Goal: Task Accomplishment & Management: Use online tool/utility

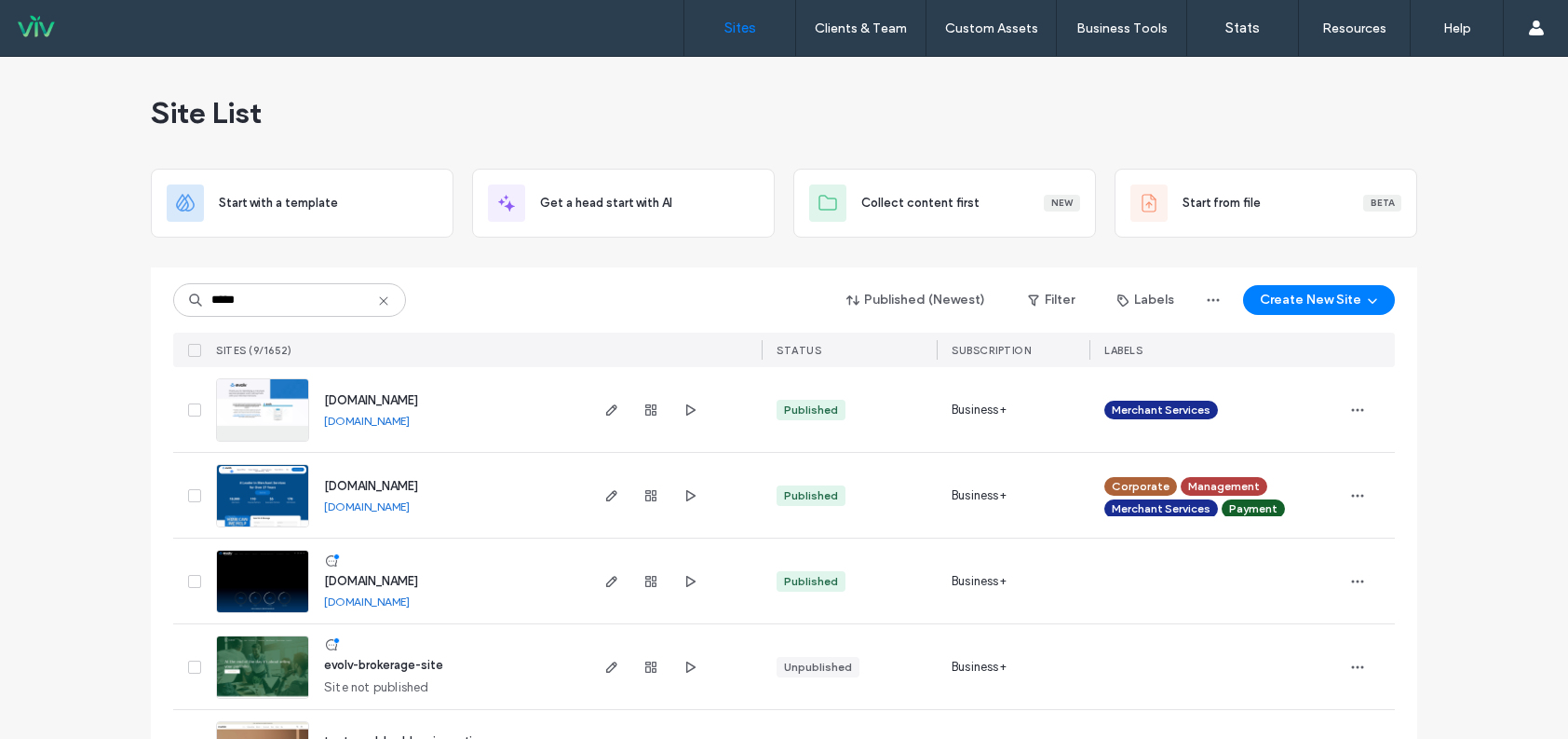
type input "*****"
click at [280, 424] on img at bounding box center [262, 443] width 91 height 127
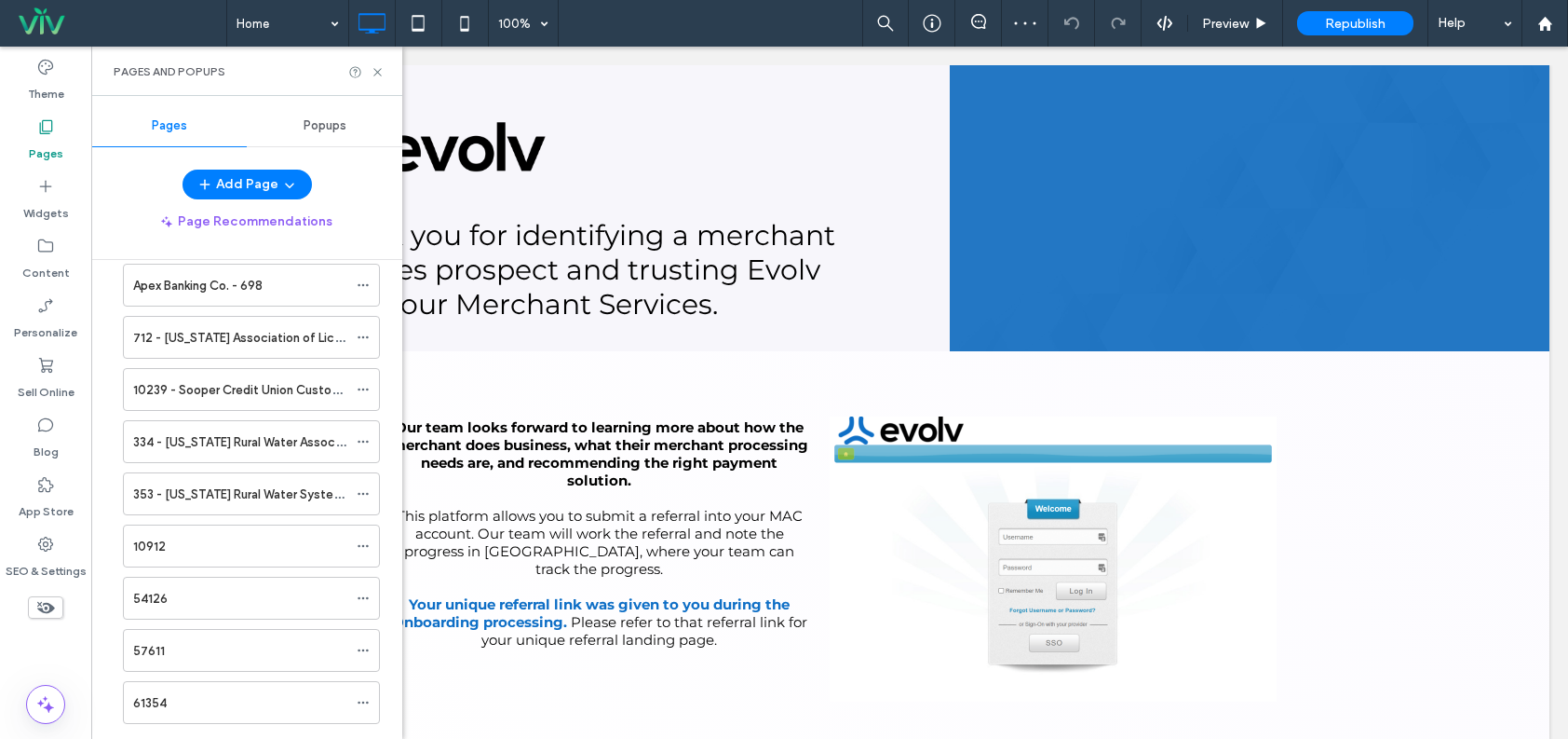
scroll to position [10765, 0]
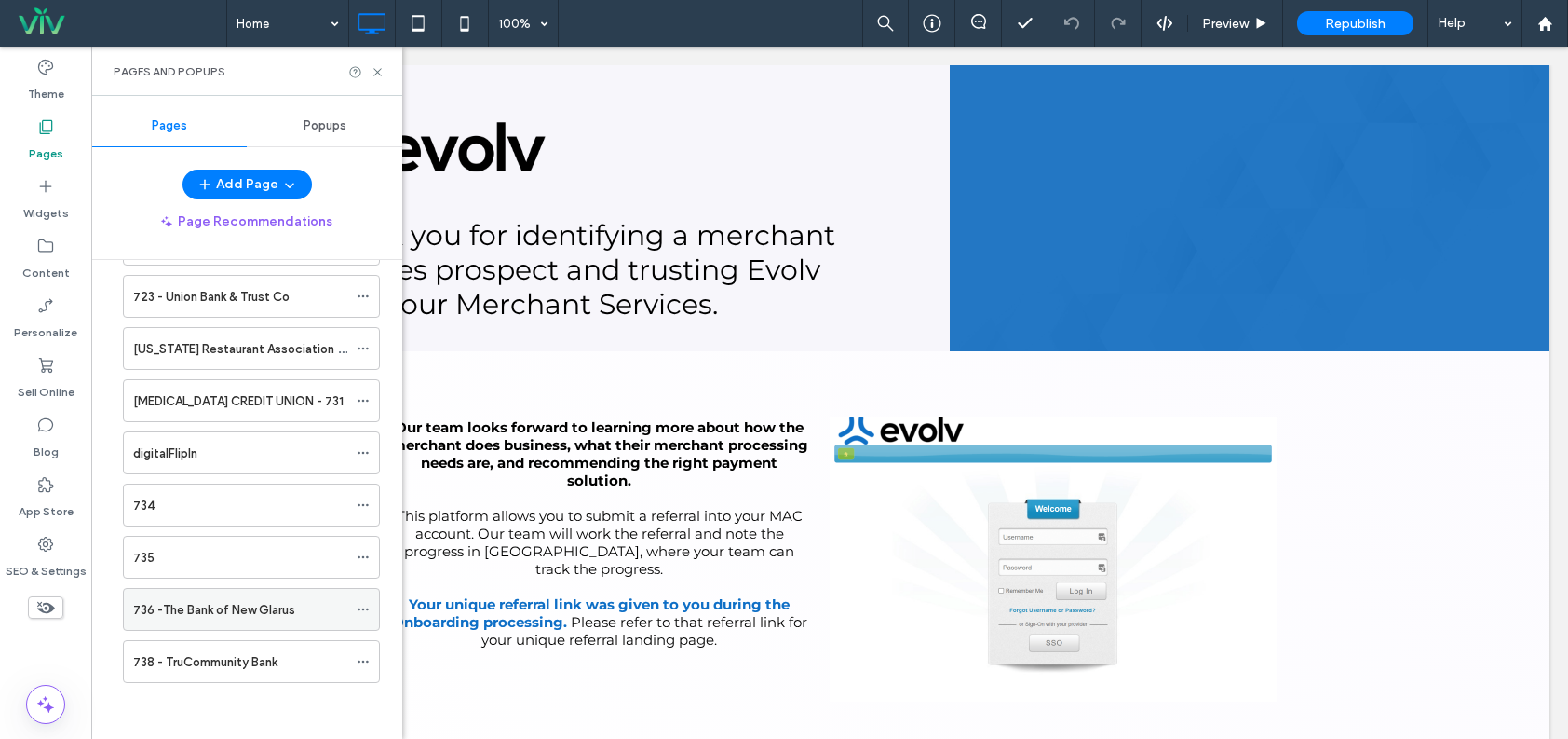
click at [308, 610] on div "736 -The Bank of New Glarus" at bounding box center [240, 610] width 214 height 19
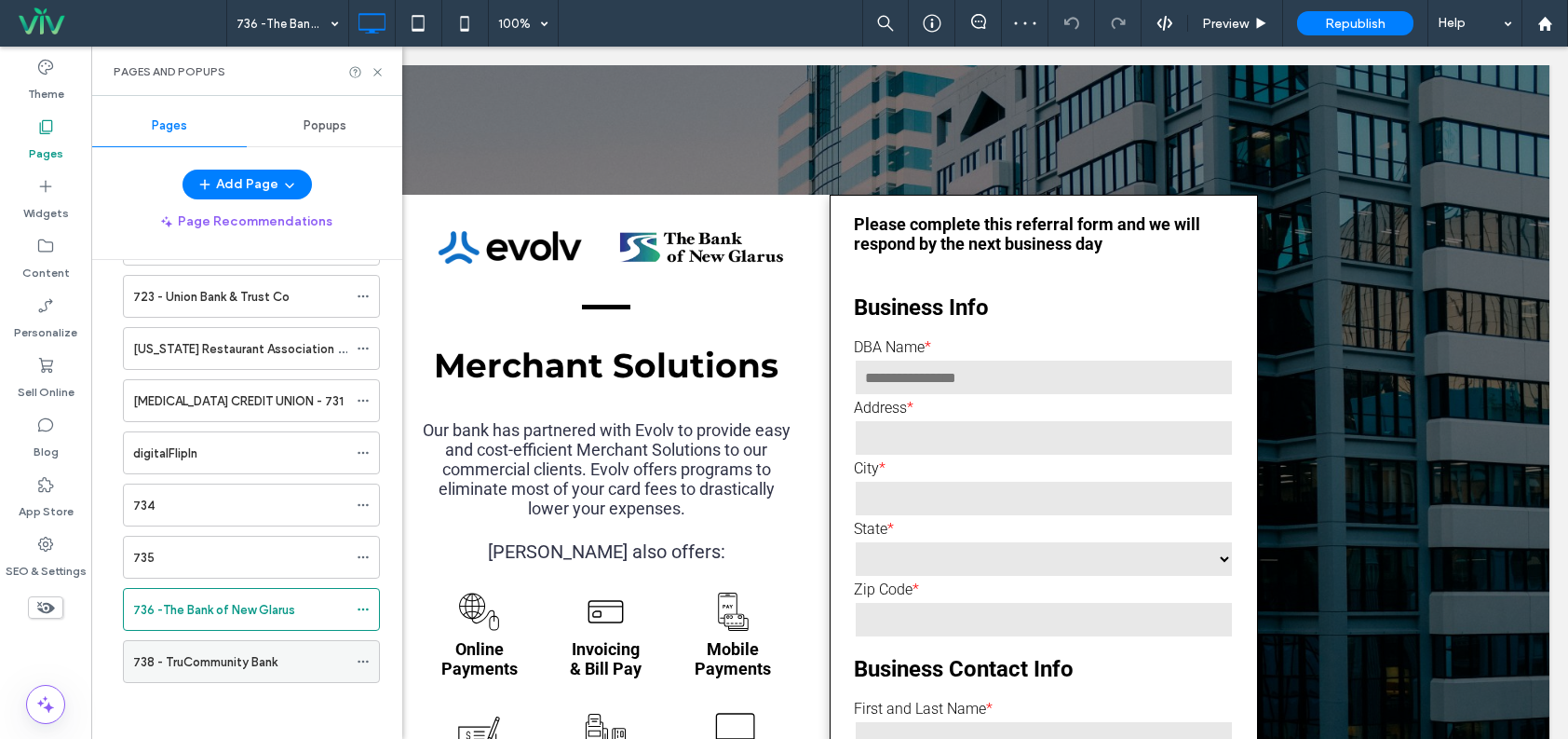
click at [292, 653] on div "738 - TruCommunity Bank" at bounding box center [240, 662] width 214 height 19
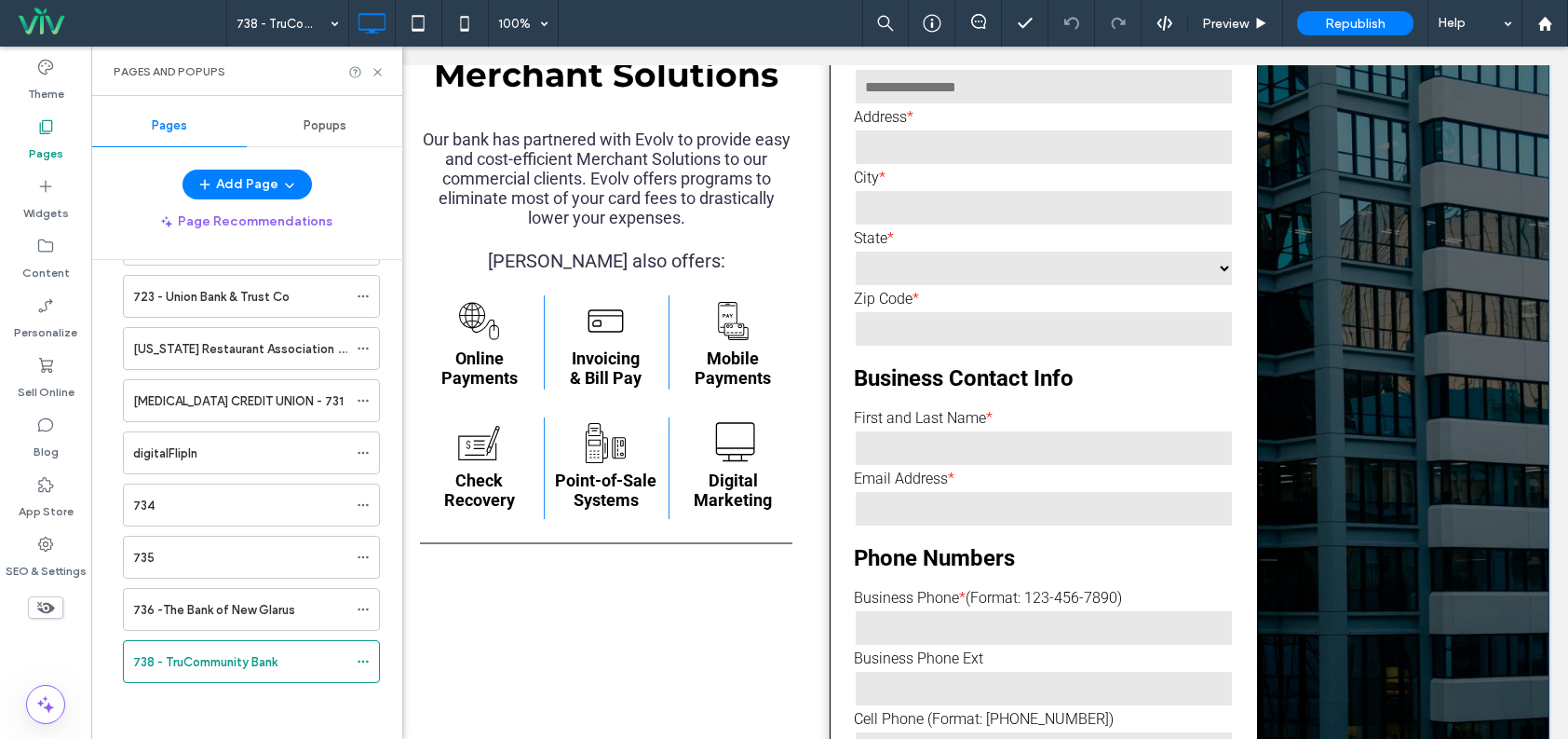
scroll to position [186, 0]
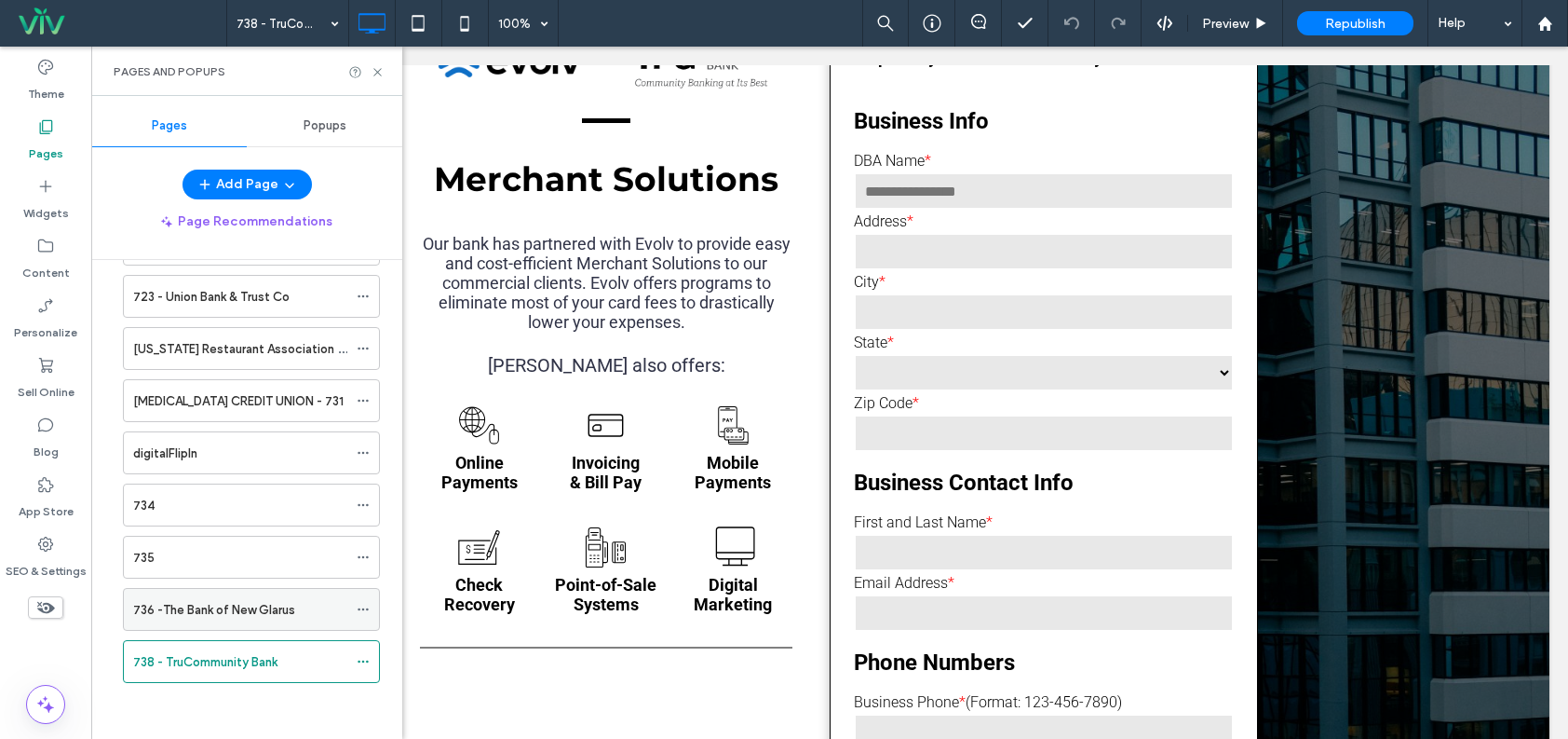
click at [282, 608] on label "736 -The Bank of New Glarus" at bounding box center [214, 610] width 162 height 33
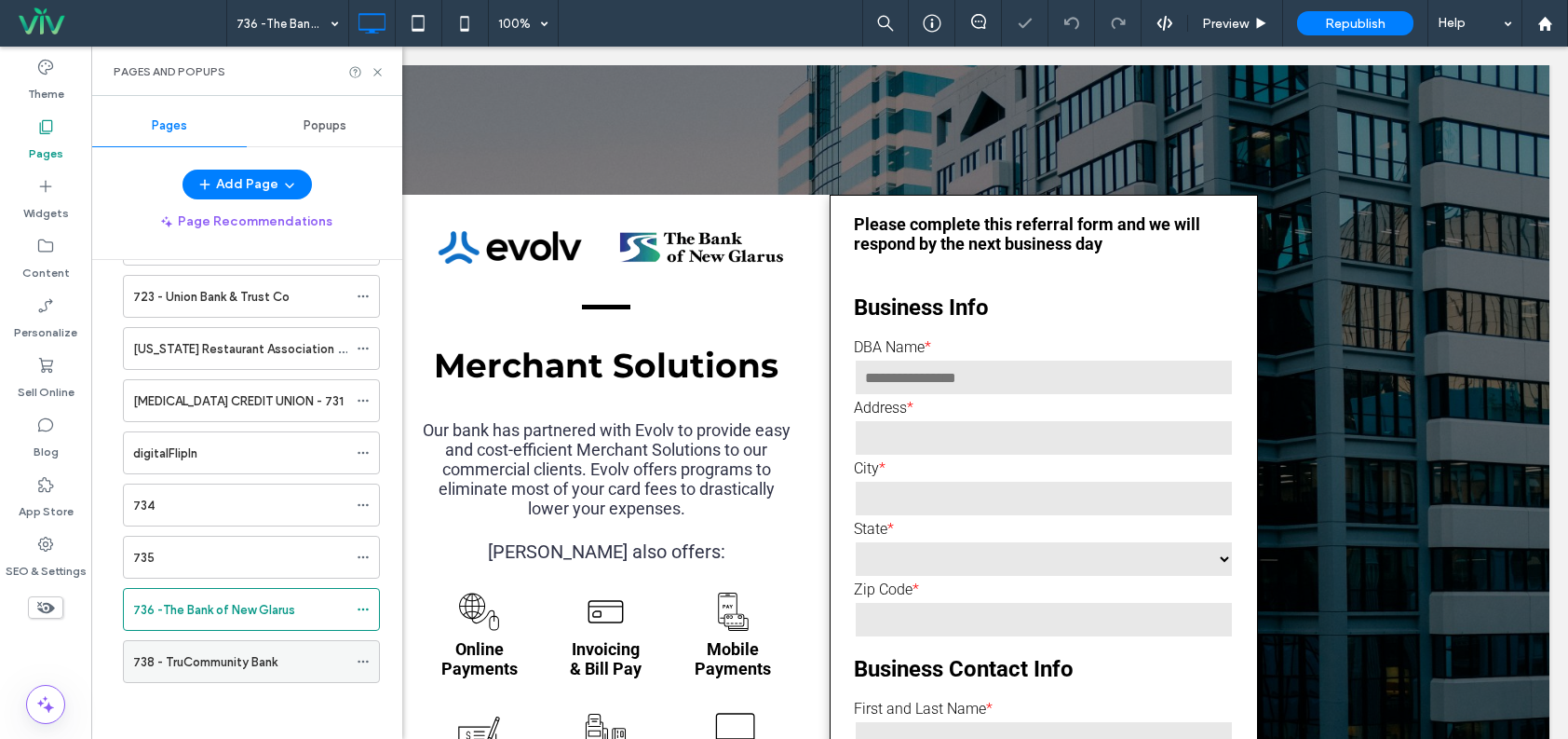
click at [275, 663] on label "738 - TruCommunity Bank" at bounding box center [205, 662] width 144 height 33
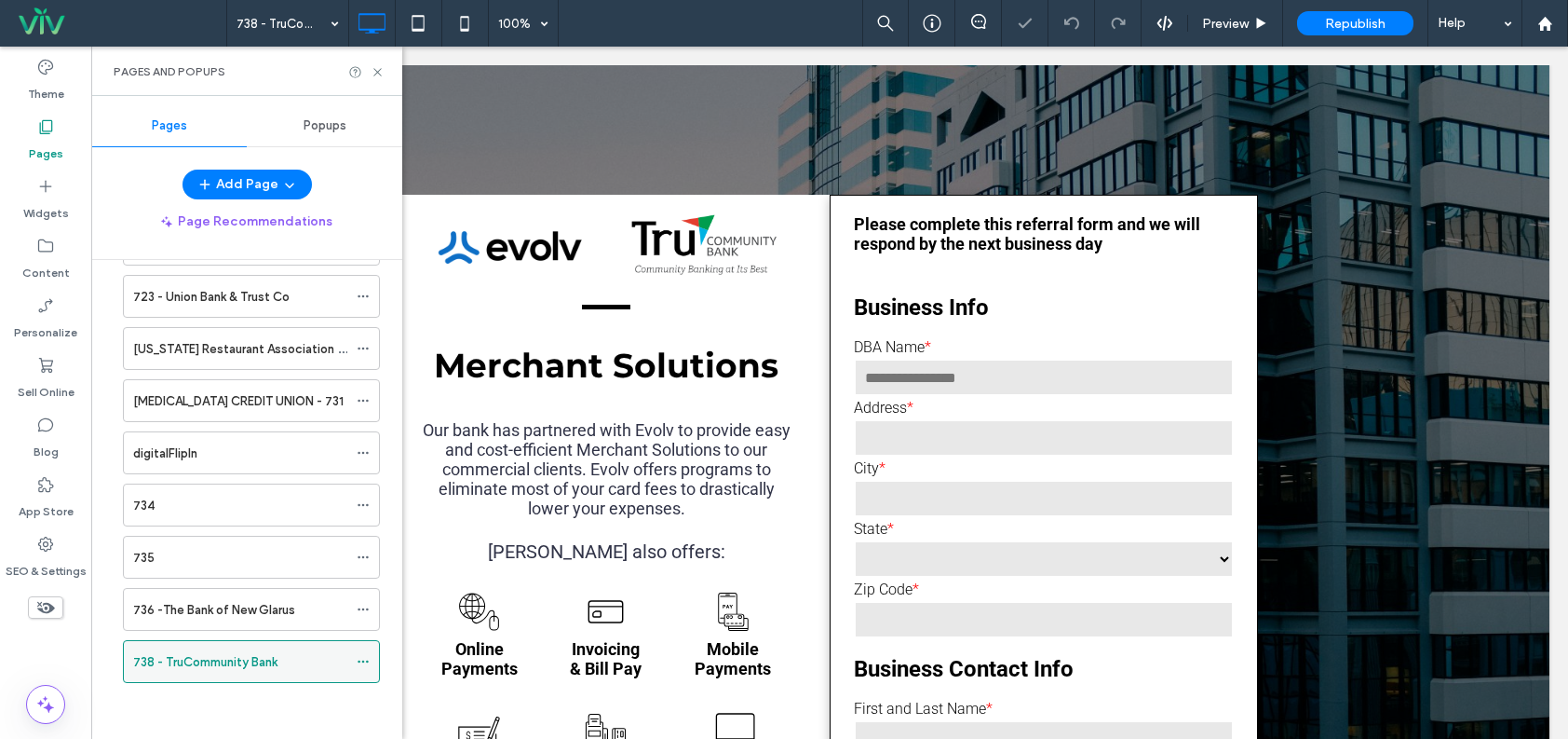
click at [363, 659] on icon at bounding box center [363, 662] width 13 height 13
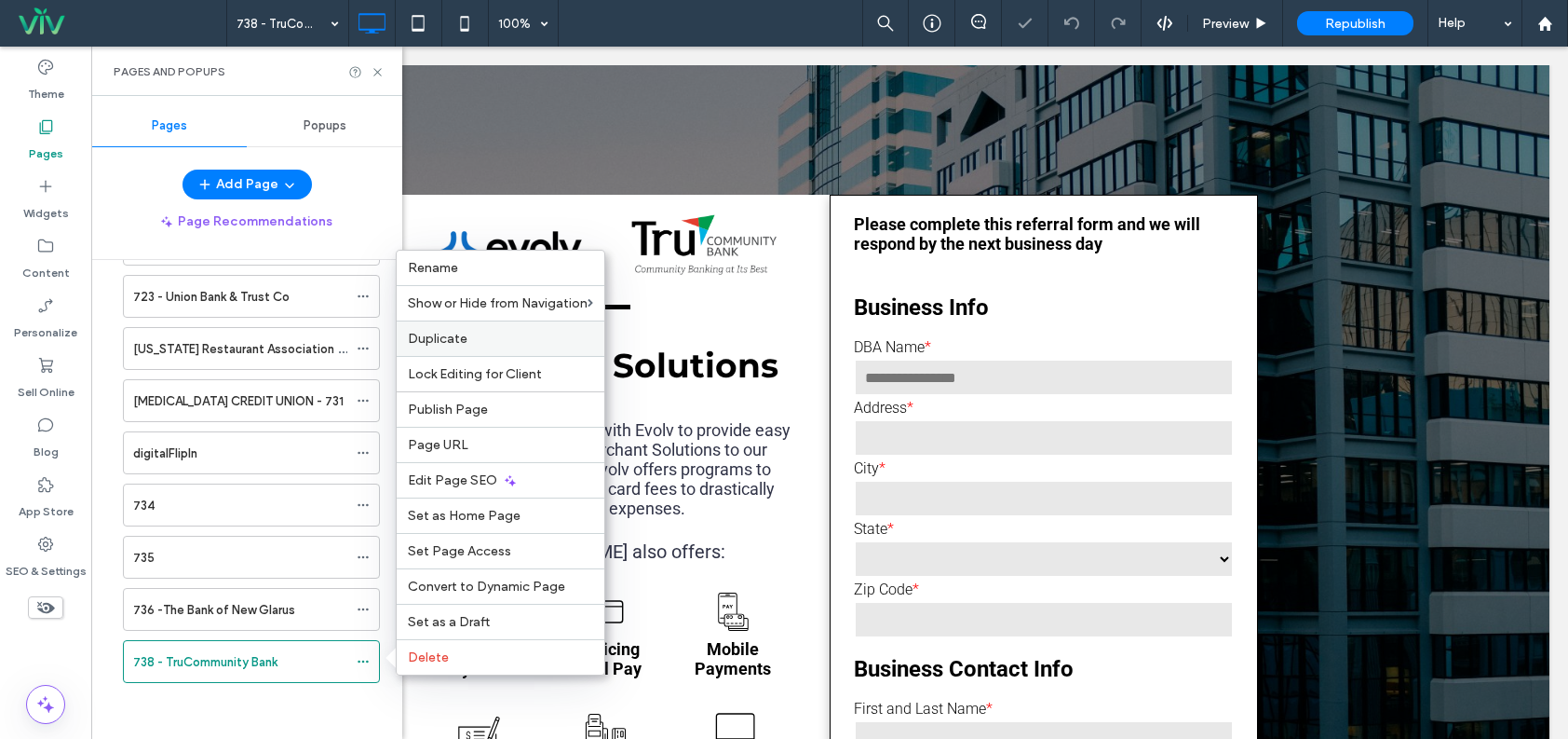
click at [509, 331] on label "Duplicate" at bounding box center [501, 338] width 185 height 15
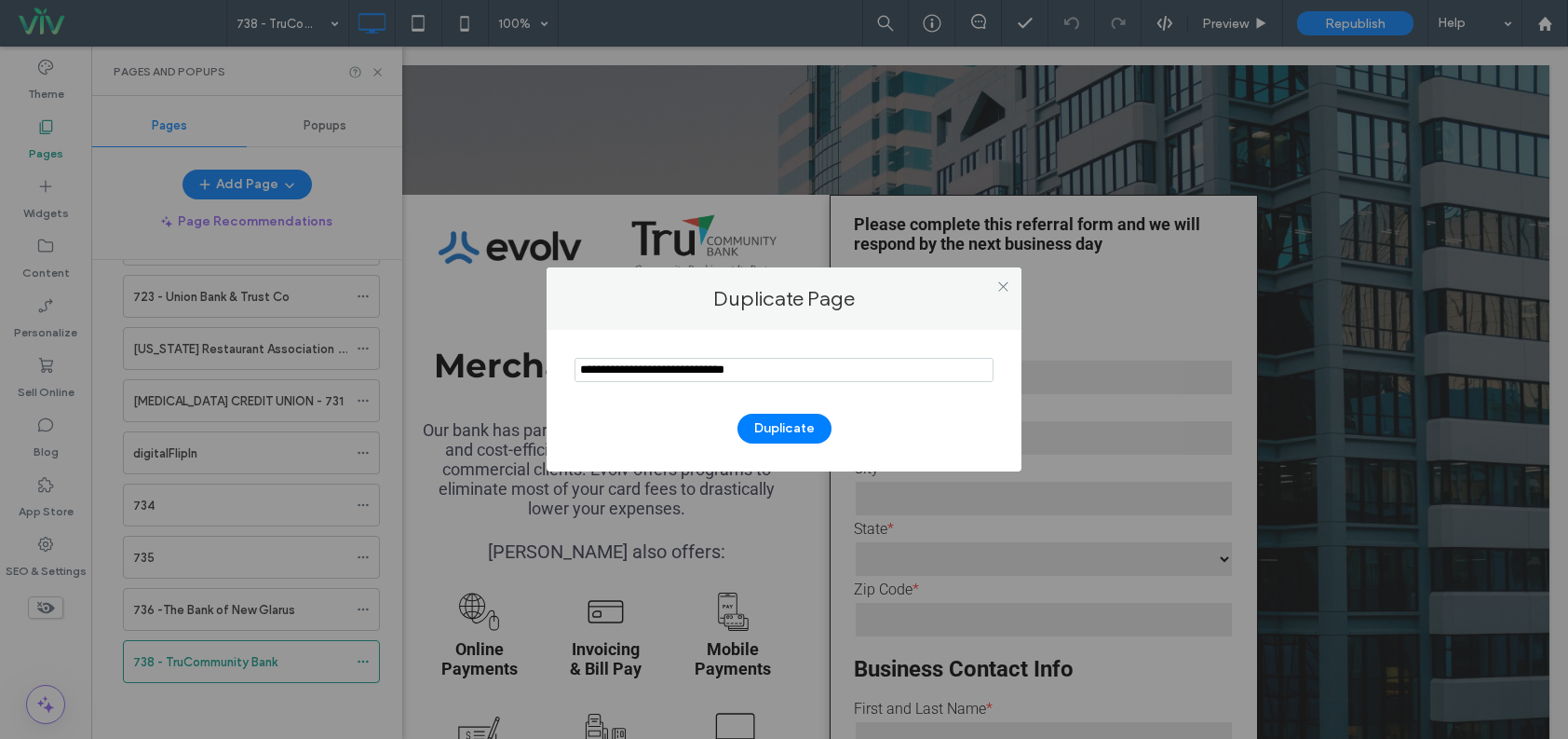
drag, startPoint x: 774, startPoint y: 366, endPoint x: 572, endPoint y: 363, distance: 202.0
click at [572, 363] on div "Duplicate" at bounding box center [784, 400] width 475 height 142
type input "***"
click at [780, 414] on button "Duplicate" at bounding box center [785, 428] width 94 height 30
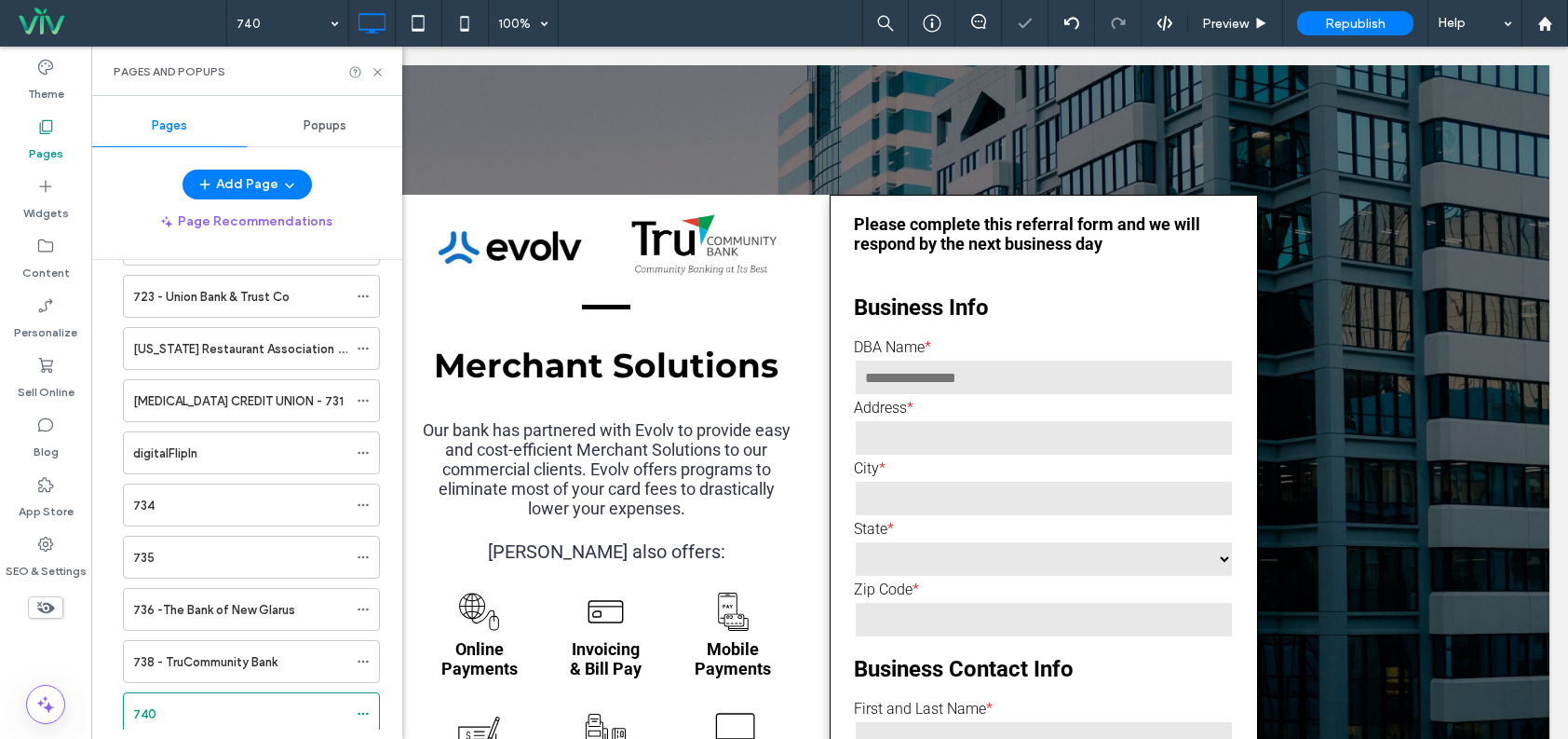
click at [769, 424] on div at bounding box center [784, 369] width 1568 height 739
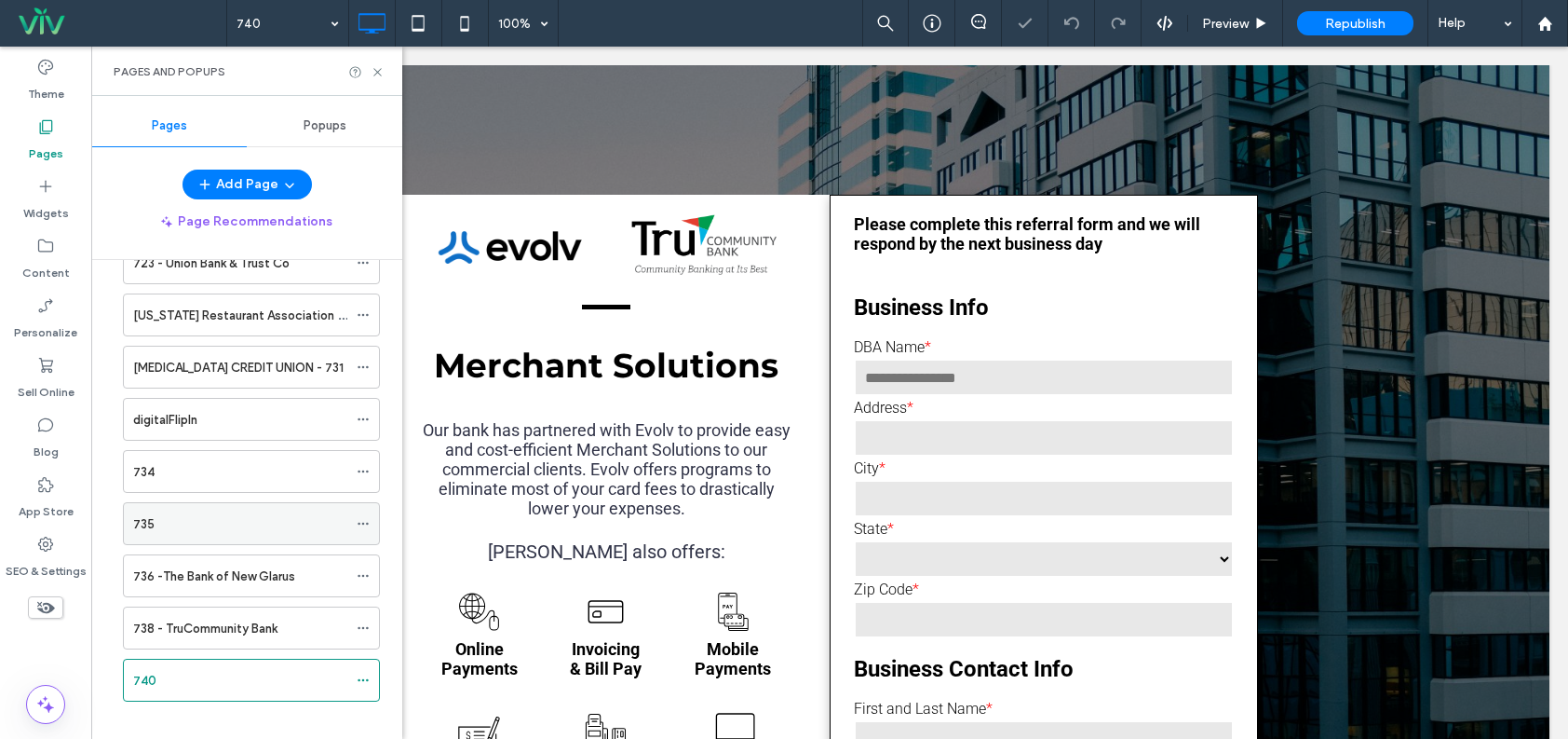
scroll to position [10817, 0]
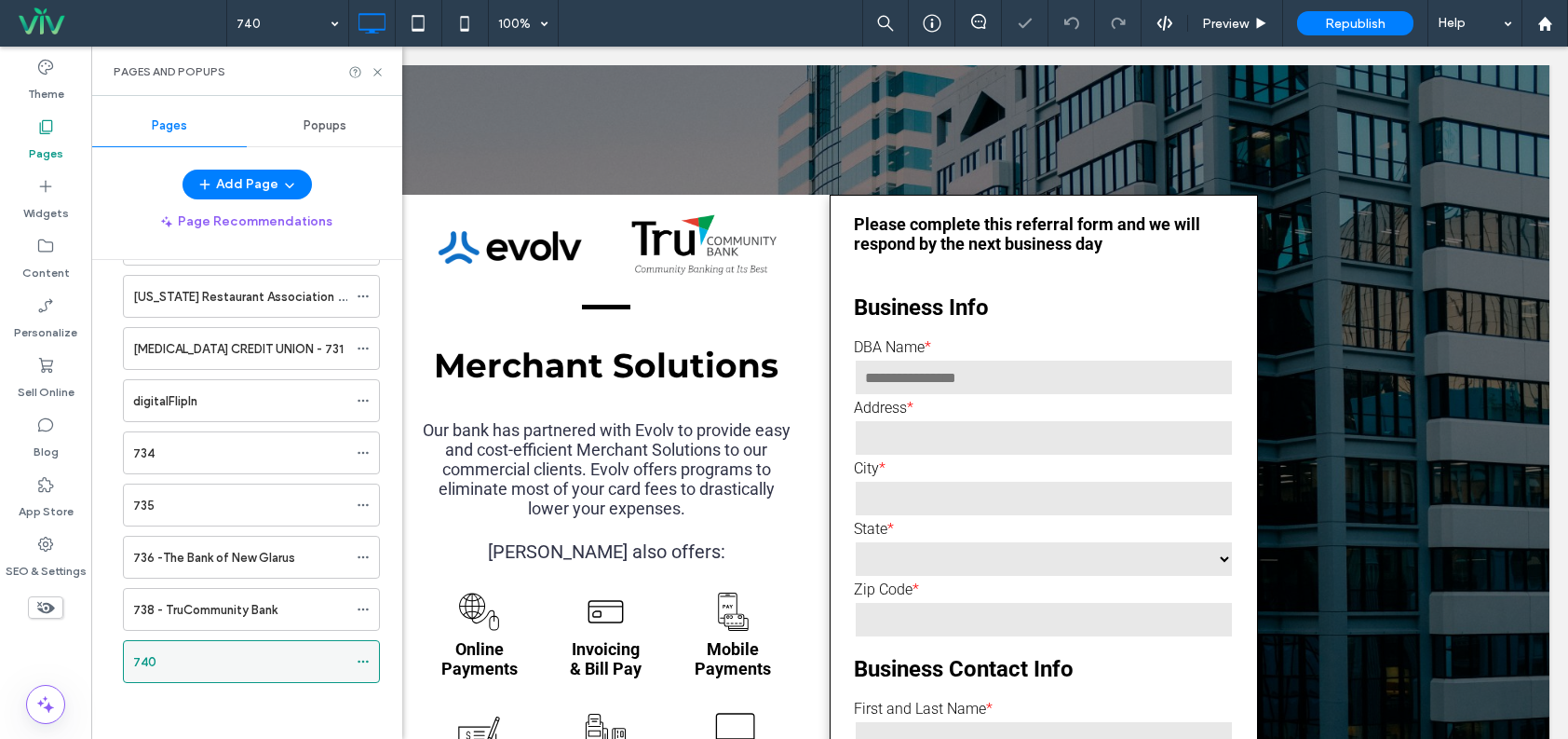
click at [365, 657] on icon at bounding box center [363, 662] width 13 height 13
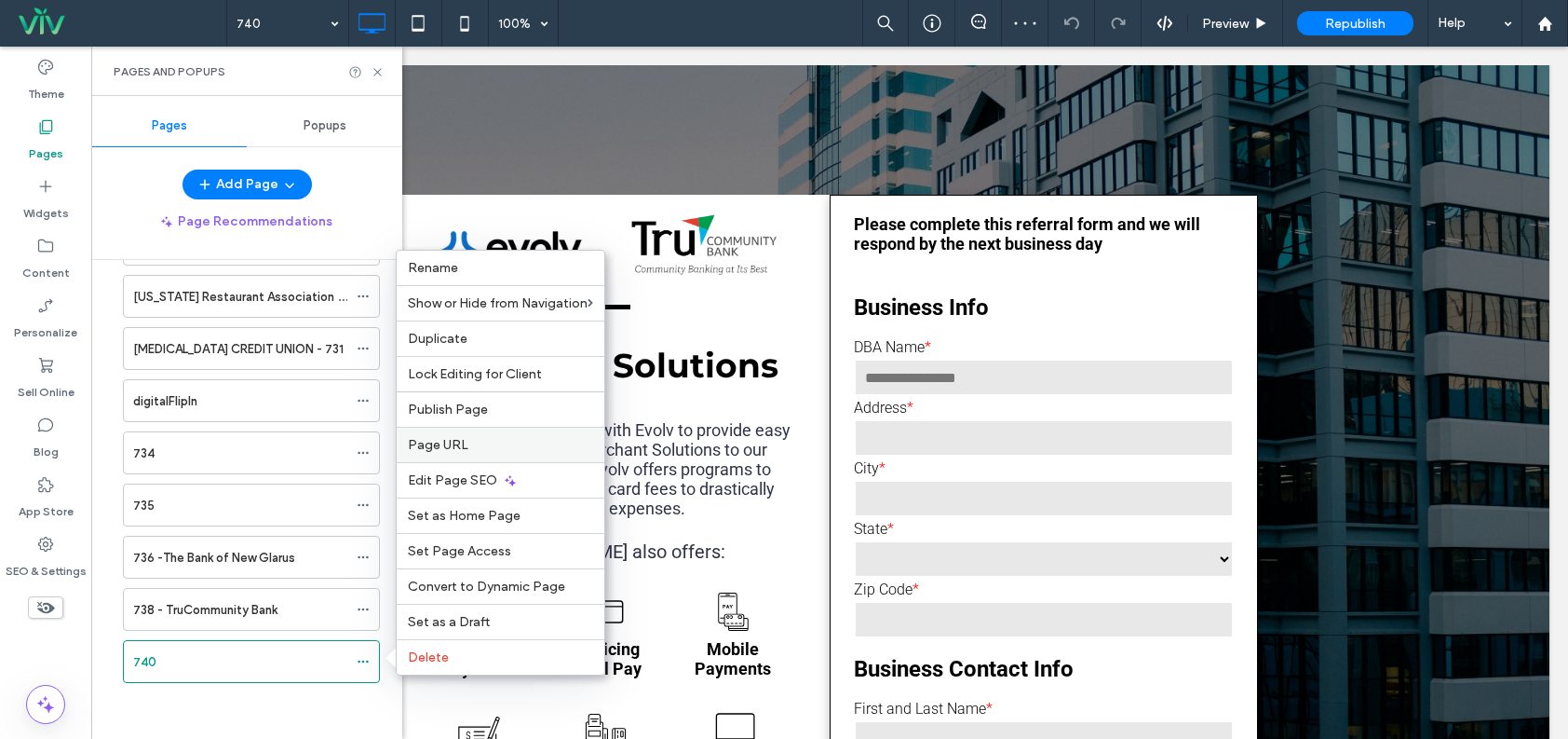
click at [508, 436] on div "Page URL" at bounding box center [501, 444] width 208 height 36
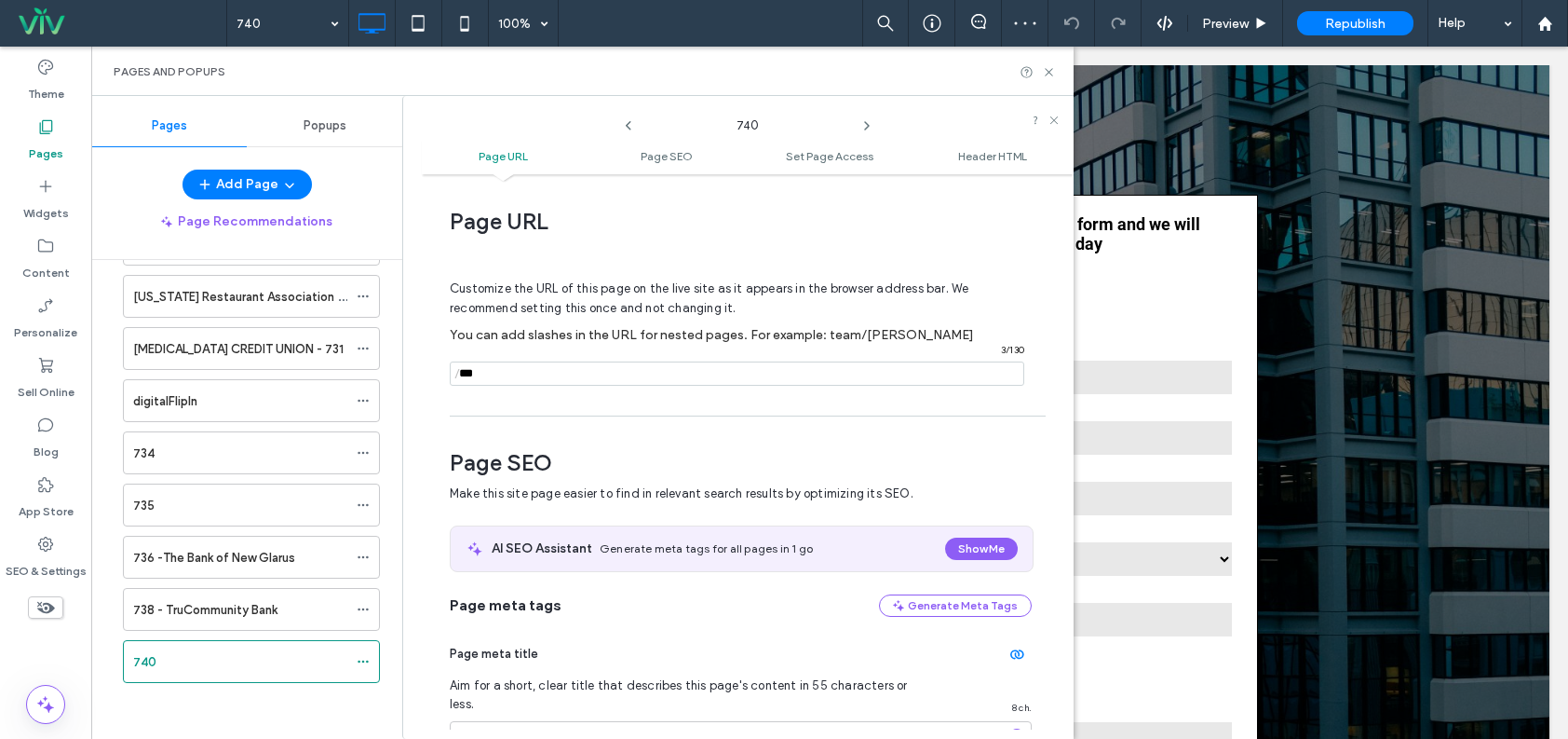
scroll to position [0, 0]
click at [196, 680] on div "740" at bounding box center [240, 661] width 214 height 41
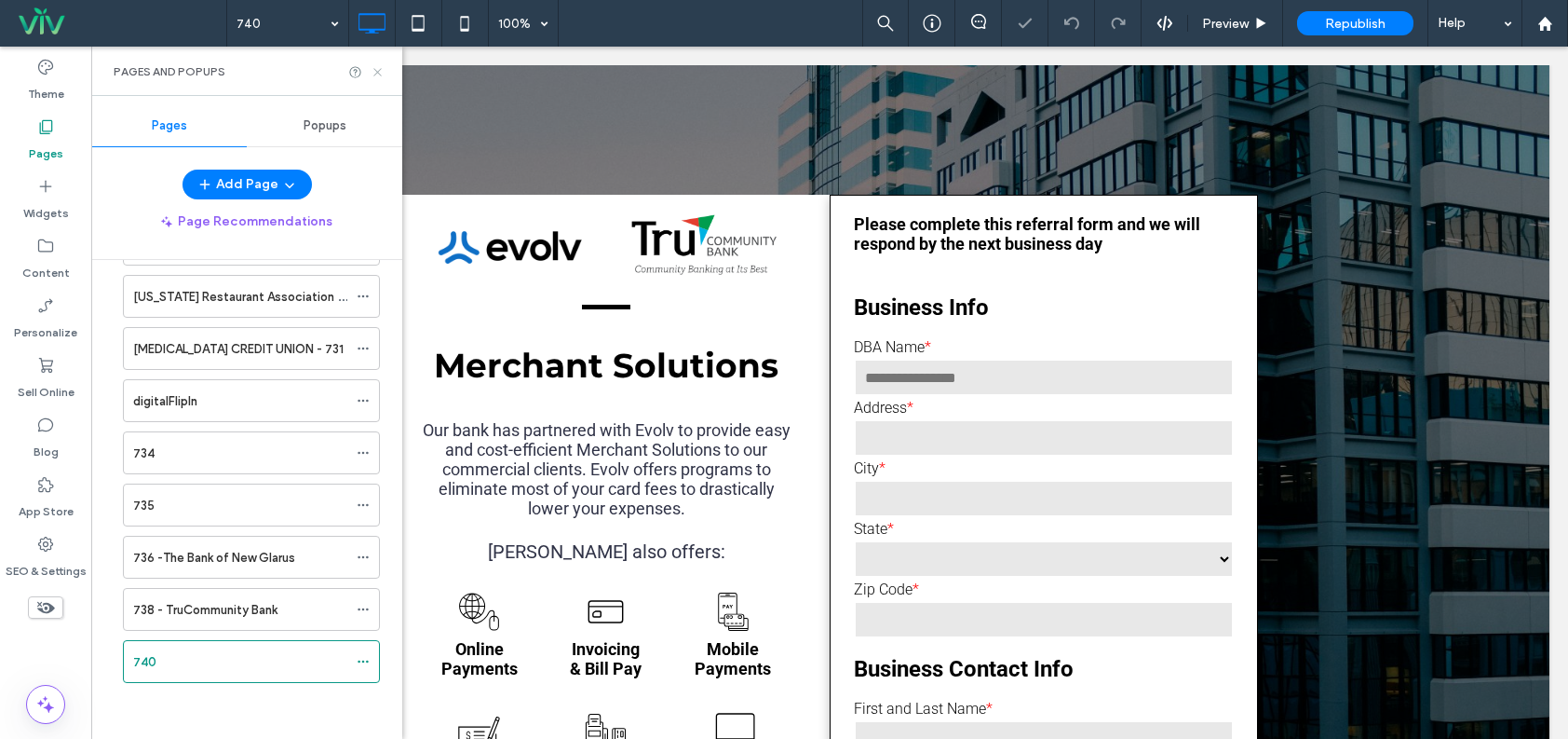
click at [381, 70] on icon at bounding box center [378, 72] width 14 height 14
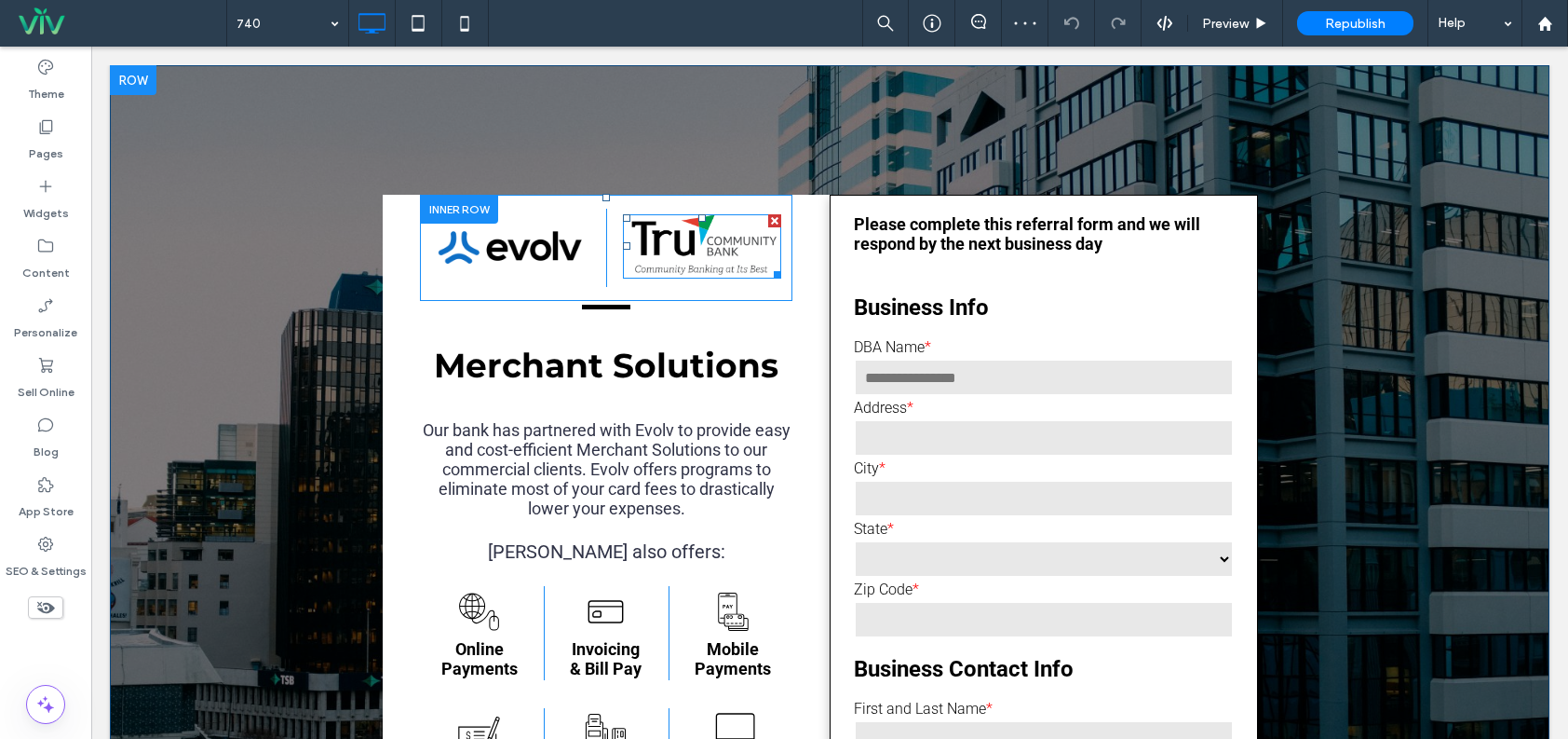
click at [769, 217] on div at bounding box center [775, 221] width 13 height 13
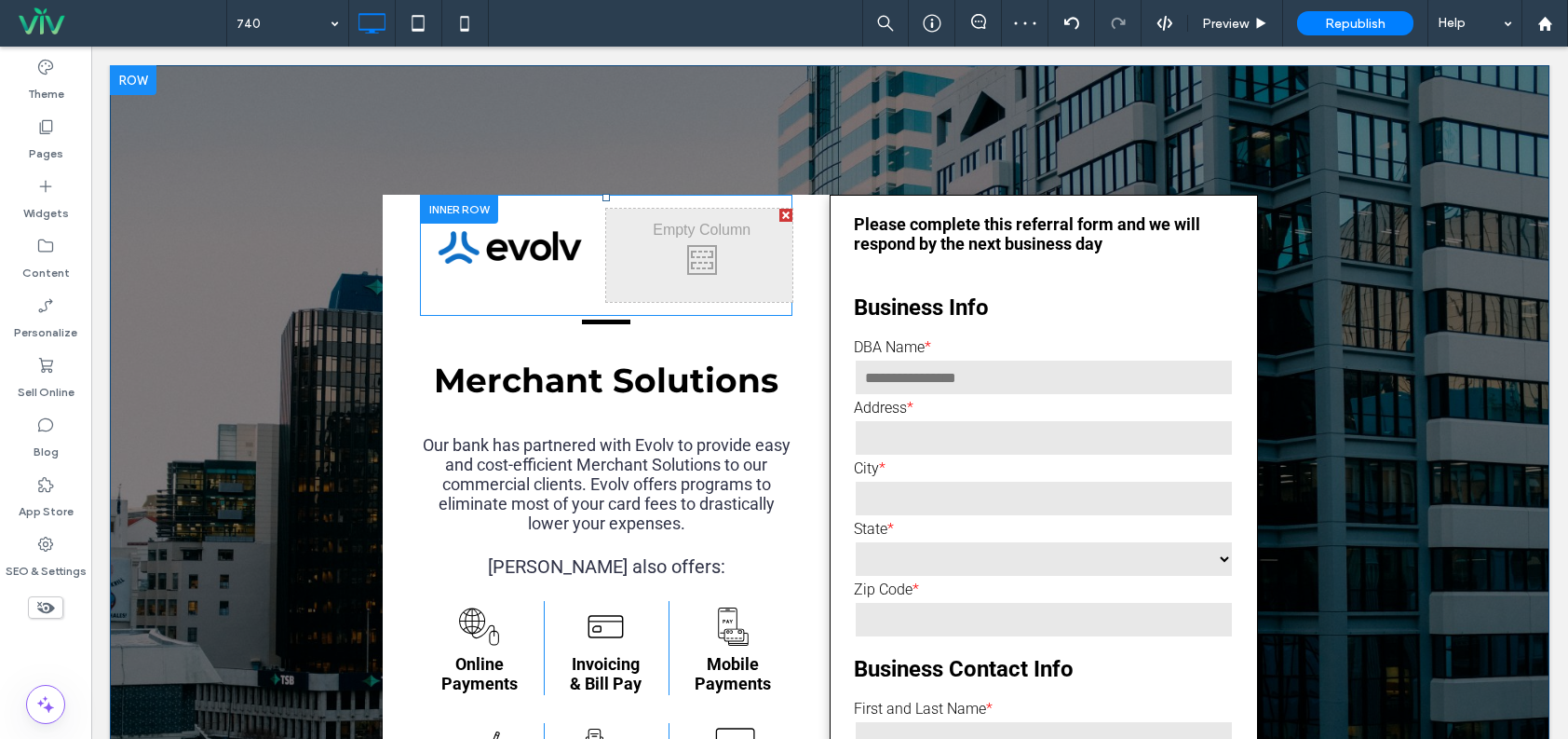
click at [779, 215] on div at bounding box center [786, 216] width 13 height 13
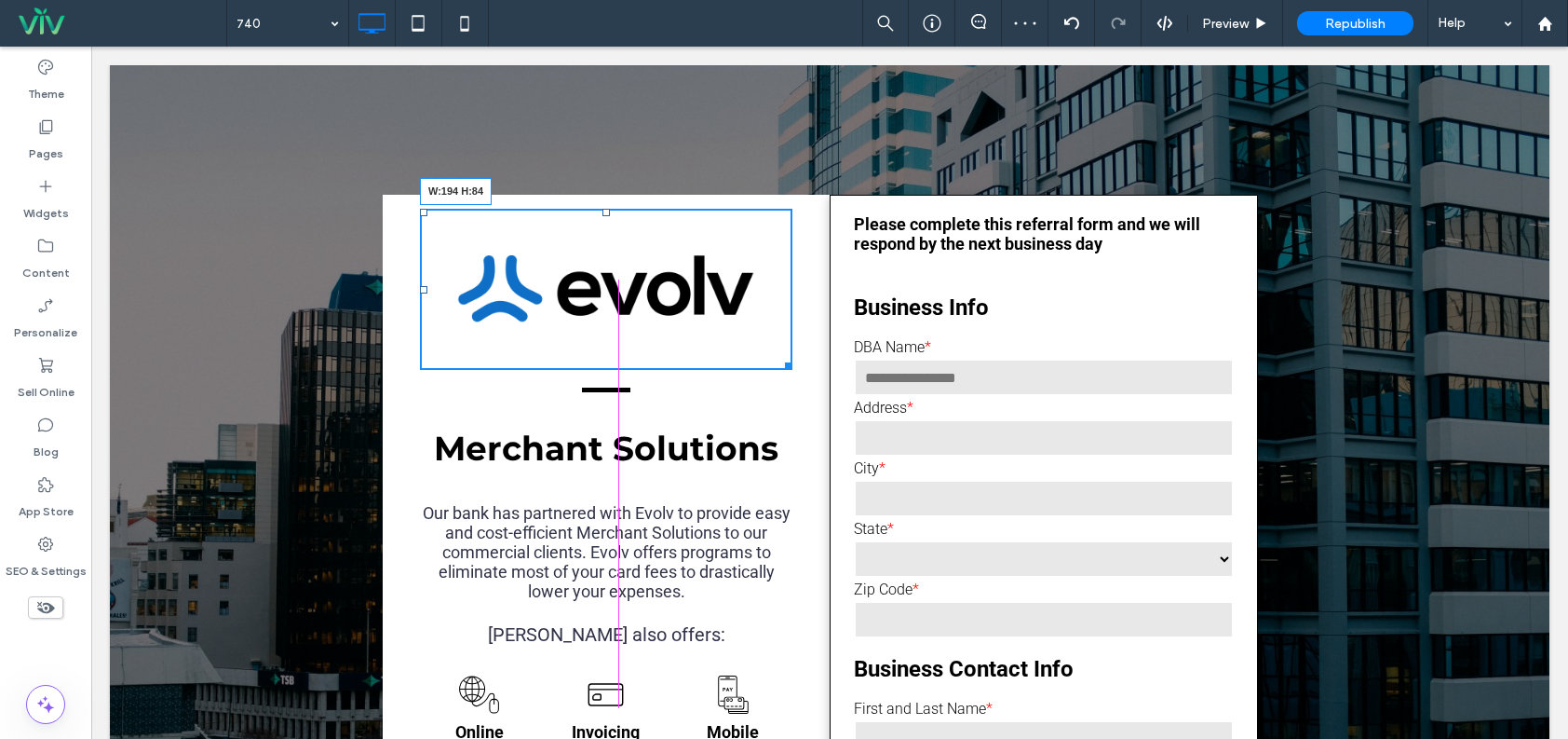
drag, startPoint x: 778, startPoint y: 363, endPoint x: 772, endPoint y: 353, distance: 11.7
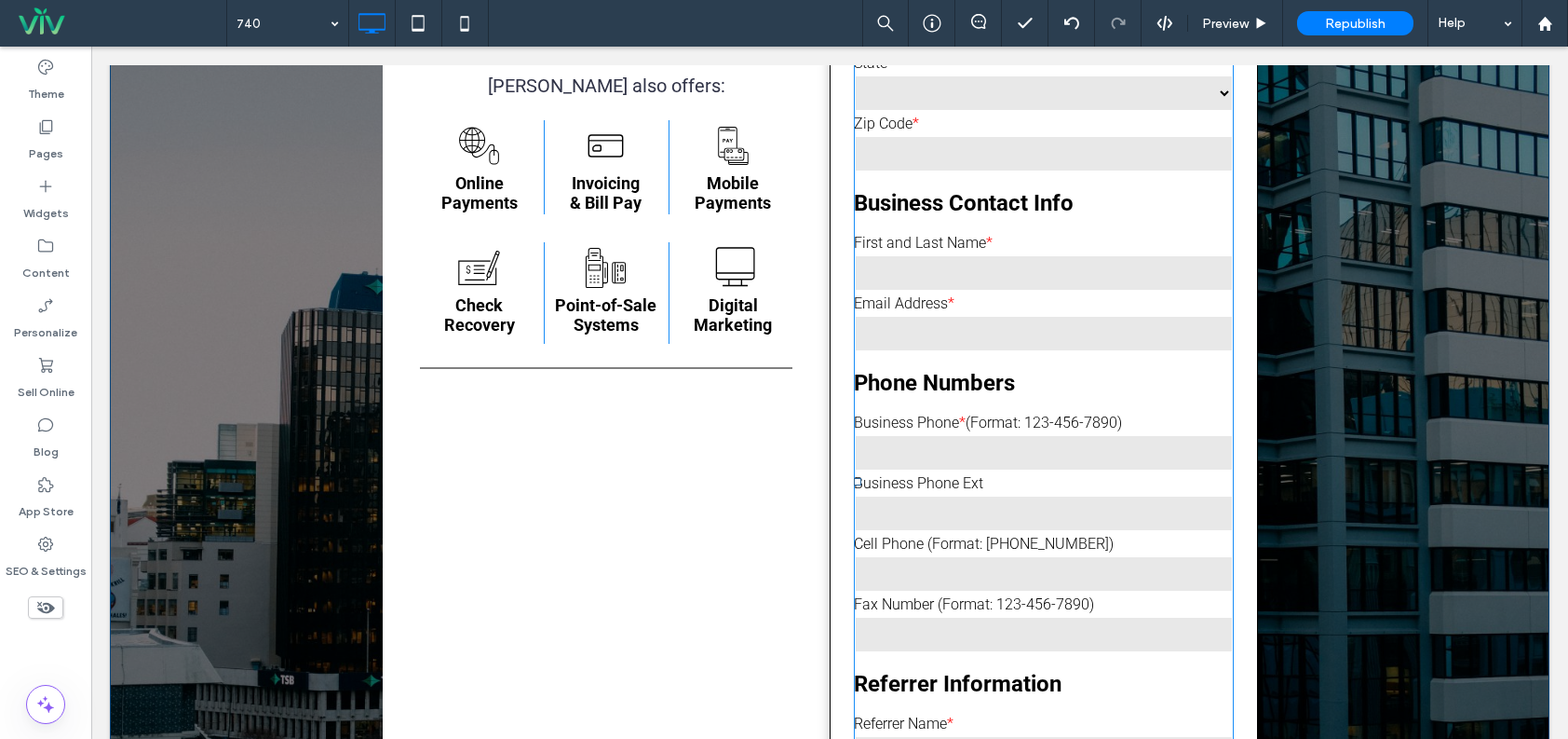
scroll to position [932, 0]
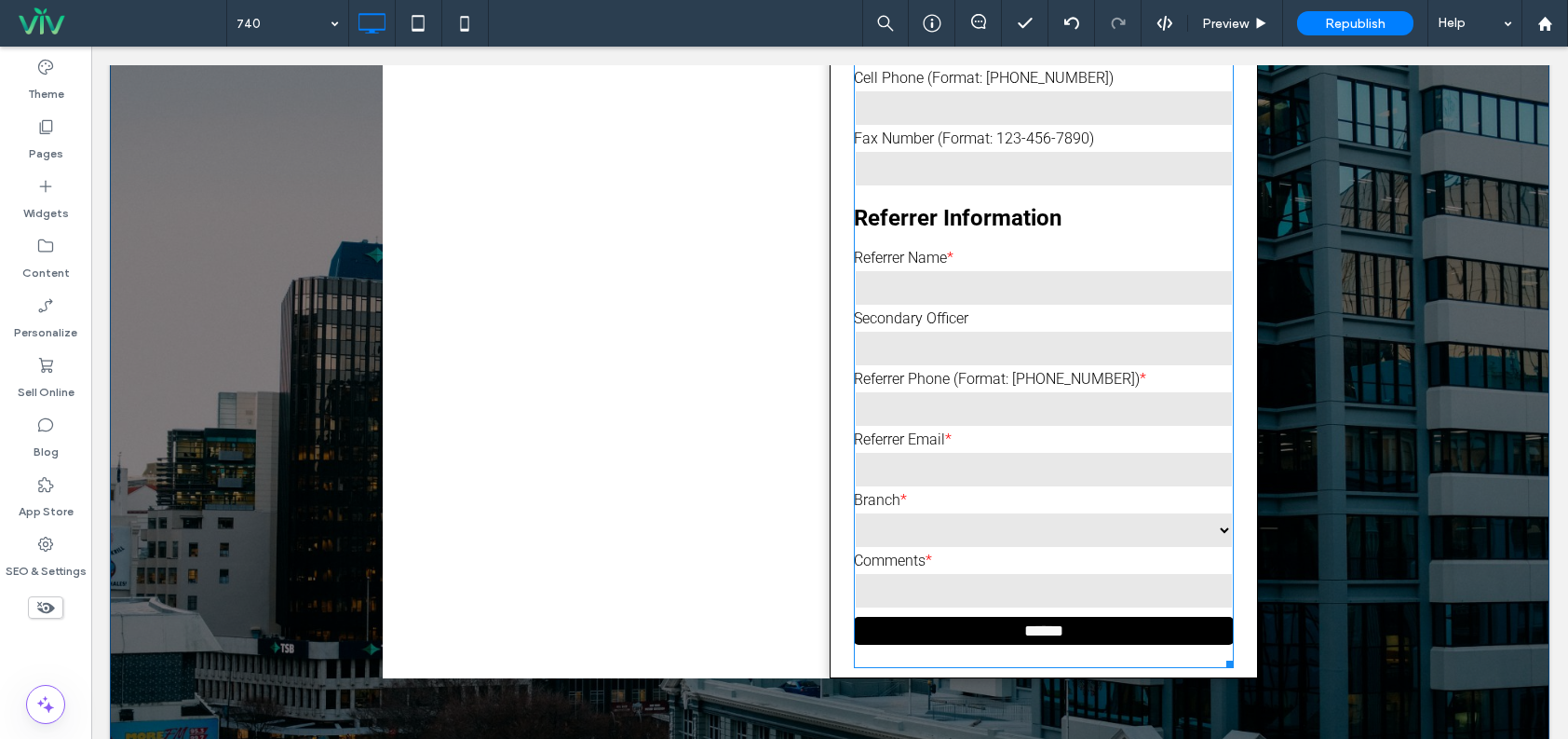
click at [988, 541] on span at bounding box center [1044, 15] width 380 height 1306
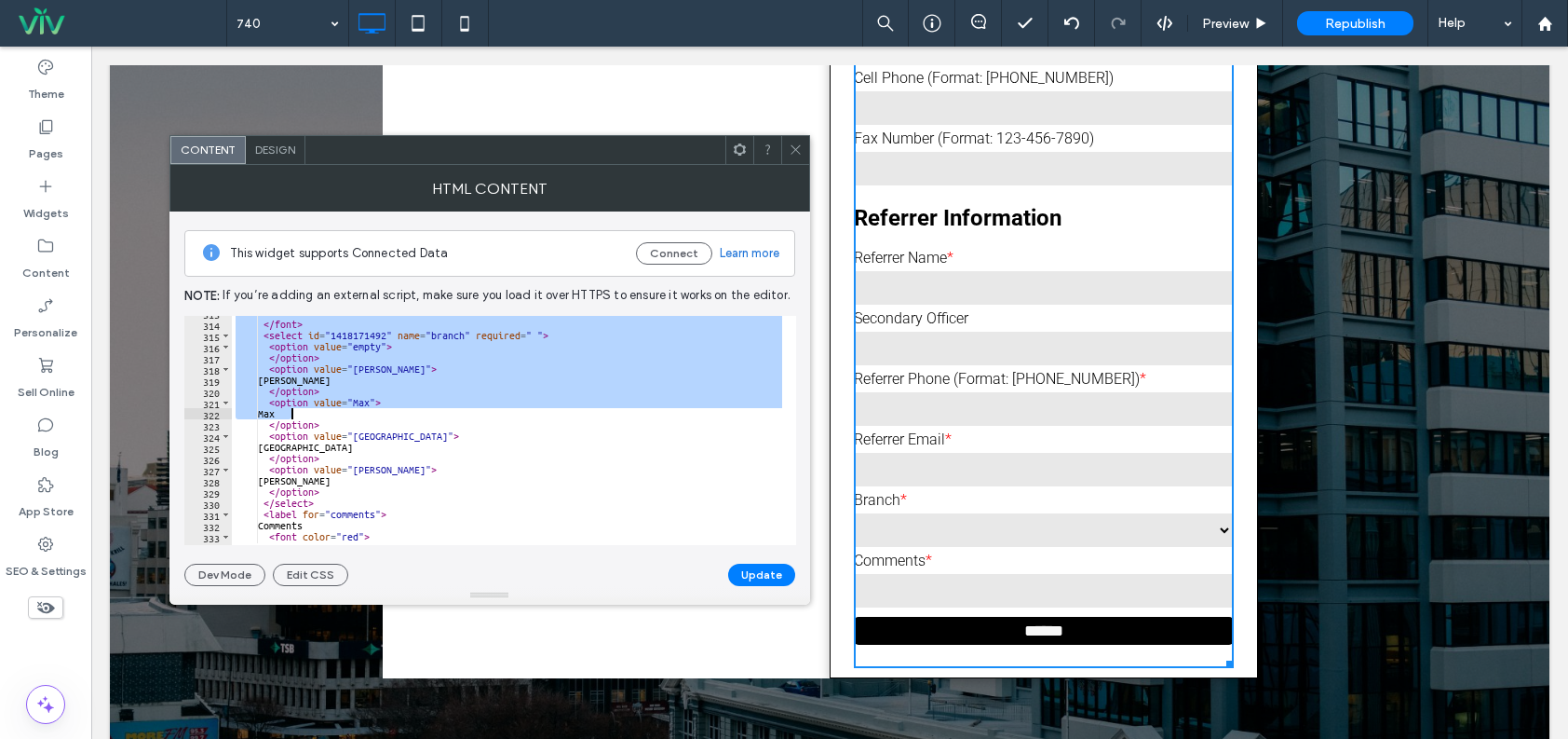
scroll to position [3608, 0]
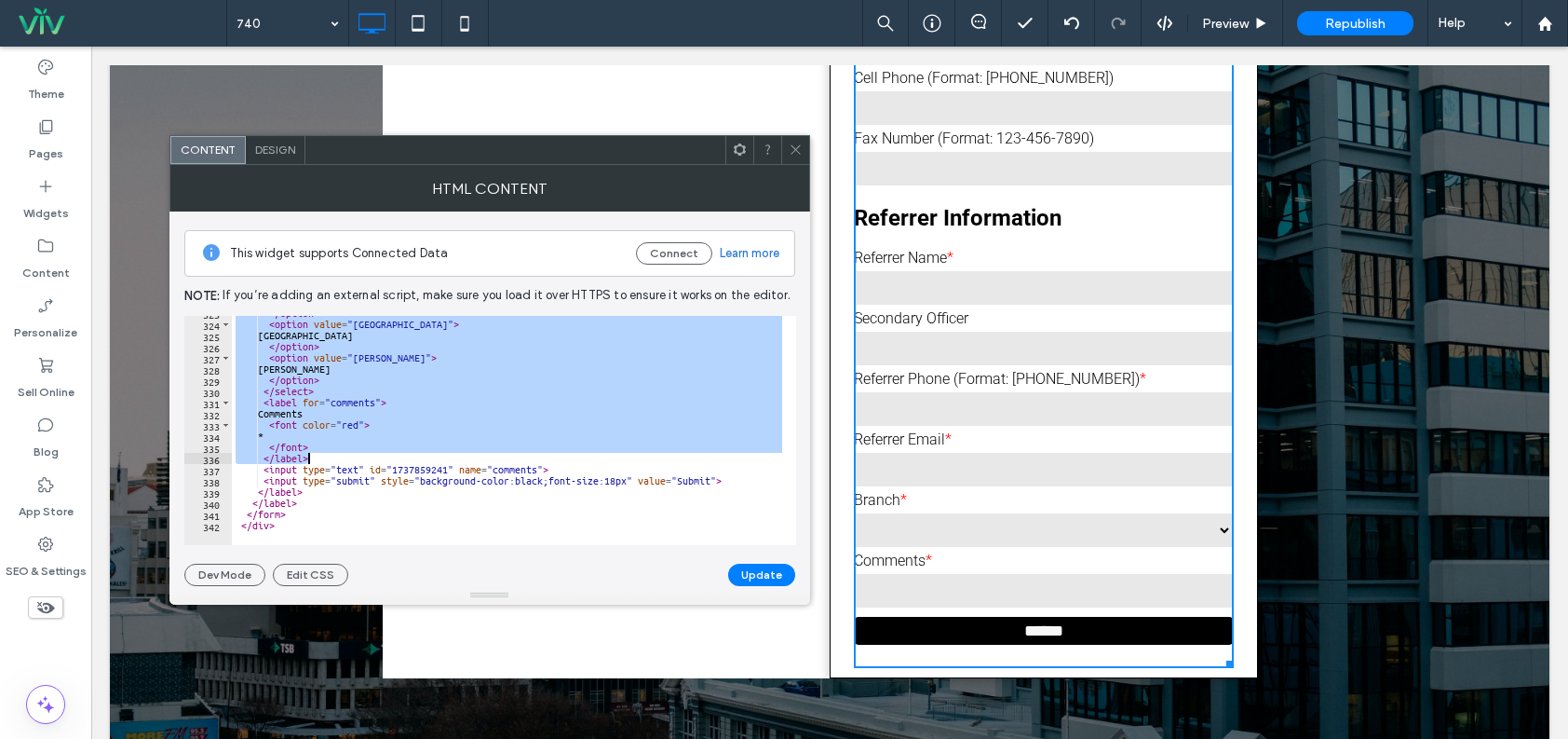
drag, startPoint x: 260, startPoint y: 392, endPoint x: 442, endPoint y: 456, distance: 192.9
click at [442, 456] on div "</ option > < option value = "Turtle Lake" > Turtle Lake </ option > < option v…" at bounding box center [618, 426] width 773 height 238
type textarea "**********"
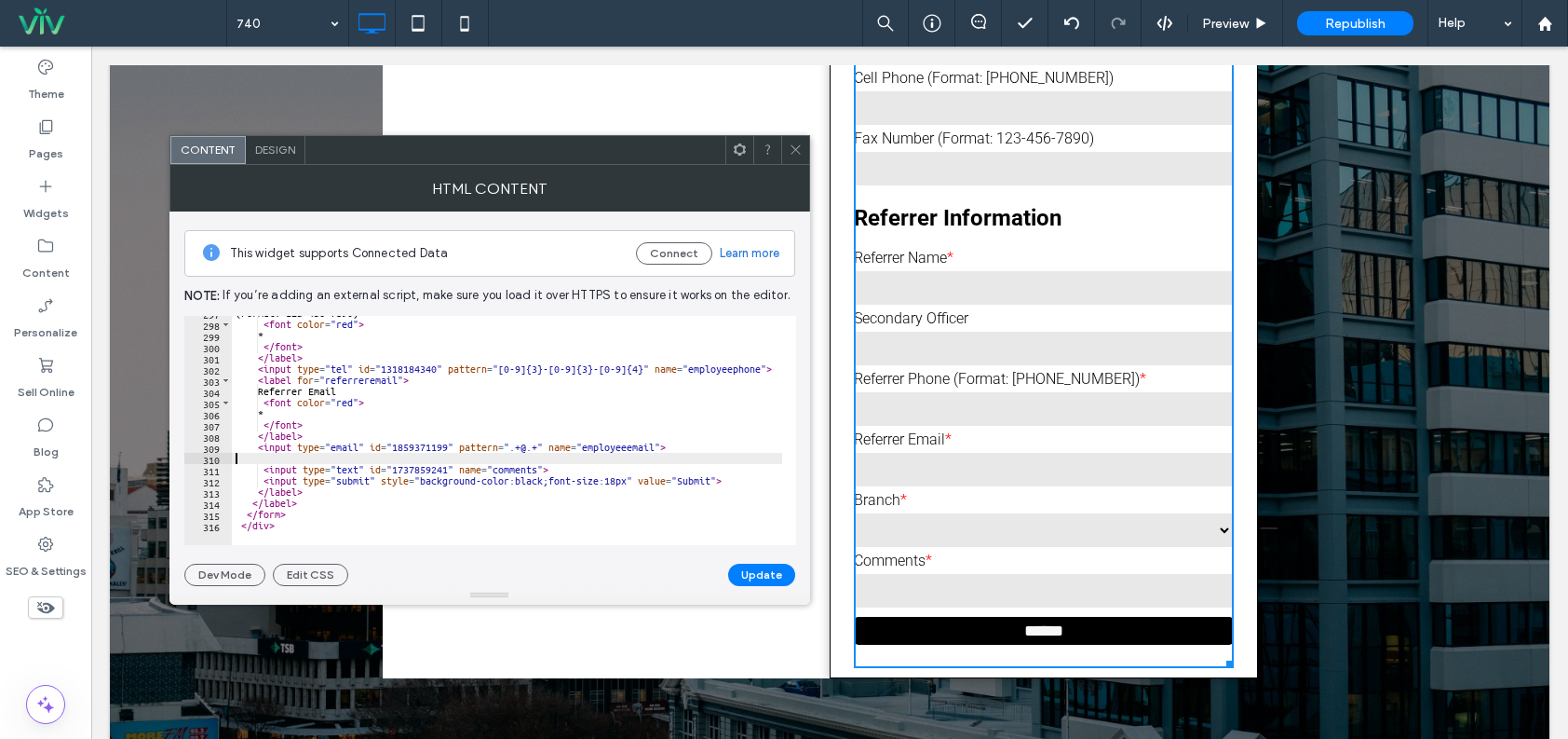
scroll to position [3307, 0]
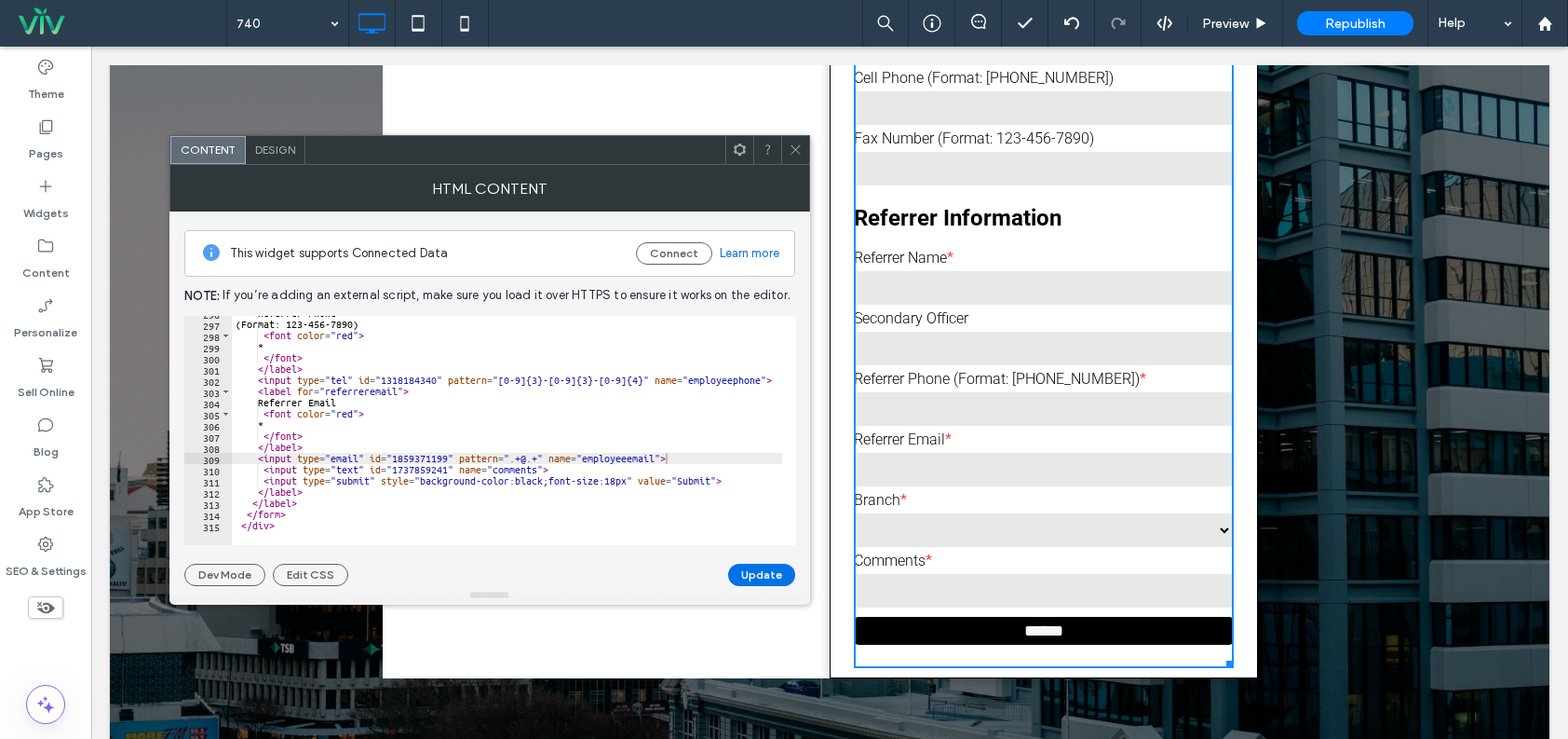
click at [760, 567] on button "Update" at bounding box center [762, 574] width 67 height 22
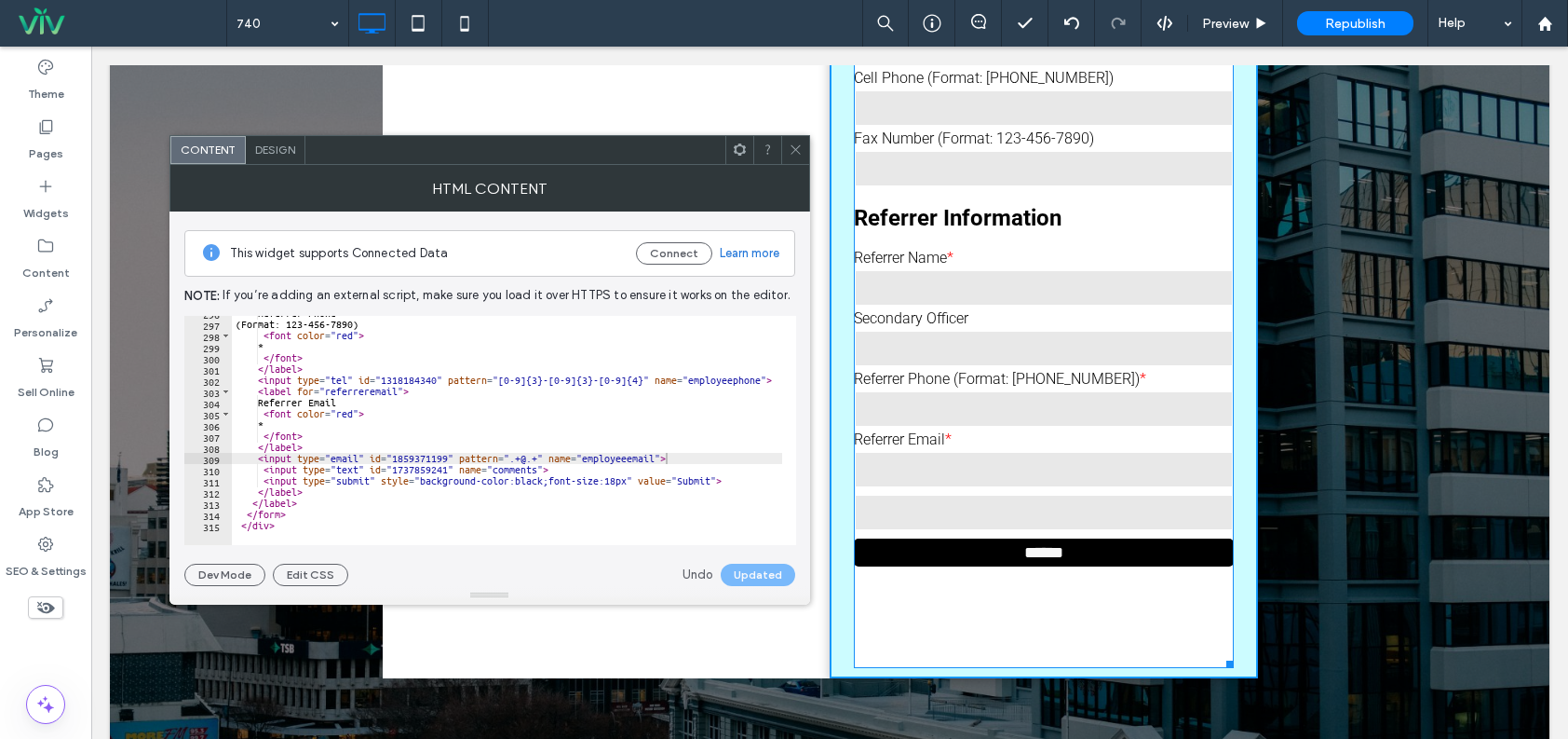
drag, startPoint x: 1221, startPoint y: 668, endPoint x: 1198, endPoint y: 620, distance: 53.2
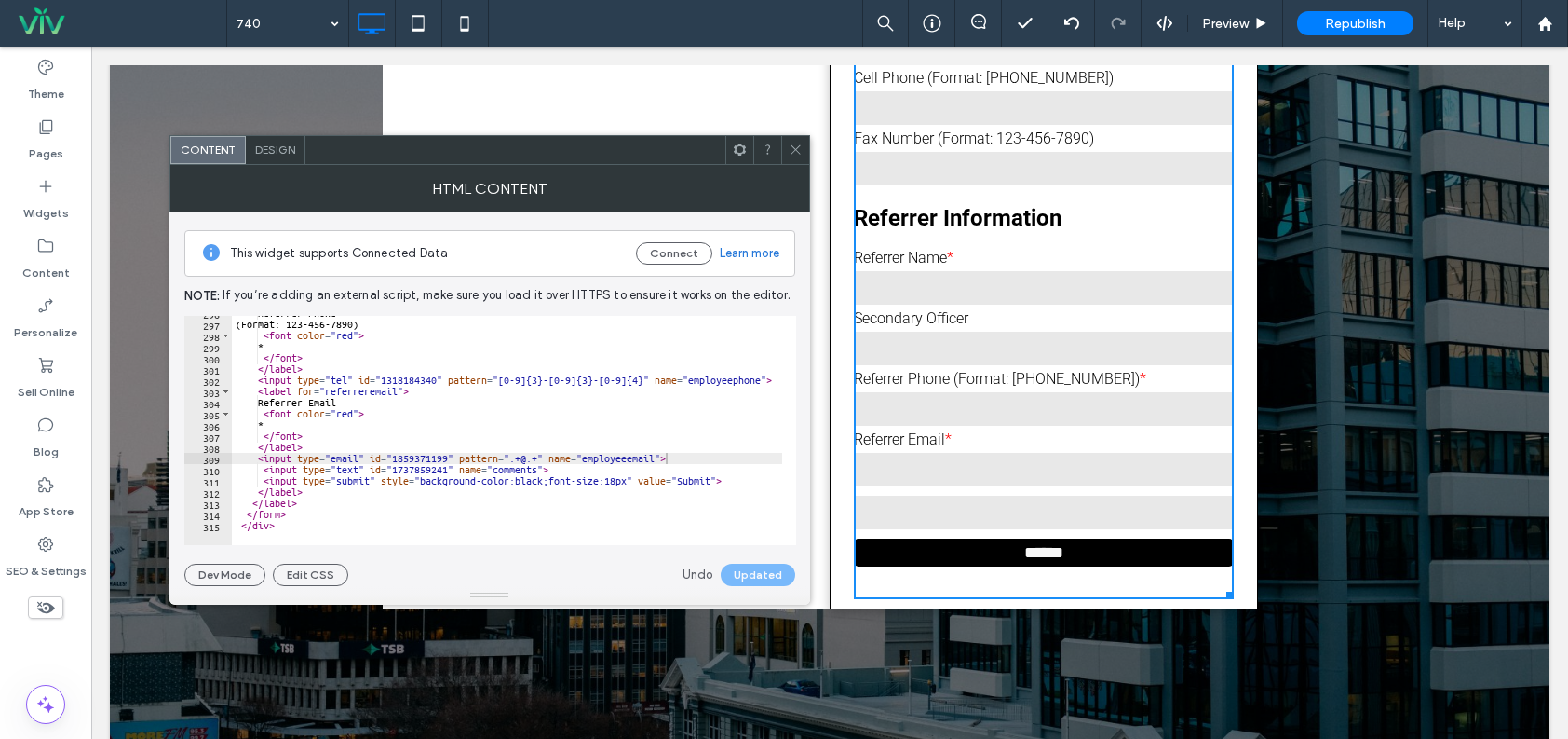
click at [335, 436] on div "Referrer Phone (Format: 123-456-7890) < font color = "red" > * </ font > </ lab…" at bounding box center [618, 426] width 773 height 238
click at [382, 456] on div "Referrer Phone (Format: 123-456-7890) < font color = "red" > * </ font > </ lab…" at bounding box center [618, 426] width 773 height 238
click at [400, 464] on div "Referrer Phone (Format: 123-456-7890) < font color = "red" > * </ font > </ lab…" at bounding box center [618, 426] width 773 height 238
type textarea "**********"
click at [798, 145] on icon at bounding box center [796, 149] width 14 height 14
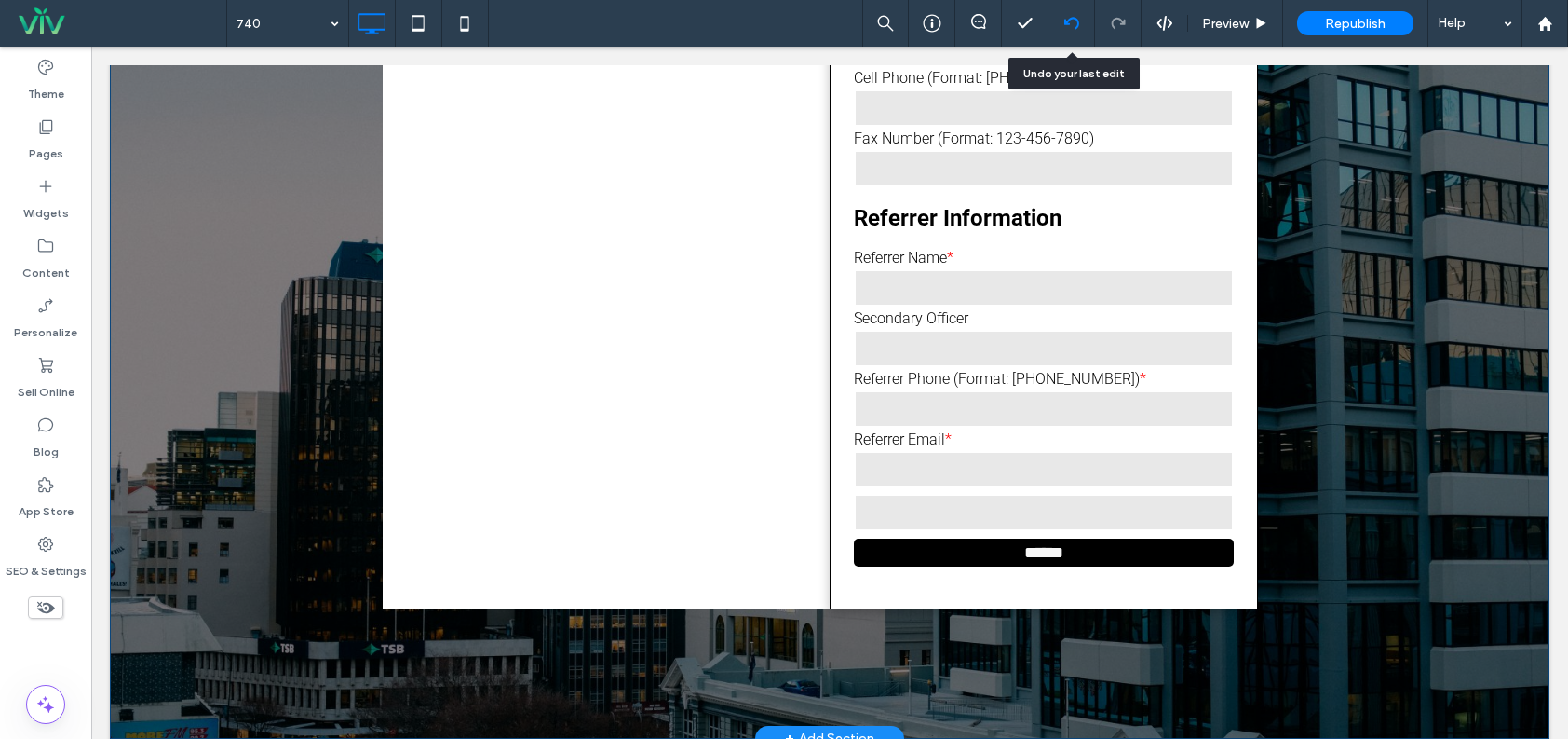
click at [1082, 15] on div at bounding box center [1071, 22] width 45 height 14
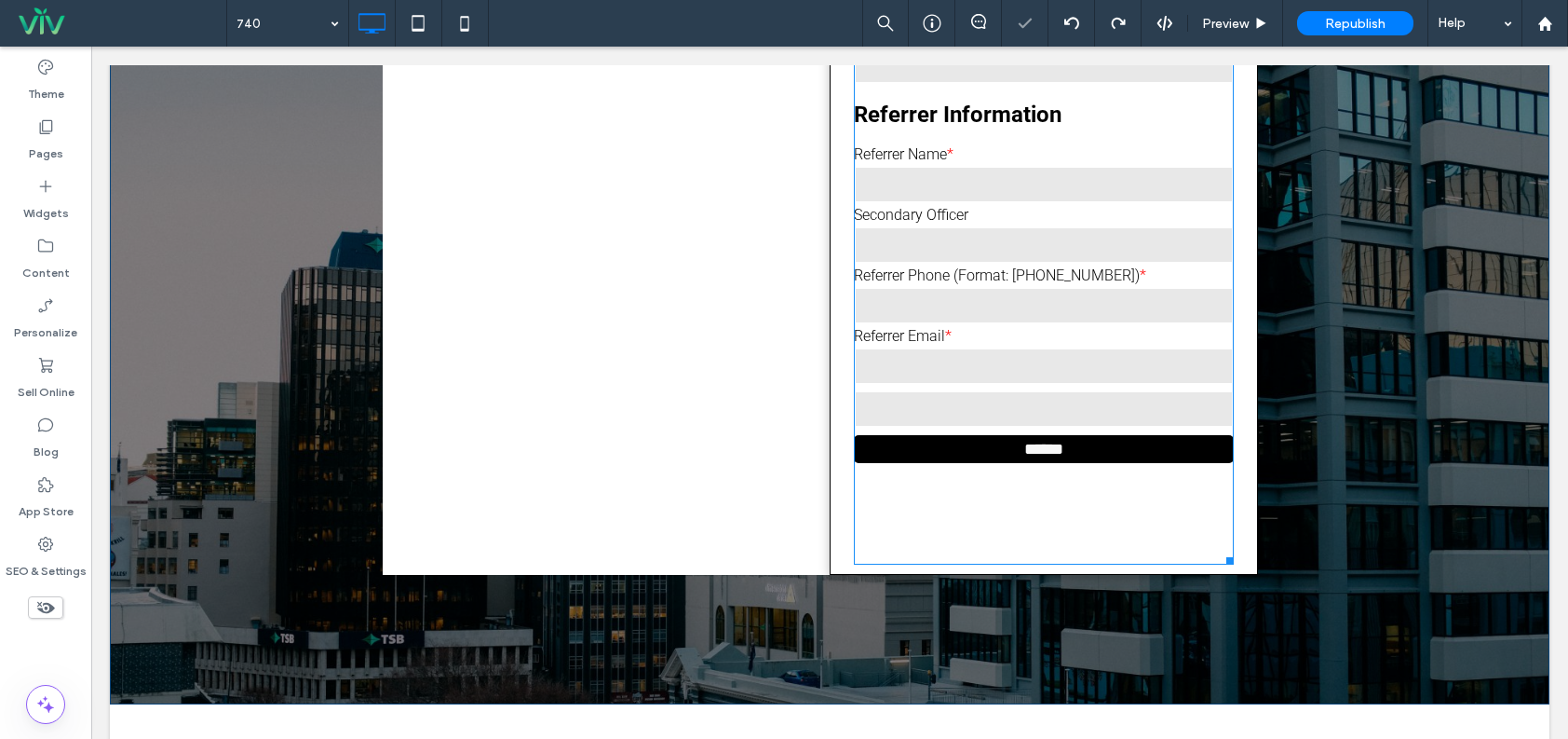
scroll to position [1025, 0]
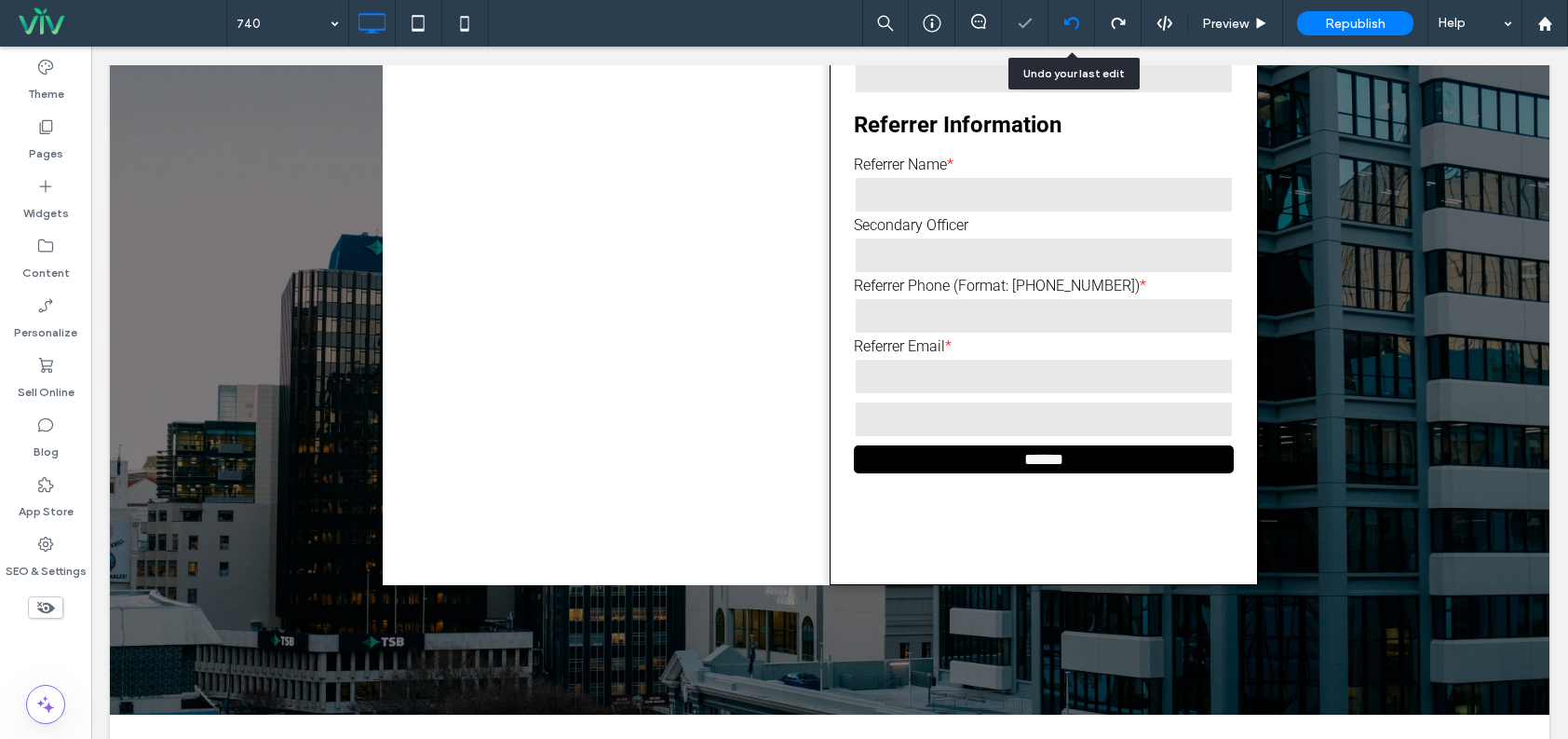
click at [1078, 25] on use at bounding box center [1070, 22] width 14 height 13
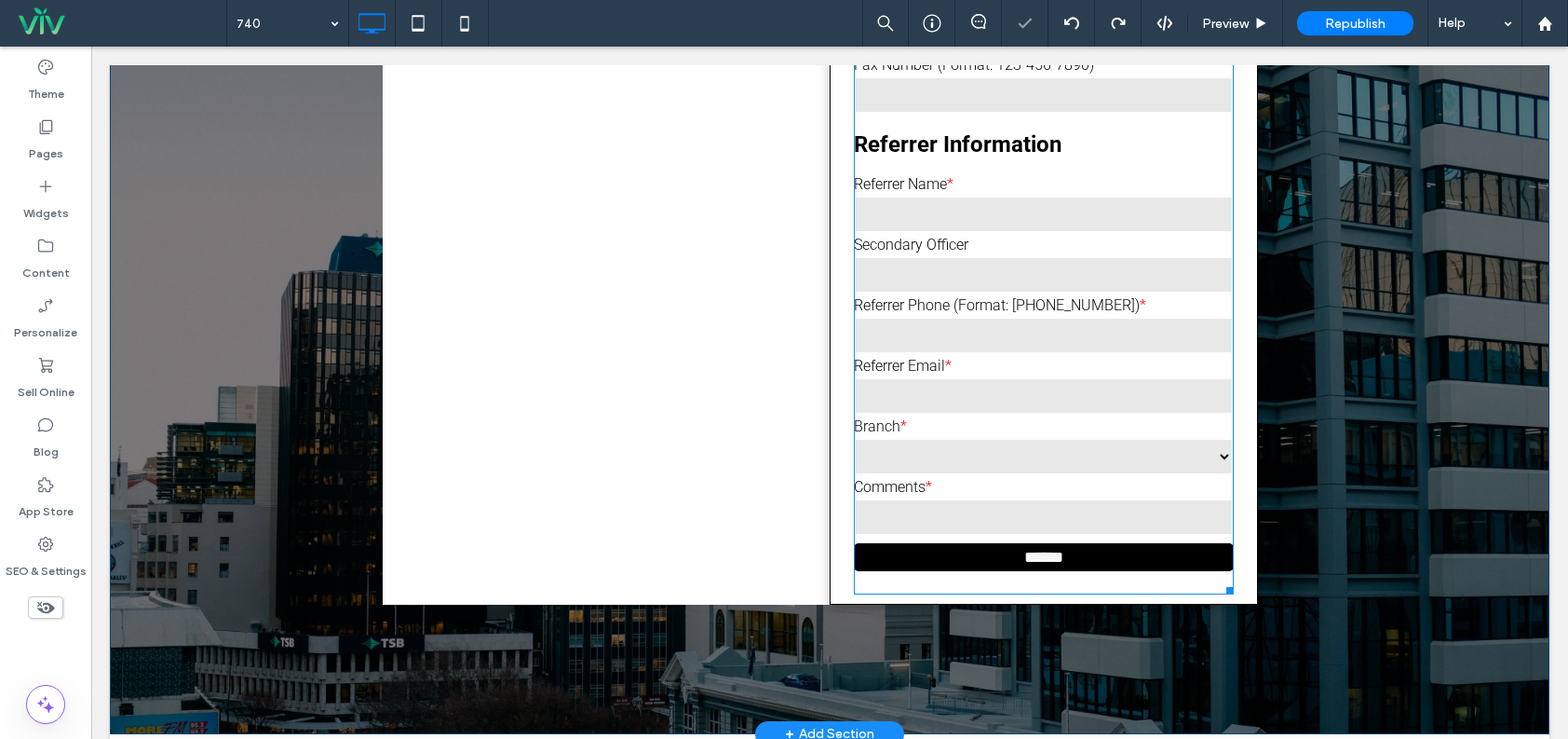
scroll to position [932, 0]
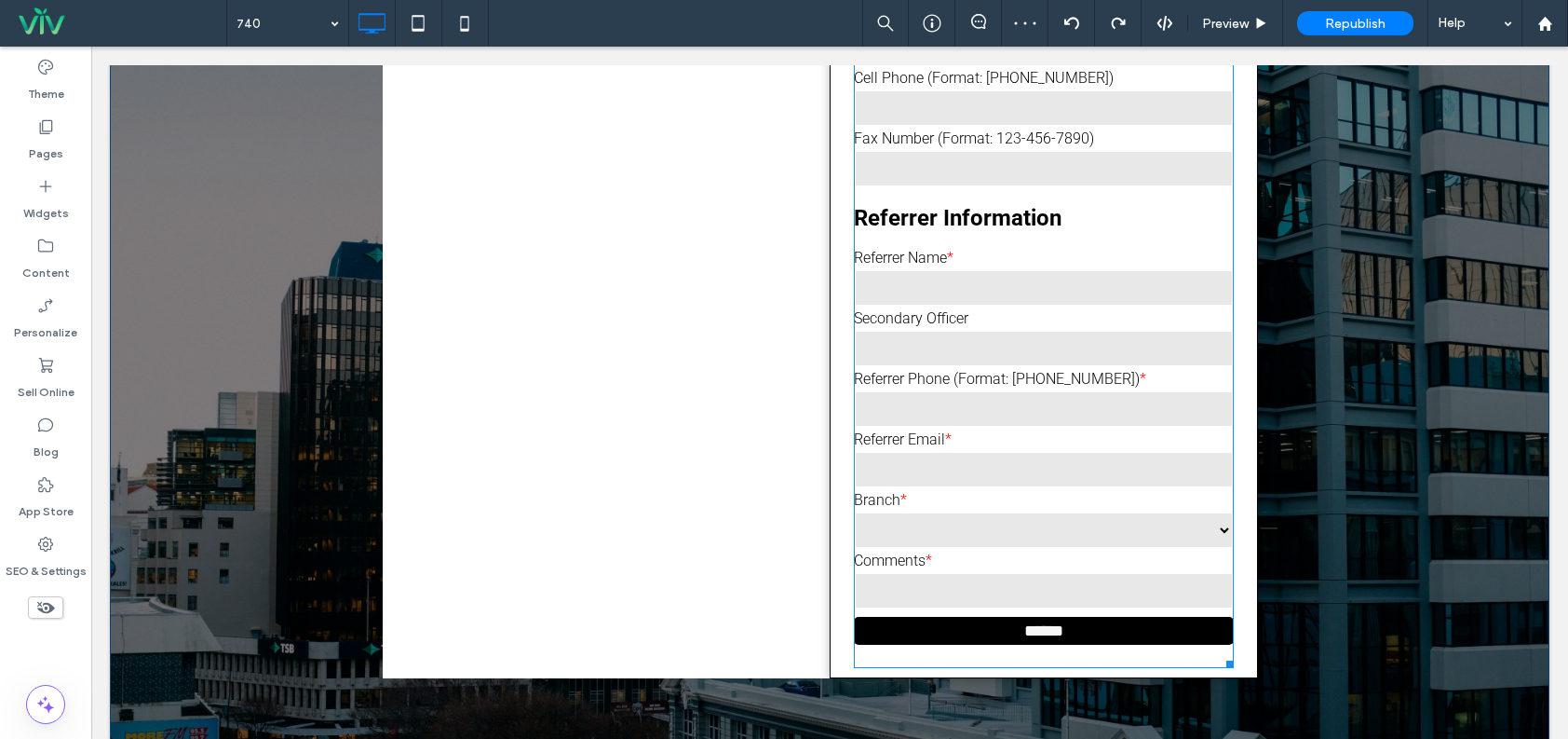
click at [1049, 265] on span at bounding box center [1044, 15] width 380 height 1306
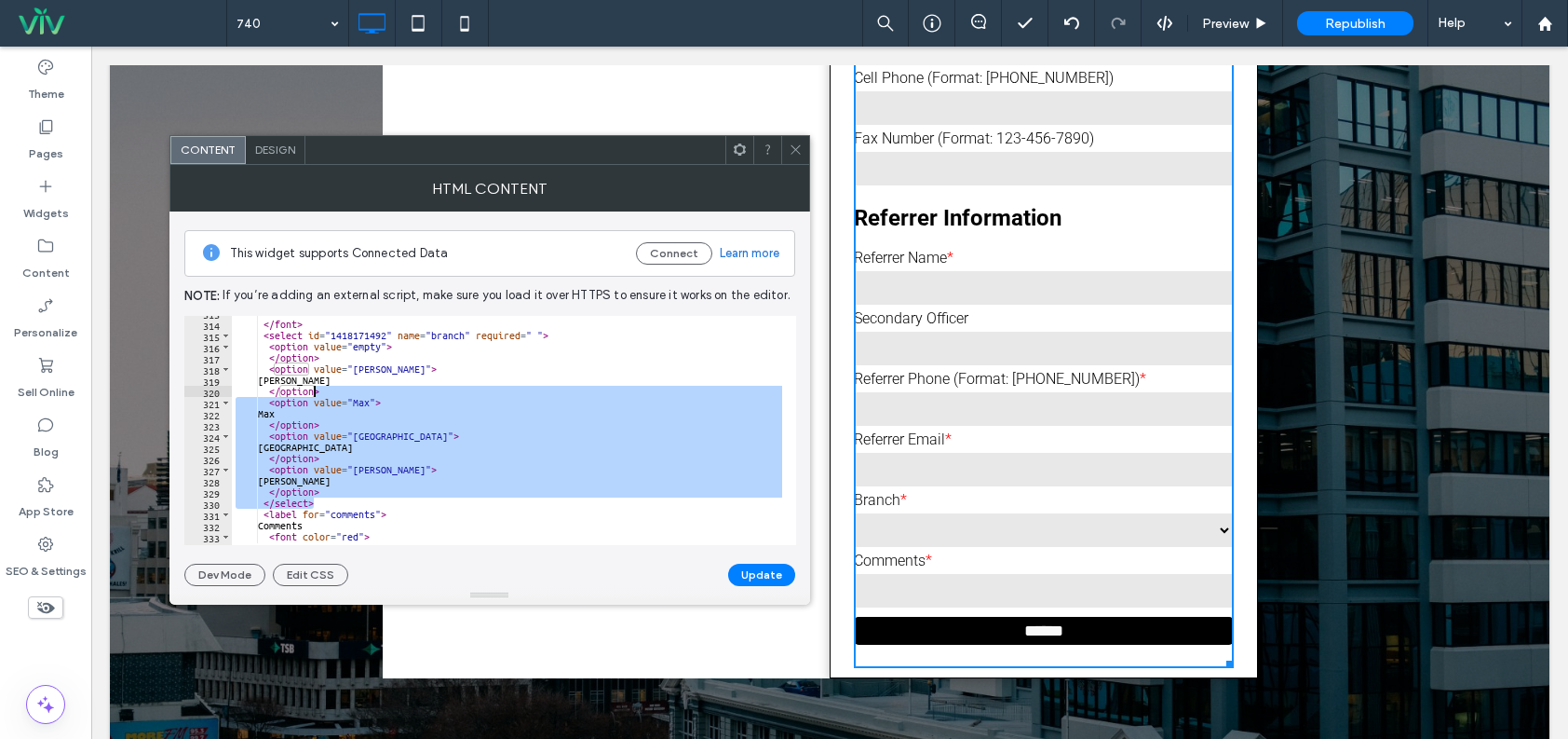
scroll to position [3441, 0]
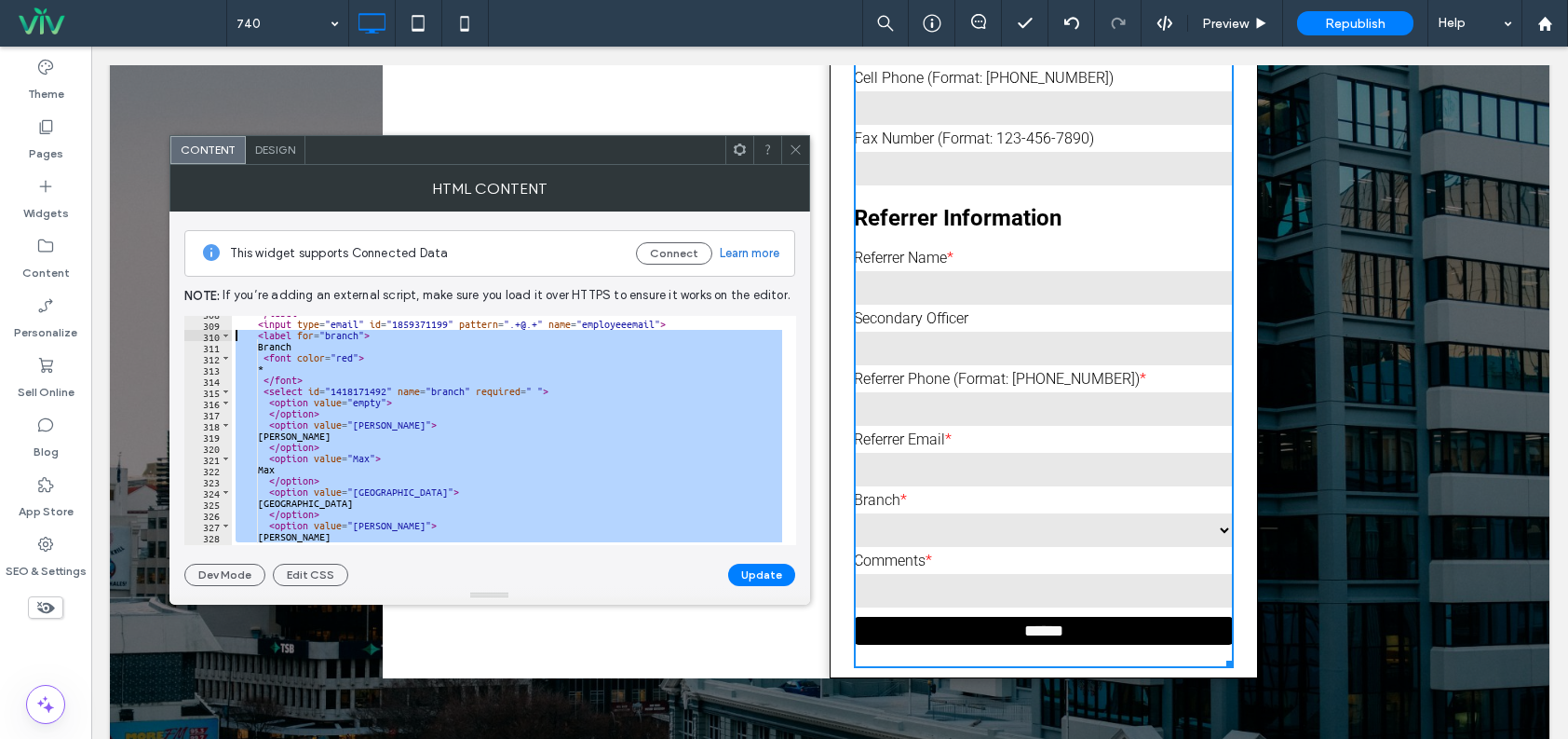
drag, startPoint x: 322, startPoint y: 386, endPoint x: 234, endPoint y: 334, distance: 102.2
click at [234, 334] on div "</ label > < input type = "email" id = "1859371199" pattern = ".+@.+" name = "e…" at bounding box center [618, 426] width 773 height 238
type textarea "**********"
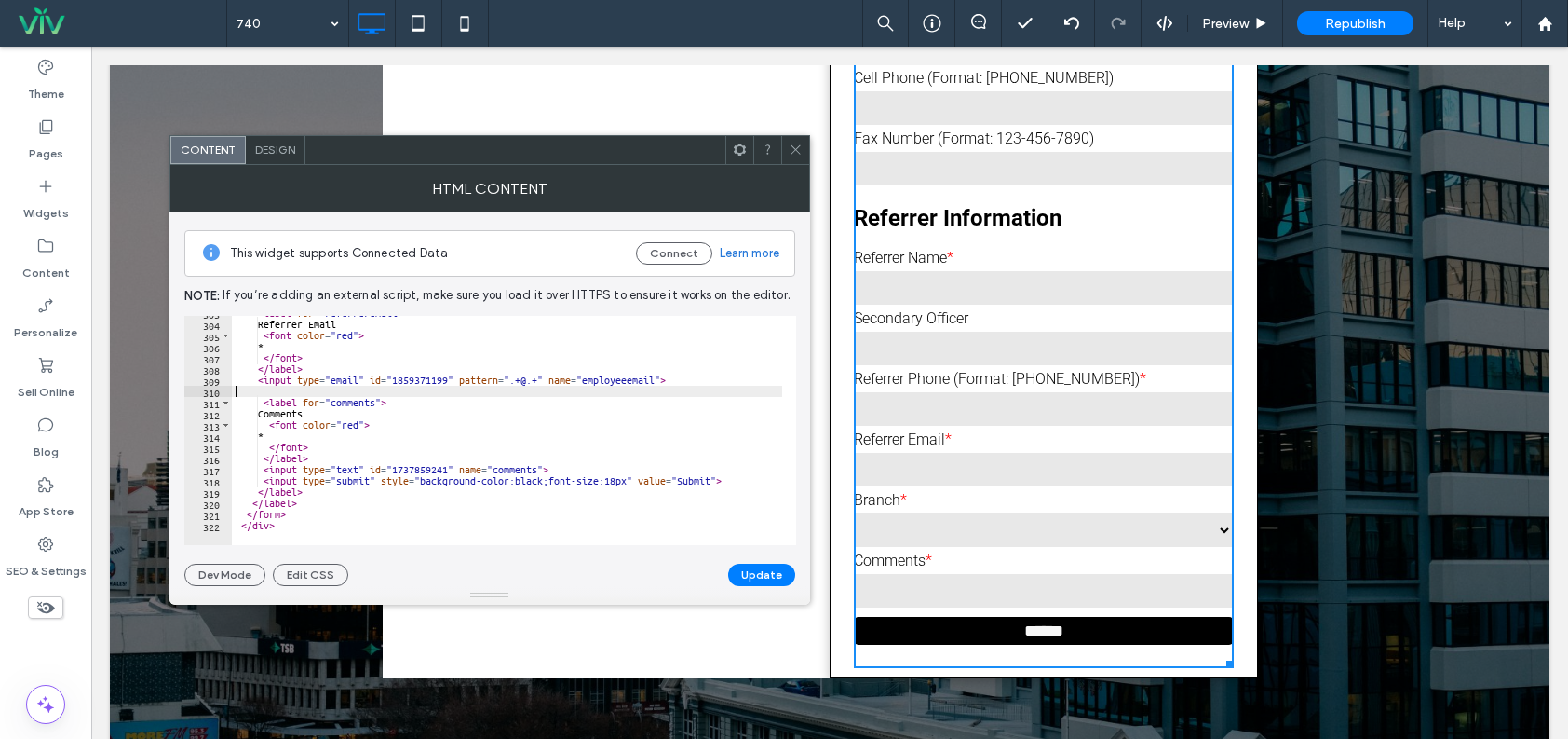
type textarea "**********"
click at [765, 557] on div "**********" at bounding box center [489, 399] width 611 height 375
click at [757, 564] on button "Update" at bounding box center [762, 574] width 67 height 22
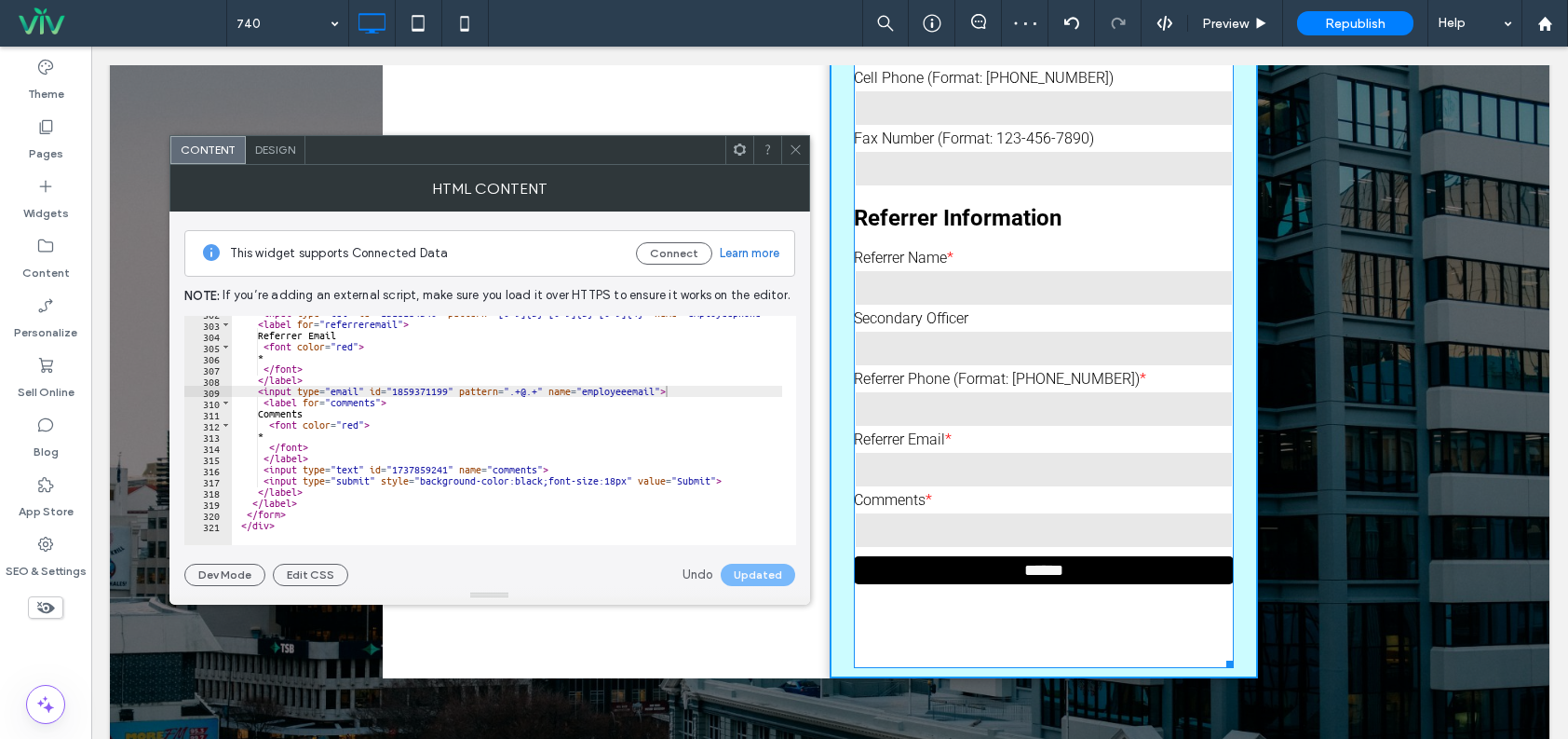
drag, startPoint x: 1220, startPoint y: 657, endPoint x: 1249, endPoint y: 600, distance: 64.0
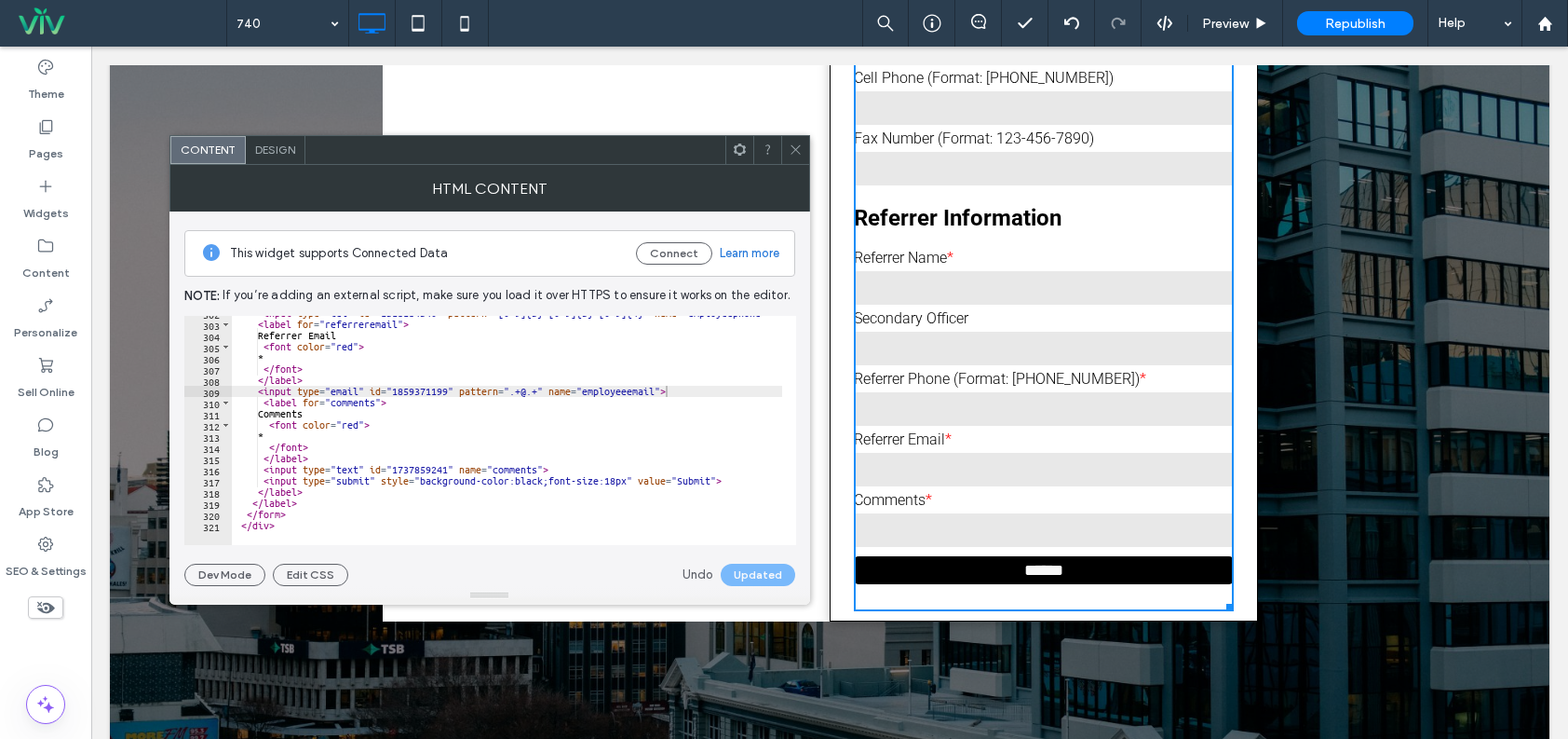
click at [798, 141] on span at bounding box center [796, 149] width 14 height 28
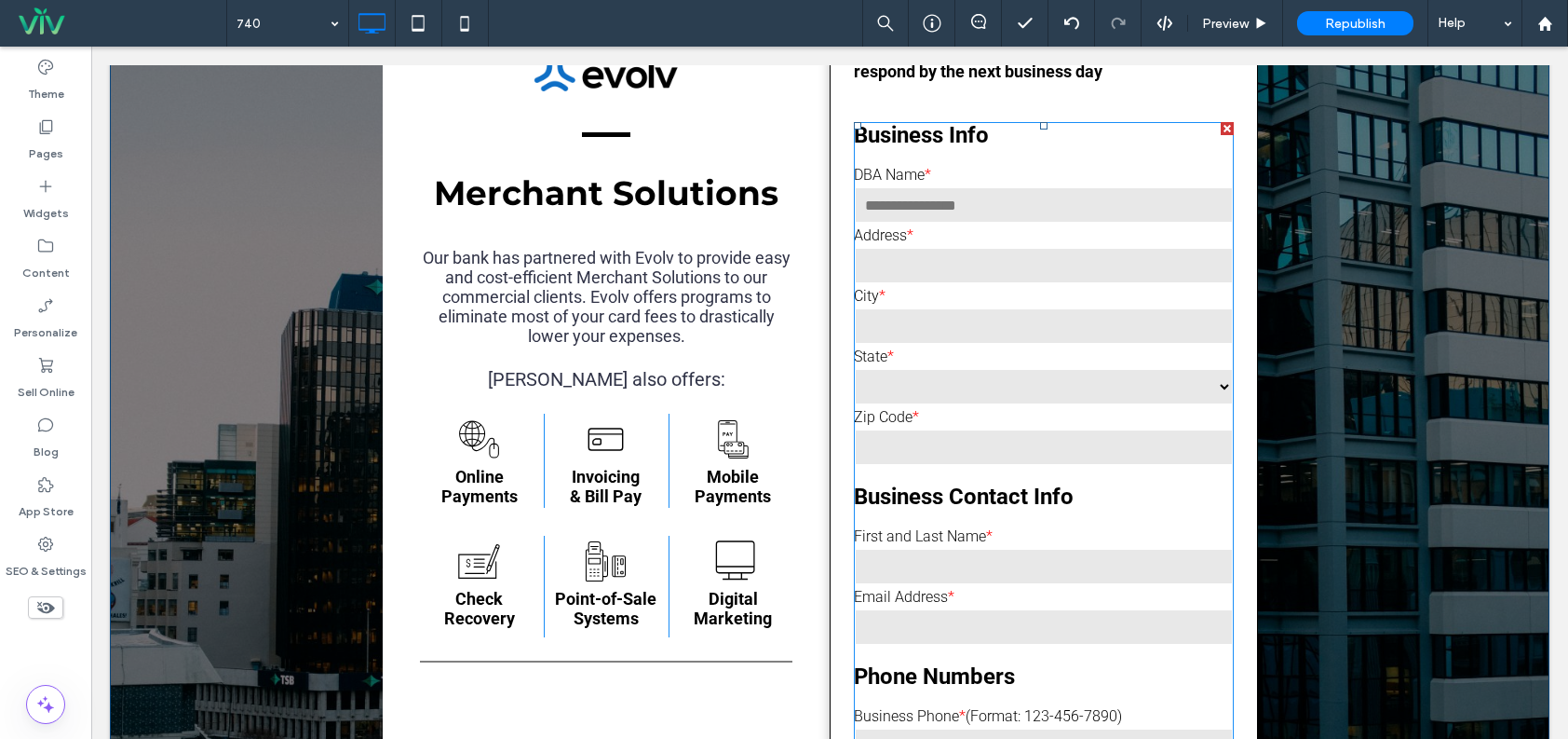
scroll to position [0, 0]
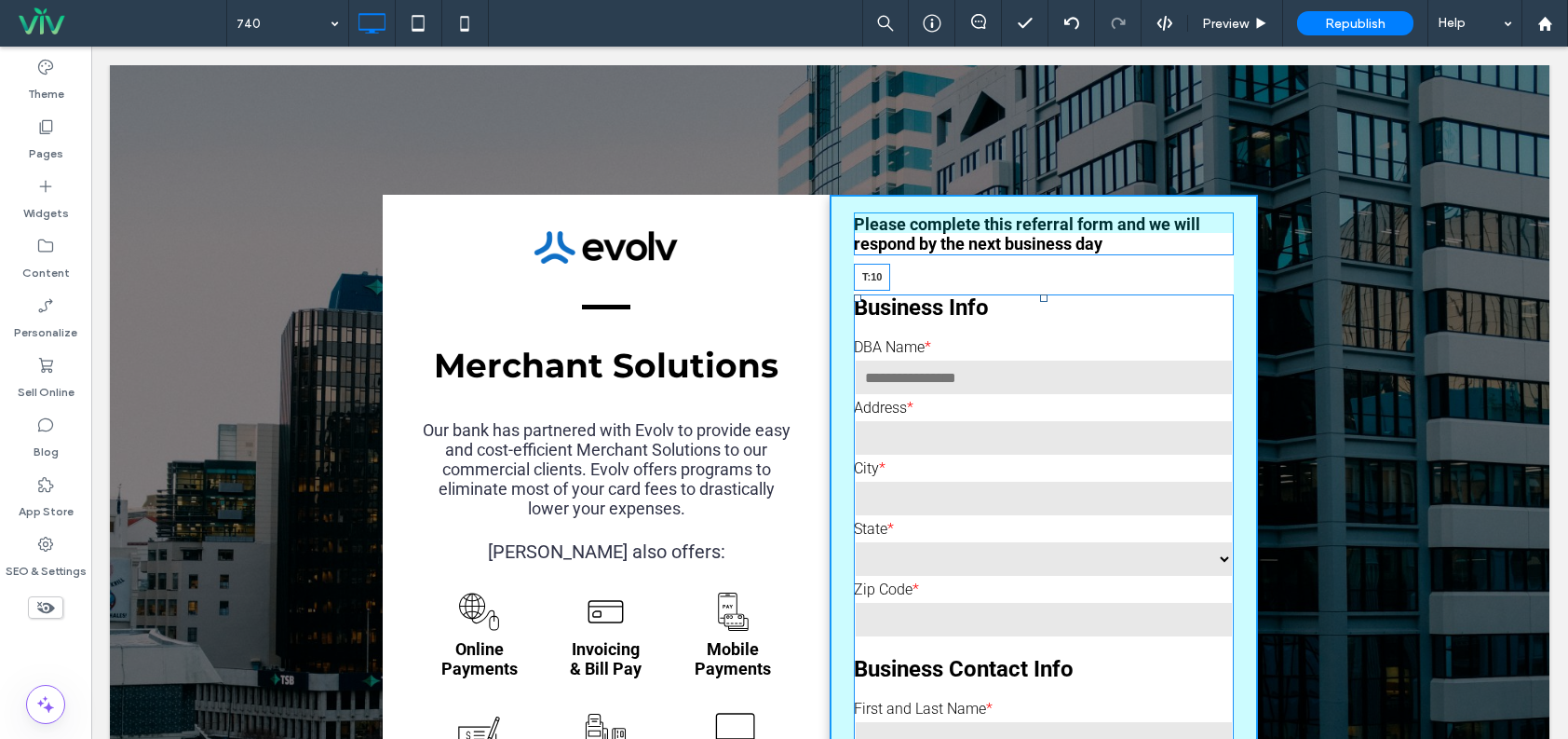
drag, startPoint x: 1037, startPoint y: 297, endPoint x: 1066, endPoint y: 358, distance: 67.5
click at [1040, 295] on div at bounding box center [1044, 299] width 8 height 8
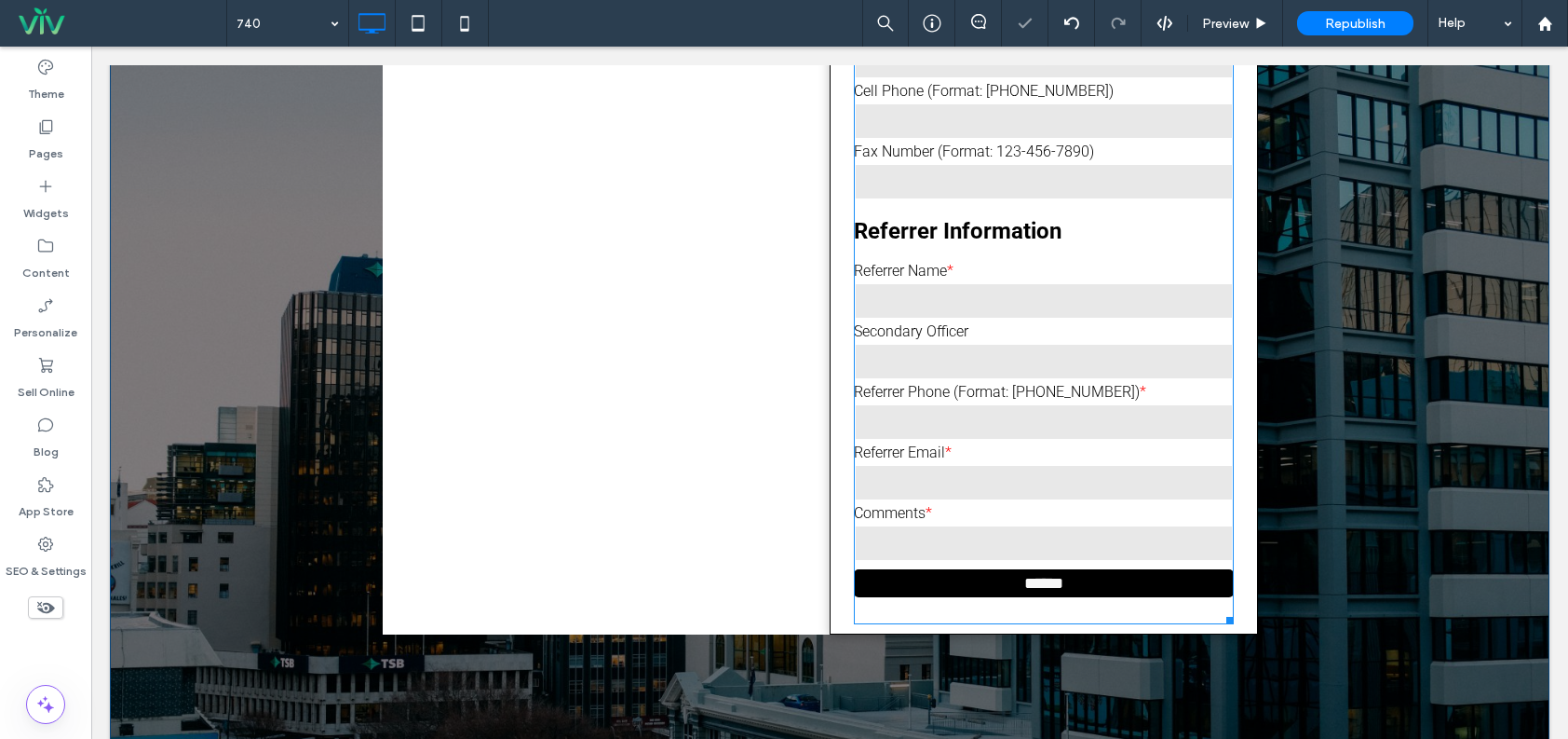
scroll to position [1118, 0]
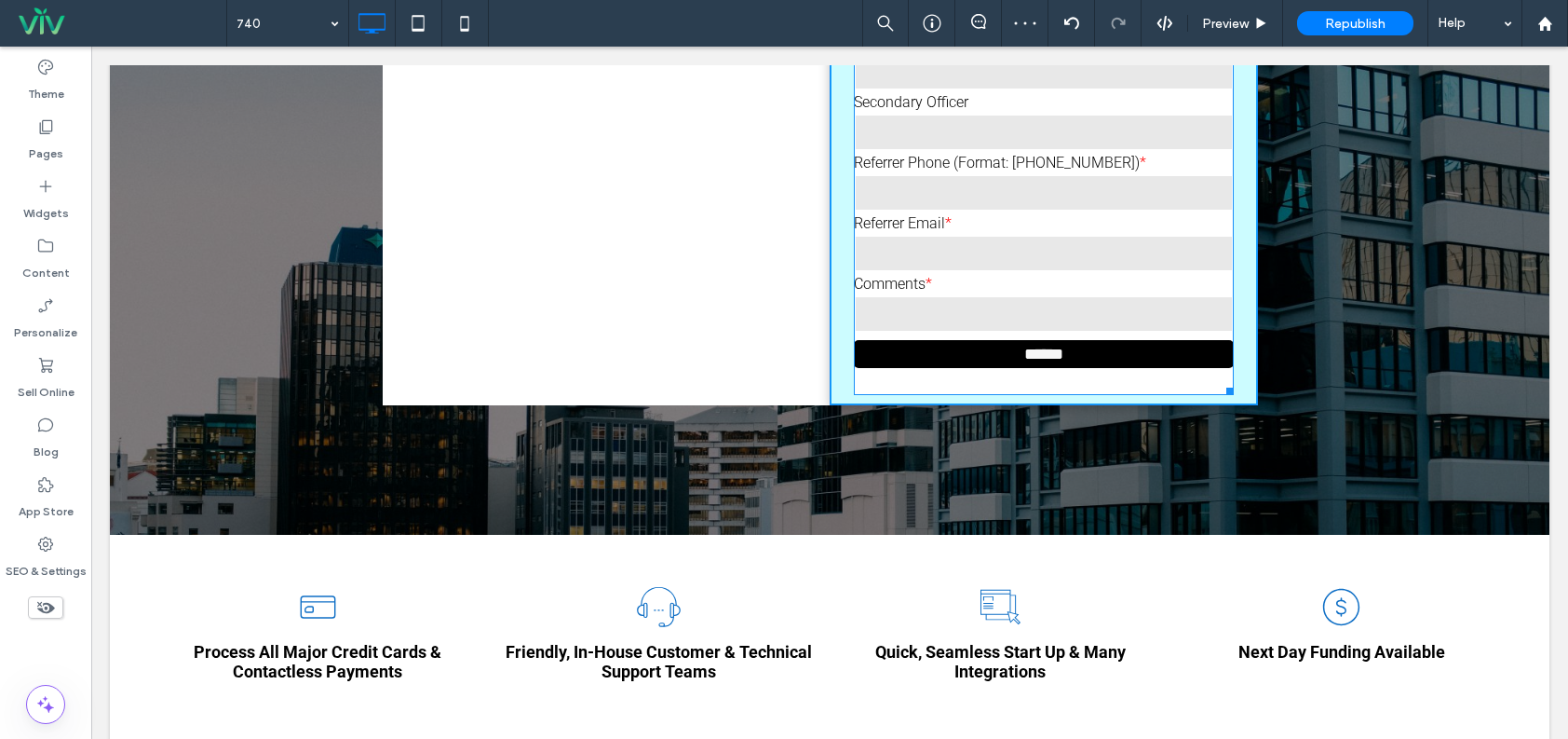
drag, startPoint x: 1222, startPoint y: 389, endPoint x: 1200, endPoint y: 464, distance: 78.2
click at [1224, 382] on div at bounding box center [1227, 388] width 14 height 14
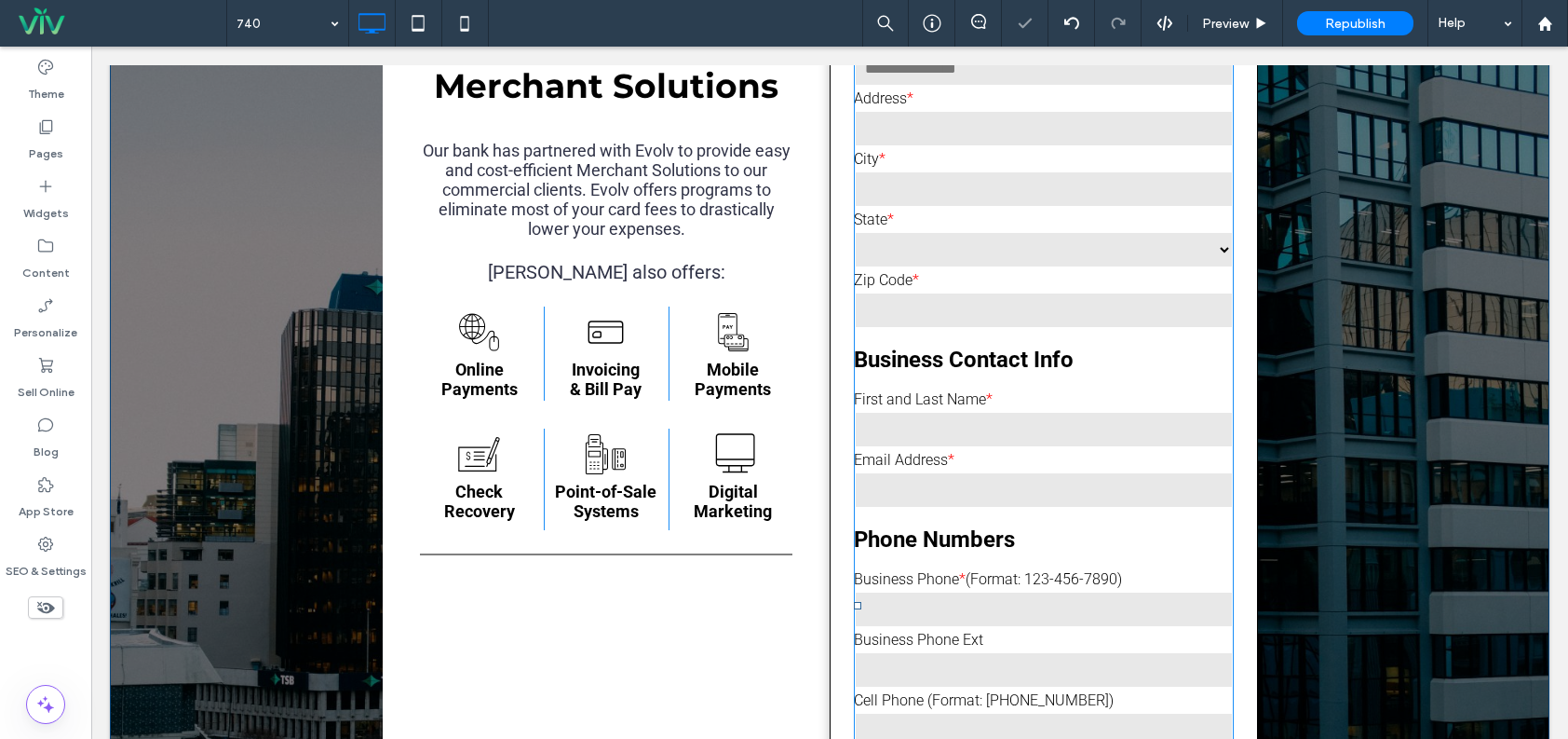
scroll to position [93, 0]
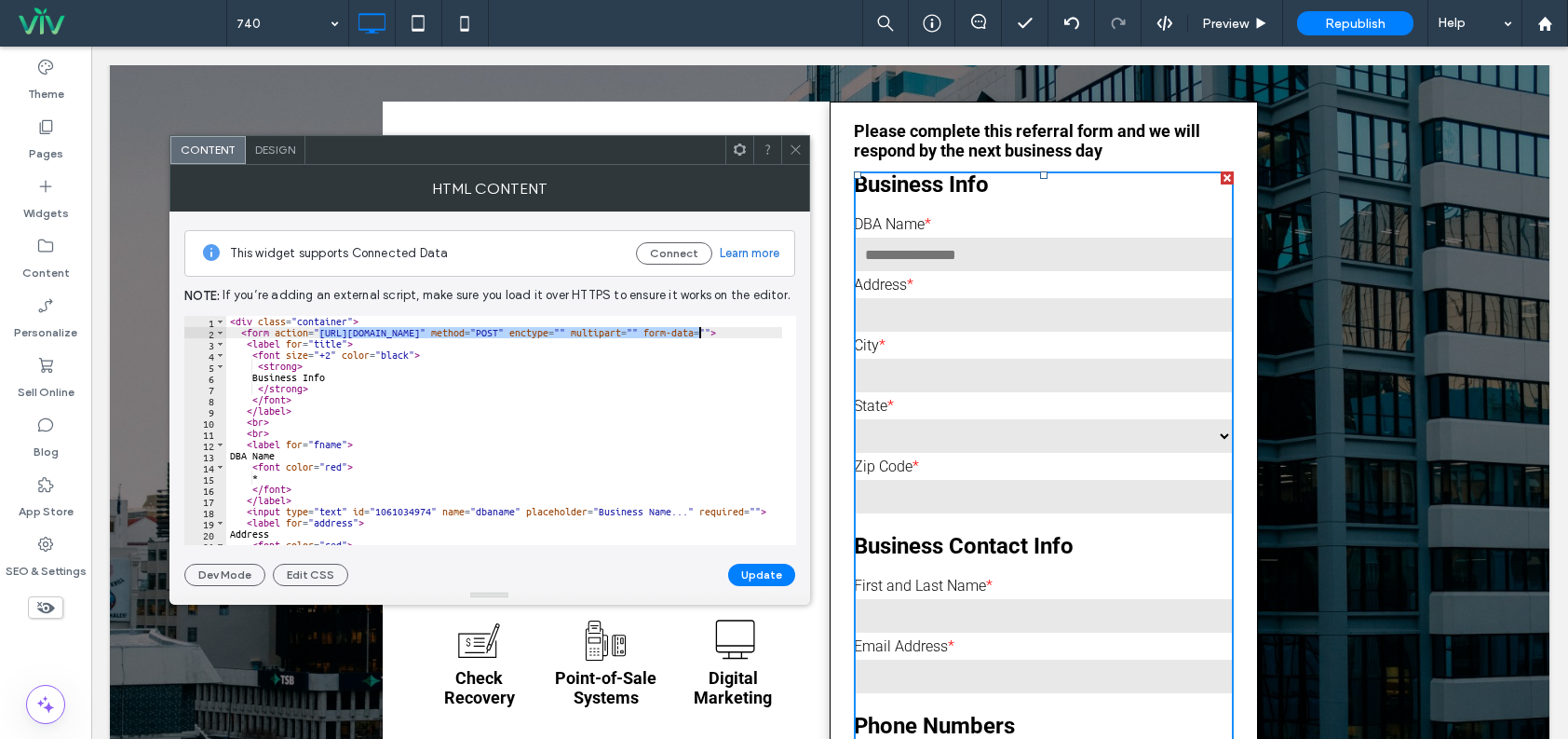
drag, startPoint x: 319, startPoint y: 334, endPoint x: 695, endPoint y: 331, distance: 376.0
click at [697, 331] on div "< div class = "container" > < form action = "https://aps.iriscrm.com/postleads/…" at bounding box center [613, 435] width 773 height 238
paste textarea "Cursor at row 2"
type textarea "**********"
click at [757, 576] on button "Update" at bounding box center [762, 574] width 67 height 22
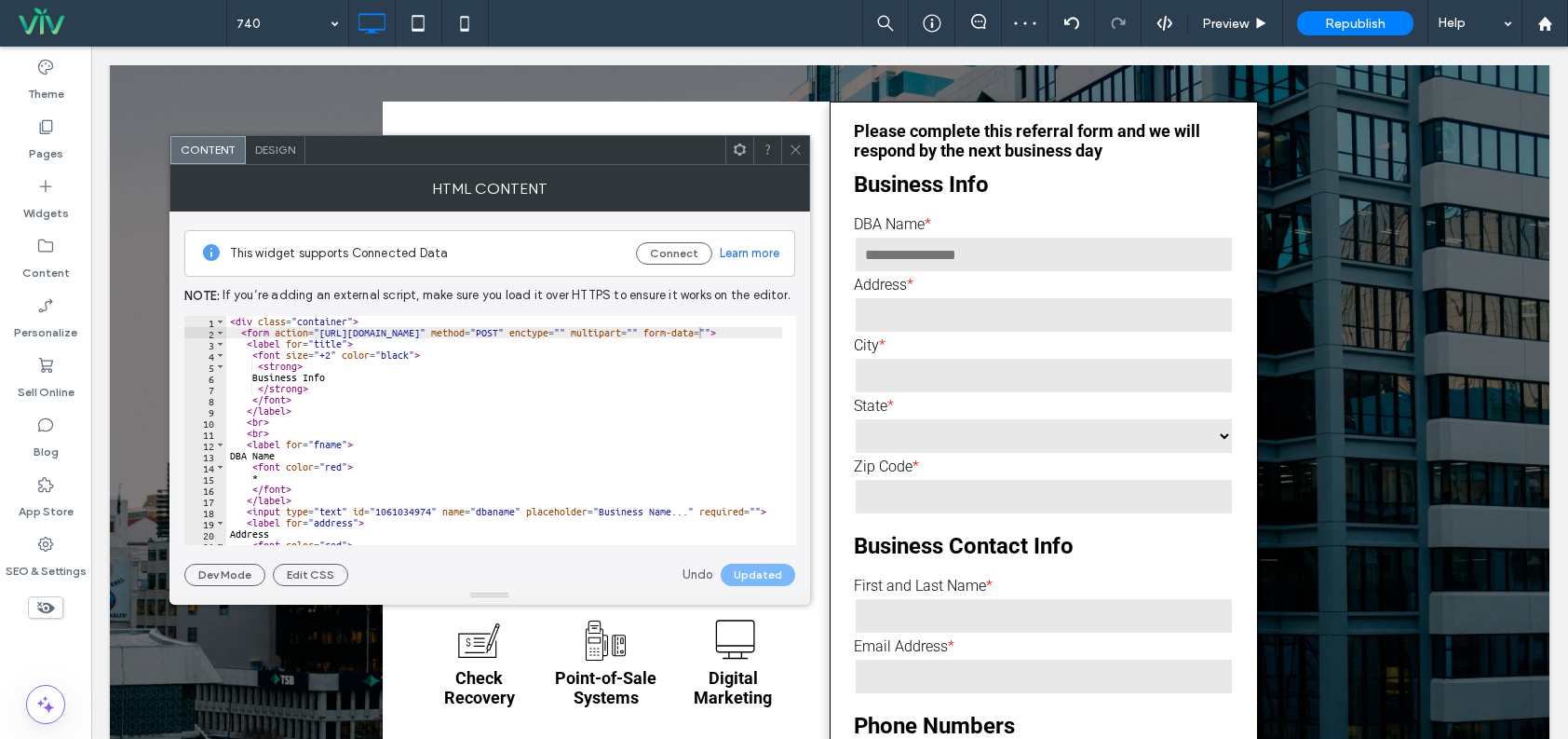
click at [799, 145] on icon at bounding box center [796, 149] width 14 height 14
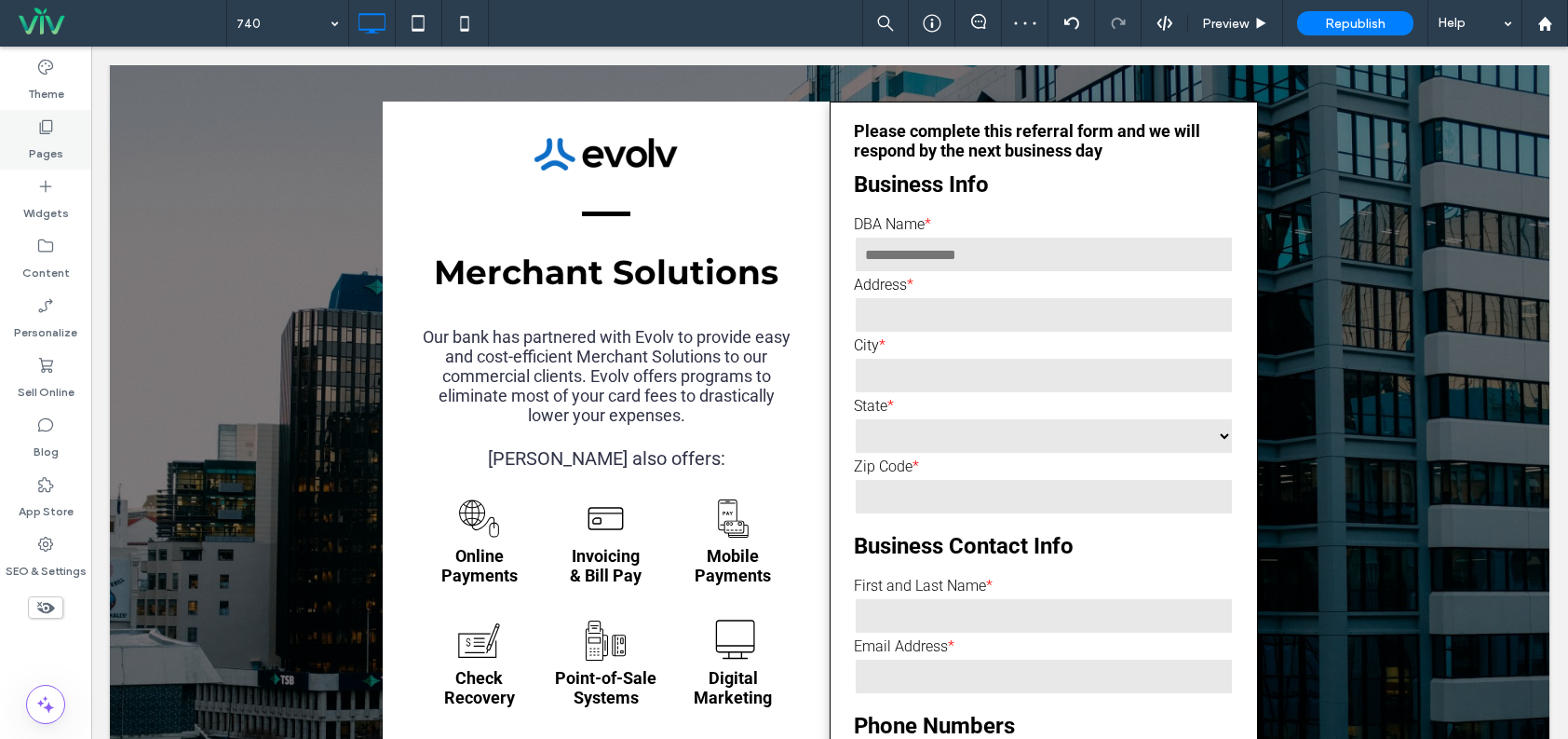
click at [53, 133] on icon at bounding box center [45, 126] width 18 height 18
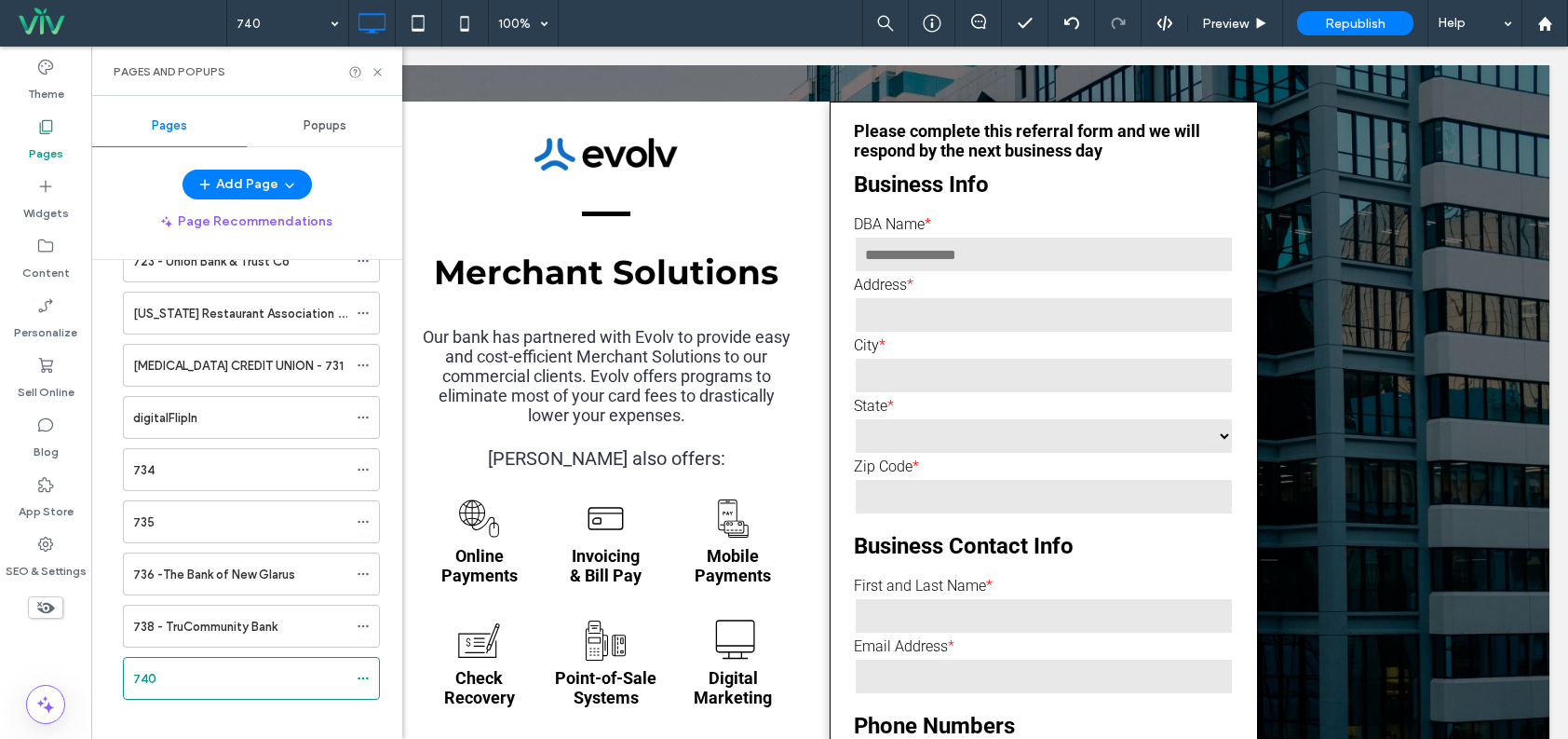
scroll to position [10817, 0]
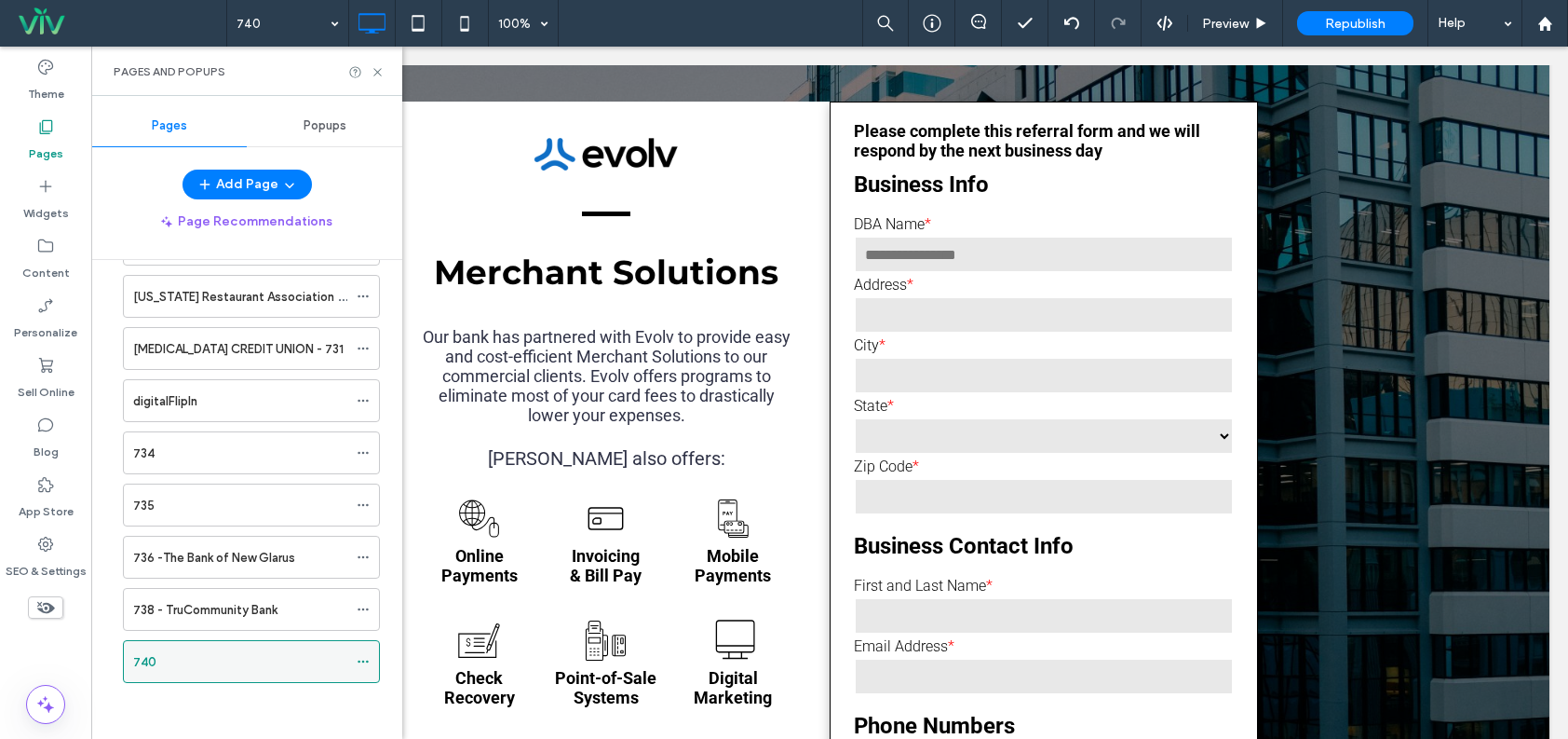
click at [367, 663] on use at bounding box center [362, 662] width 11 height 3
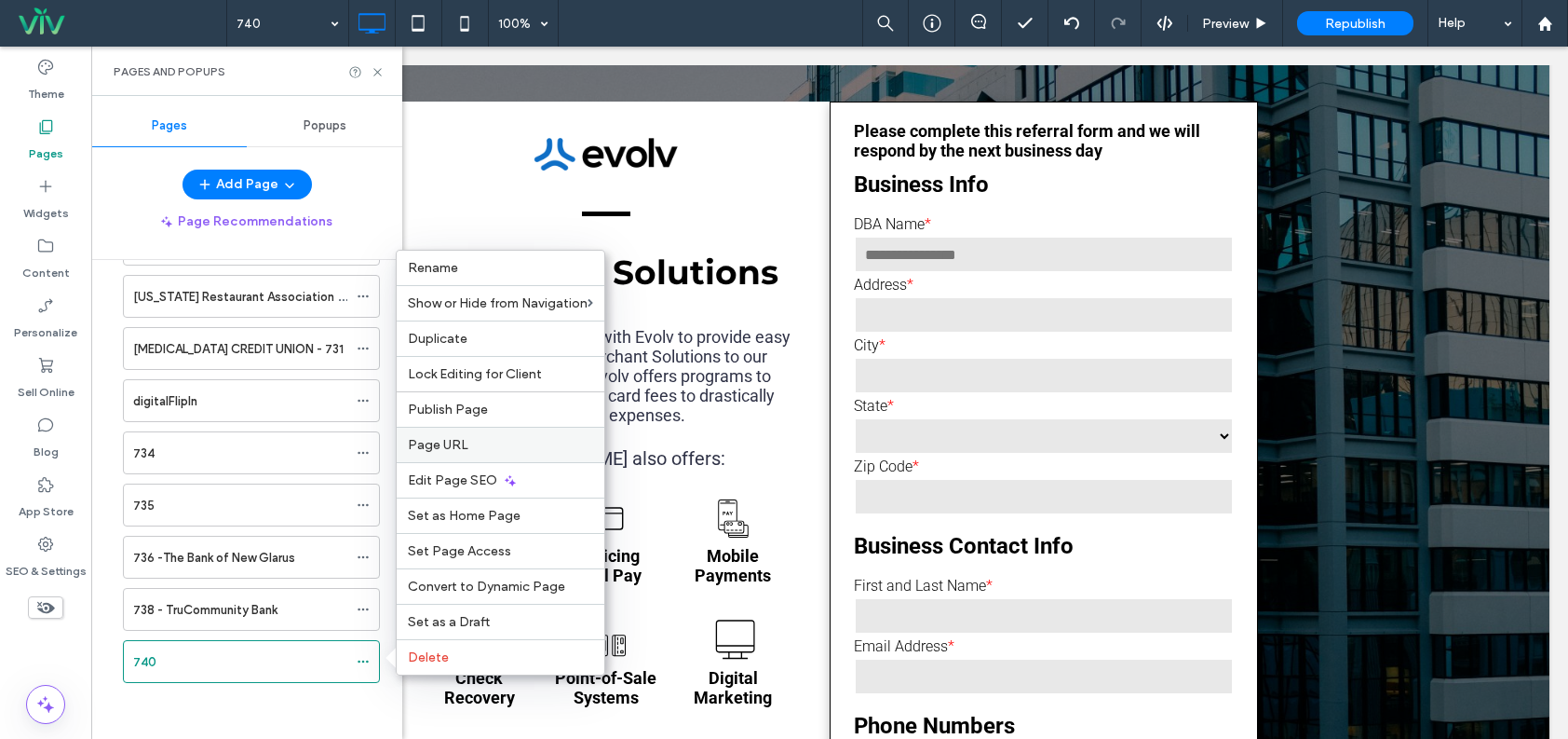
click at [518, 437] on label "Page URL" at bounding box center [501, 445] width 185 height 15
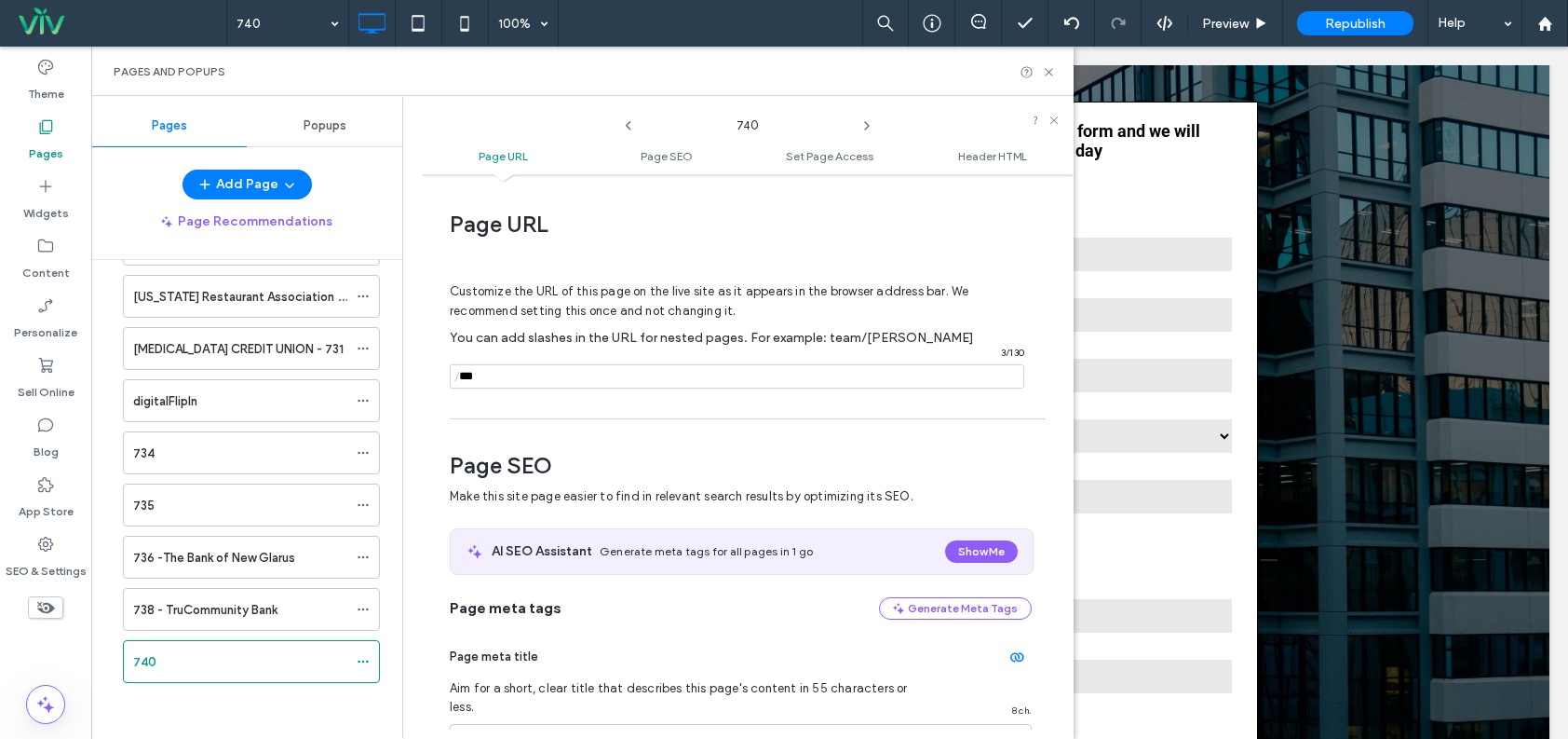
scroll to position [10, 0]
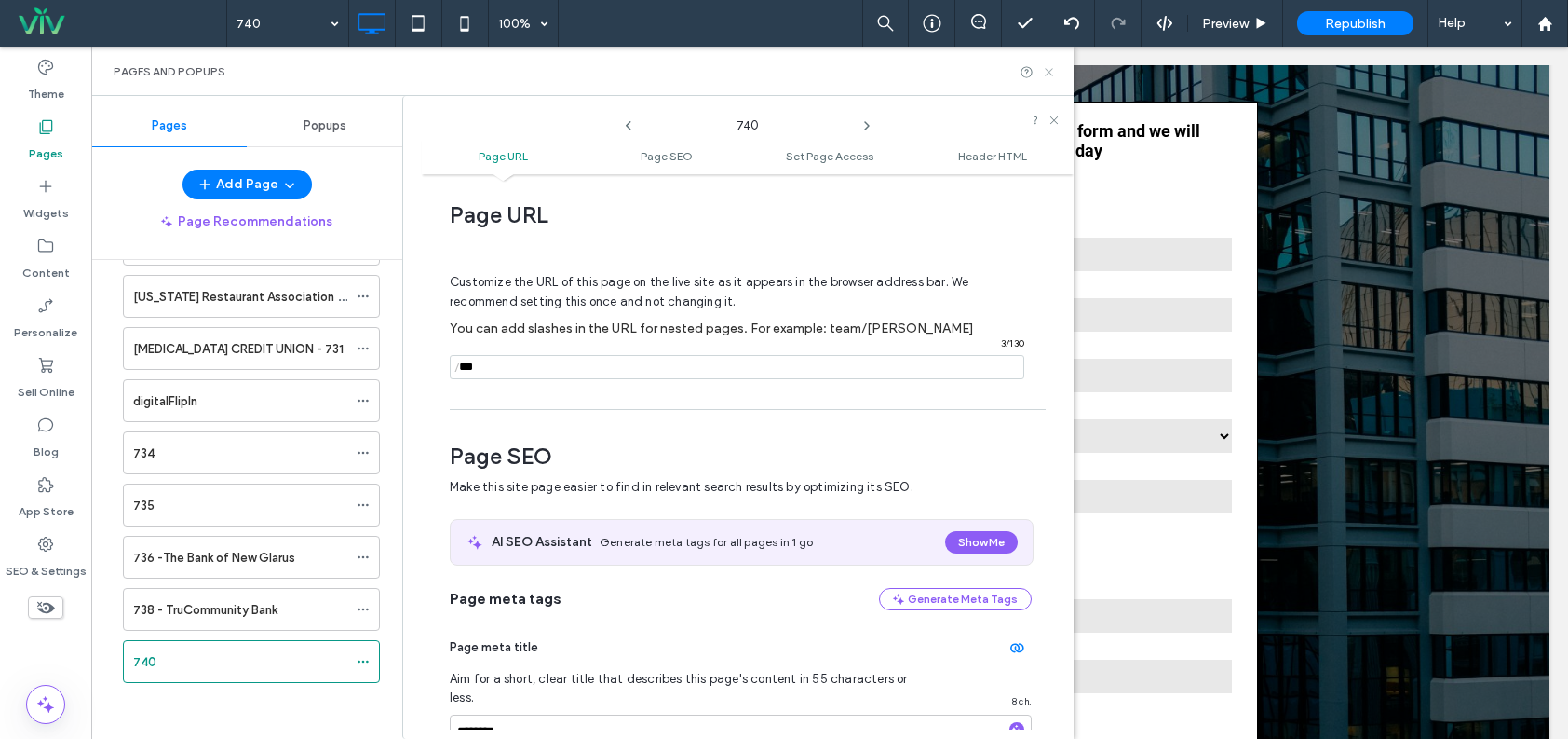
click at [1055, 67] on icon at bounding box center [1049, 72] width 14 height 14
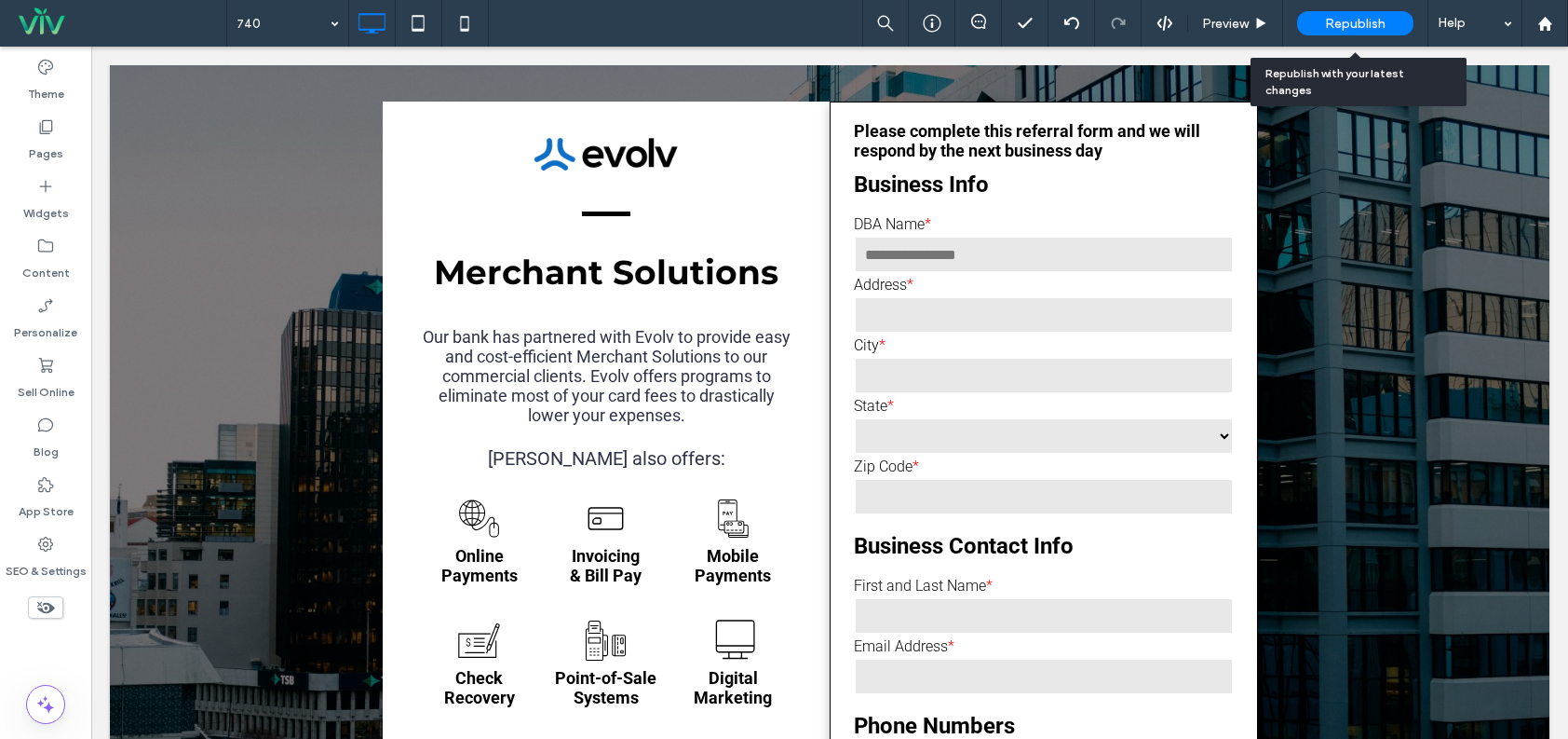
click at [1349, 19] on span "Republish" at bounding box center [1355, 23] width 61 height 15
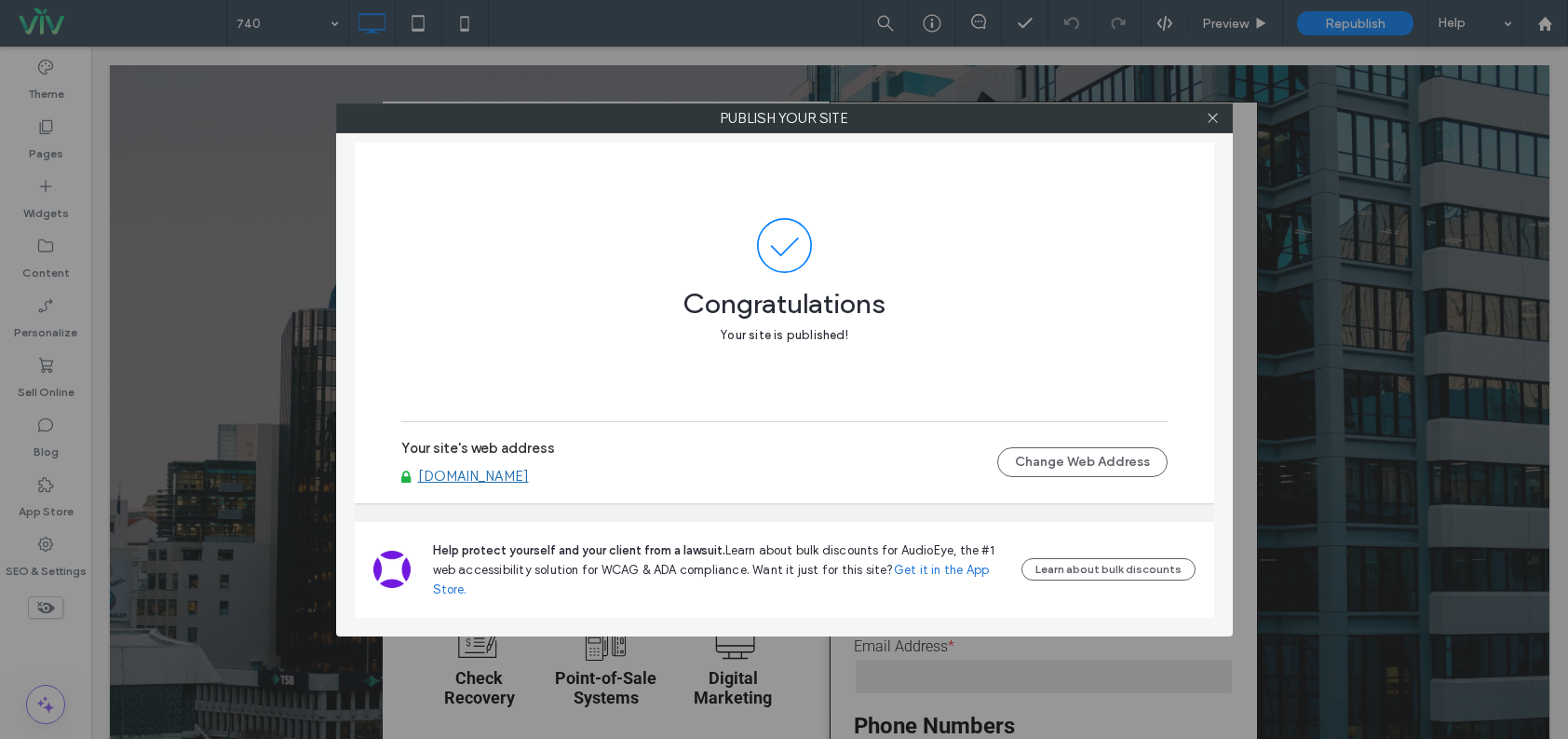
click at [529, 477] on link "www.evolvreferral.com" at bounding box center [473, 475] width 111 height 16
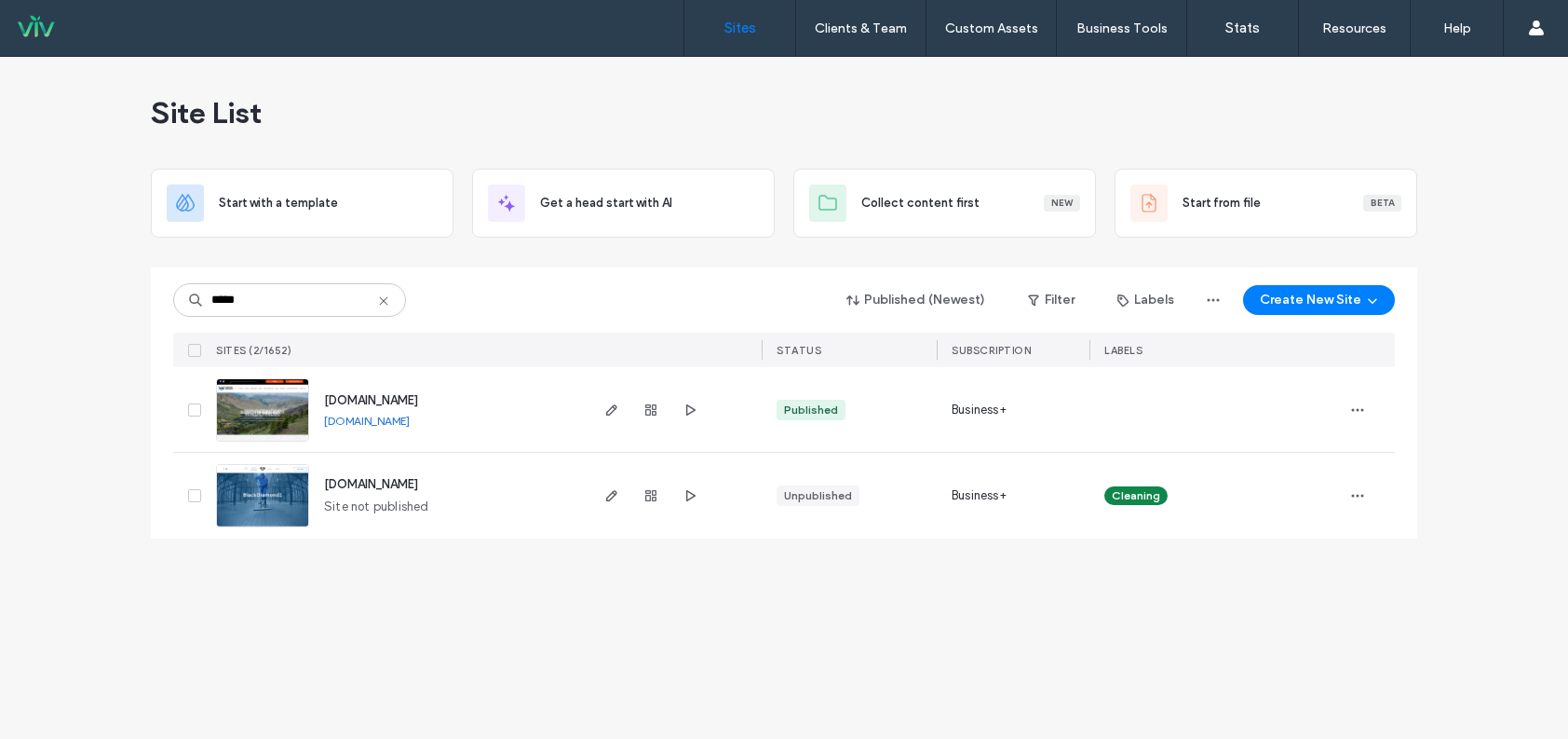
type input "*****"
click at [266, 414] on img at bounding box center [262, 443] width 91 height 127
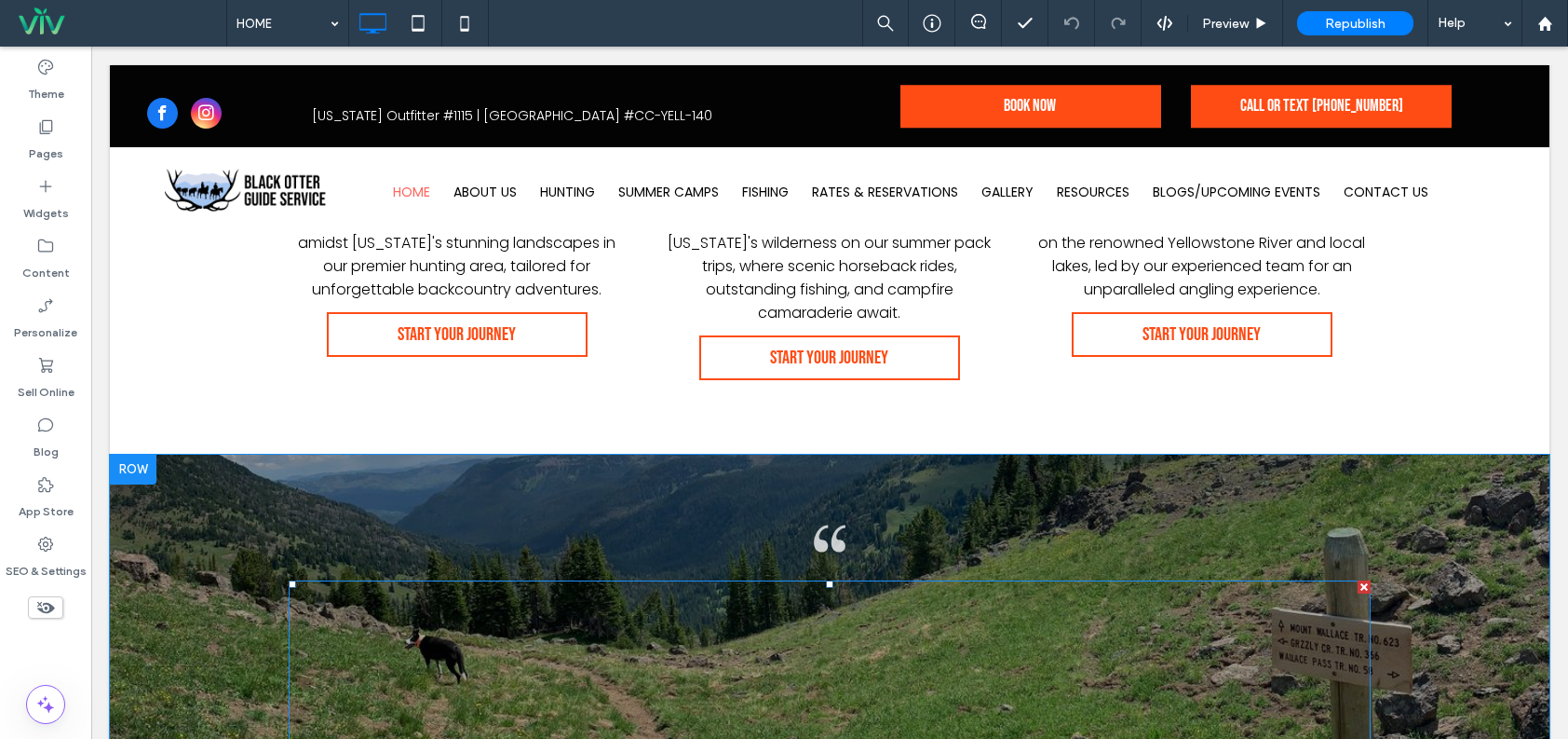
scroll to position [1866, 0]
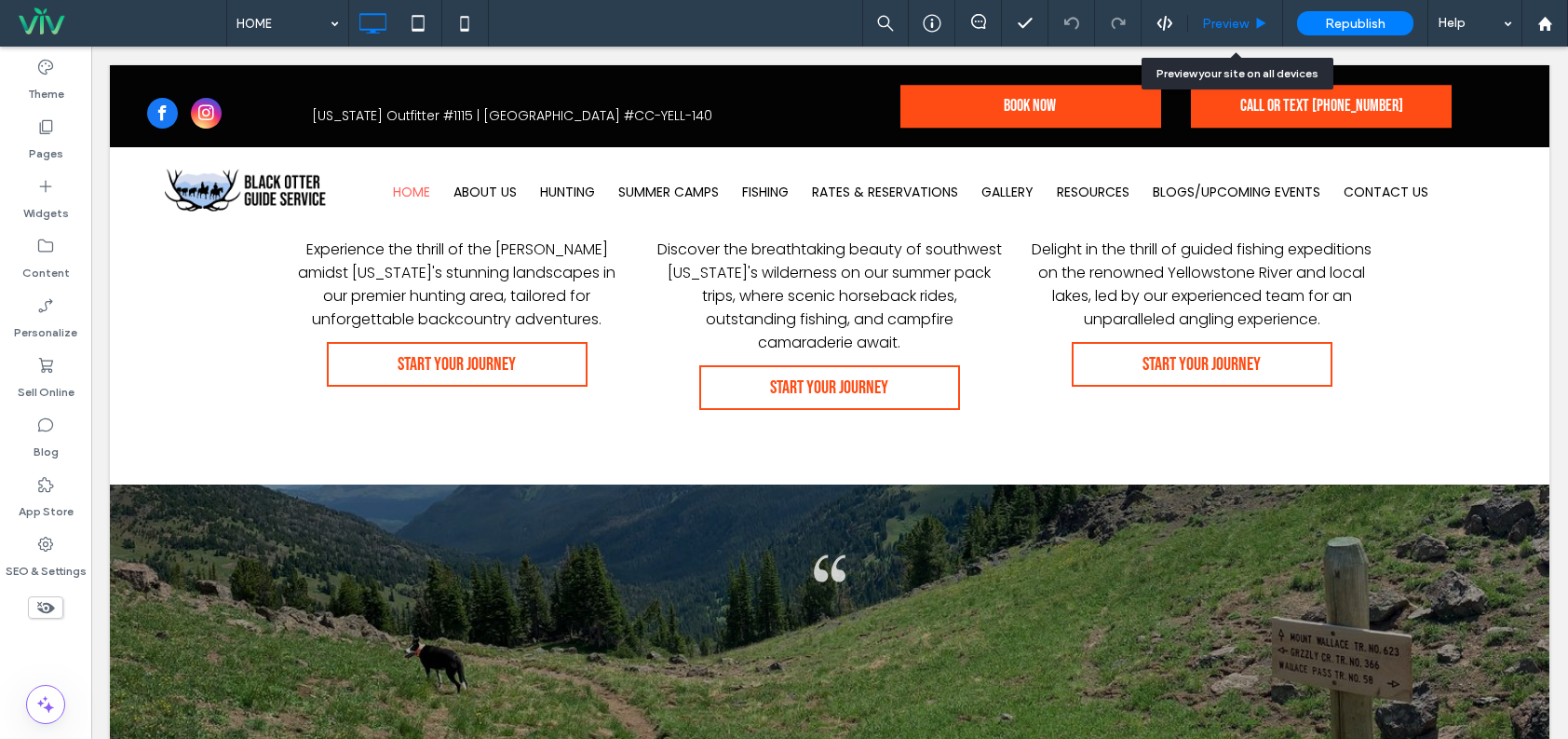
click at [1229, 21] on span "Preview" at bounding box center [1225, 23] width 46 height 15
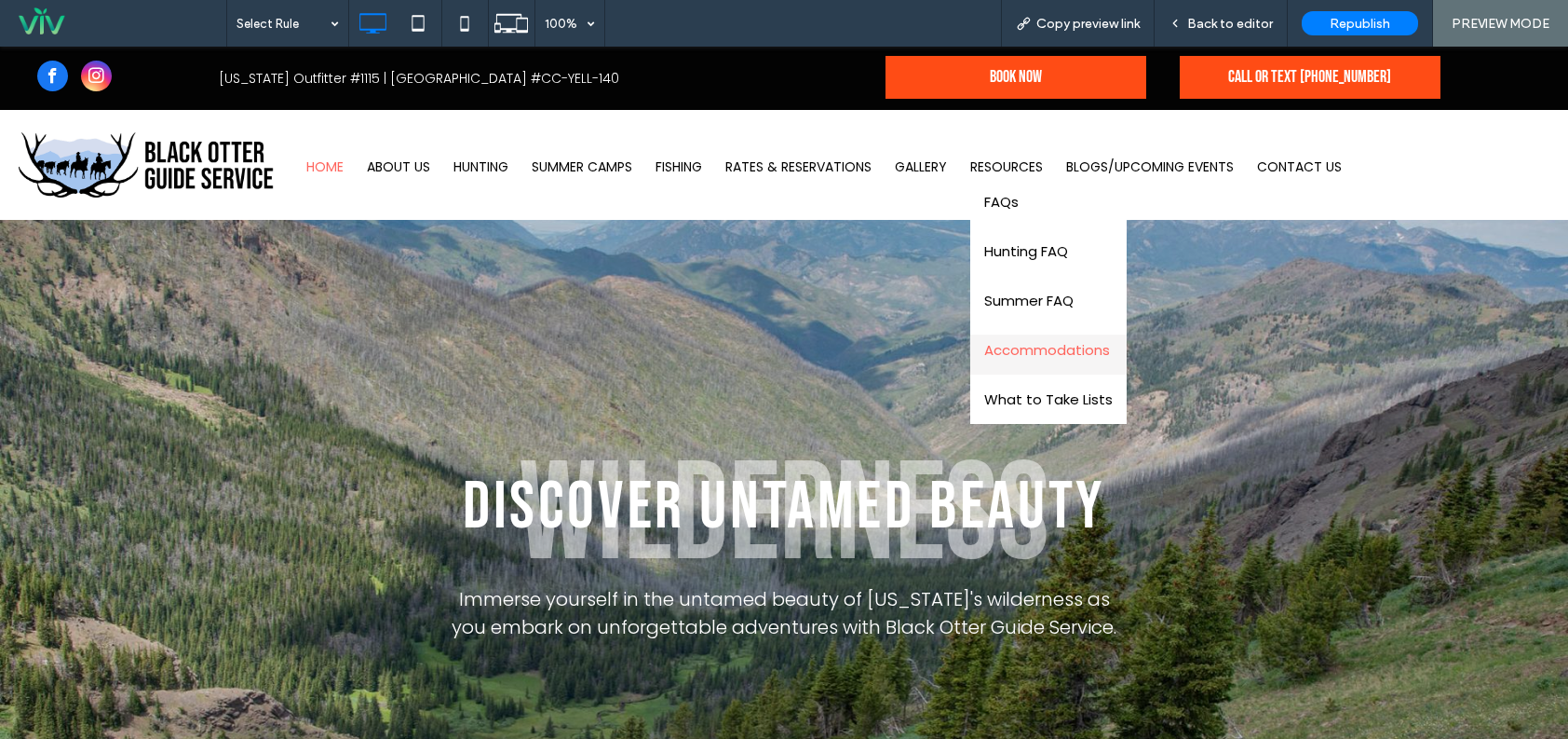
click at [1049, 345] on span "Accommodations" at bounding box center [1048, 350] width 128 height 21
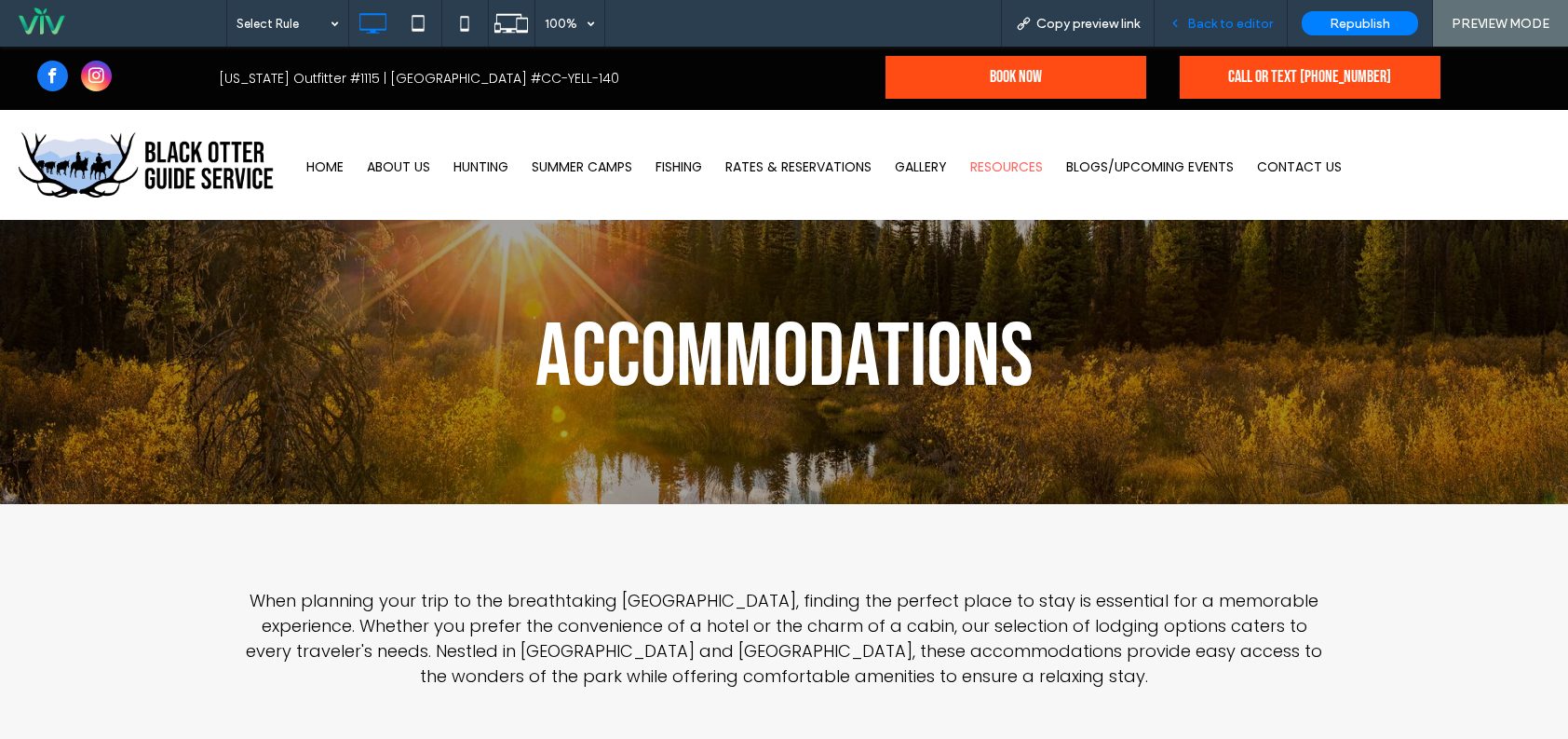
click at [1228, 15] on span "Back to editor" at bounding box center [1230, 23] width 86 height 15
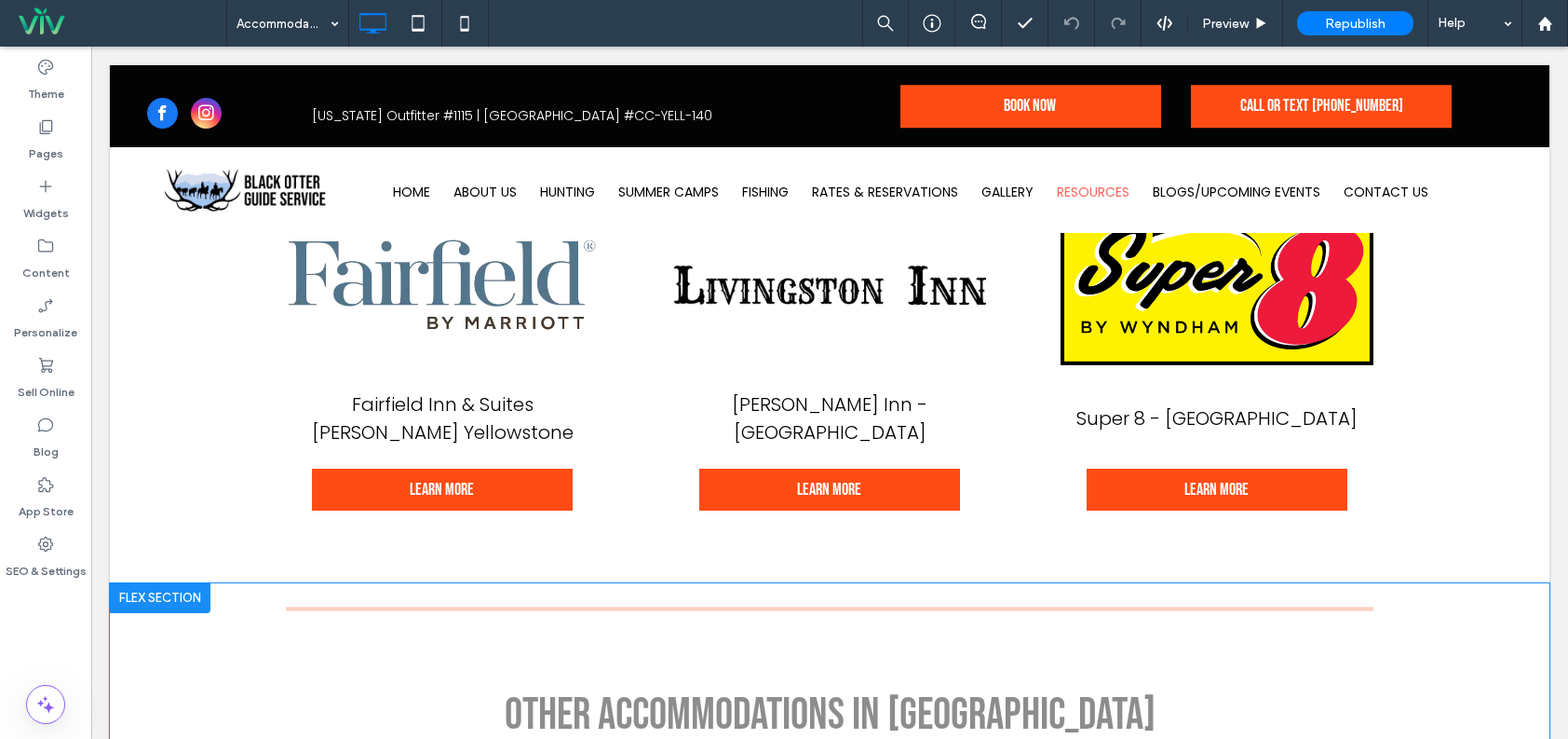
scroll to position [1025, 0]
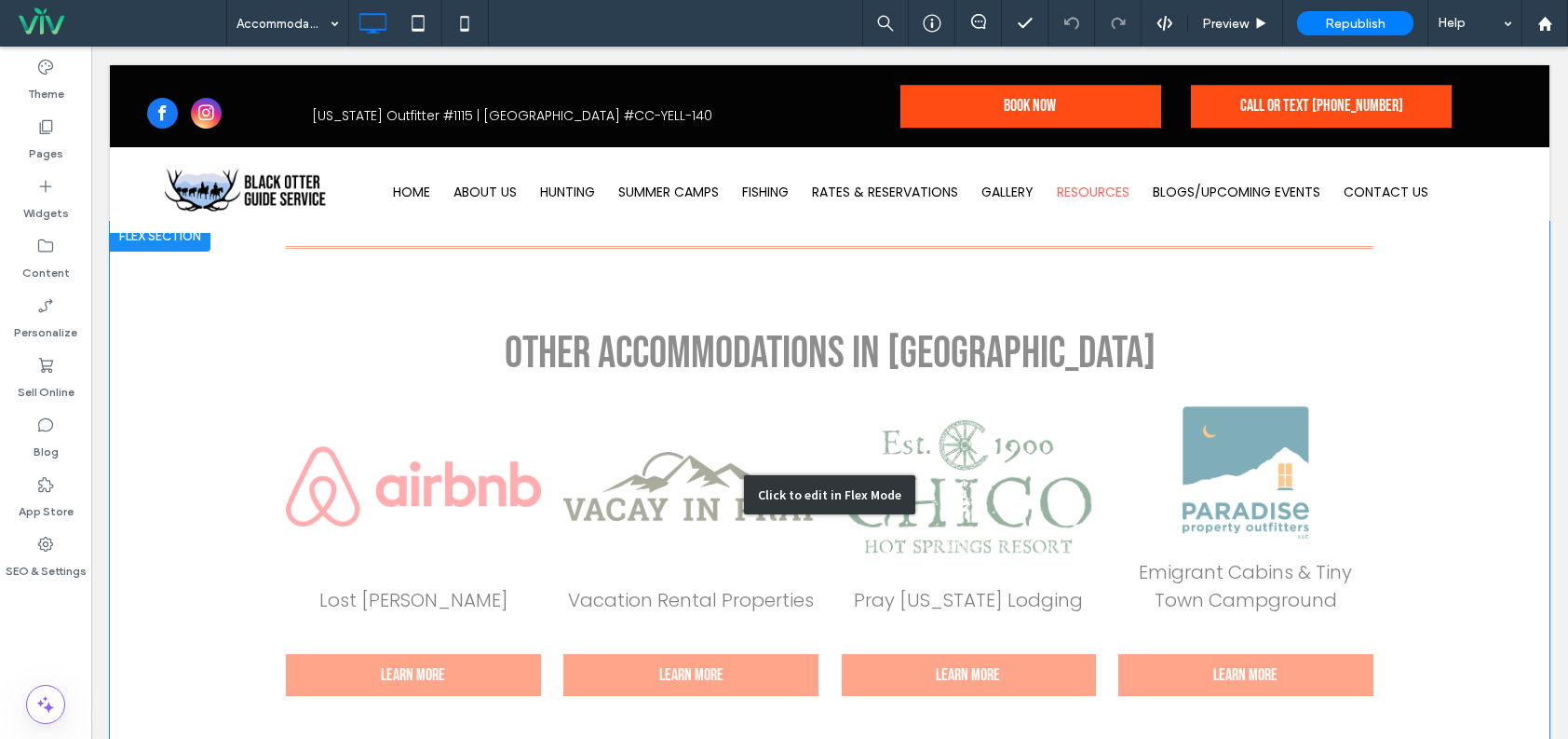
click at [663, 430] on div "Click to edit in Flex Mode" at bounding box center [829, 495] width 1440 height 547
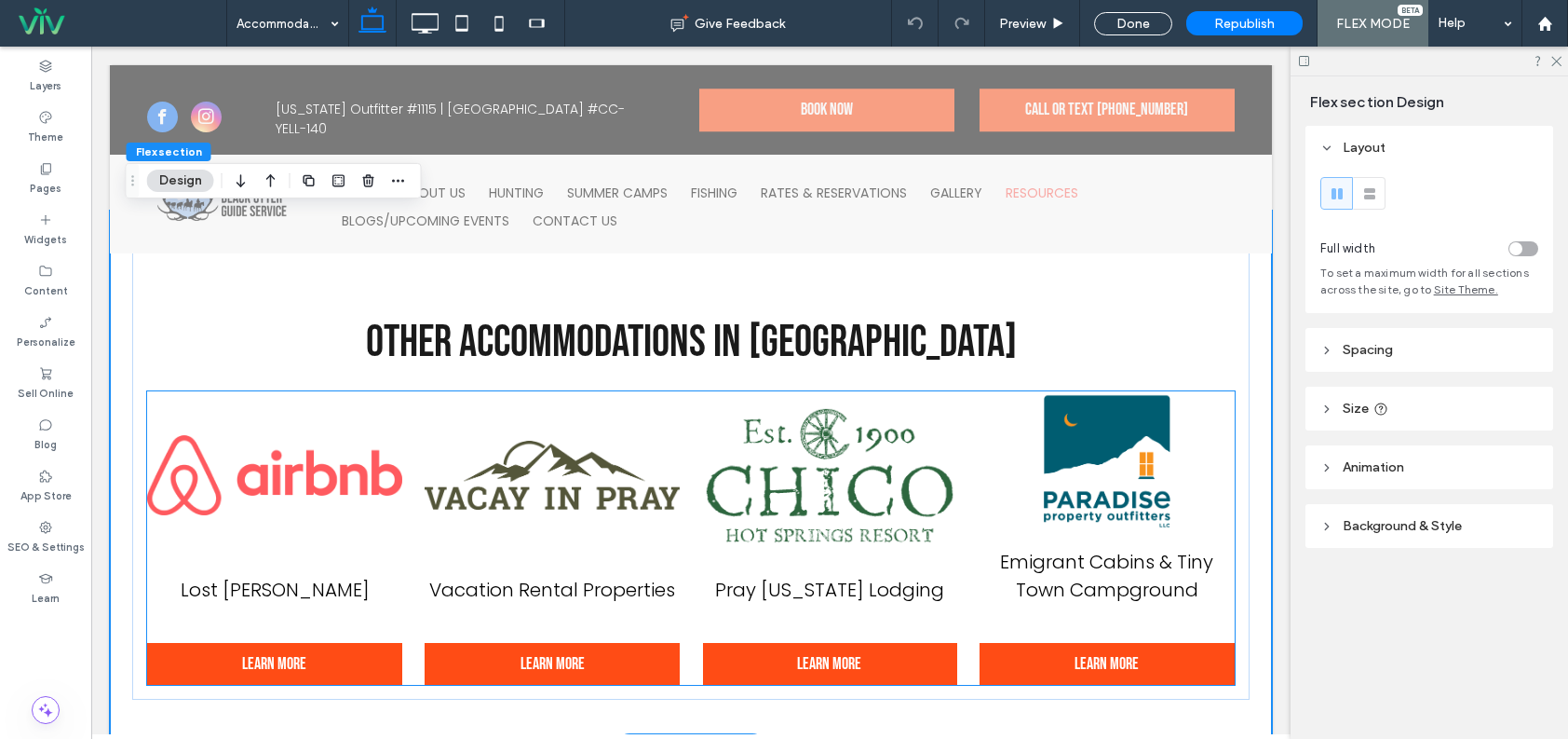
click at [470, 504] on img at bounding box center [552, 475] width 255 height 168
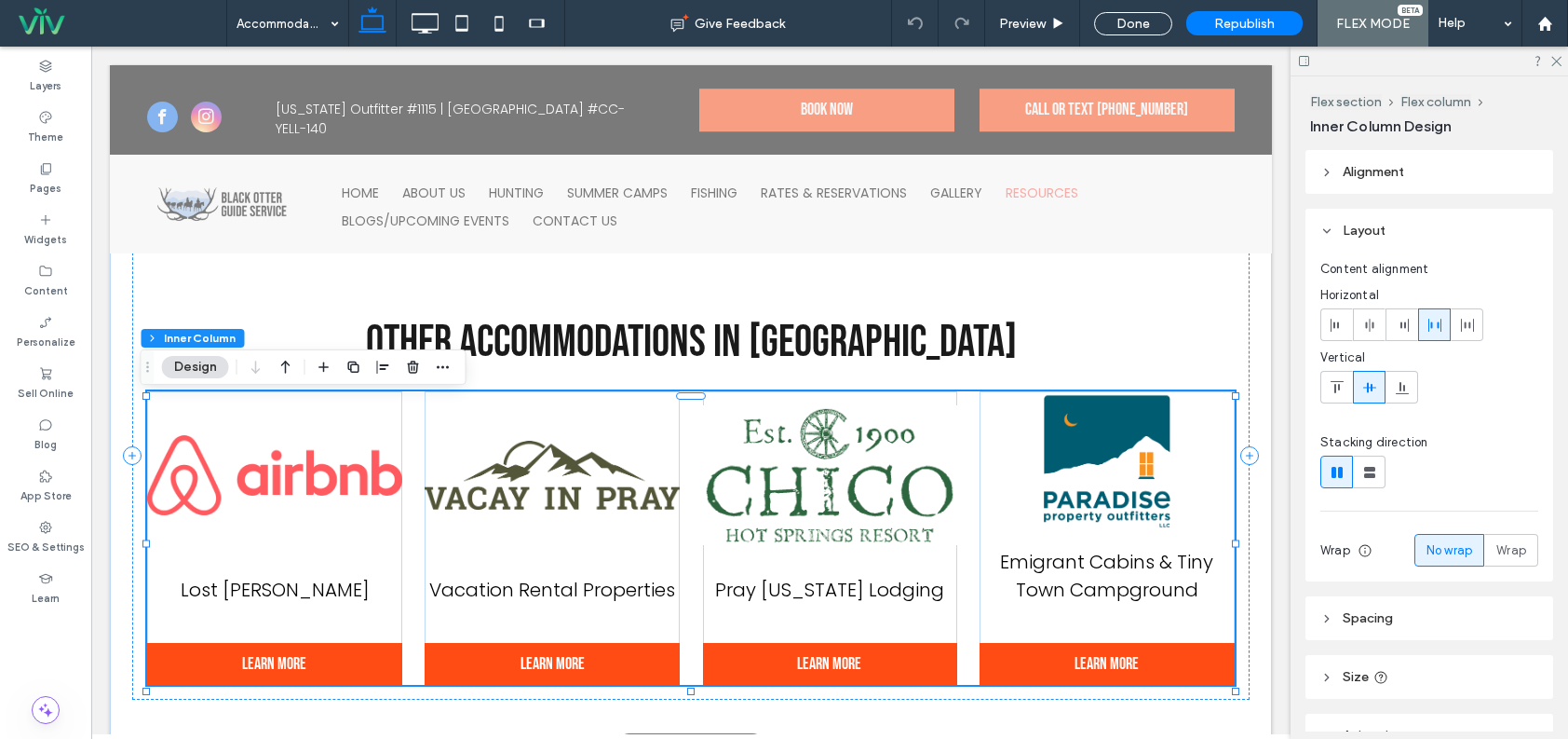
click at [470, 504] on img at bounding box center [552, 475] width 255 height 168
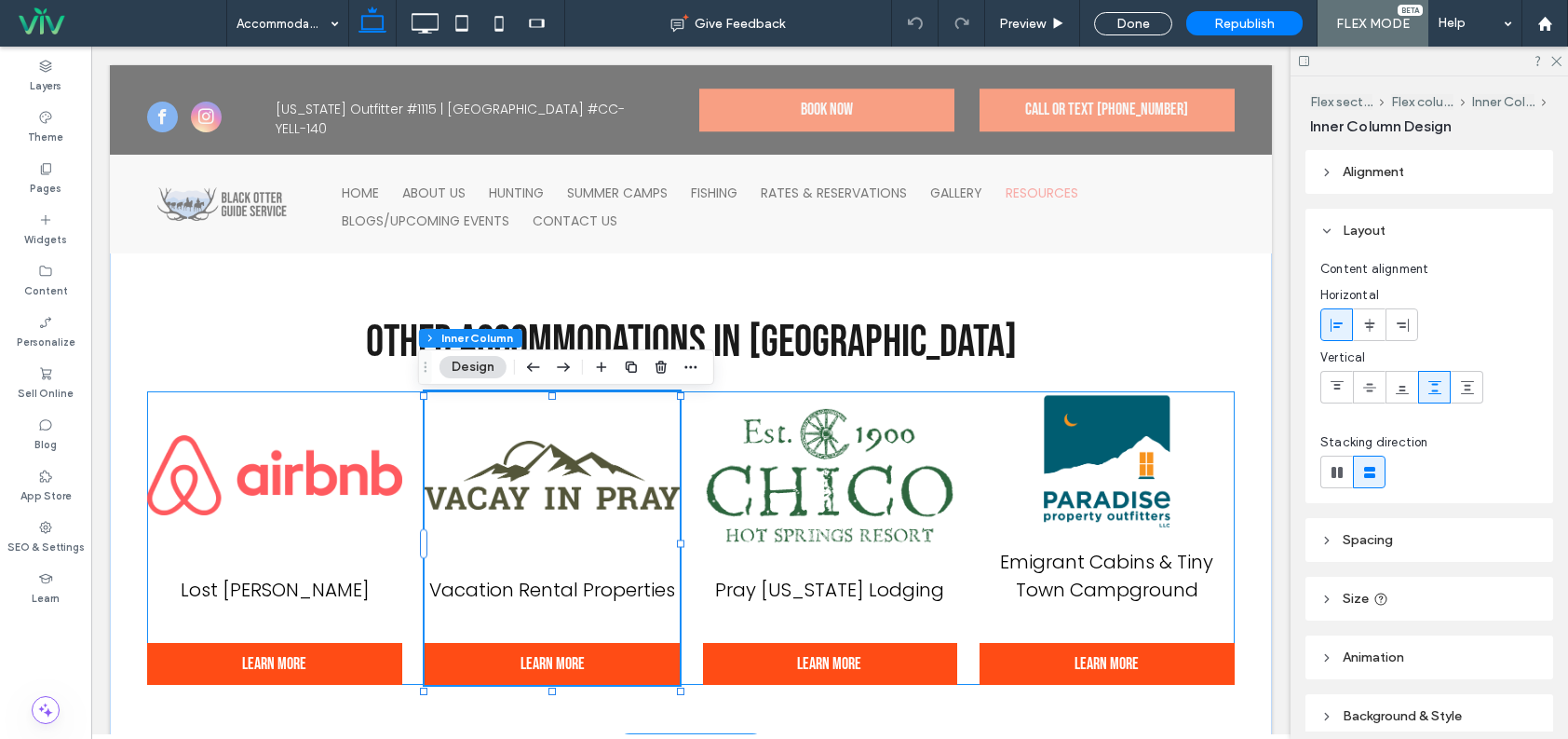
click at [512, 496] on img at bounding box center [552, 475] width 255 height 168
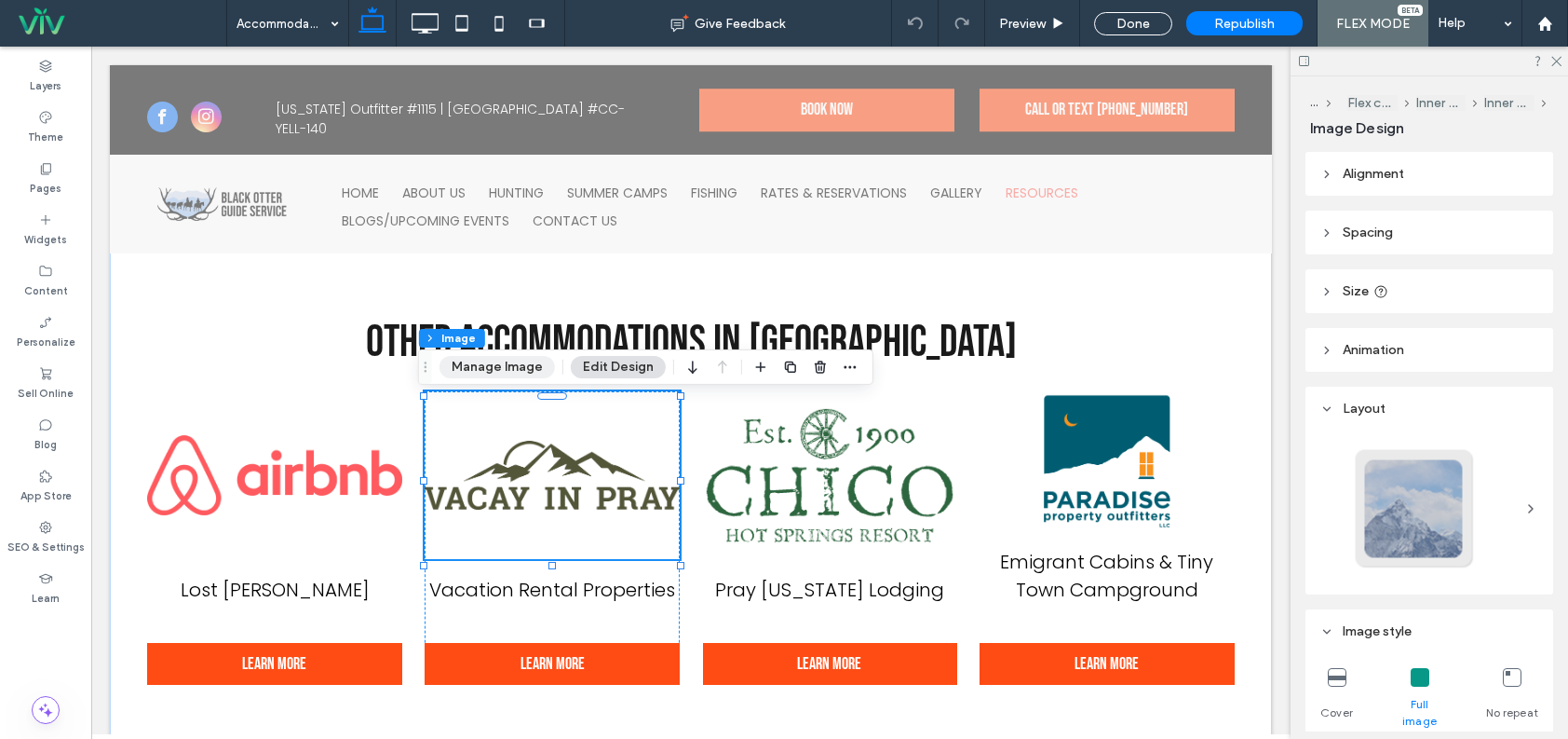
click at [484, 362] on button "Manage Image" at bounding box center [497, 366] width 116 height 22
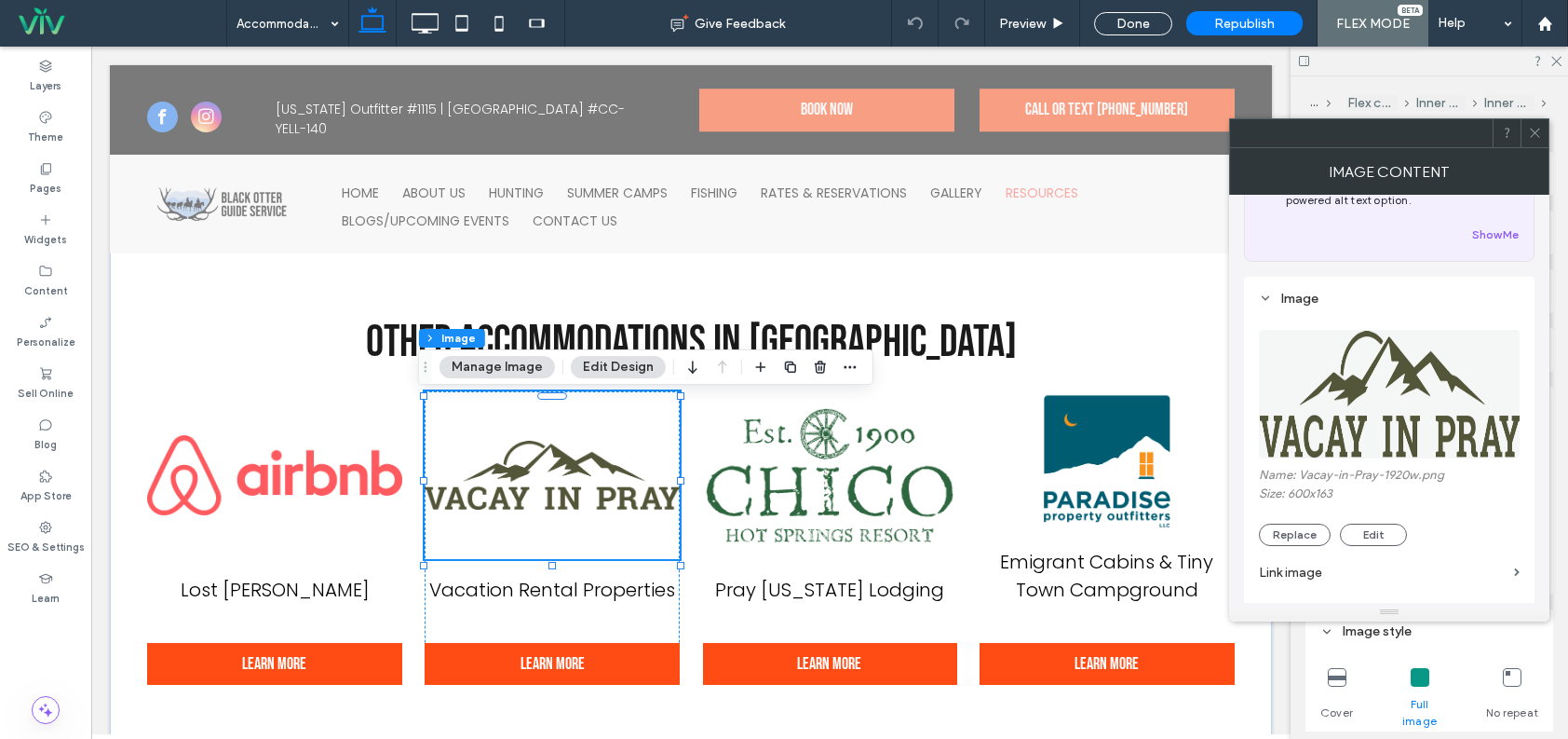
scroll to position [186, 0]
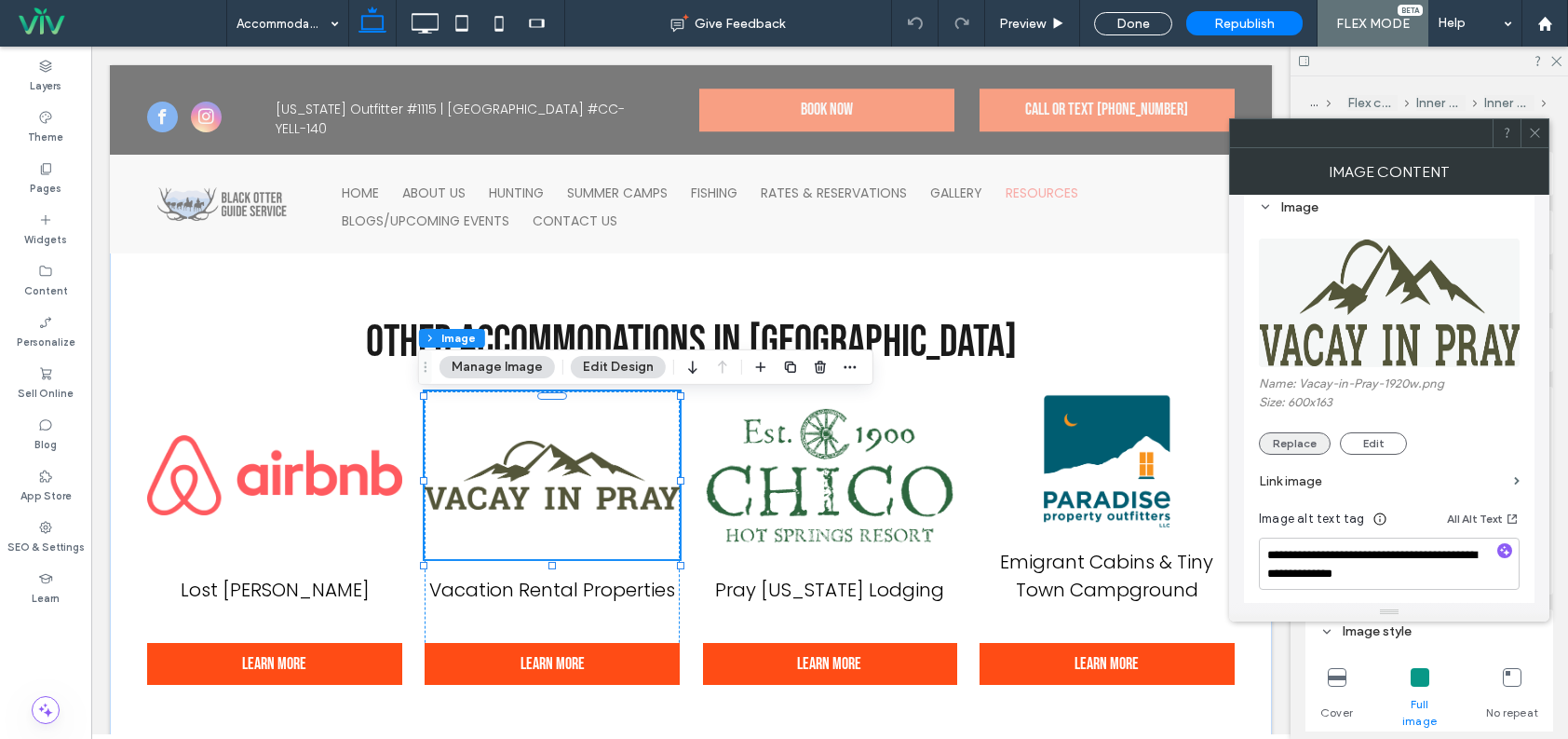
click at [1295, 441] on button "Replace" at bounding box center [1294, 443] width 71 height 22
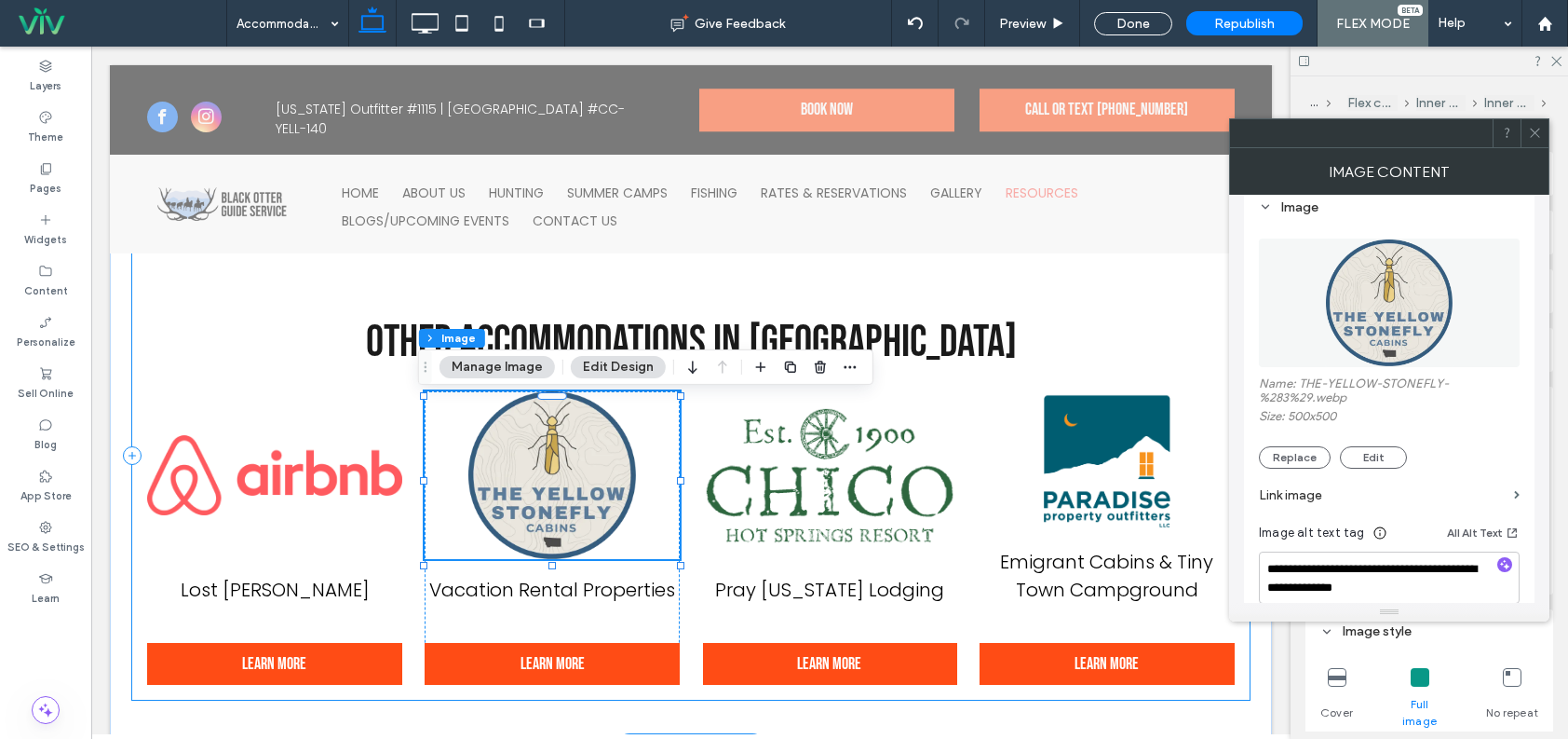
click at [1000, 286] on div "Other Accommodations in Paradise Valley Lost Antler Cabin Learn More Vacation R…" at bounding box center [691, 456] width 1117 height 489
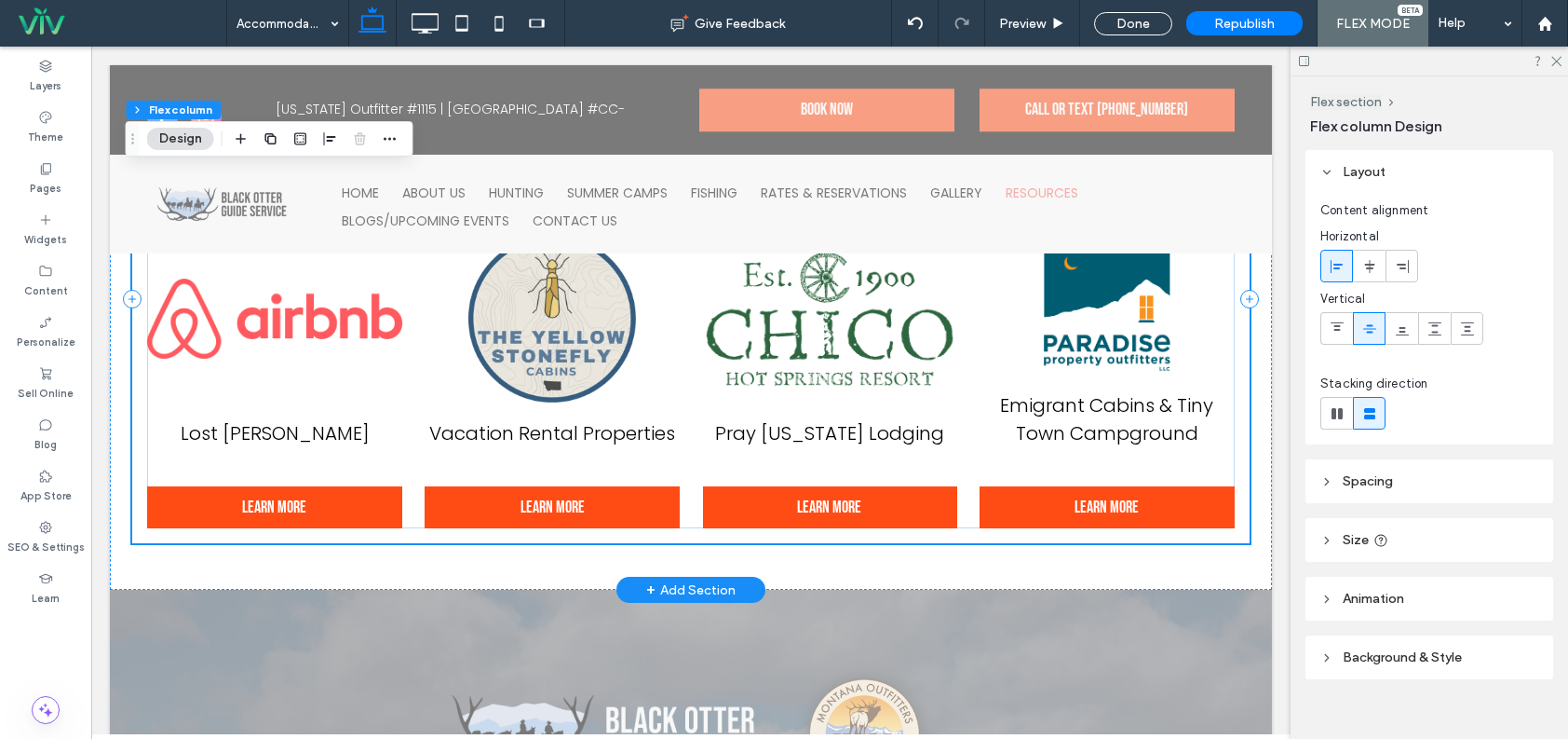
scroll to position [1201, 0]
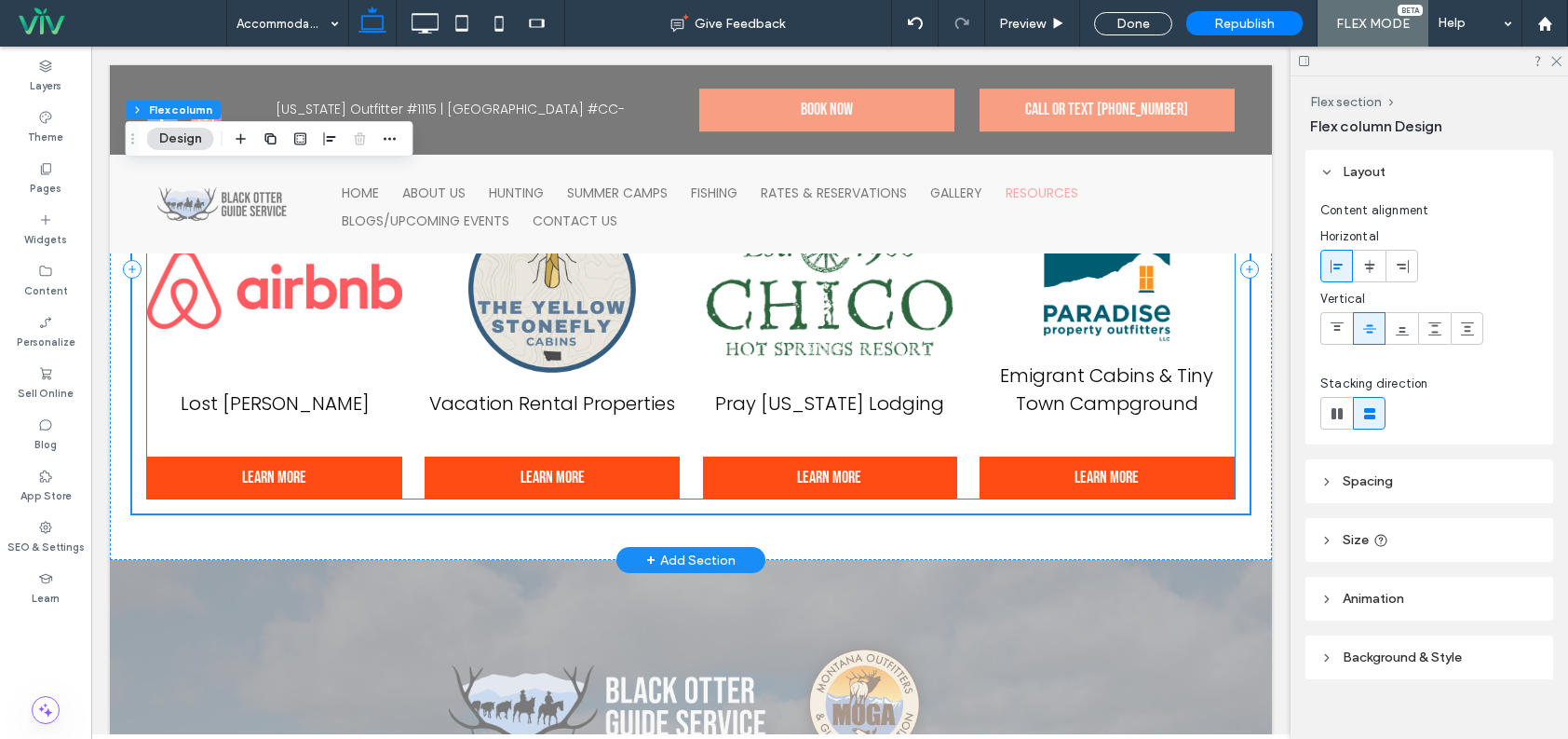
click at [568, 402] on span "Vacation Rental Properties" at bounding box center [552, 403] width 246 height 26
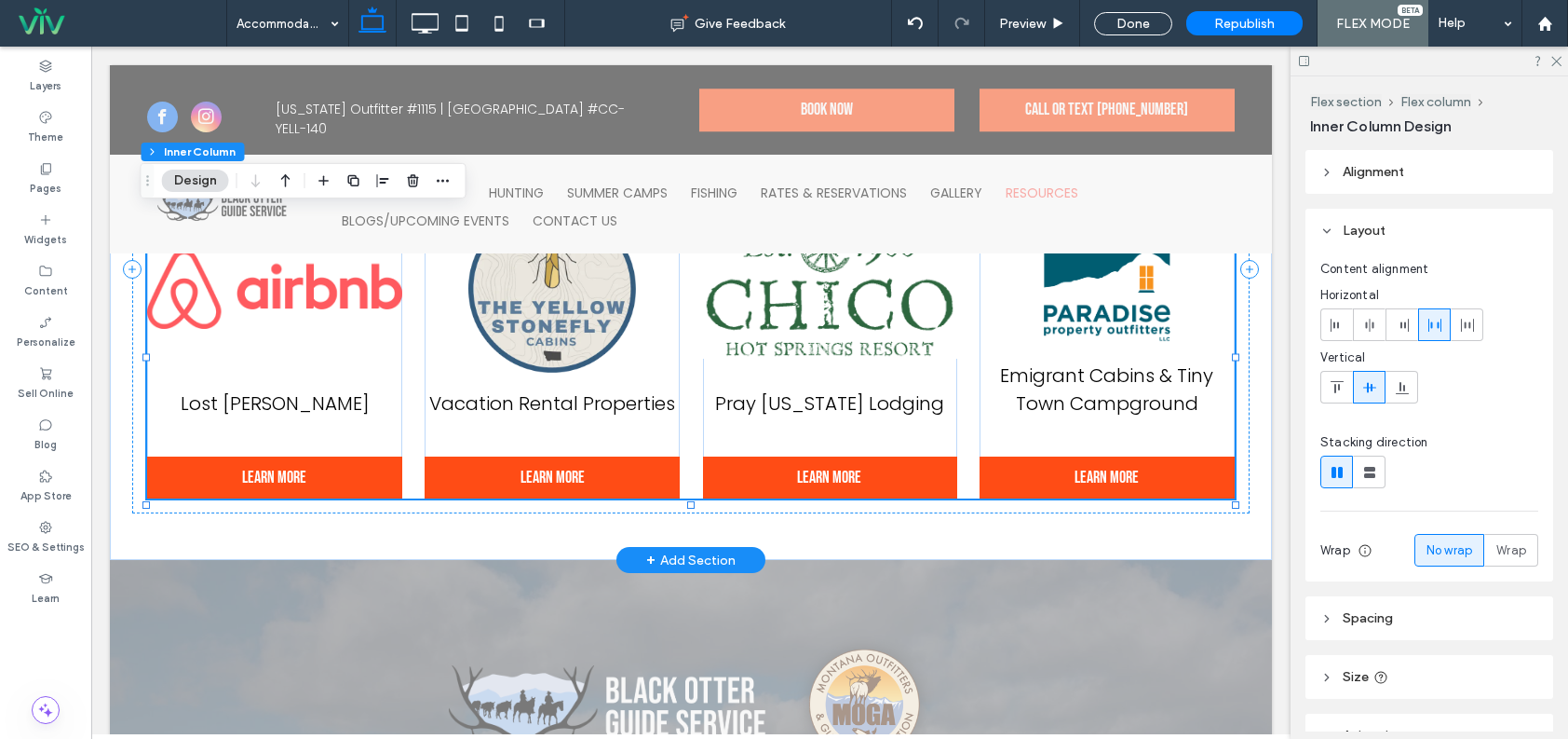
click at [567, 409] on span "Vacation Rental Properties" at bounding box center [552, 403] width 246 height 26
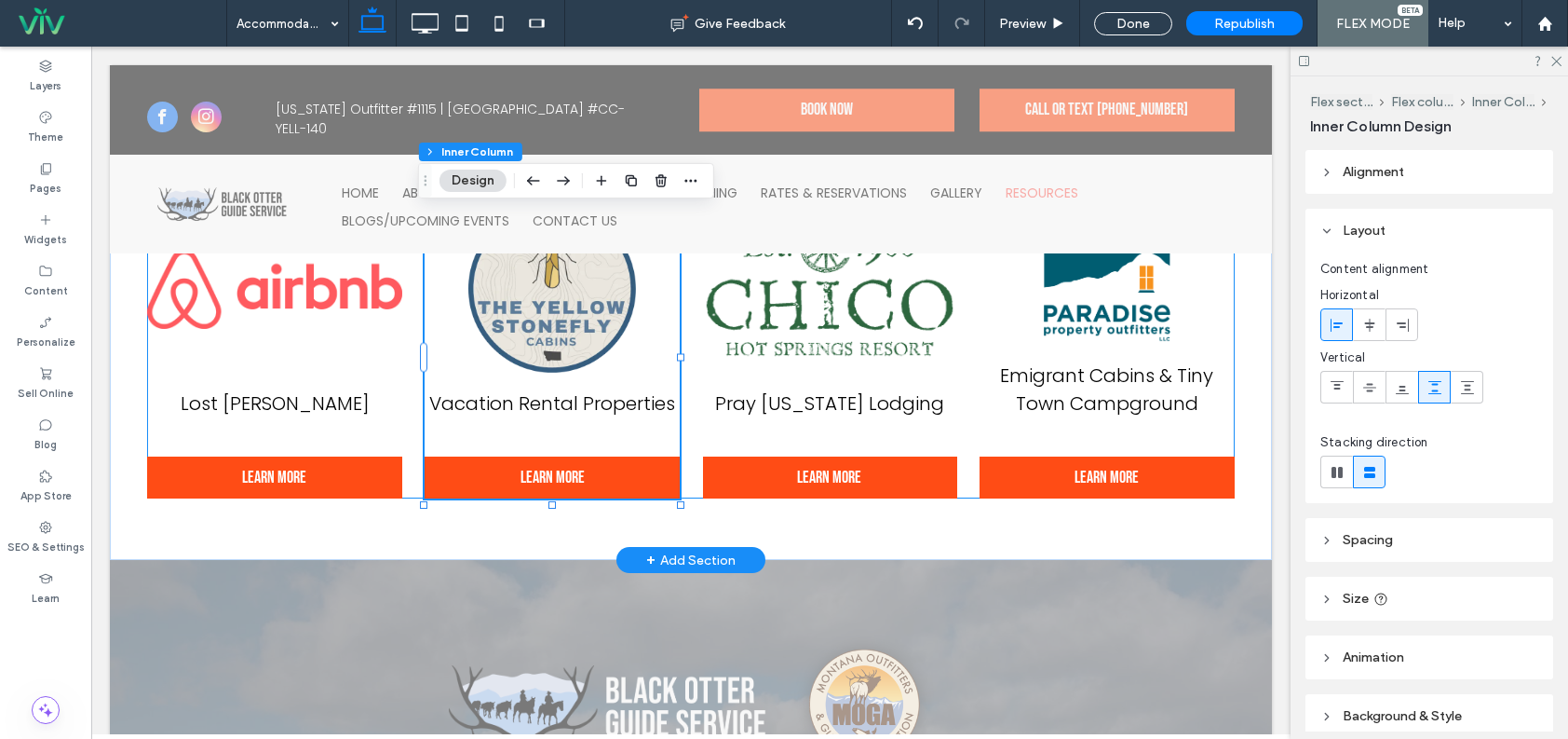
click at [567, 409] on span "Vacation Rental Properties" at bounding box center [552, 403] width 246 height 26
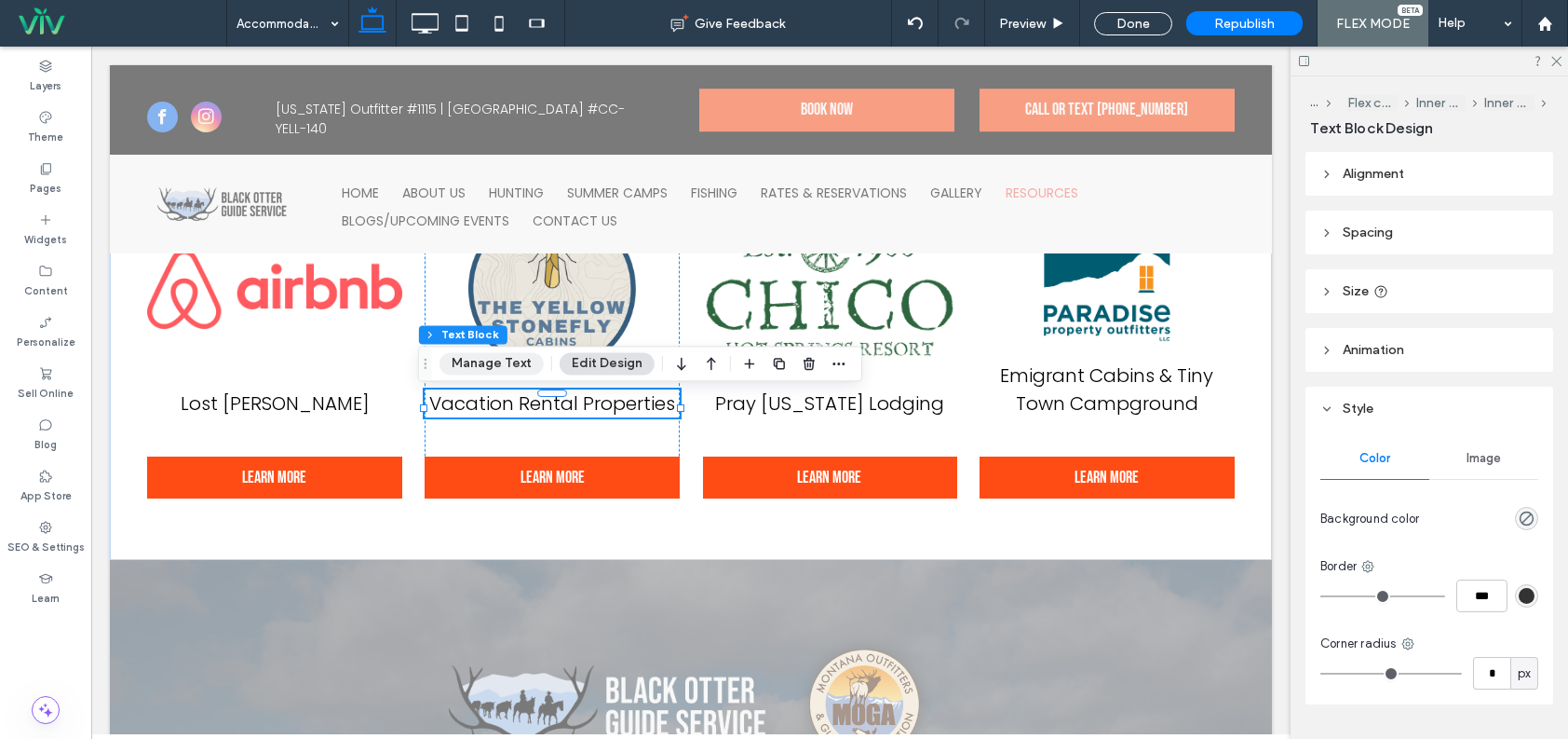
drag, startPoint x: 483, startPoint y: 363, endPoint x: 392, endPoint y: 316, distance: 102.4
click at [483, 363] on button "Manage Text" at bounding box center [491, 363] width 104 height 22
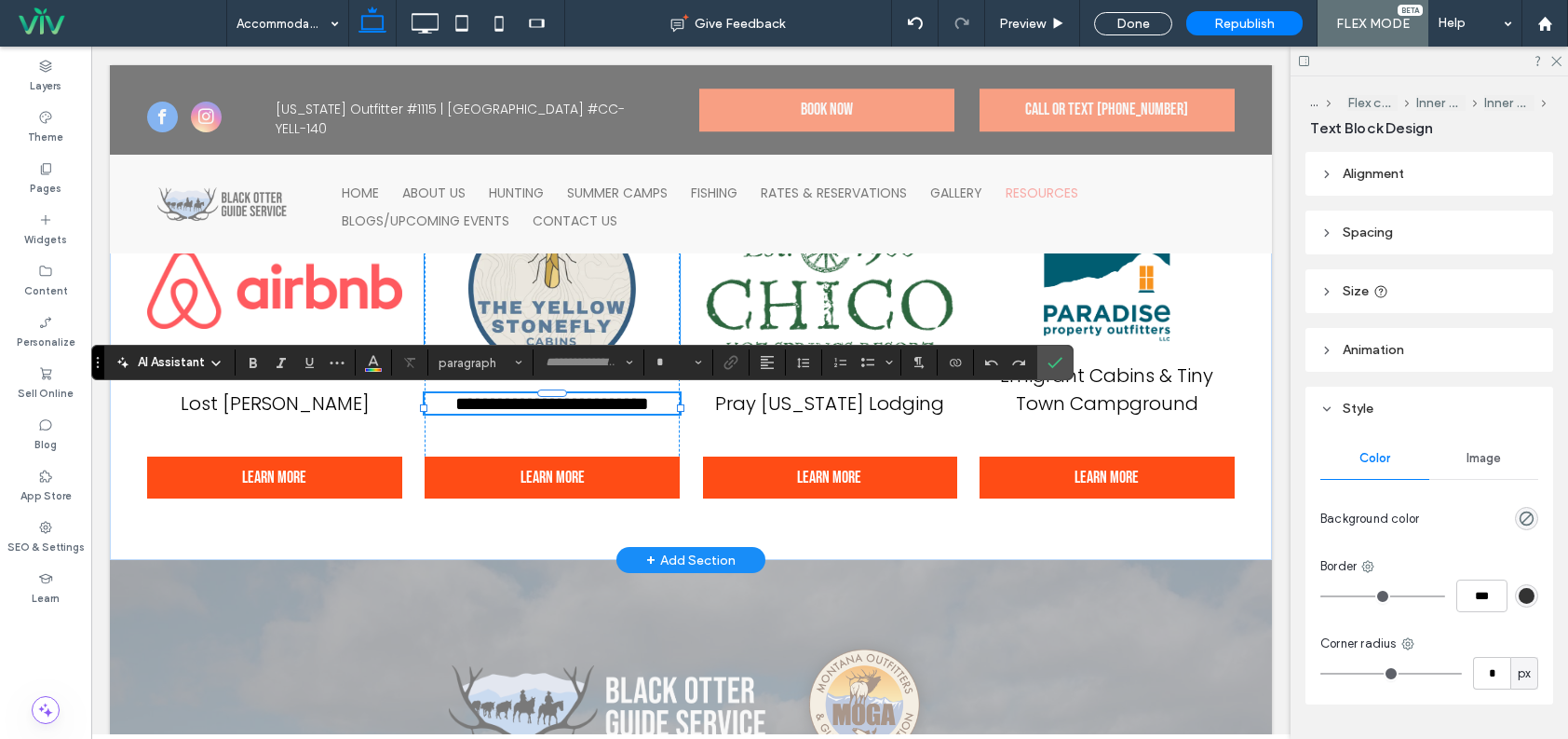
type input "*******"
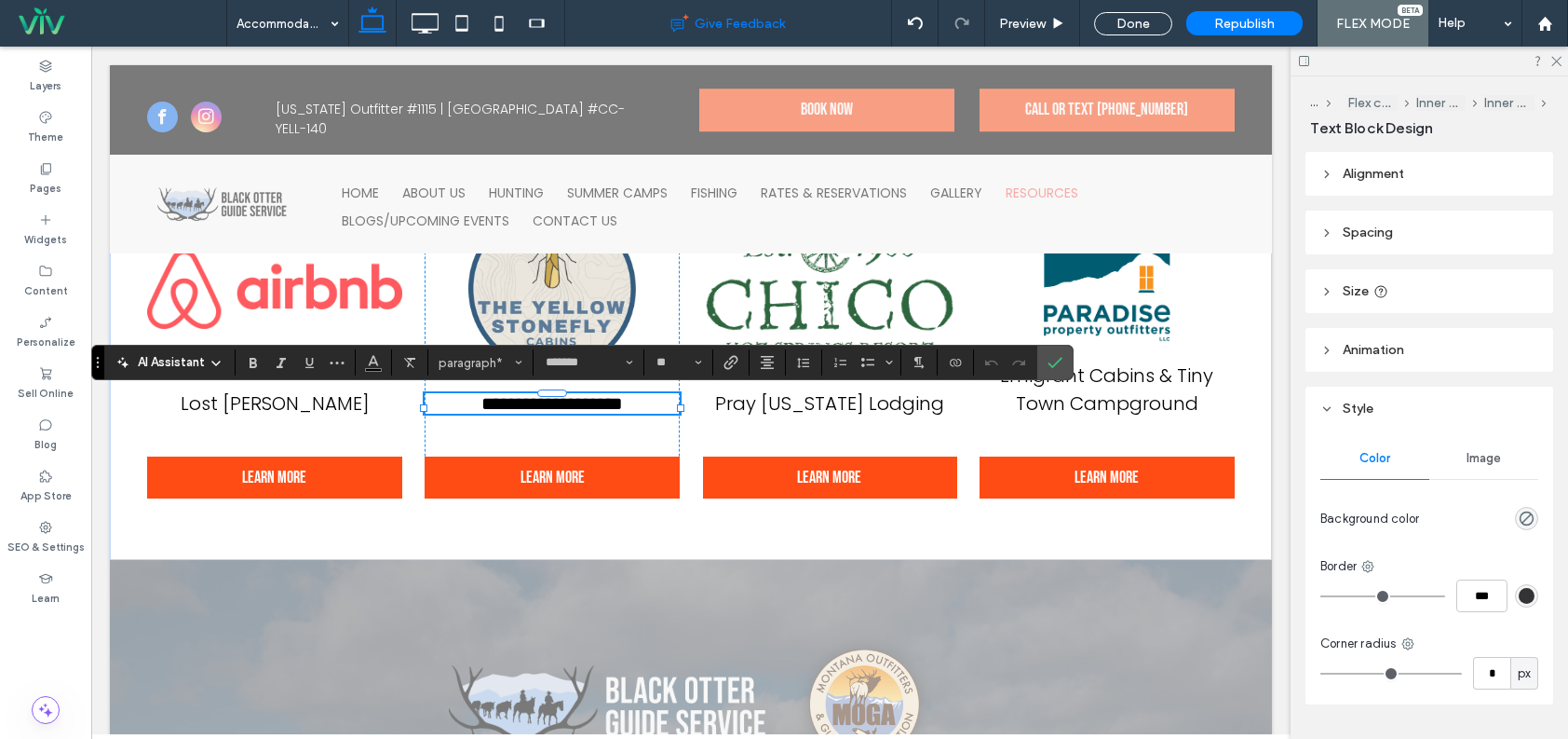
type input "**"
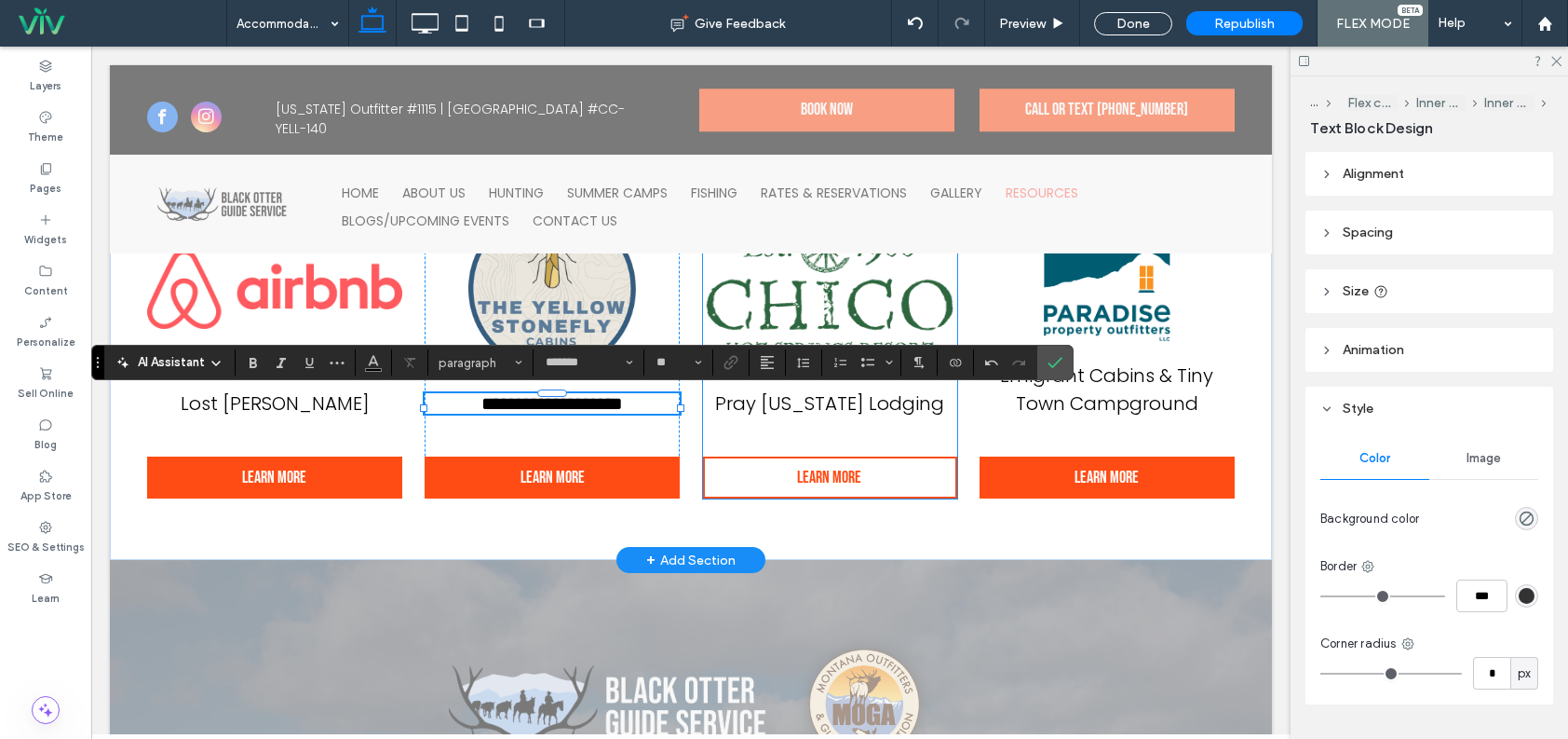
type input "**"
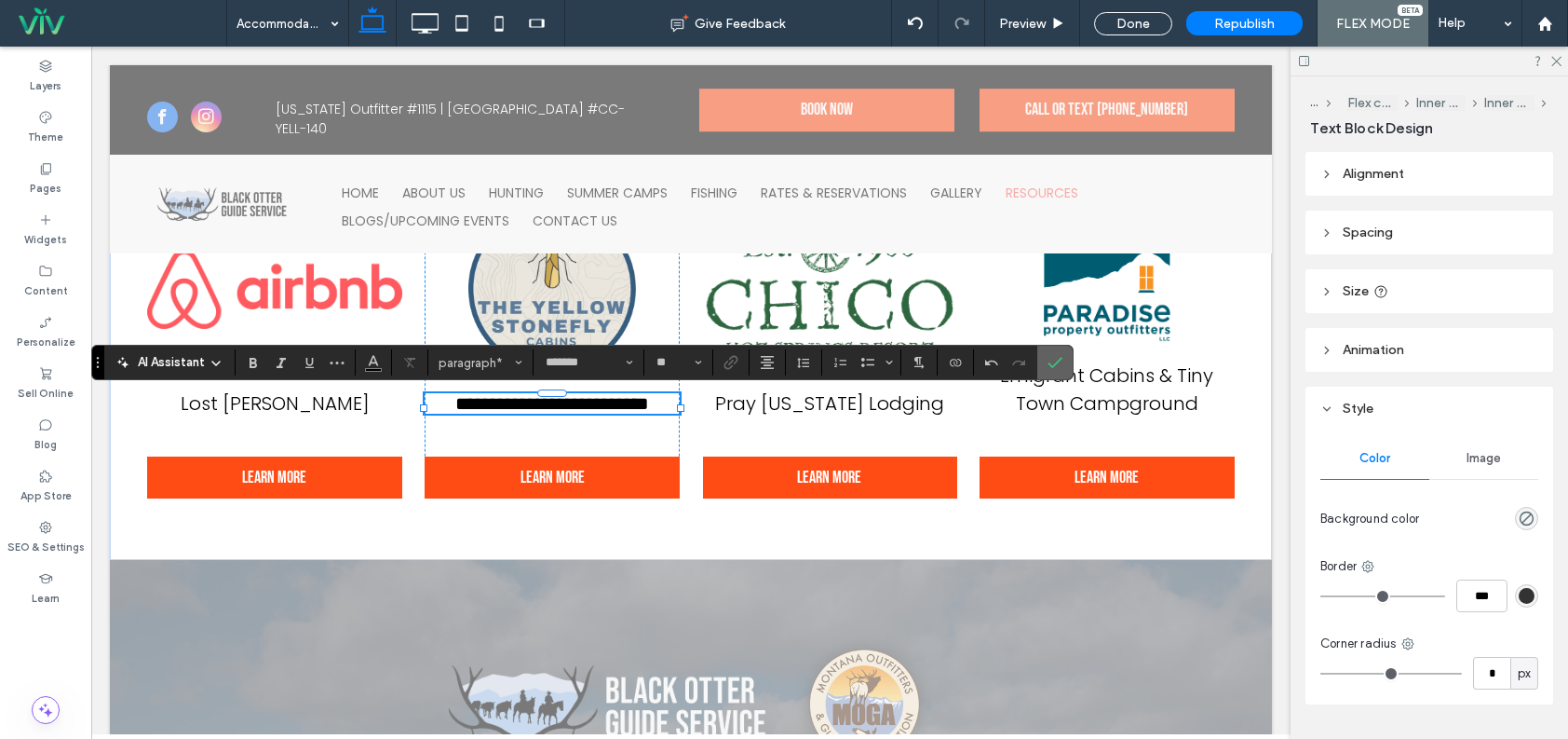
click at [1058, 353] on span "Confirm" at bounding box center [1055, 362] width 14 height 32
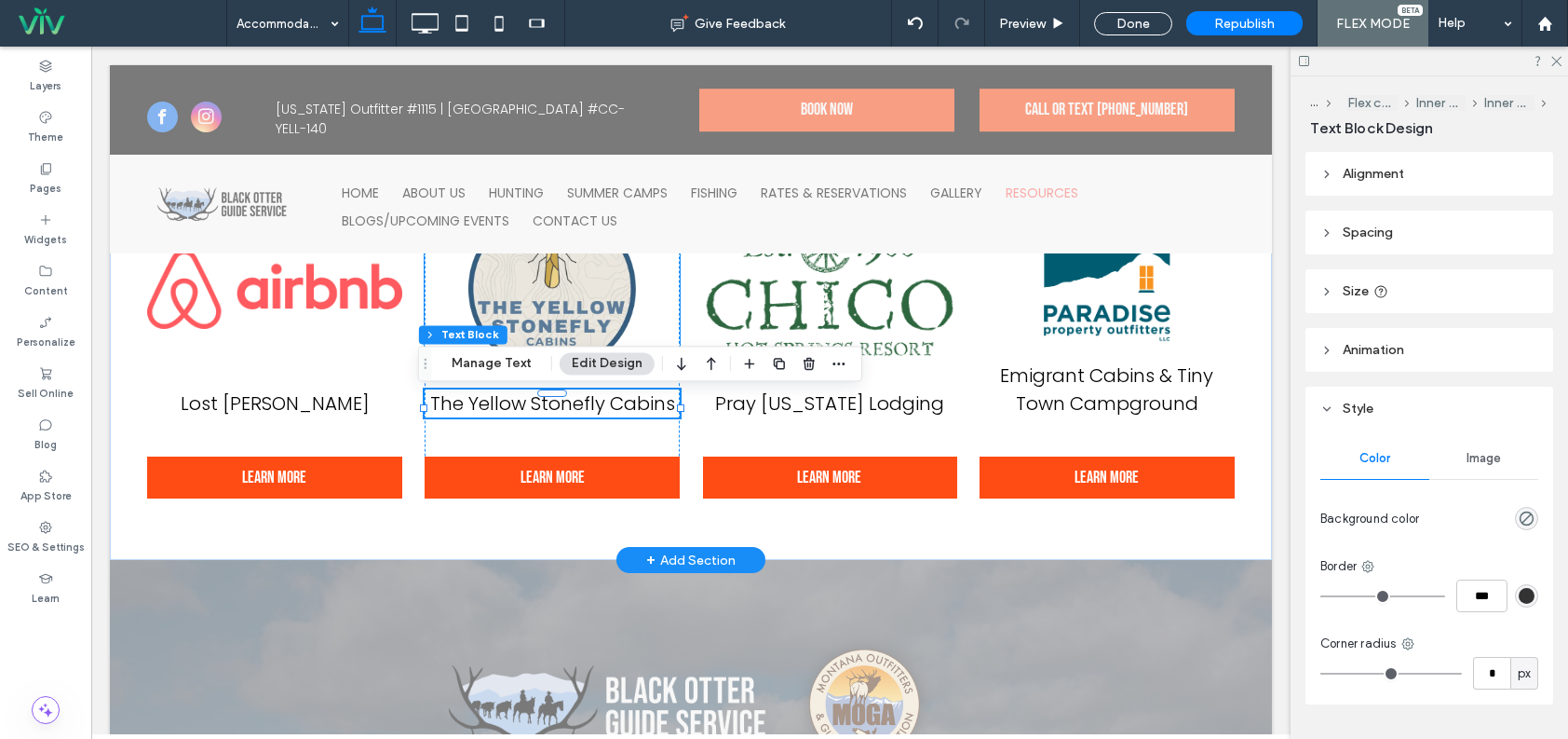
click at [510, 300] on img at bounding box center [552, 289] width 255 height 168
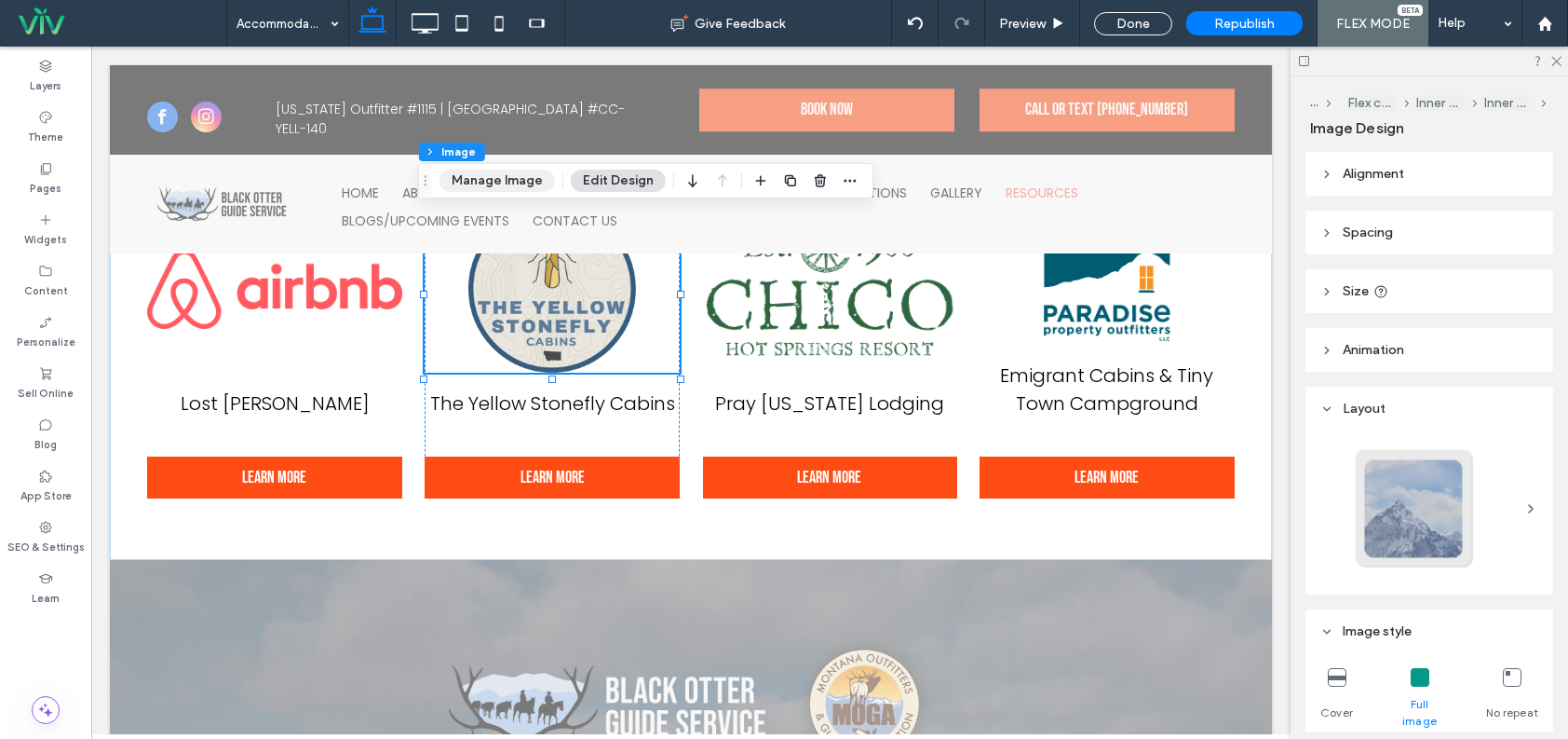
click at [490, 179] on button "Manage Image" at bounding box center [497, 180] width 116 height 22
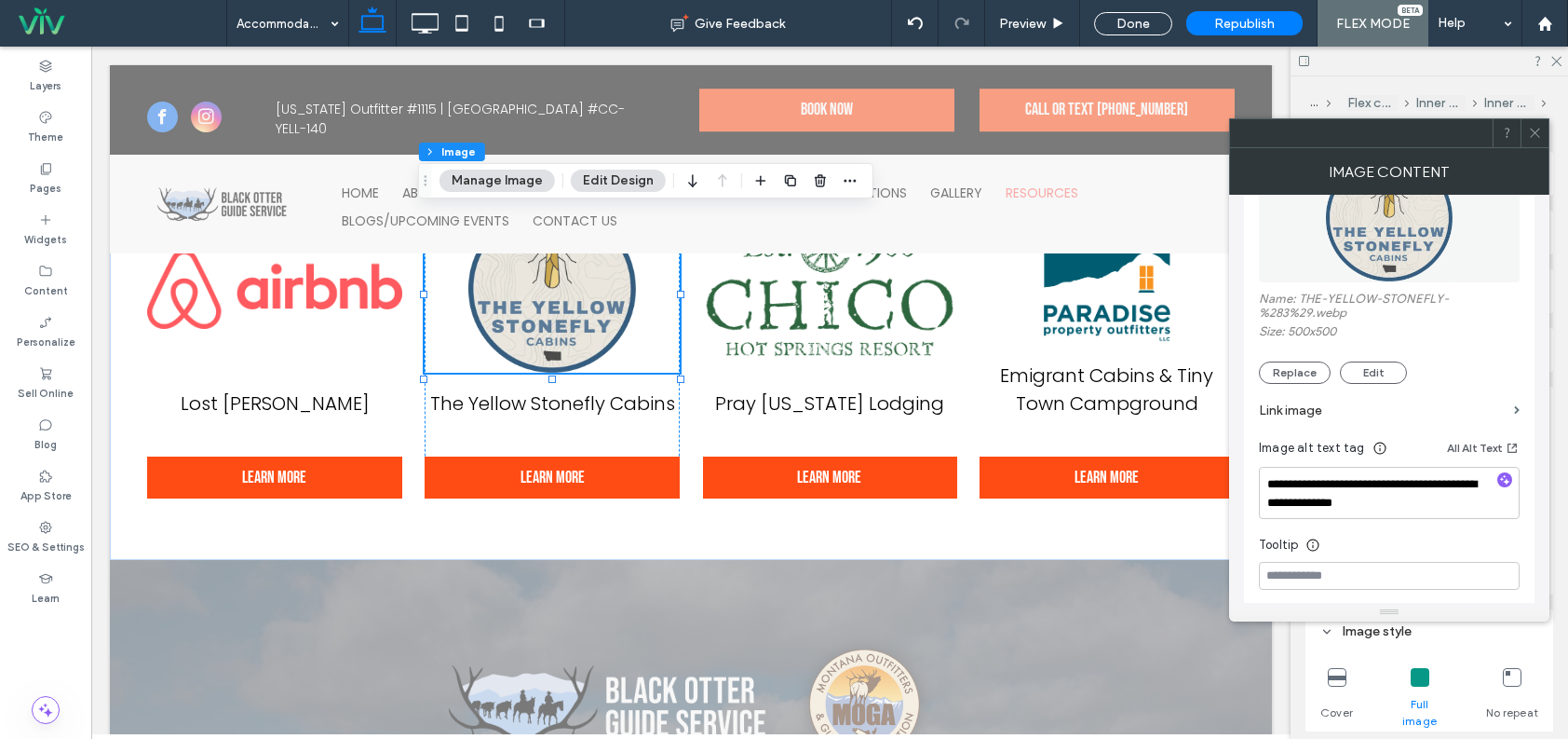
scroll to position [279, 0]
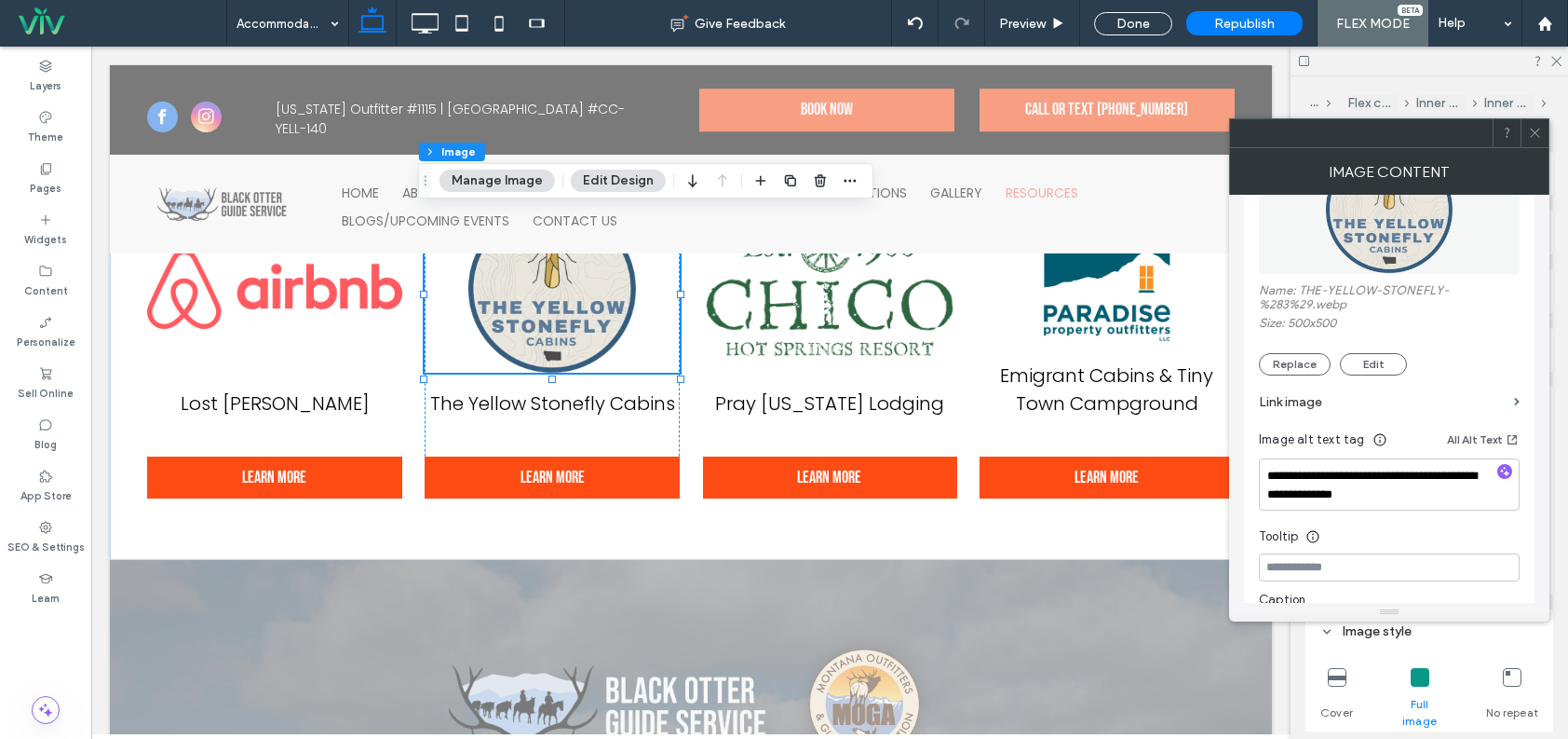
click at [1533, 124] on span at bounding box center [1535, 133] width 14 height 28
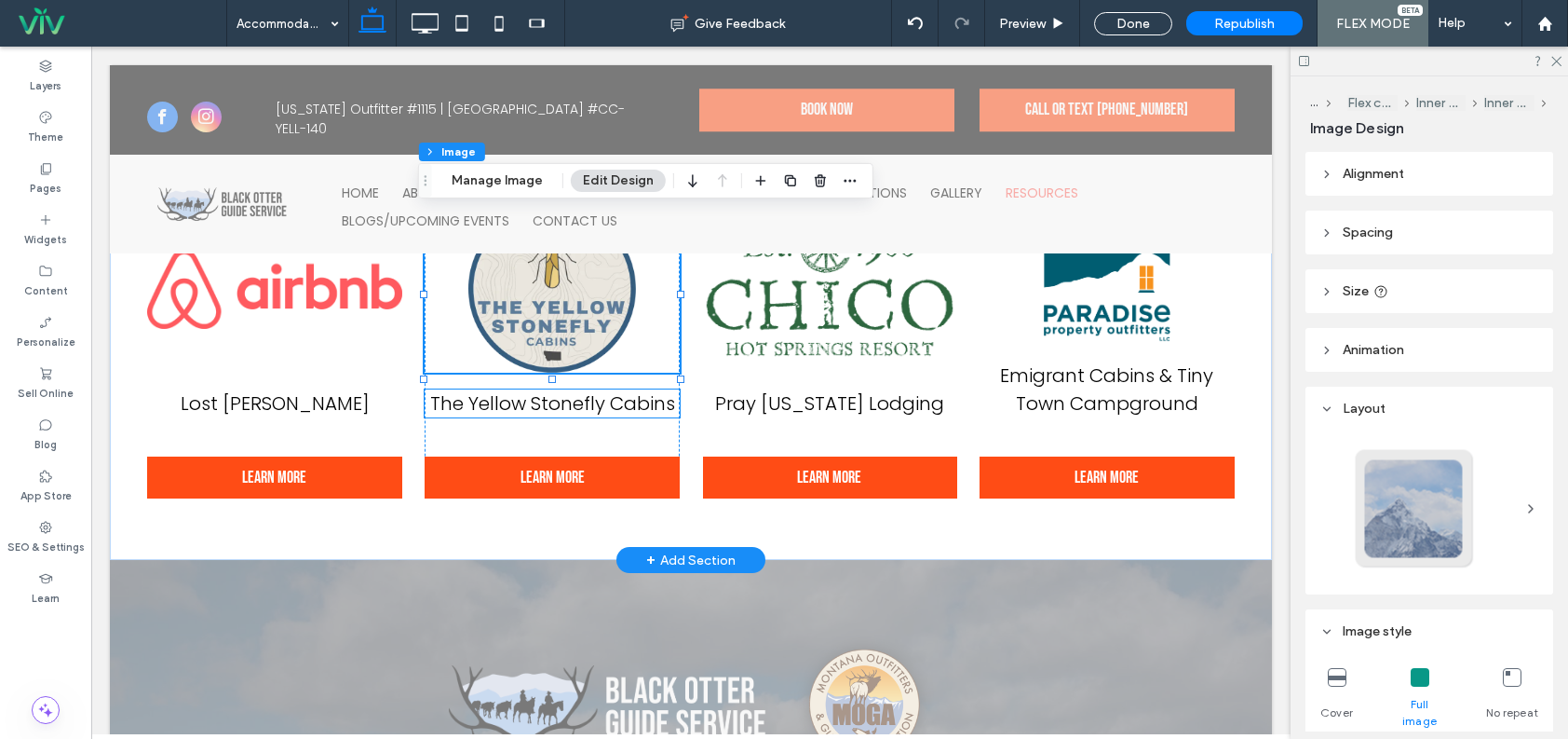
click at [499, 411] on span "The Yellow Stonefly Cabins" at bounding box center [553, 403] width 245 height 26
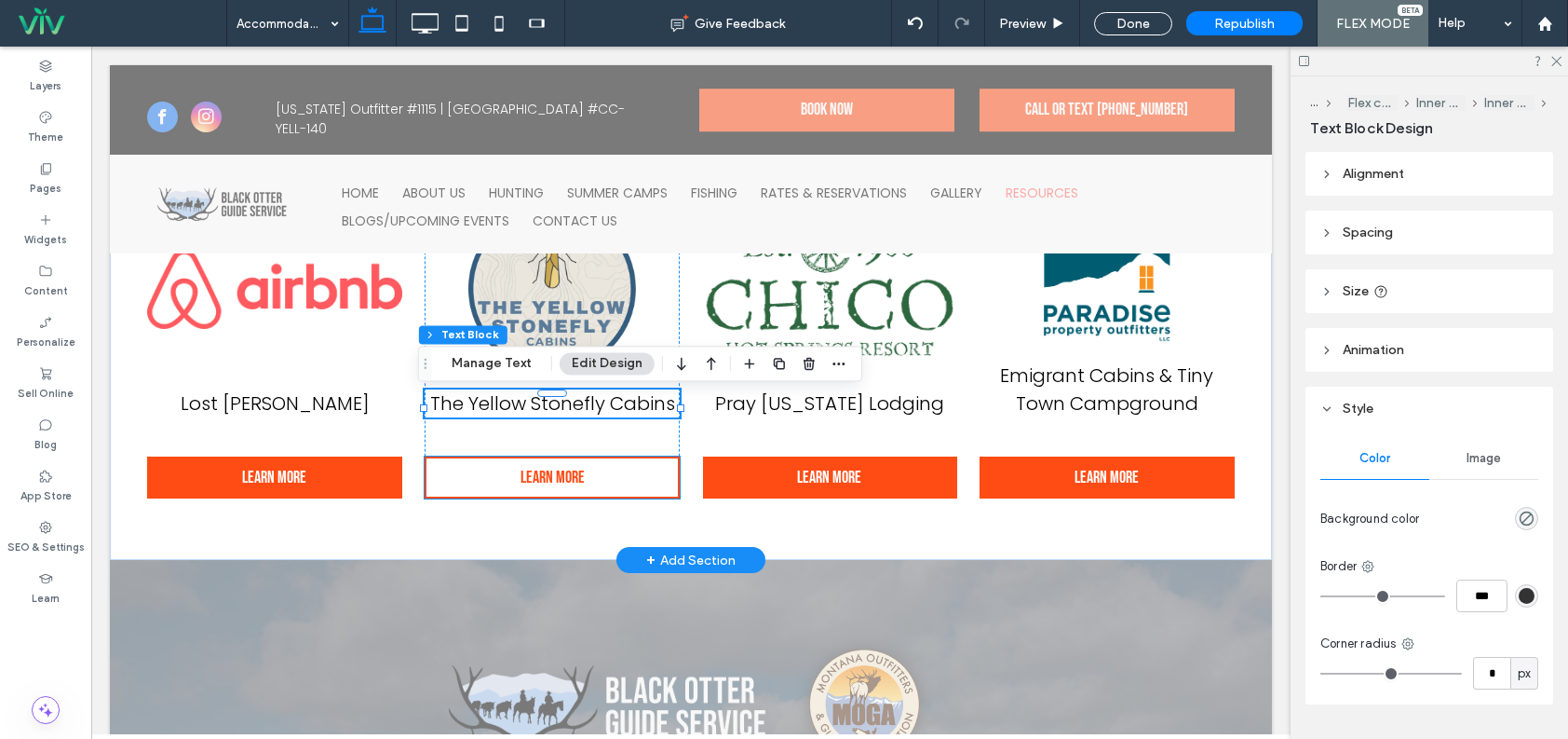
click at [560, 491] on span "Learn More" at bounding box center [553, 478] width 77 height 39
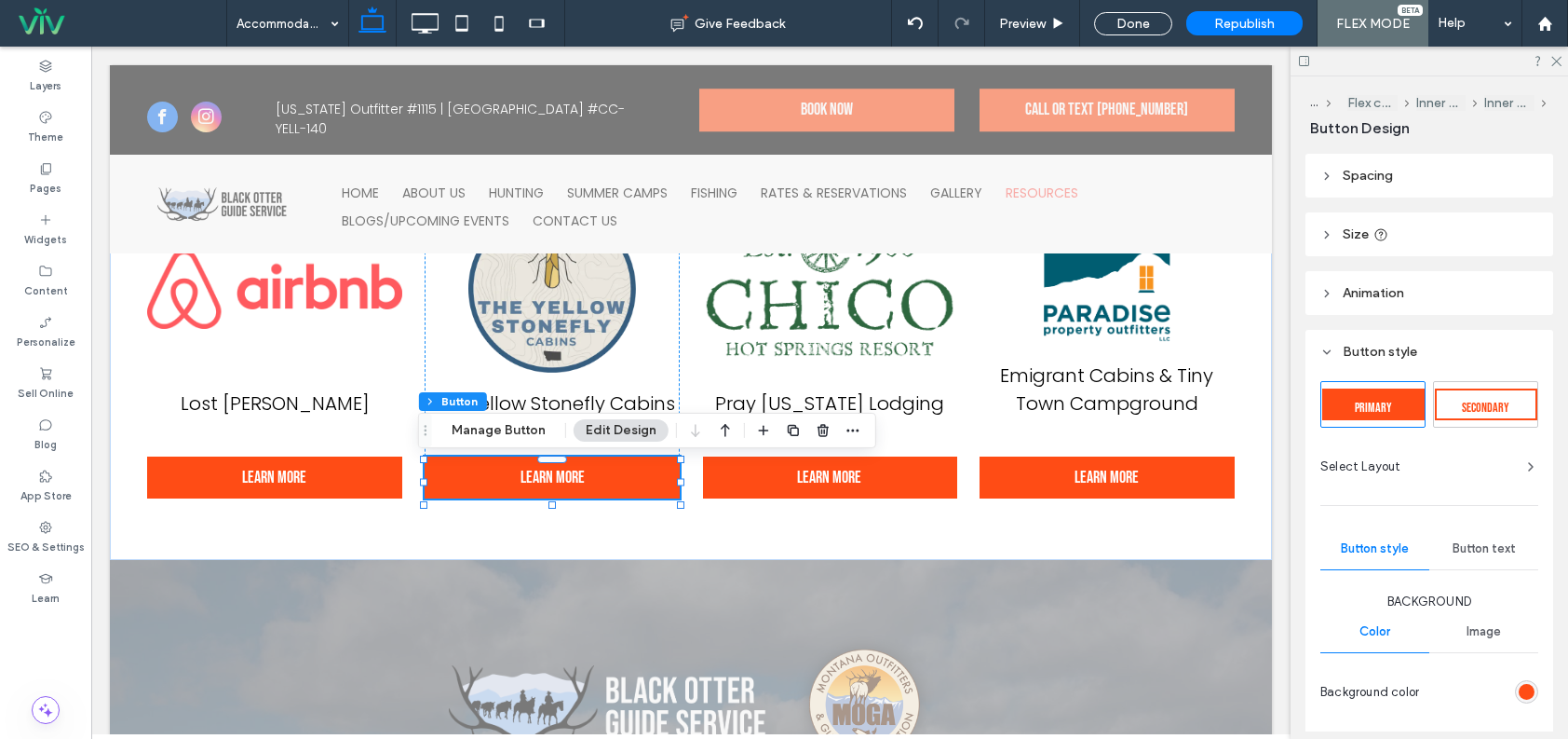
scroll to position [186, 0]
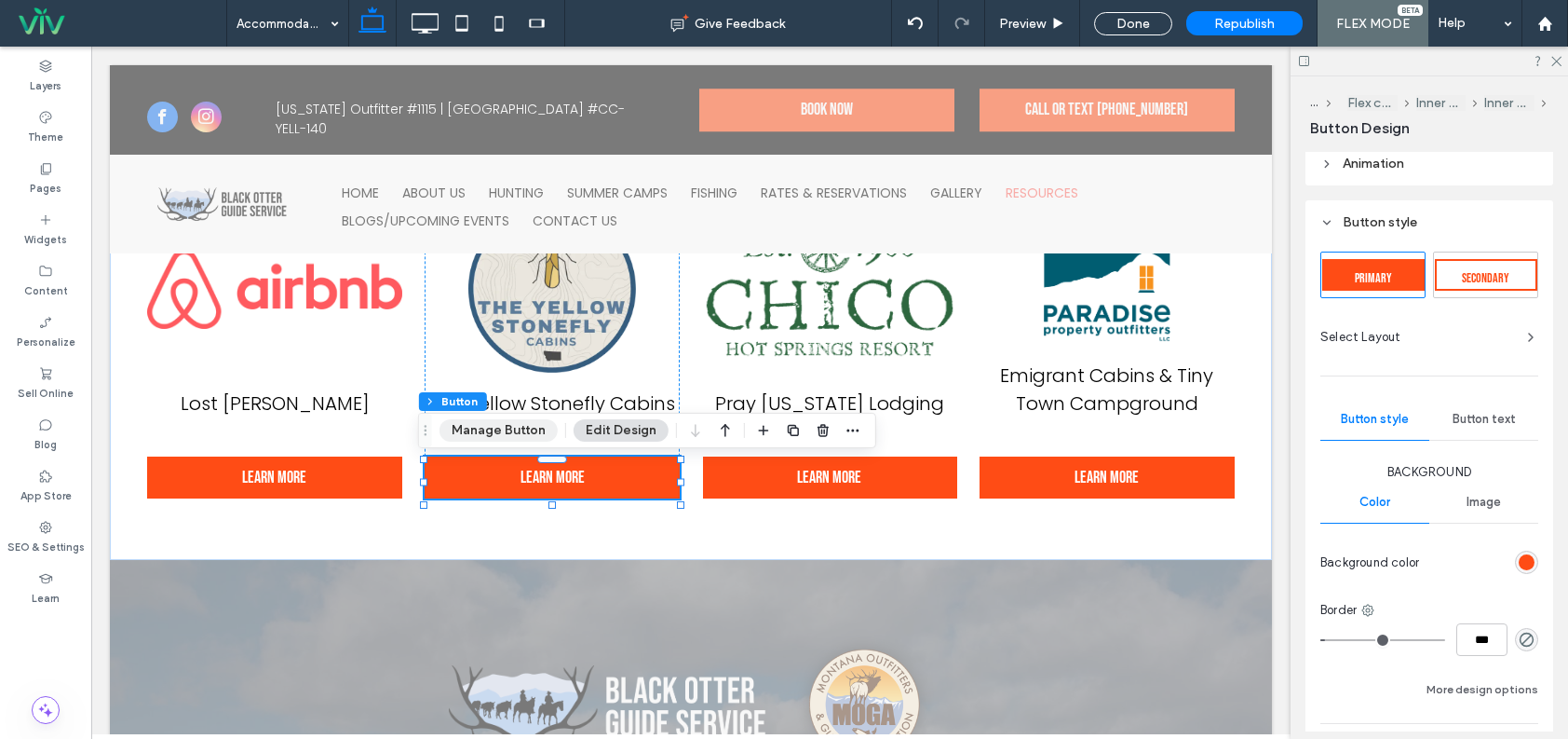
click at [530, 428] on button "Manage Button" at bounding box center [498, 430] width 118 height 22
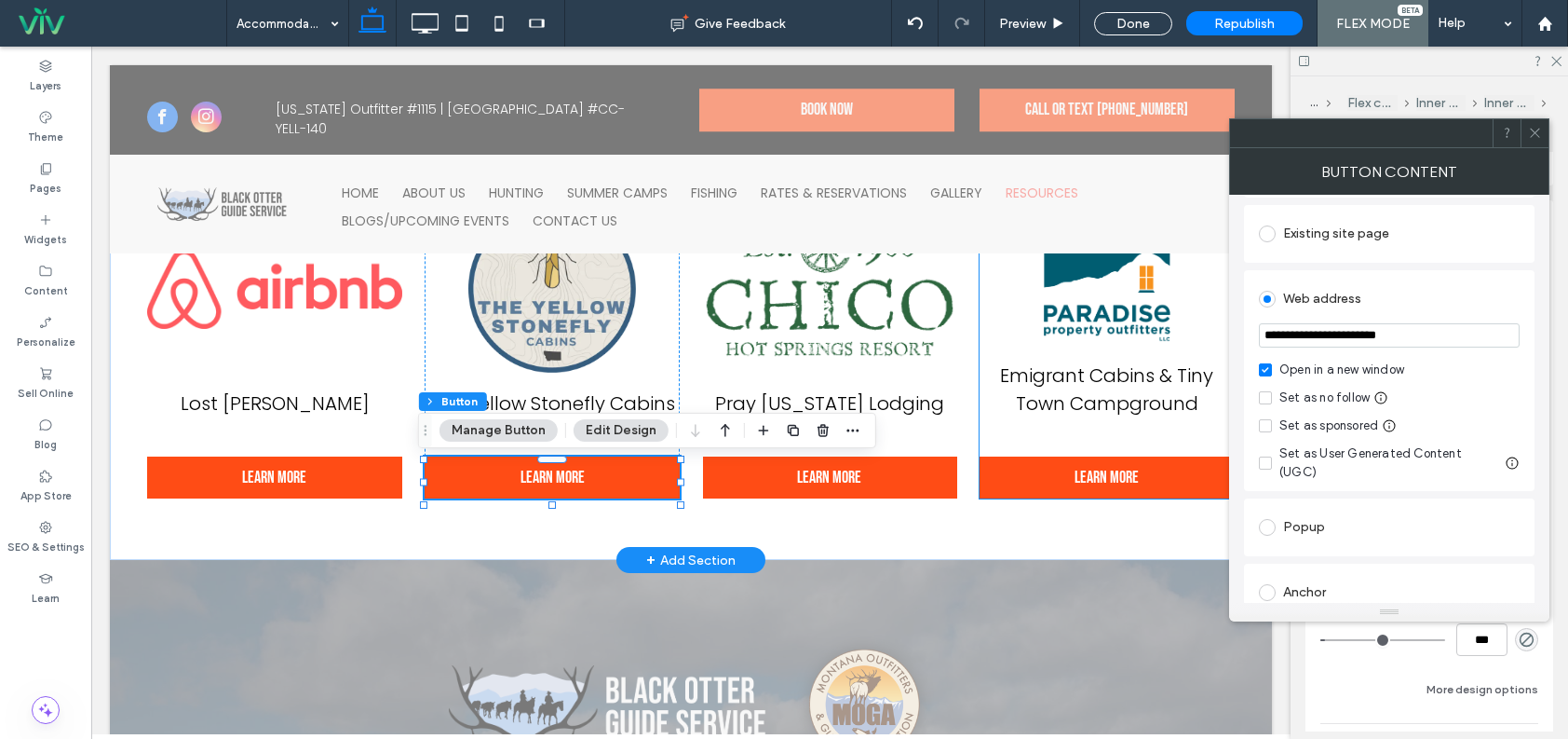
drag, startPoint x: 1504, startPoint y: 373, endPoint x: 1321, endPoint y: 375, distance: 183.0
paste input "**********"
type input "**********"
click at [1353, 267] on div "**********" at bounding box center [1390, 541] width 291 height 681
click at [1532, 134] on icon at bounding box center [1535, 133] width 14 height 14
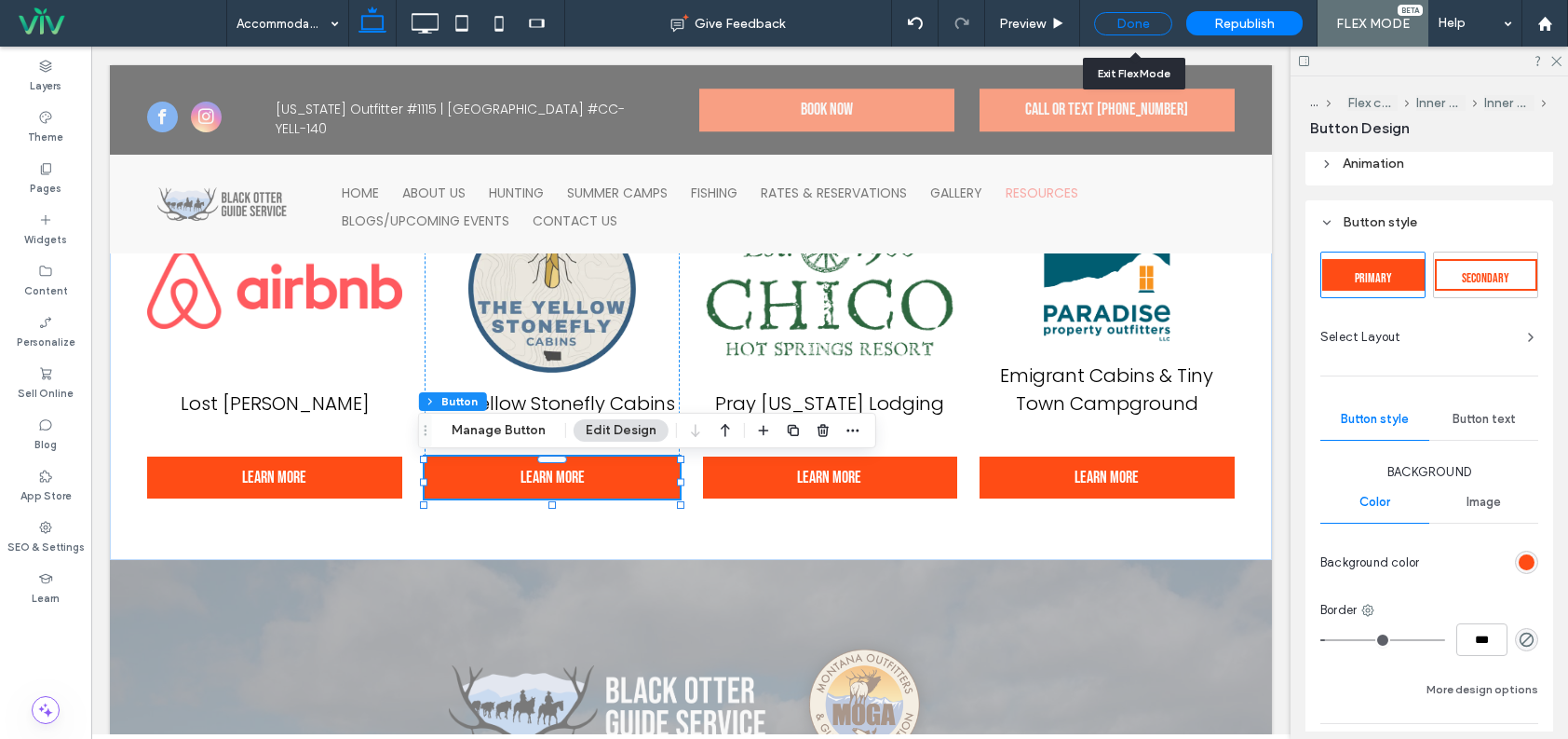
click at [1141, 13] on div "Done" at bounding box center [1133, 24] width 78 height 23
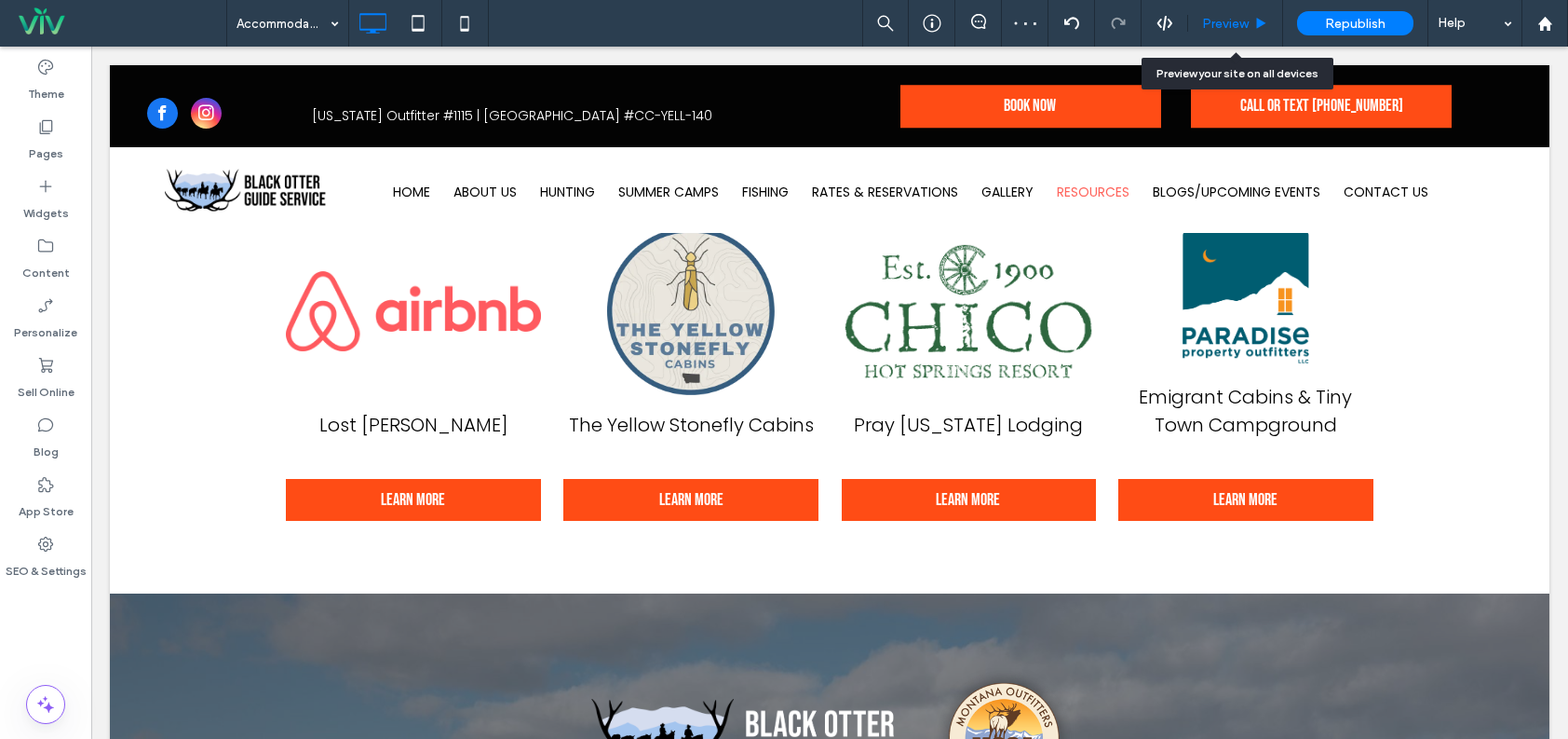
click at [1228, 13] on div "Preview" at bounding box center [1236, 23] width 95 height 46
click at [1220, 16] on span "Preview" at bounding box center [1225, 23] width 46 height 15
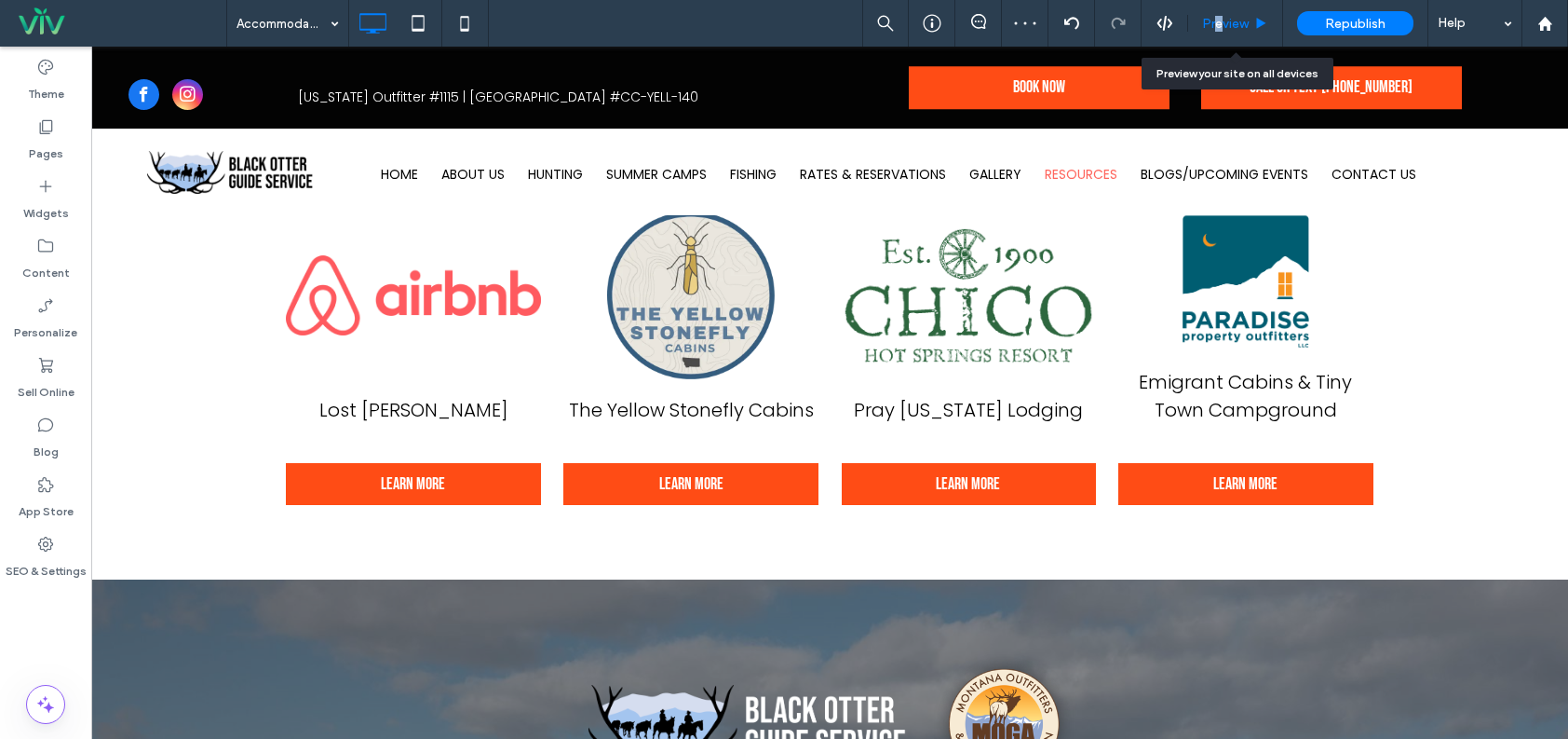
scroll to position [1207, 0]
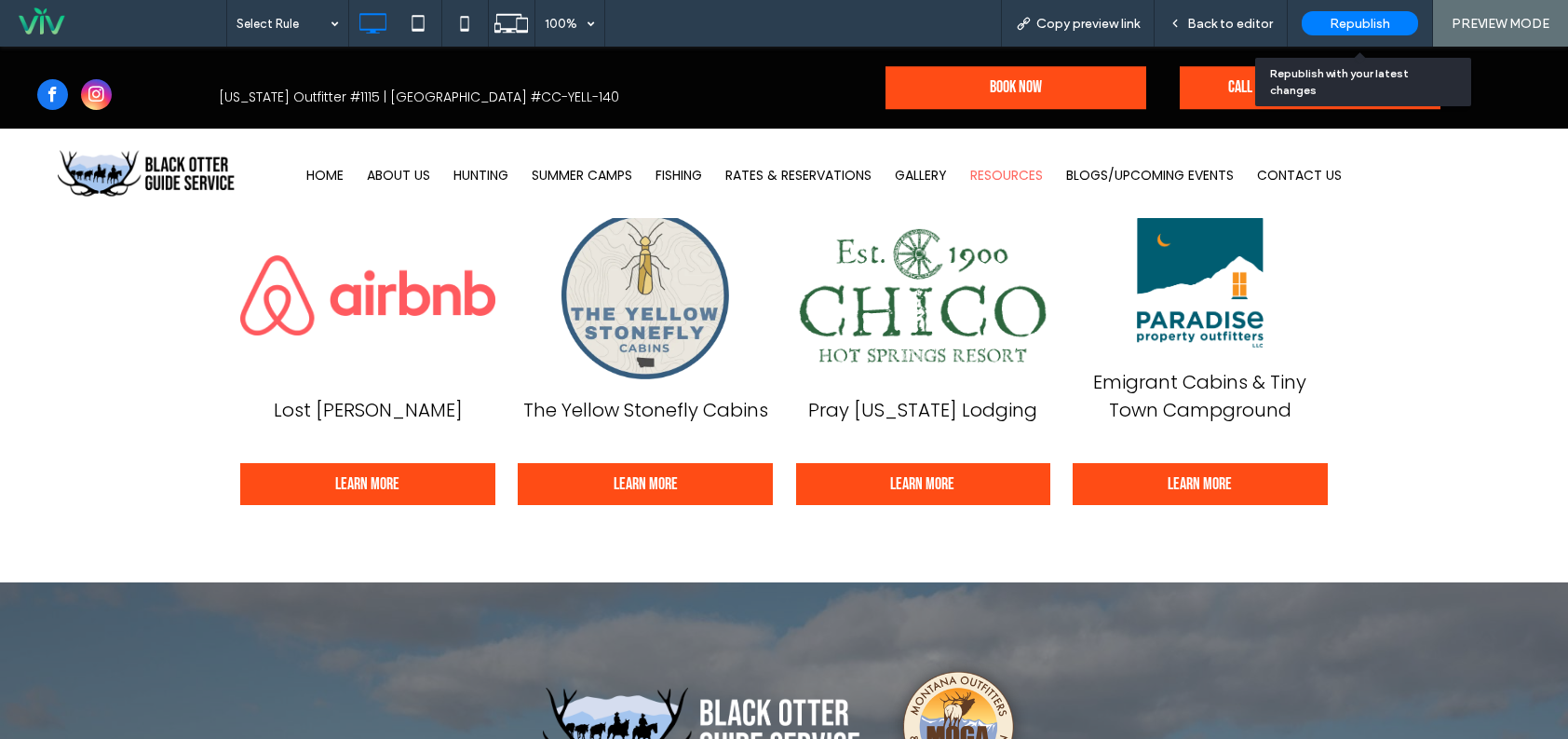
click at [1382, 15] on span "Republish" at bounding box center [1360, 23] width 61 height 15
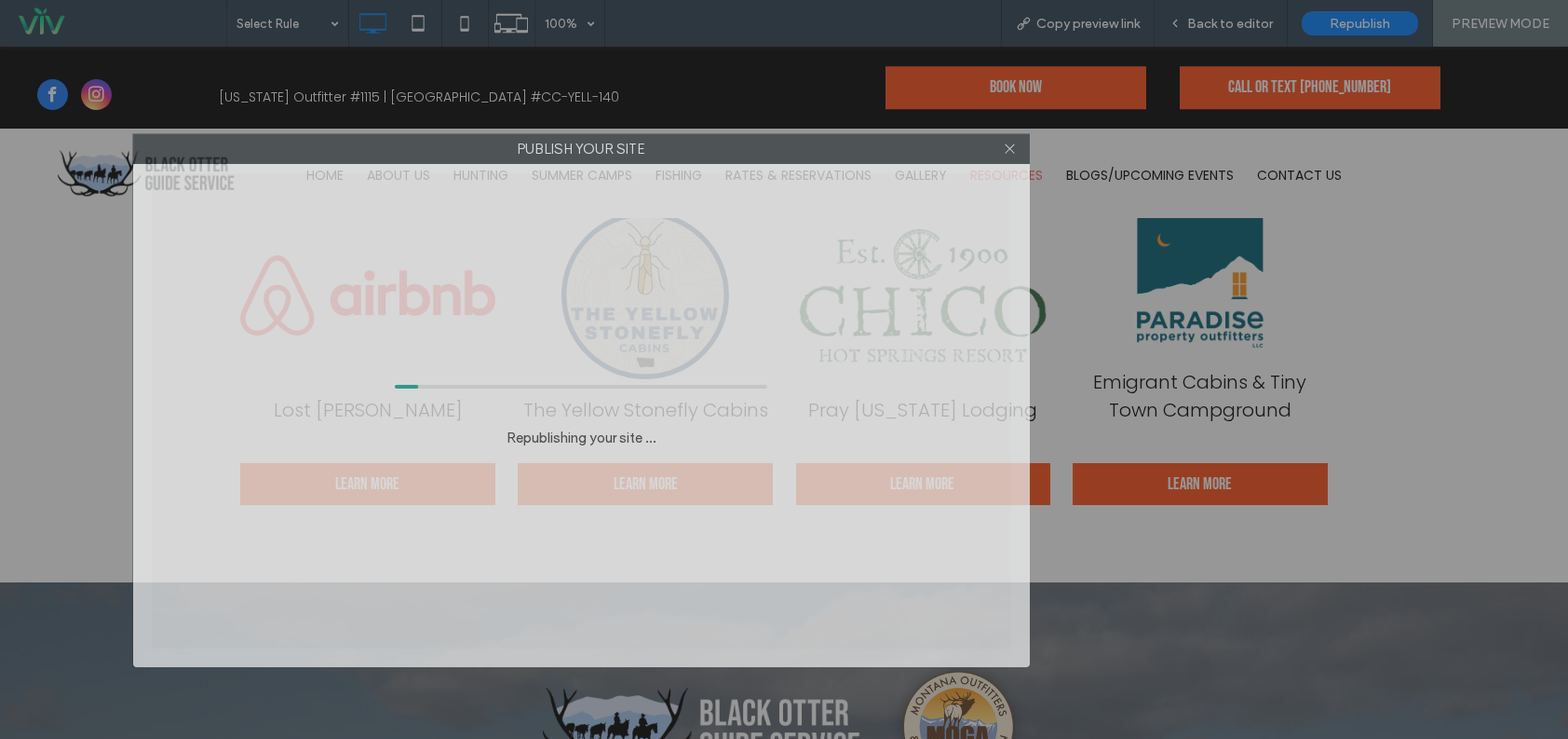
drag, startPoint x: 983, startPoint y: 112, endPoint x: 780, endPoint y: 143, distance: 205.4
click at [780, 143] on label "Publish your site" at bounding box center [581, 148] width 895 height 28
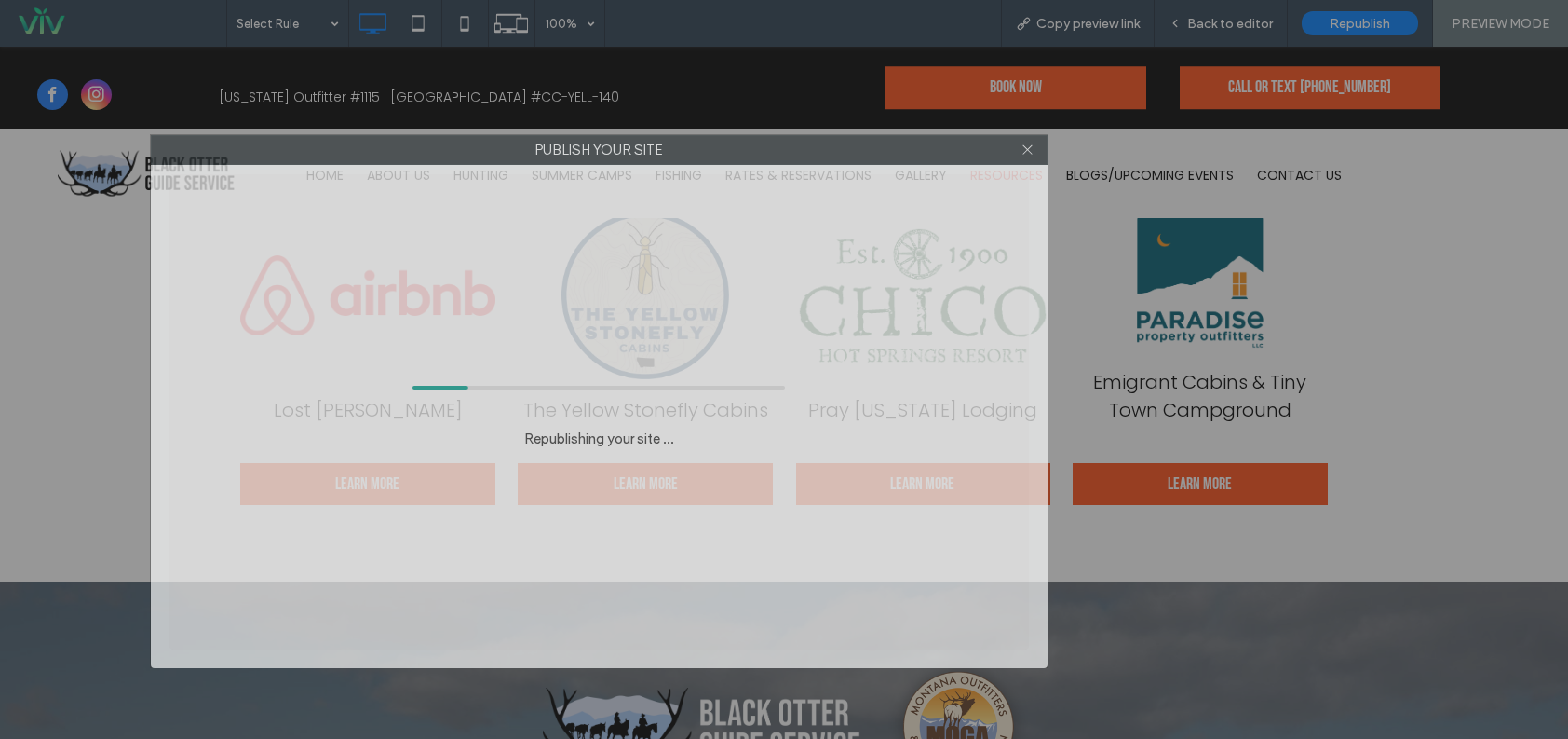
drag, startPoint x: 807, startPoint y: 142, endPoint x: 947, endPoint y: 127, distance: 140.8
click at [947, 136] on label "Publish your site" at bounding box center [599, 149] width 895 height 28
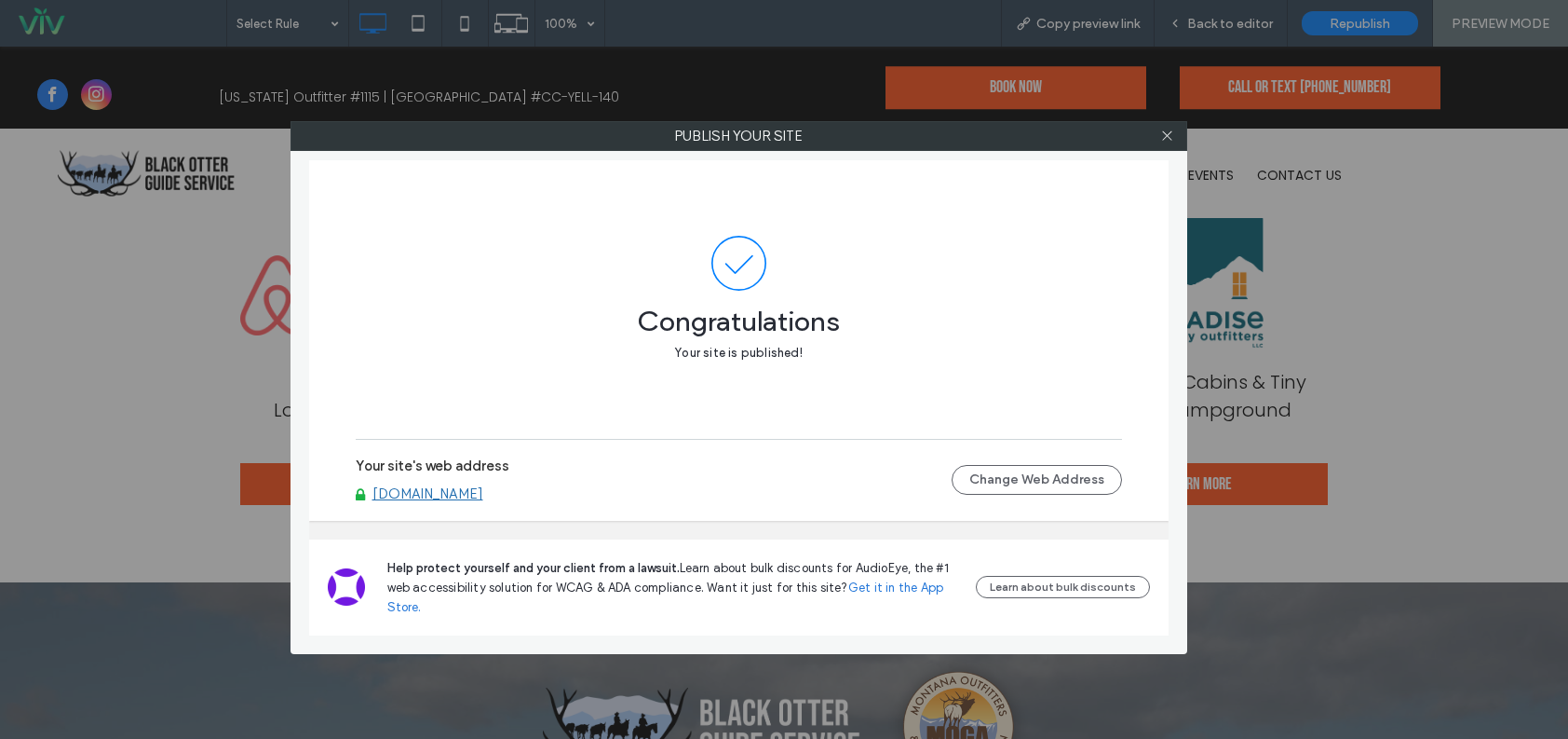
click at [483, 495] on link "[DOMAIN_NAME]" at bounding box center [428, 493] width 111 height 16
drag, startPoint x: 1164, startPoint y: 139, endPoint x: 1111, endPoint y: 2, distance: 146.9
click at [1164, 137] on icon at bounding box center [1167, 135] width 14 height 14
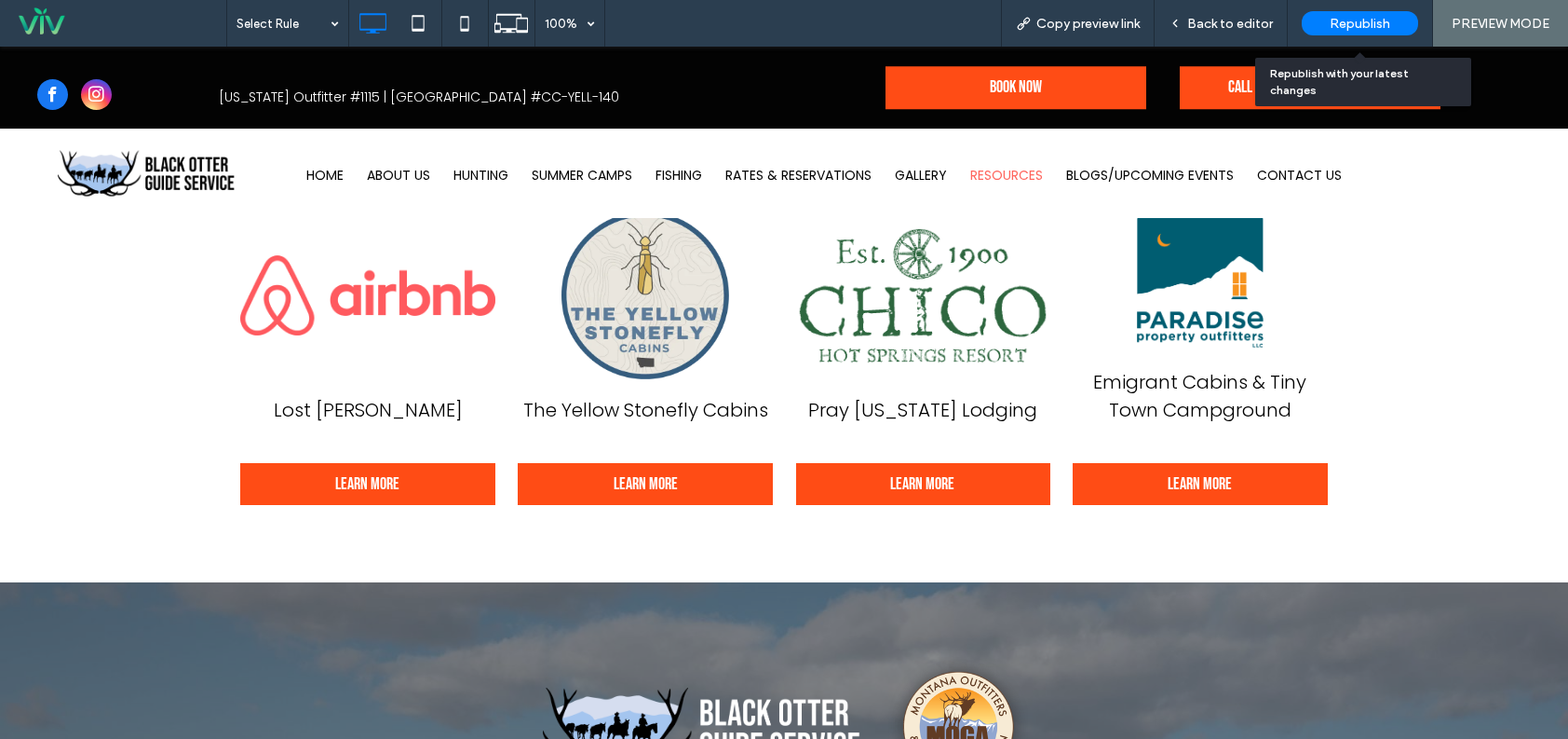
click at [1354, 23] on span "Republish" at bounding box center [1360, 23] width 61 height 15
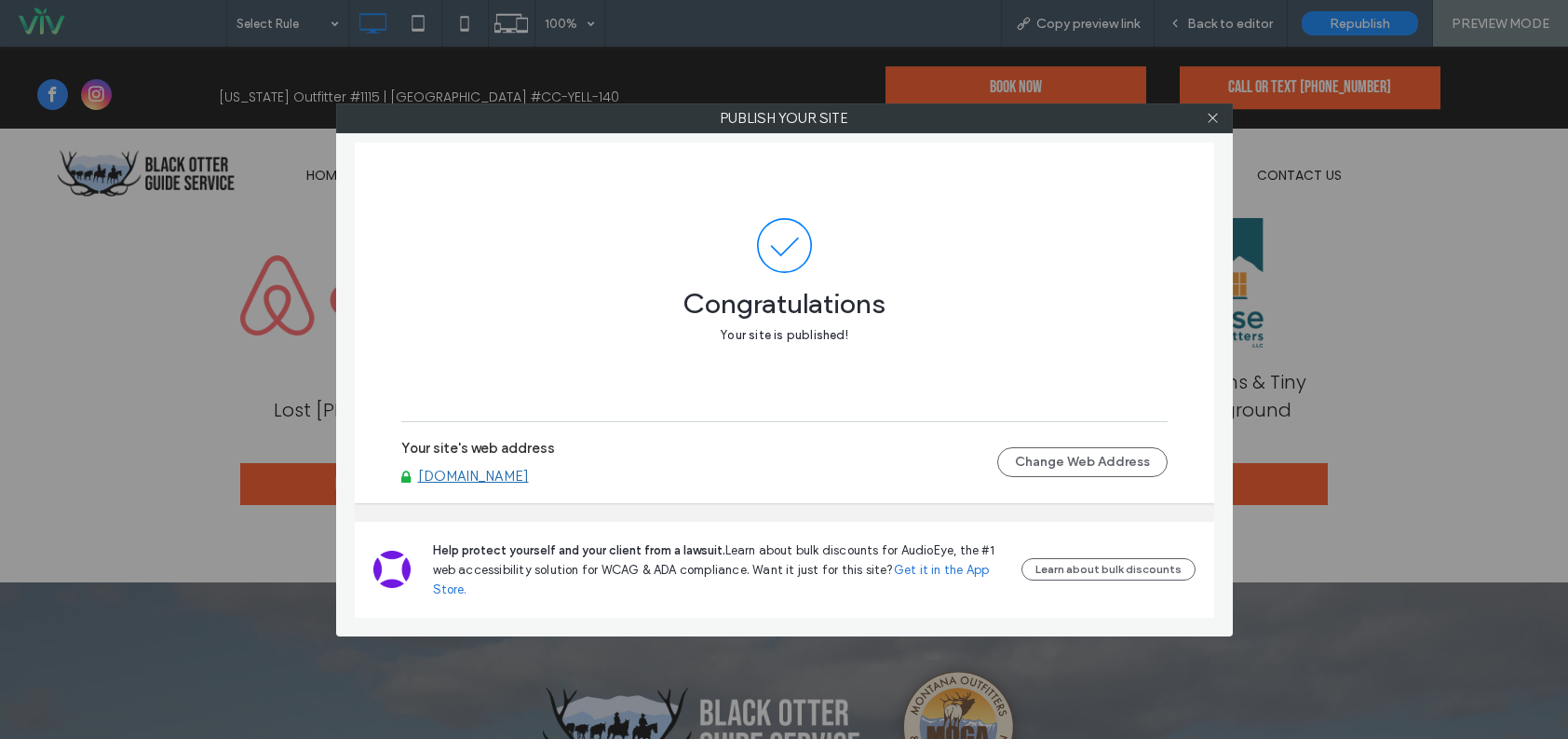
click at [529, 481] on link "www.blackotterguideservice.com" at bounding box center [473, 475] width 111 height 16
click at [1221, 117] on div at bounding box center [1214, 118] width 28 height 28
click at [1219, 116] on icon at bounding box center [1213, 118] width 14 height 14
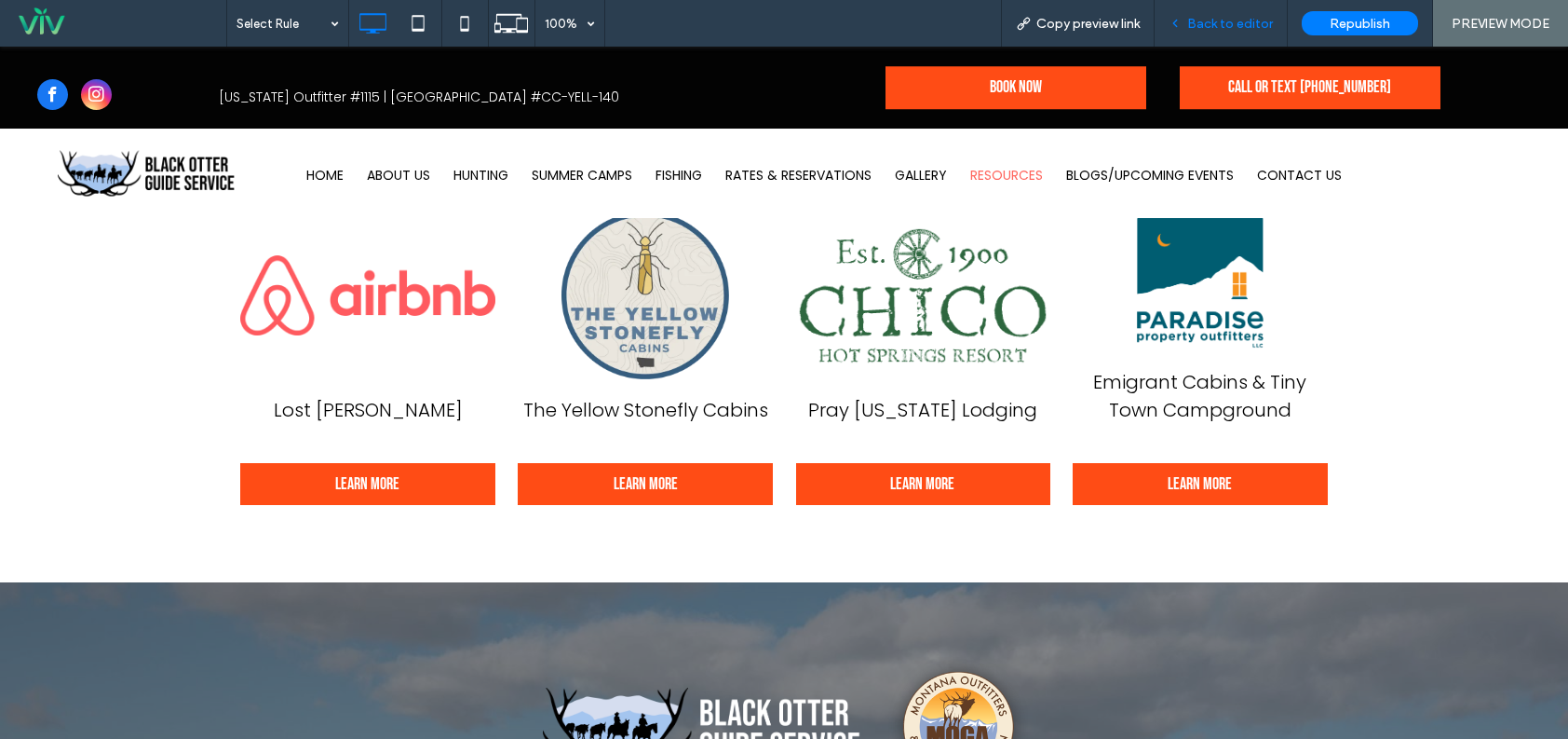
click at [1272, 27] on span "Back to editor" at bounding box center [1230, 23] width 86 height 15
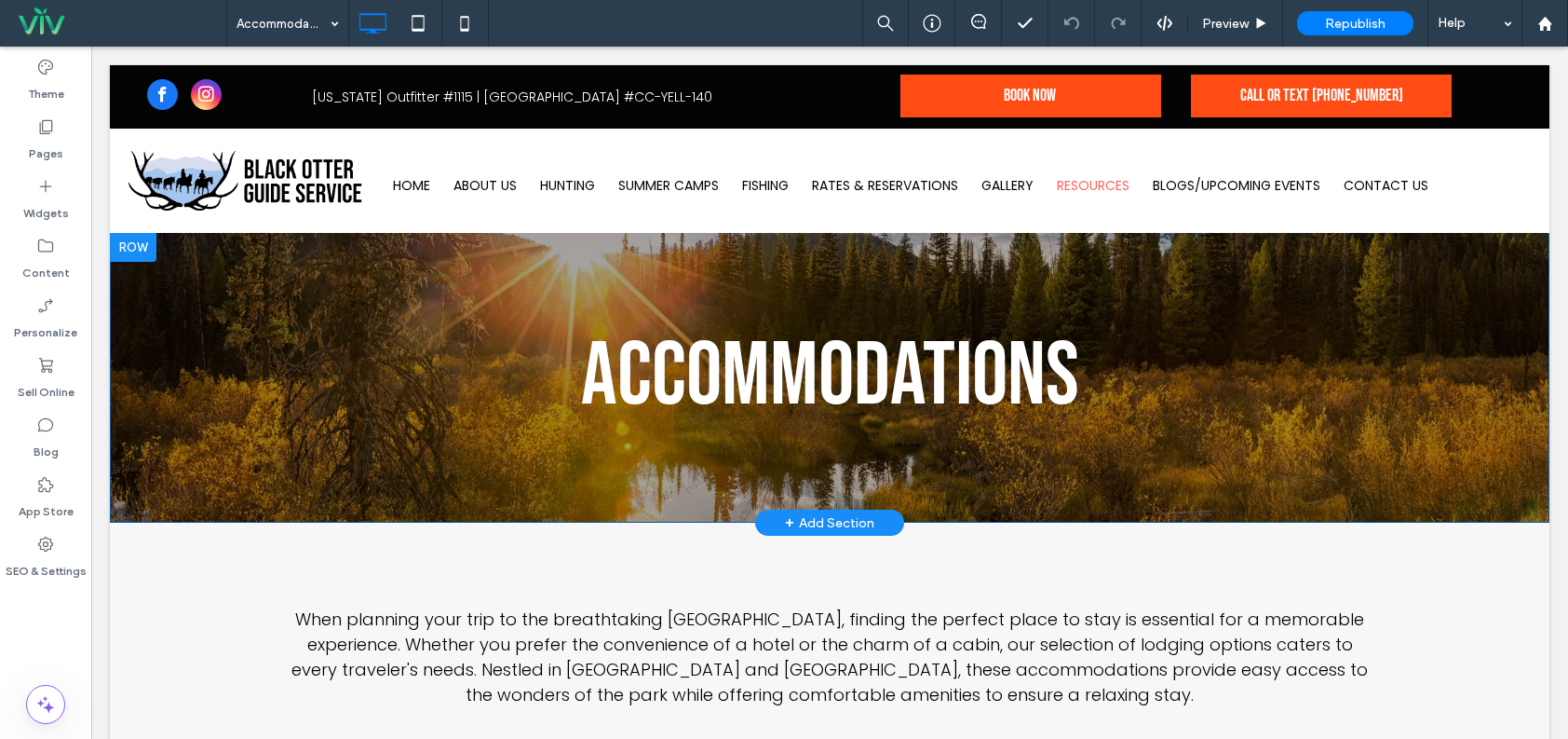
click at [692, 289] on div "Accommodations Click To Paste Click To Paste Click To Paste Click To Paste Row …" at bounding box center [829, 378] width 1440 height 291
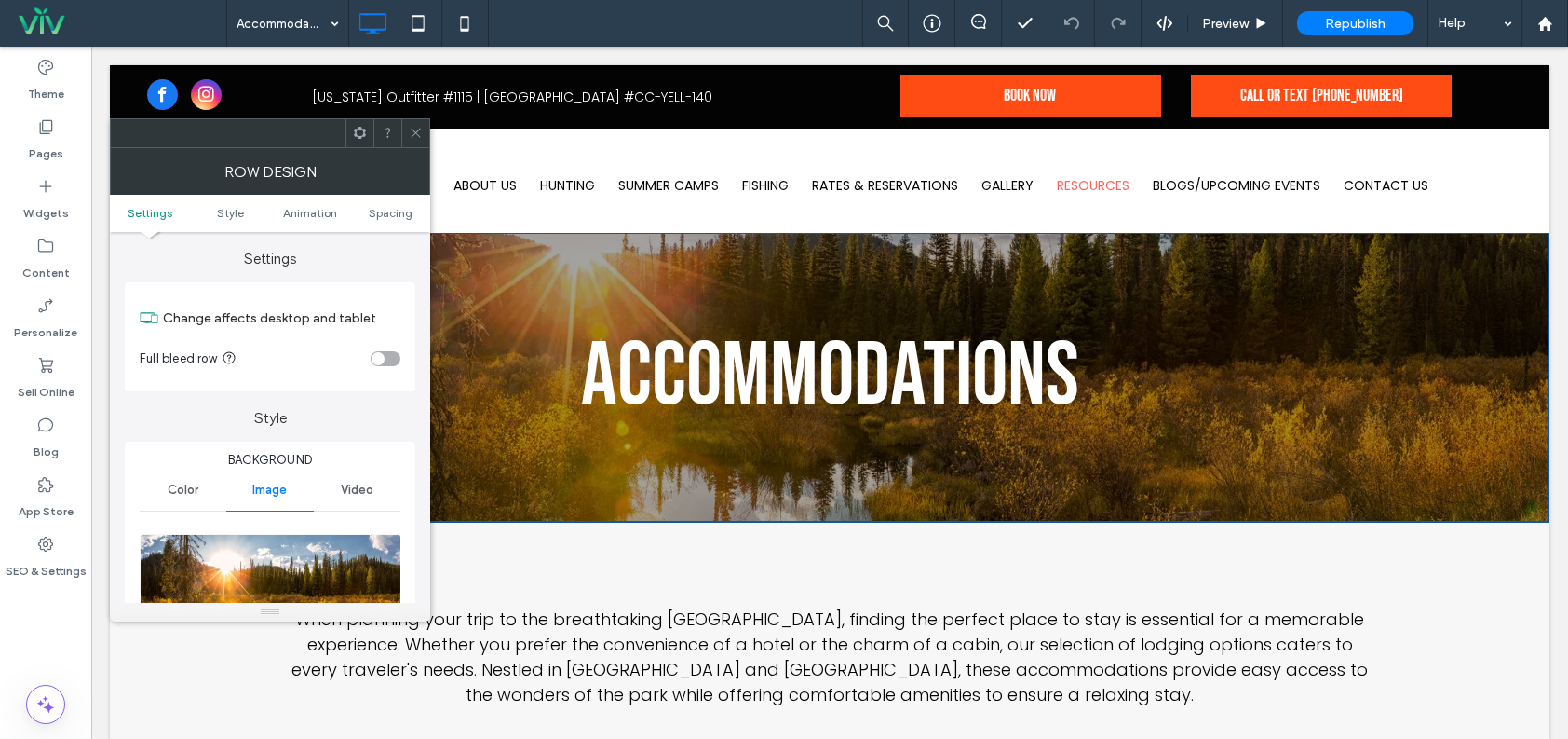
click at [410, 127] on icon at bounding box center [416, 133] width 14 height 14
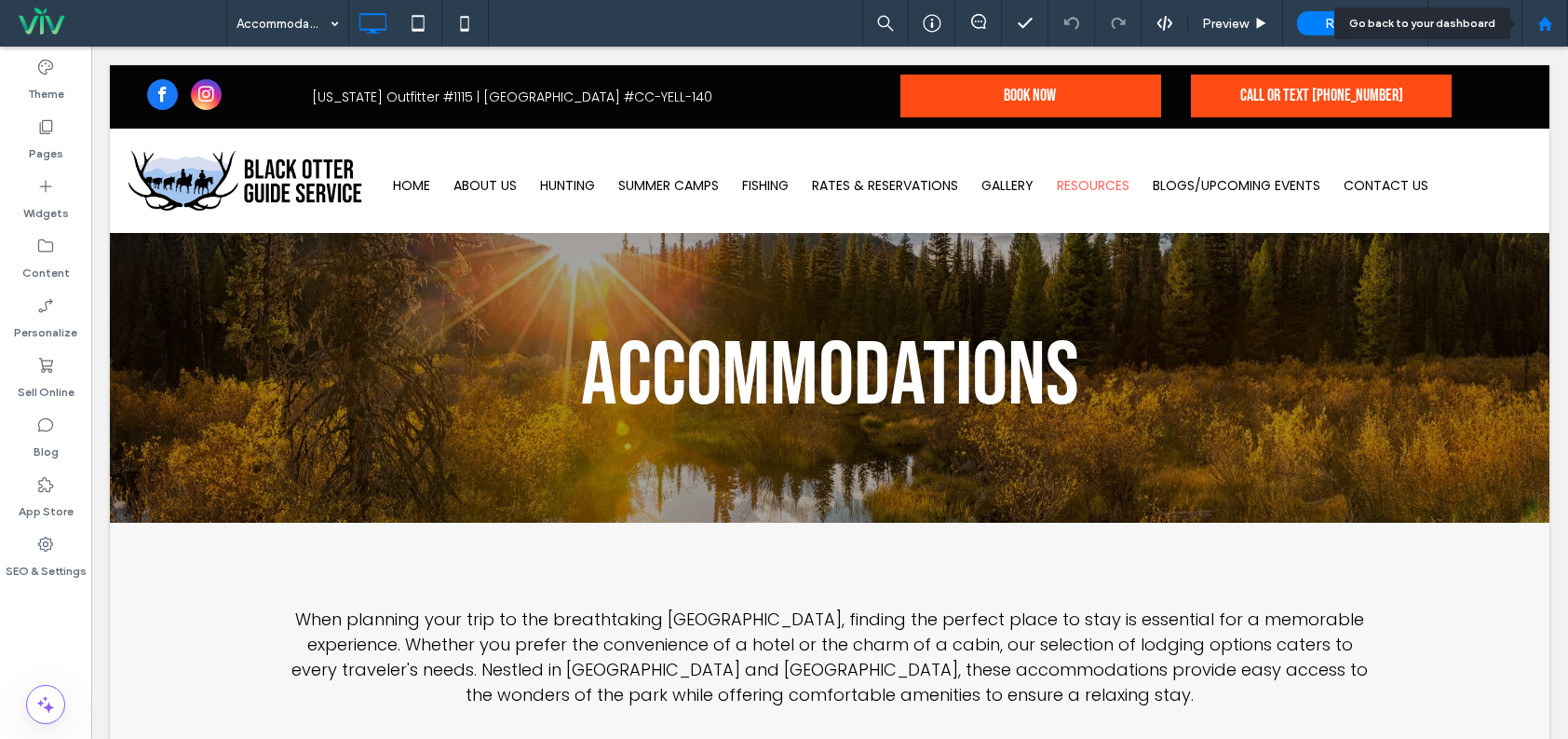
click at [1549, 30] on use at bounding box center [1545, 22] width 14 height 14
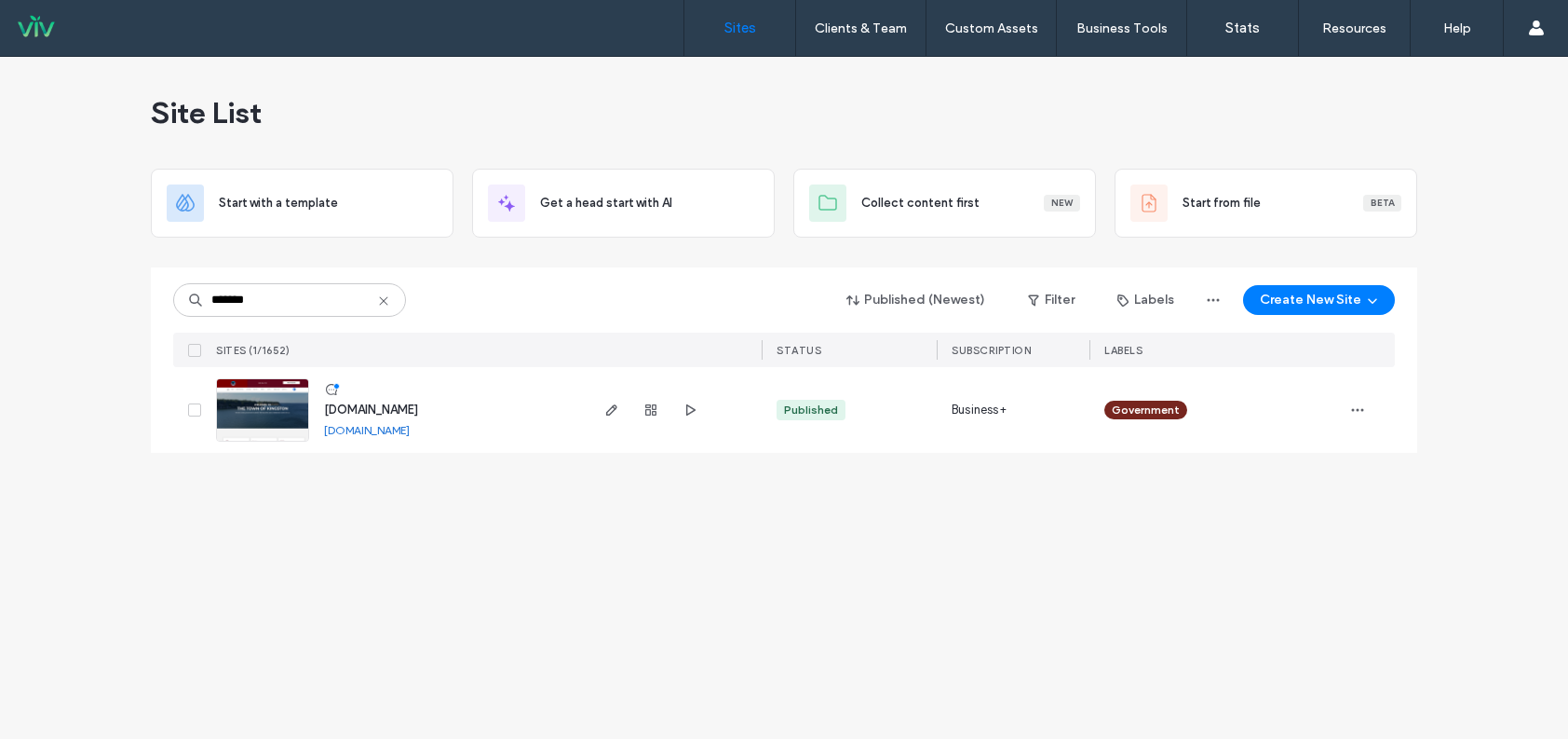
type input "*******"
click at [272, 402] on img at bounding box center [262, 443] width 91 height 127
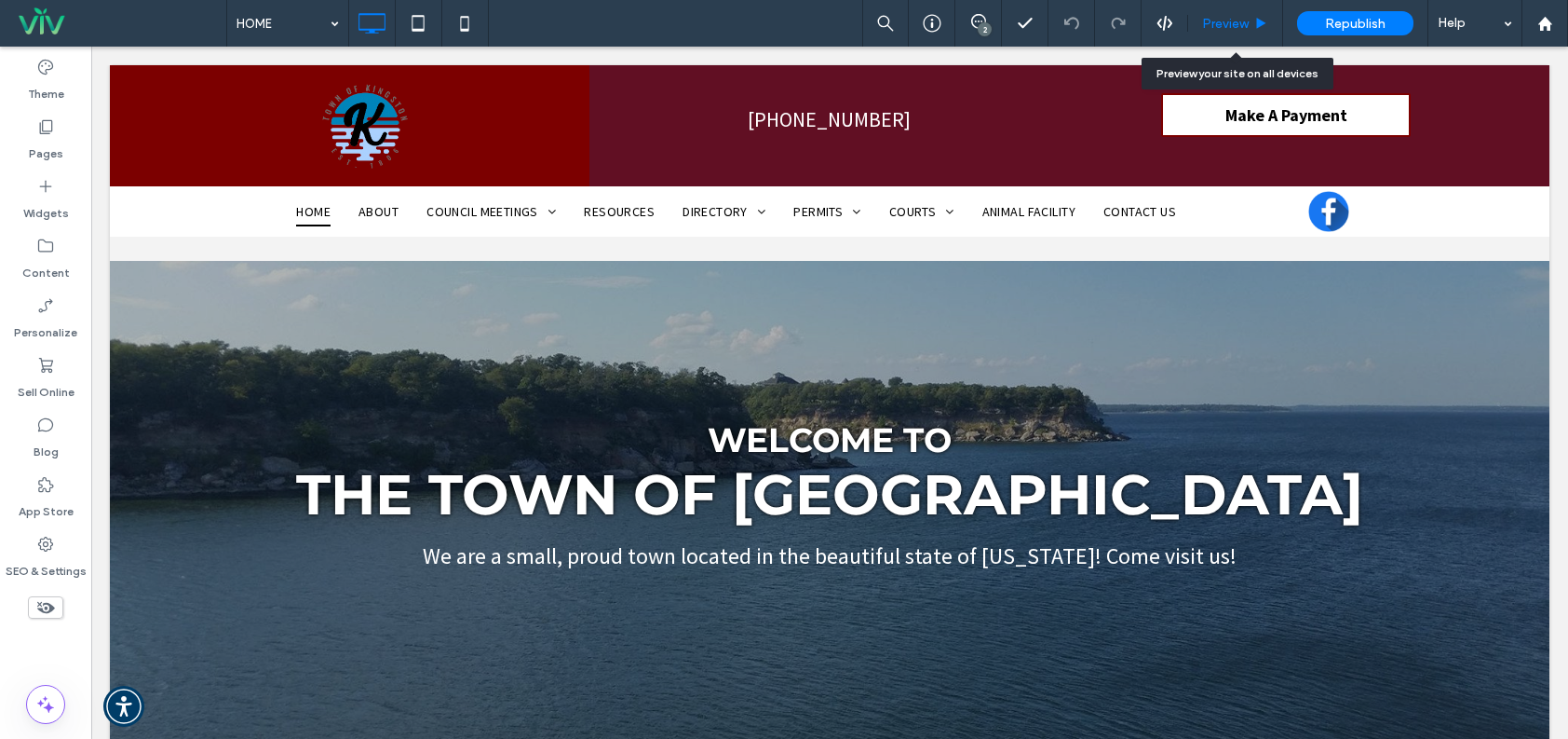
click at [1266, 15] on div "Preview" at bounding box center [1236, 23] width 94 height 15
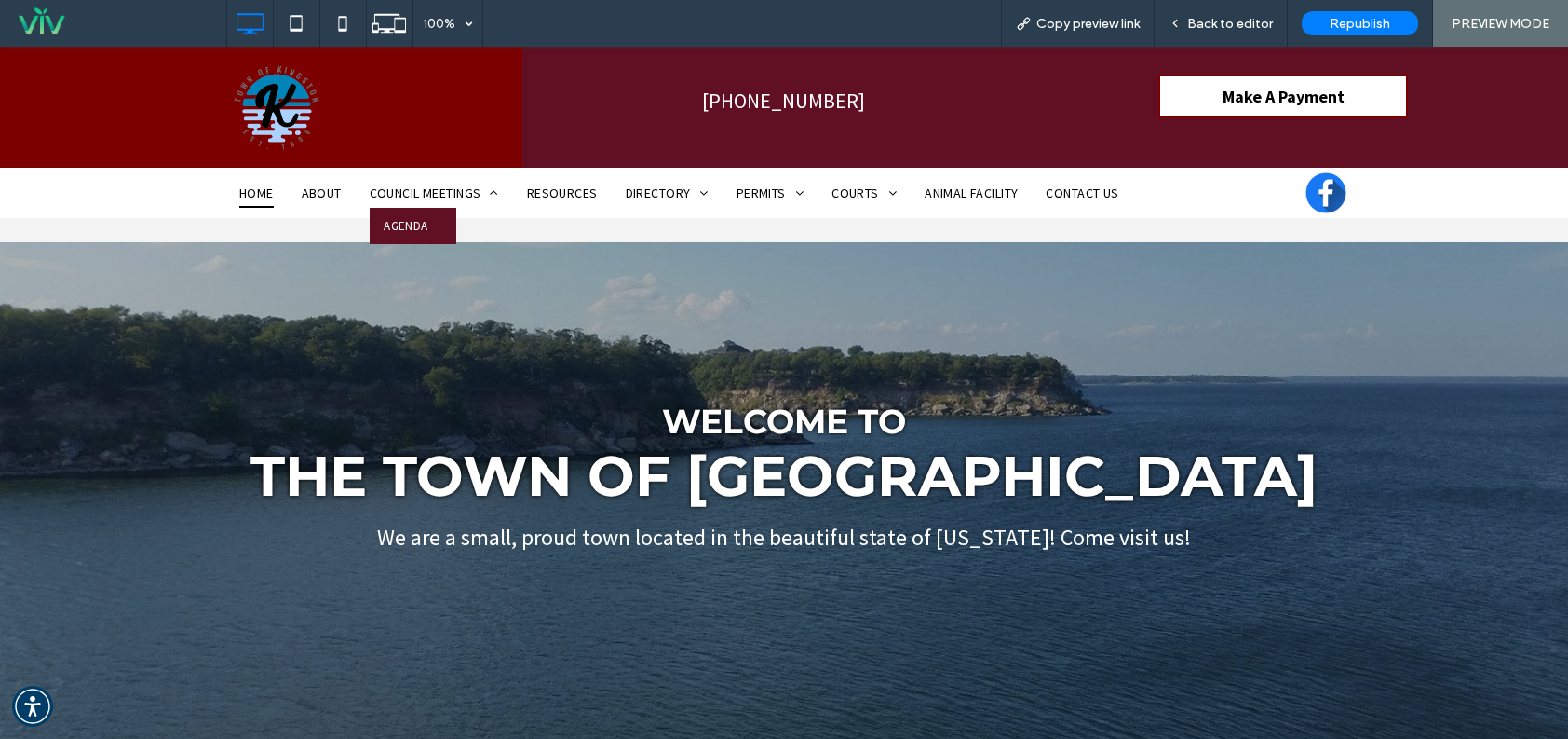
click at [405, 227] on span "AGENDA" at bounding box center [405, 225] width 43 height 18
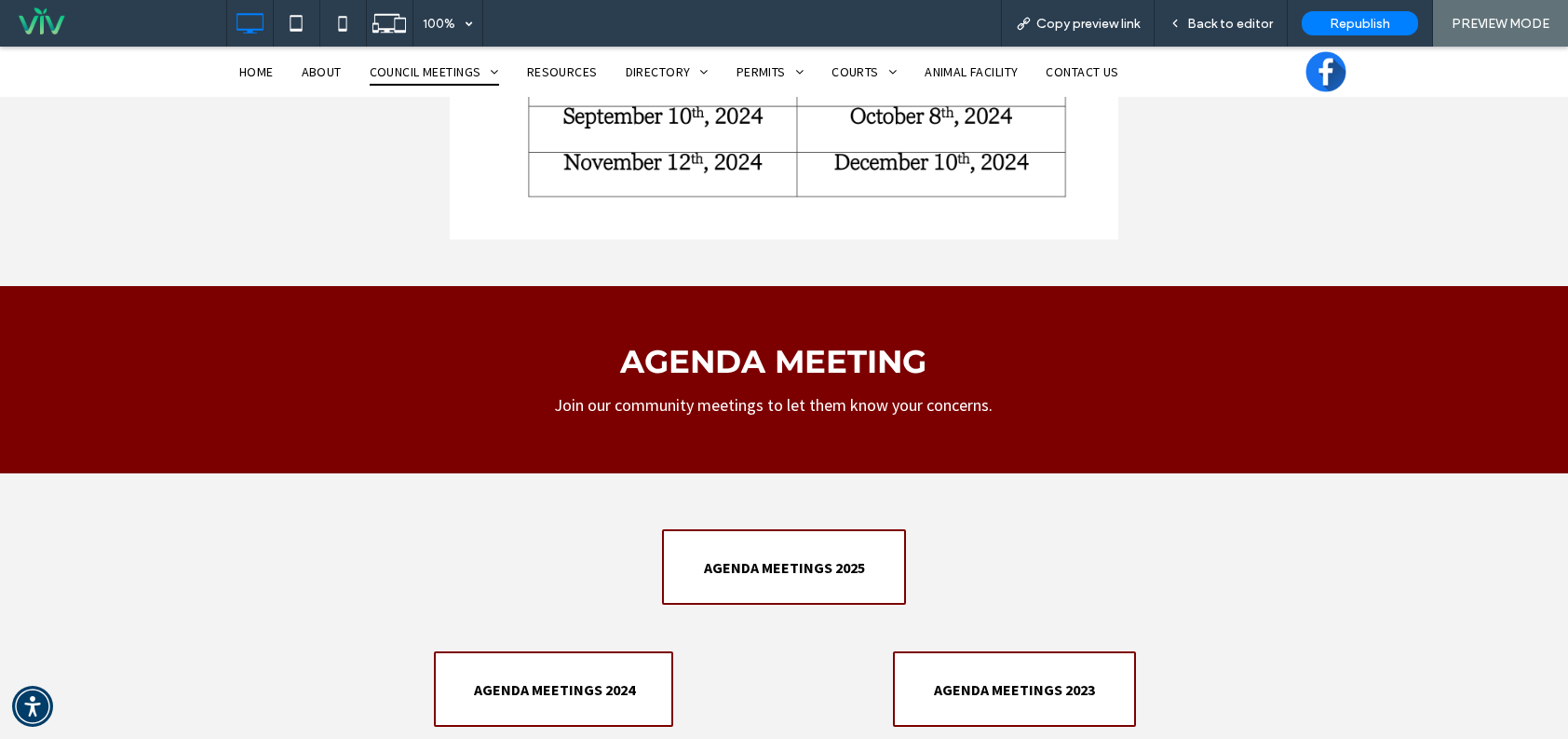
scroll to position [1342, 0]
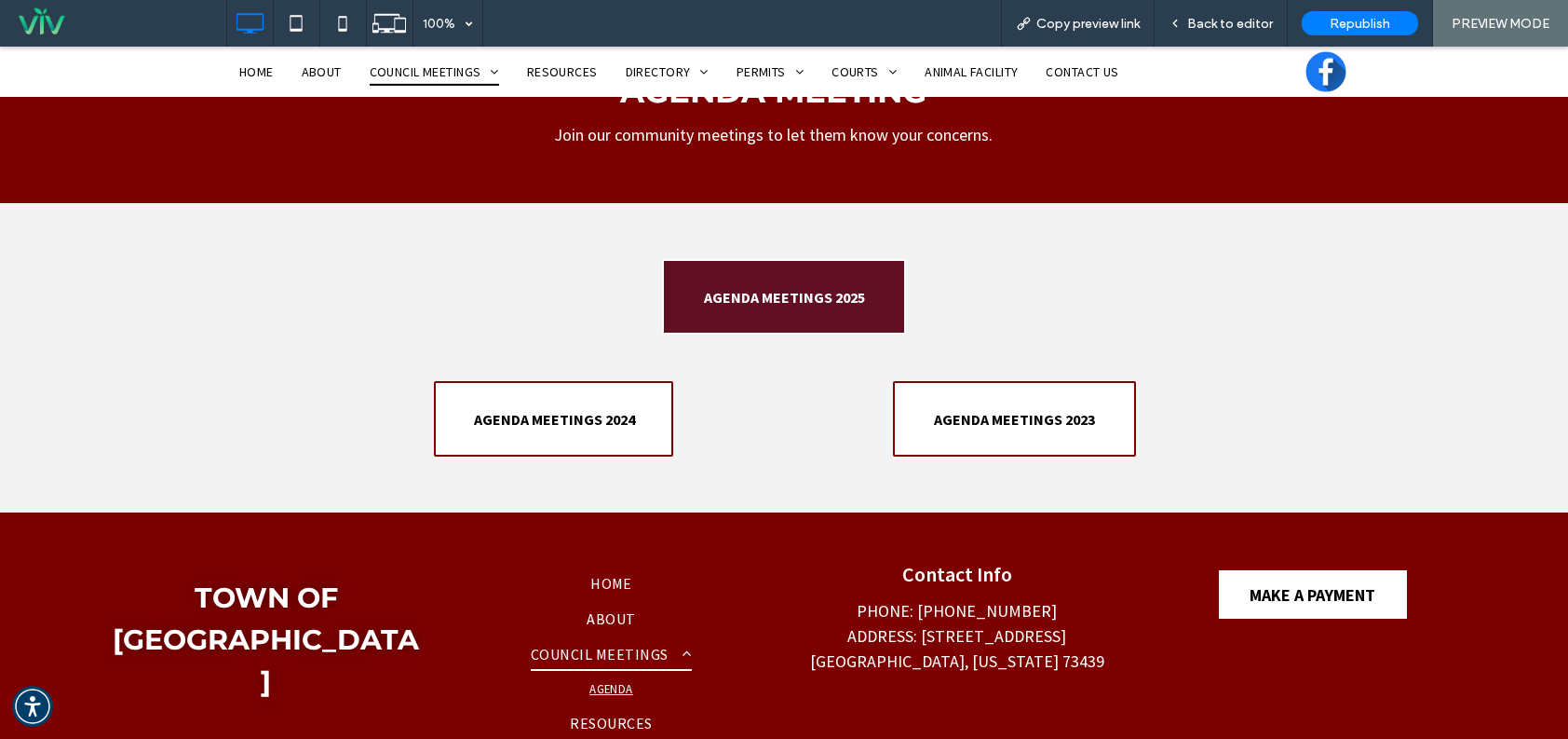
click at [777, 305] on span "AGENDA MEETINGS 2025" at bounding box center [784, 297] width 174 height 38
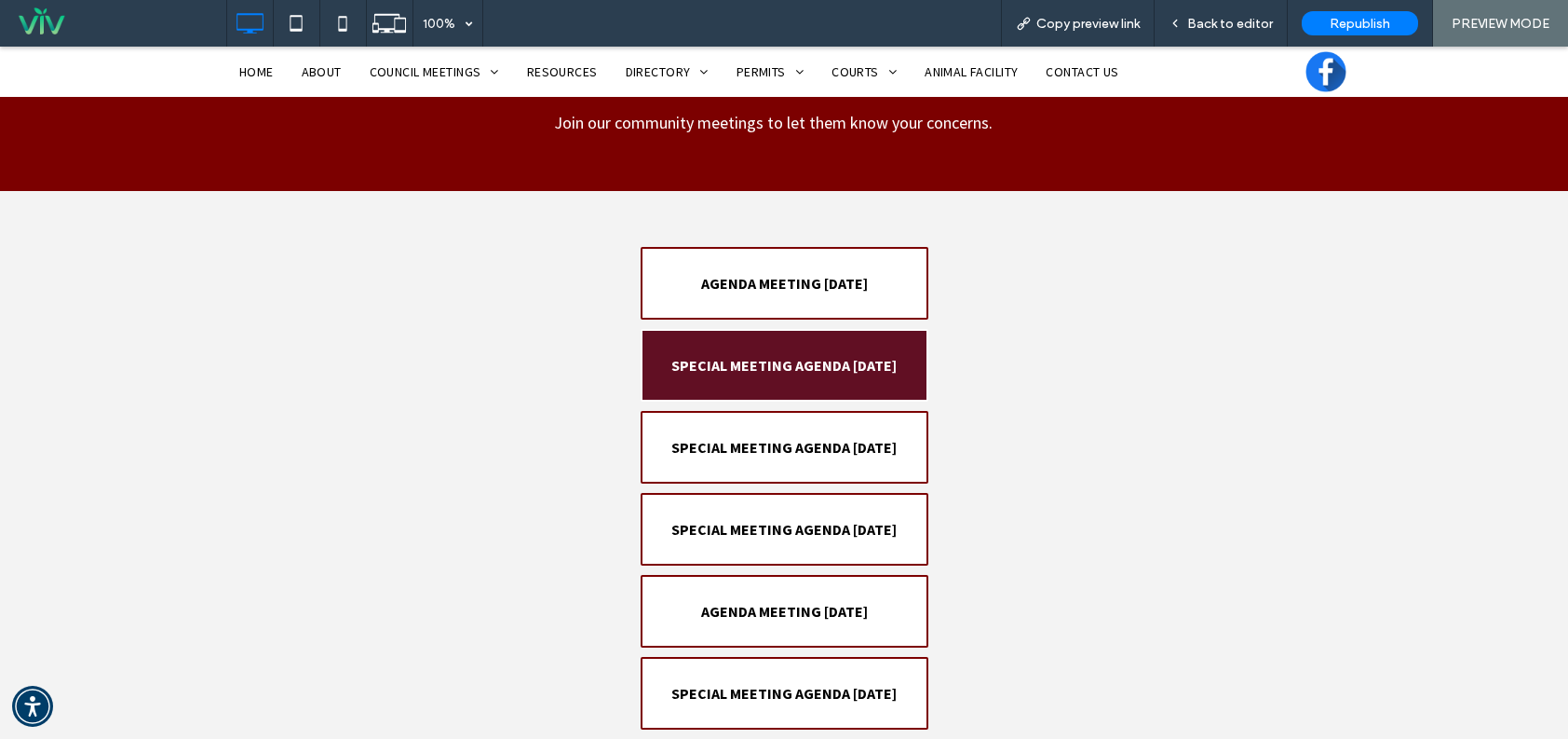
scroll to position [652, 0]
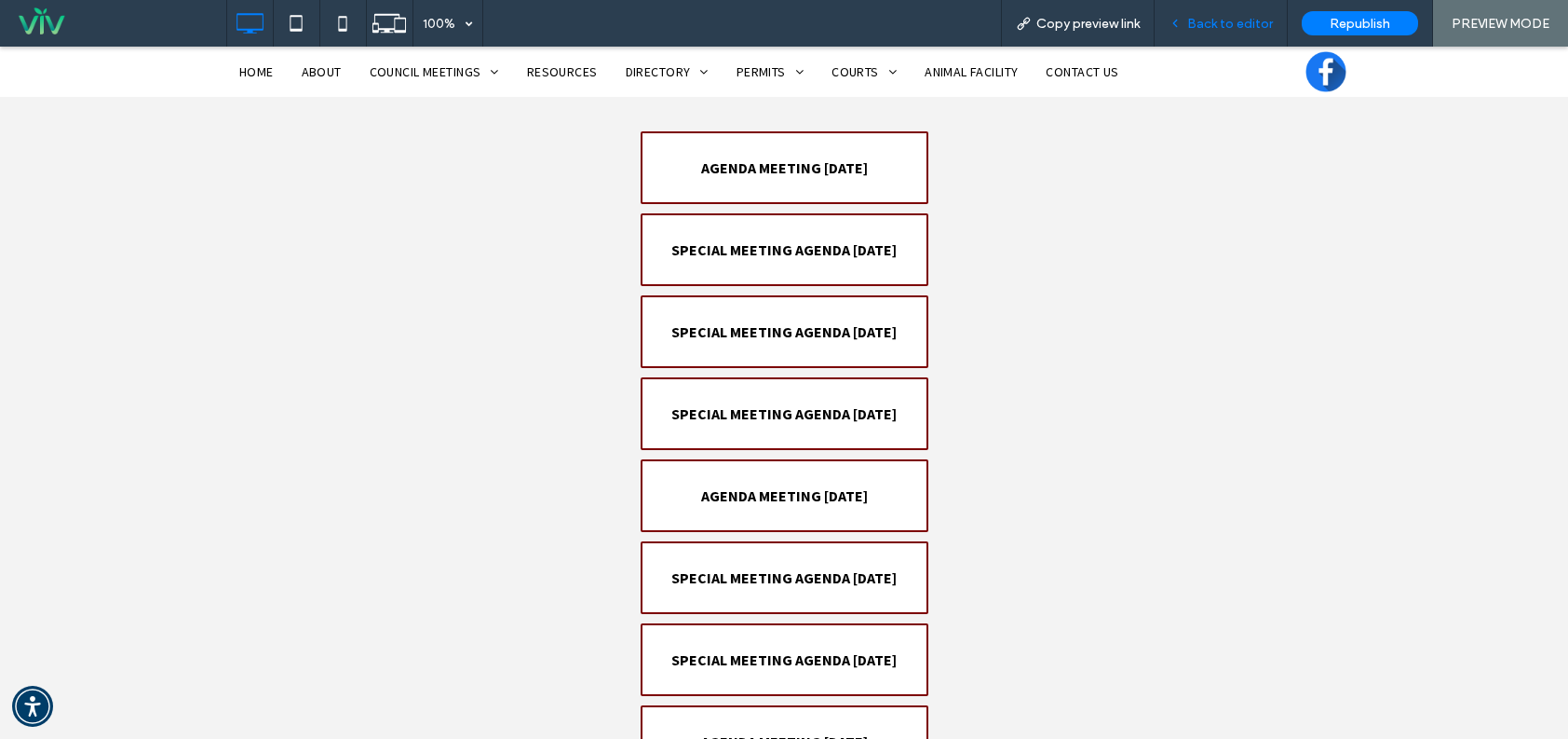
click at [1210, 30] on span "Back to editor" at bounding box center [1230, 23] width 86 height 15
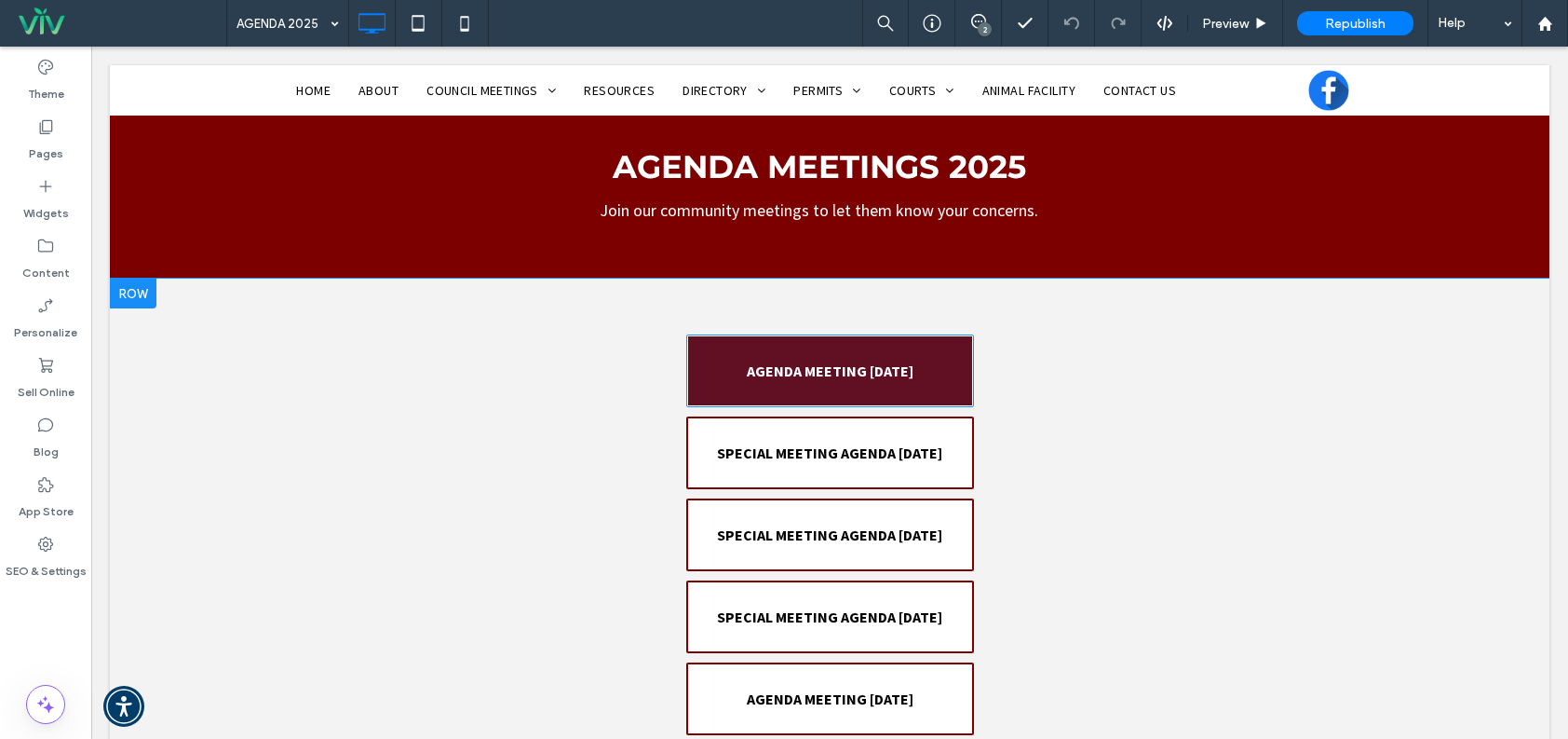
scroll to position [466, 0]
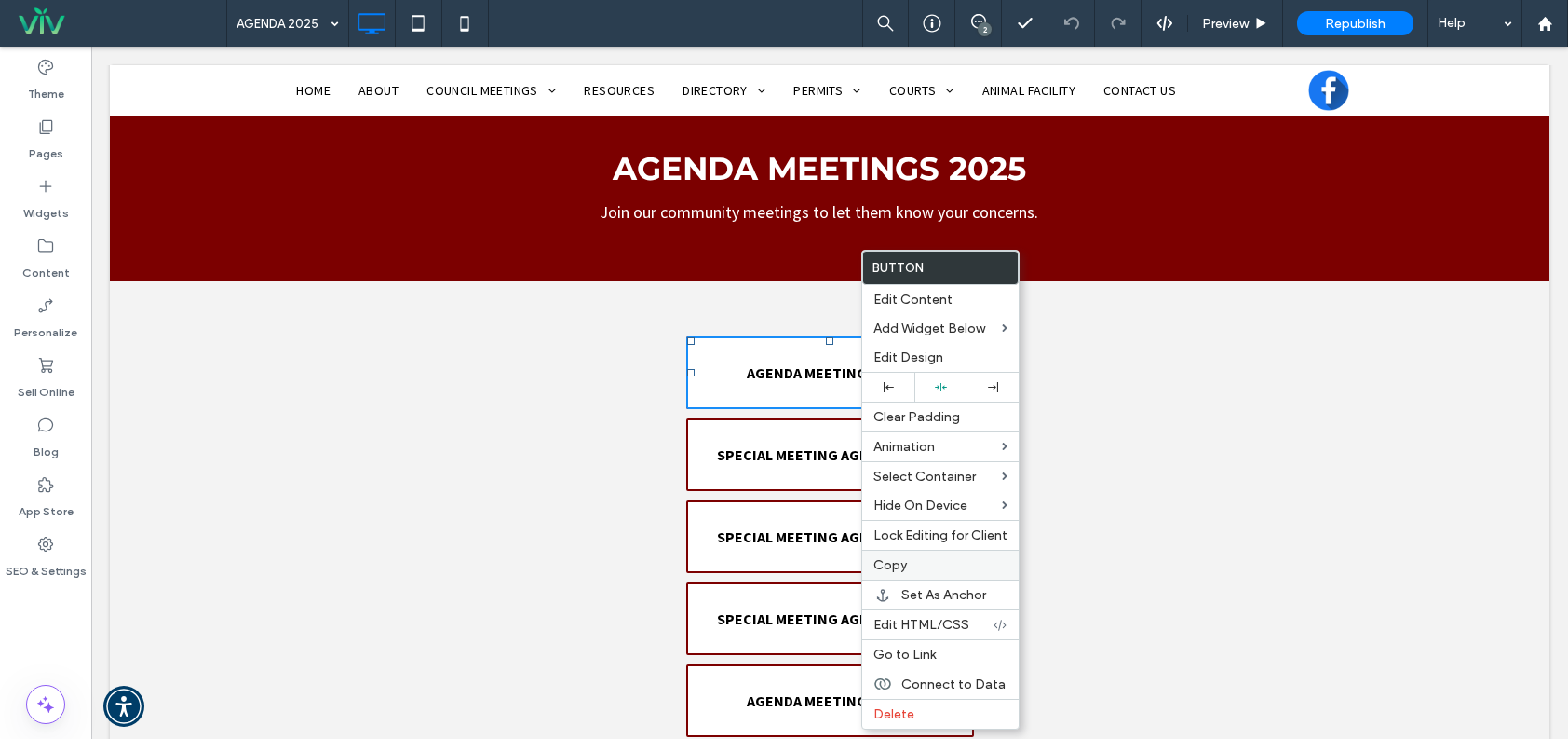
drag, startPoint x: 898, startPoint y: 568, endPoint x: 893, endPoint y: 559, distance: 10.3
click at [898, 567] on span "Copy" at bounding box center [890, 565] width 34 height 15
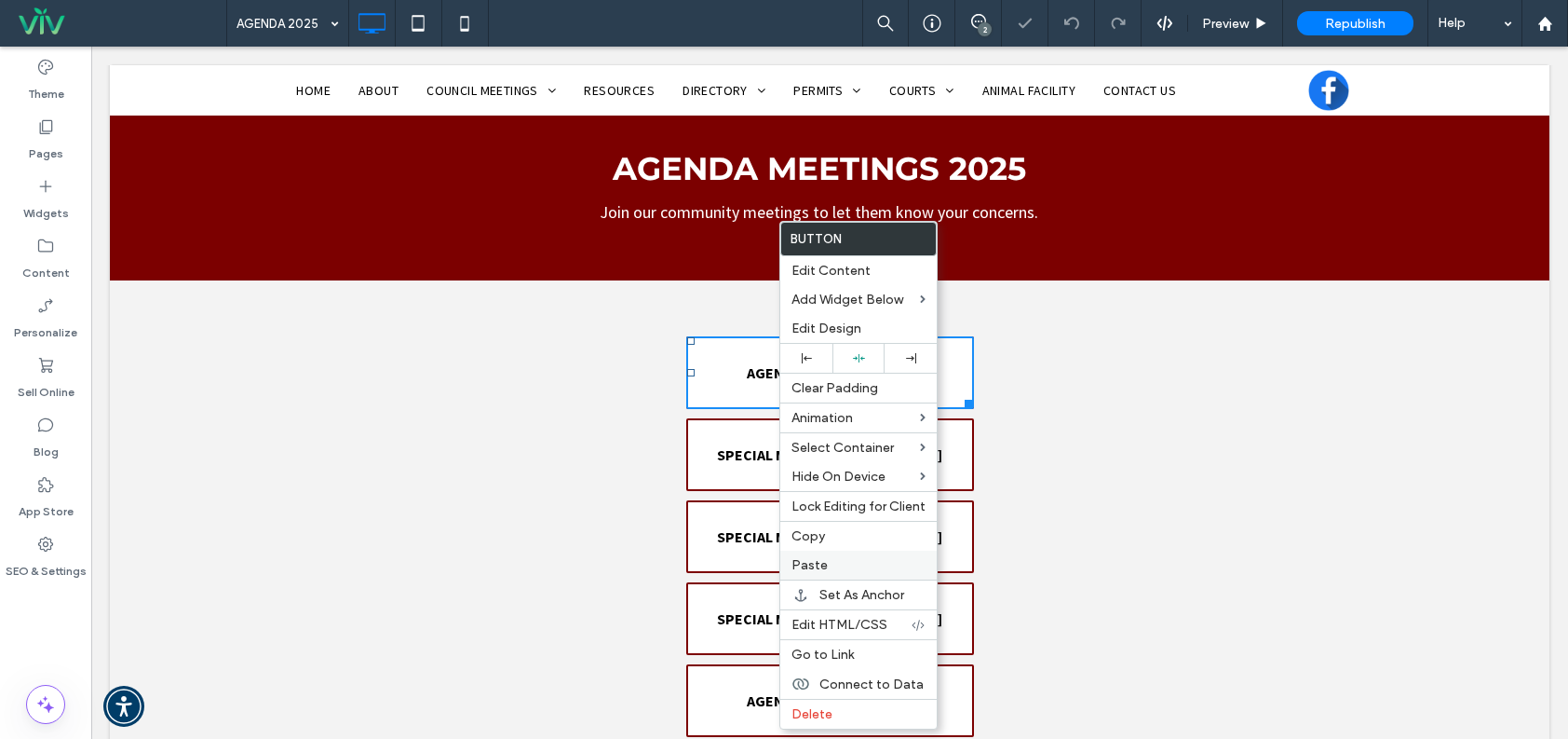
click at [849, 559] on label "Paste" at bounding box center [858, 565] width 134 height 15
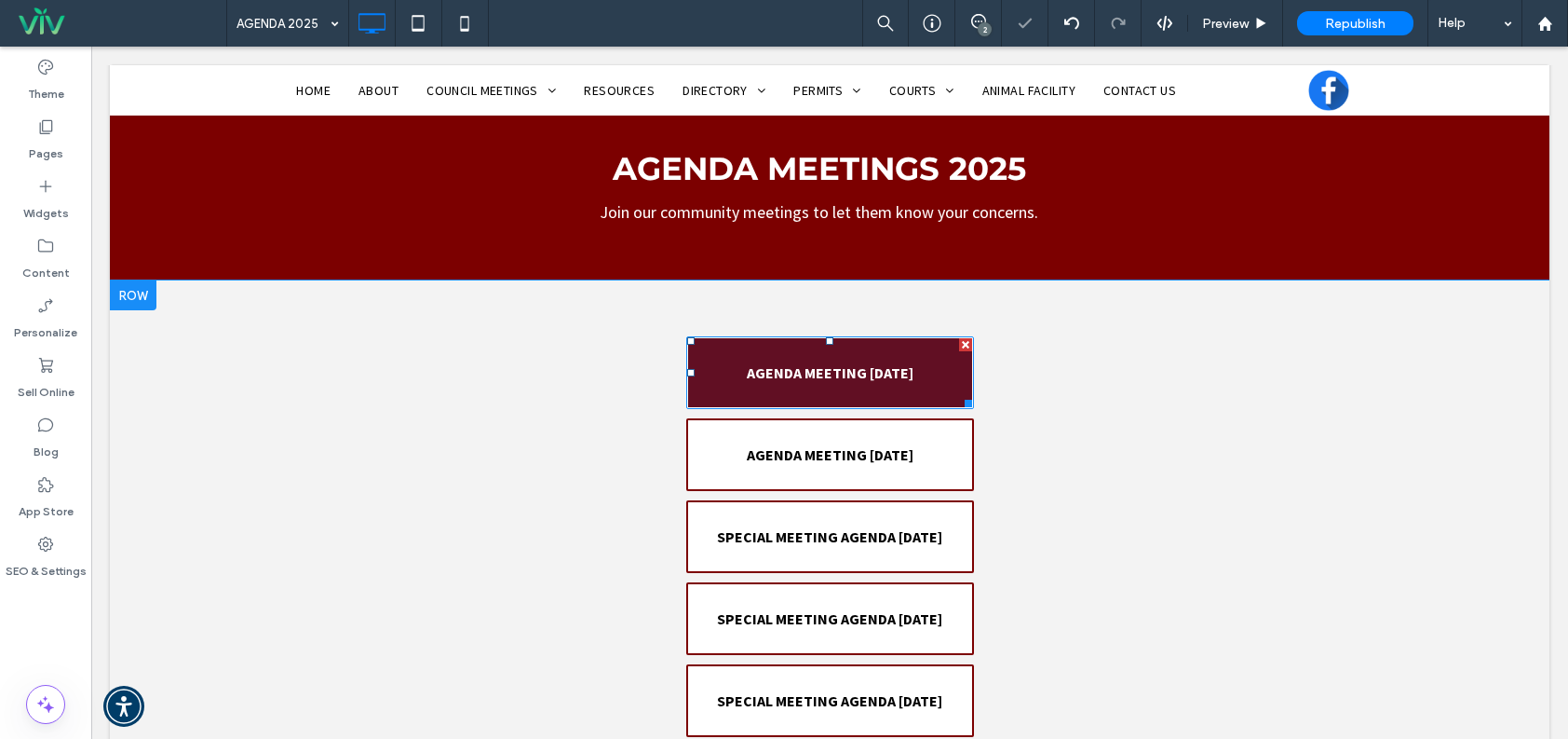
click at [870, 384] on span "AGENDA MEETING [DATE]" at bounding box center [830, 372] width 180 height 38
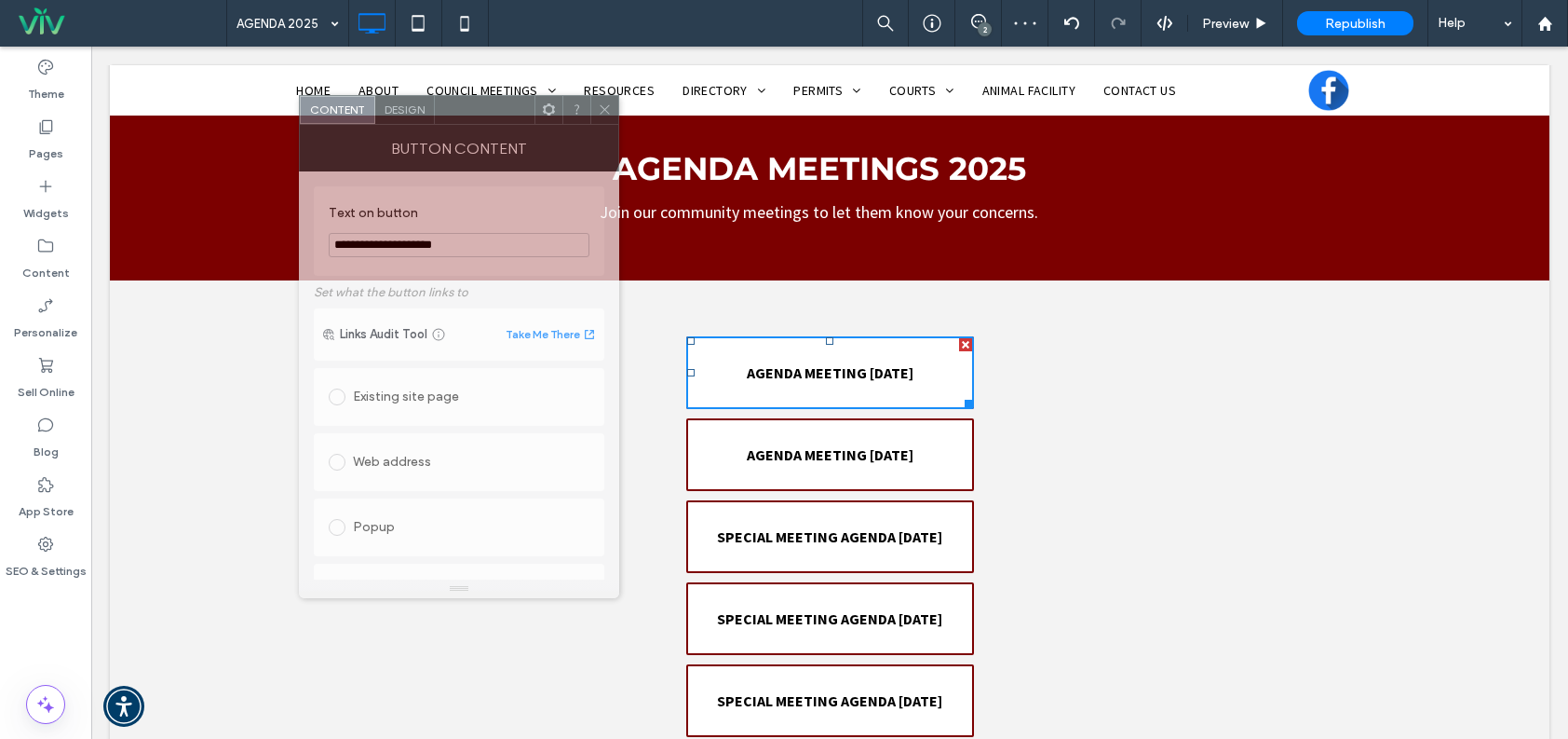
drag, startPoint x: 499, startPoint y: 131, endPoint x: 477, endPoint y: 108, distance: 31.8
click at [477, 108] on div at bounding box center [484, 110] width 99 height 28
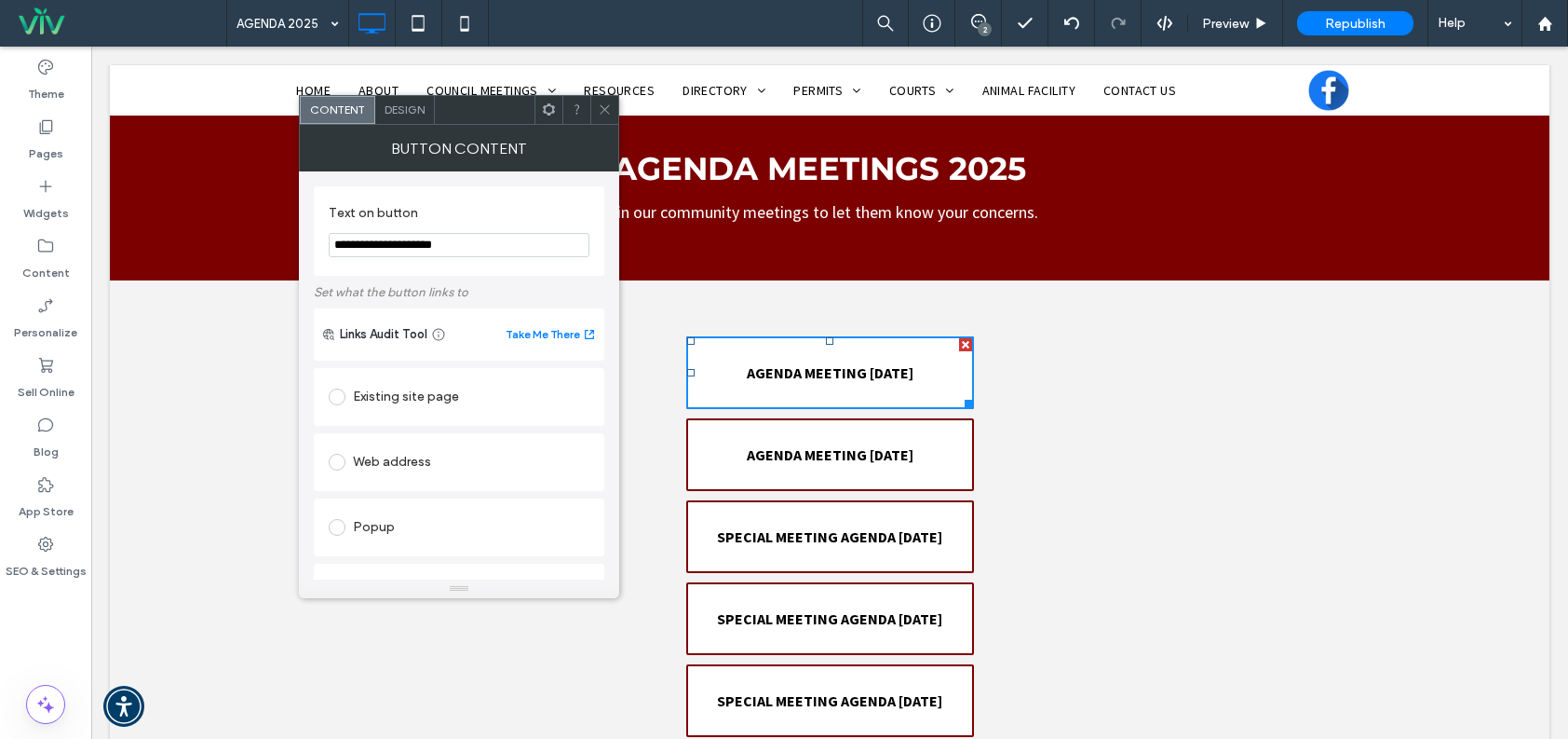
click at [458, 244] on input "**********" at bounding box center [458, 245] width 261 height 24
click at [449, 244] on input "**********" at bounding box center [458, 245] width 261 height 24
type input "**********"
click at [527, 288] on label "Set what the button links to" at bounding box center [459, 292] width 291 height 33
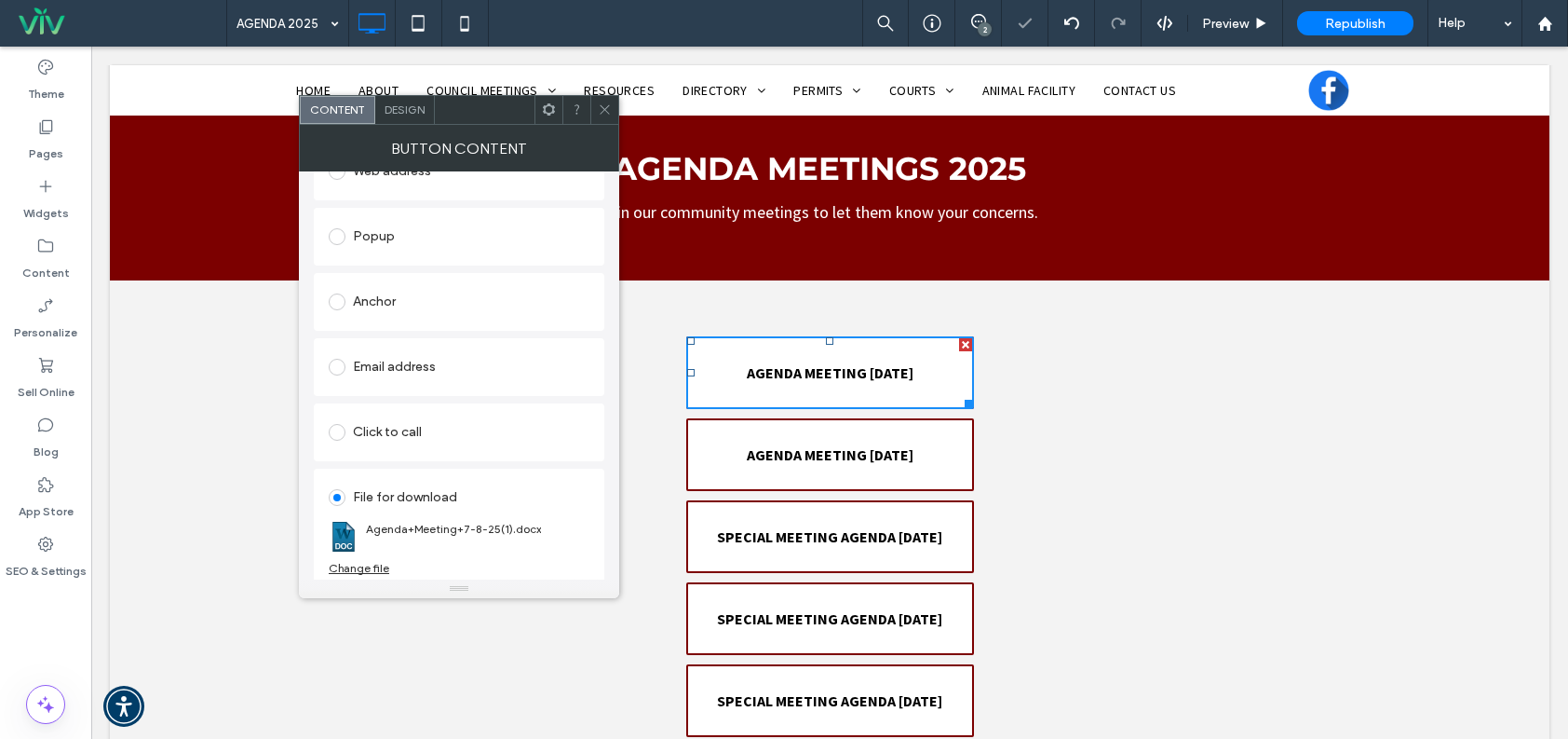
scroll to position [297, 0]
click at [372, 562] on div "Change file" at bounding box center [358, 563] width 61 height 14
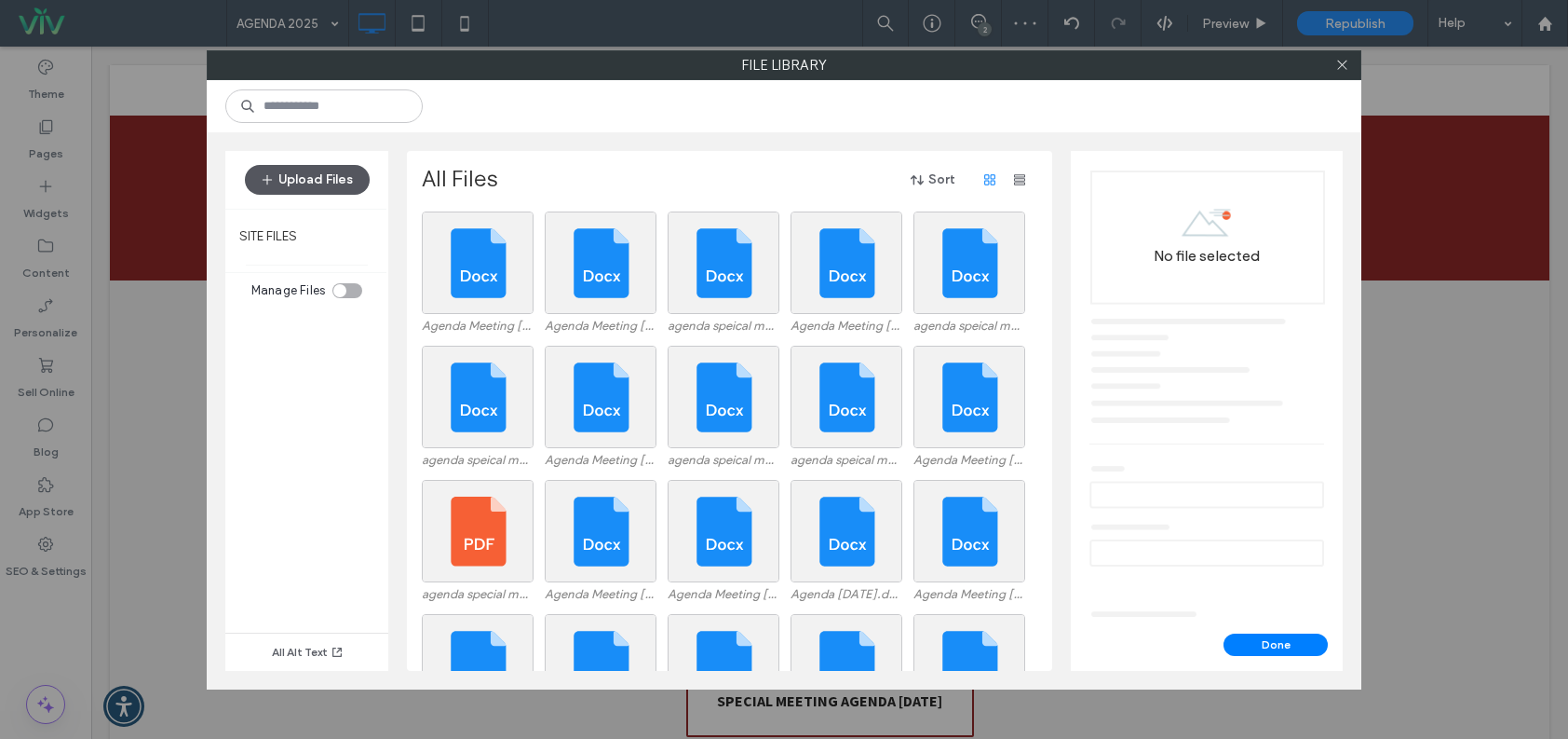
click at [343, 179] on button "Upload Files" at bounding box center [307, 179] width 125 height 30
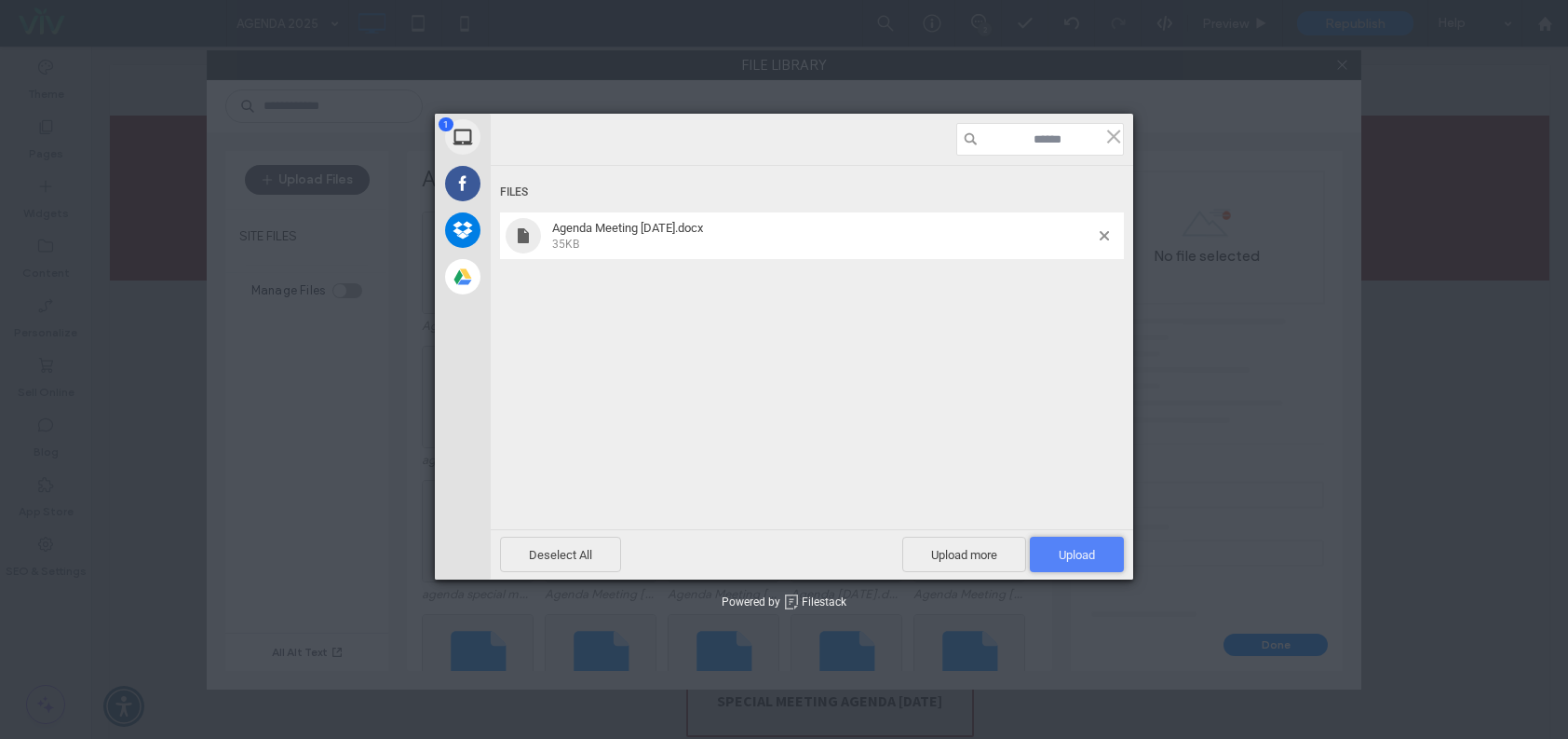
click at [1069, 541] on span "Upload 1" at bounding box center [1078, 554] width 94 height 36
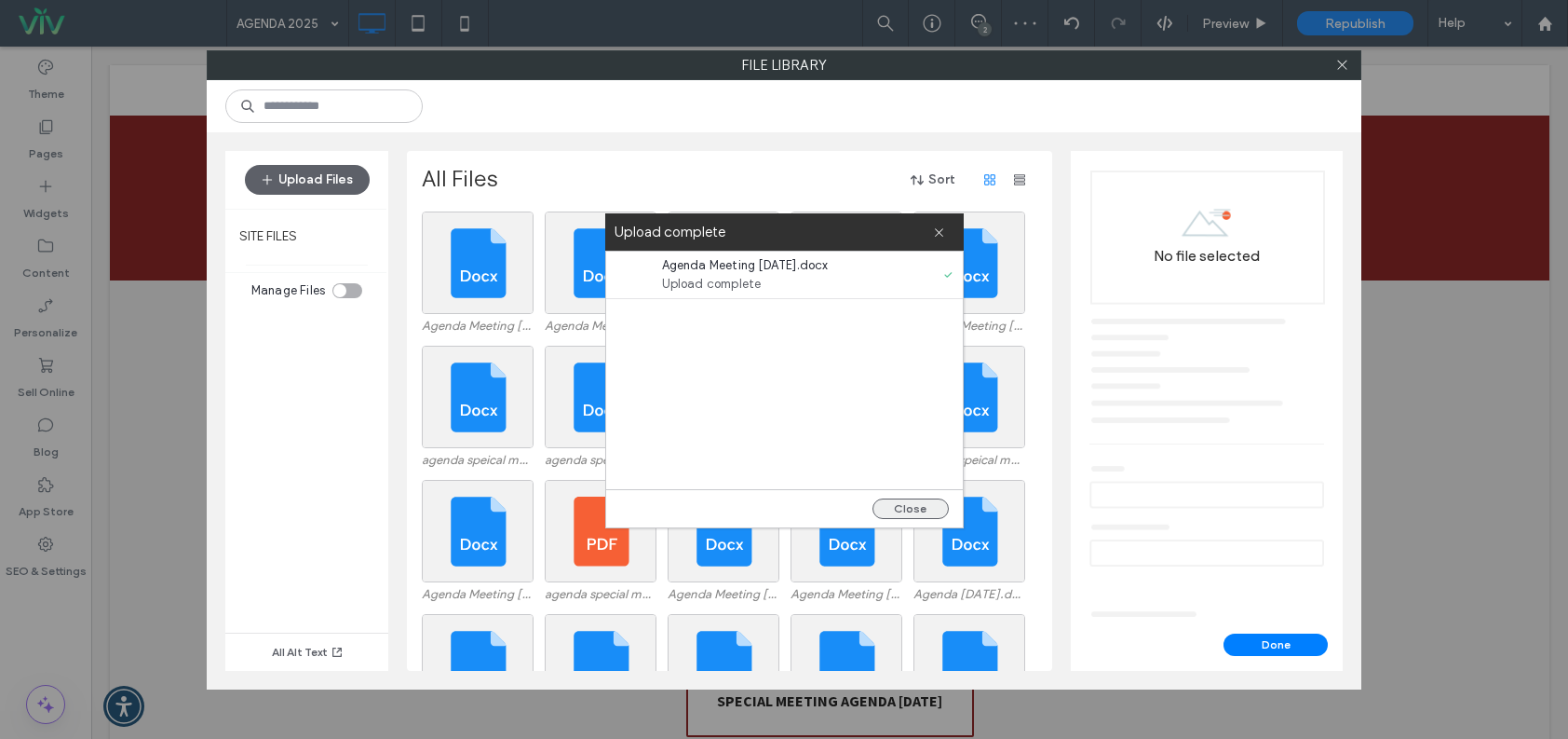
click at [910, 507] on button "Close" at bounding box center [910, 508] width 76 height 20
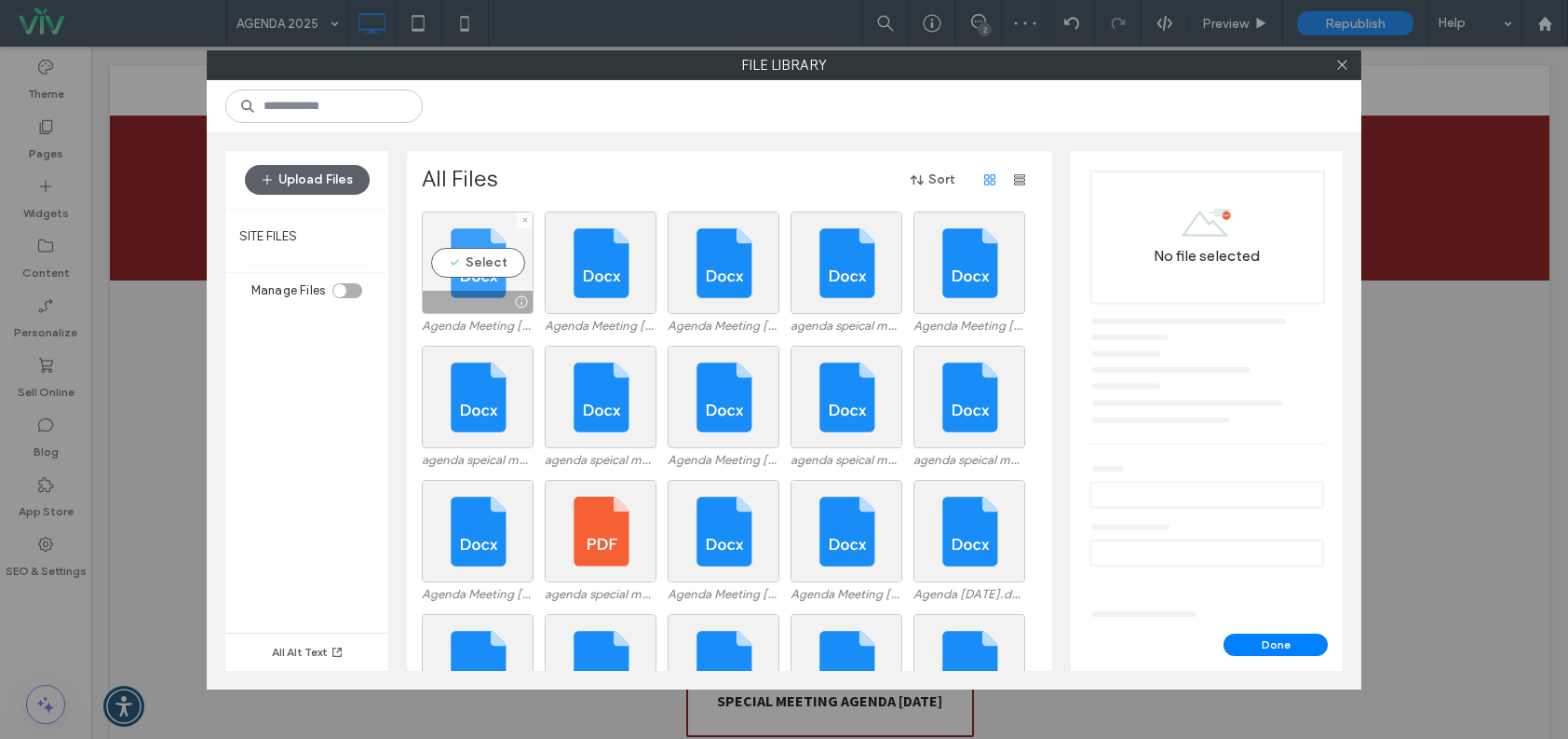
click at [507, 259] on div "Select" at bounding box center [478, 263] width 112 height 102
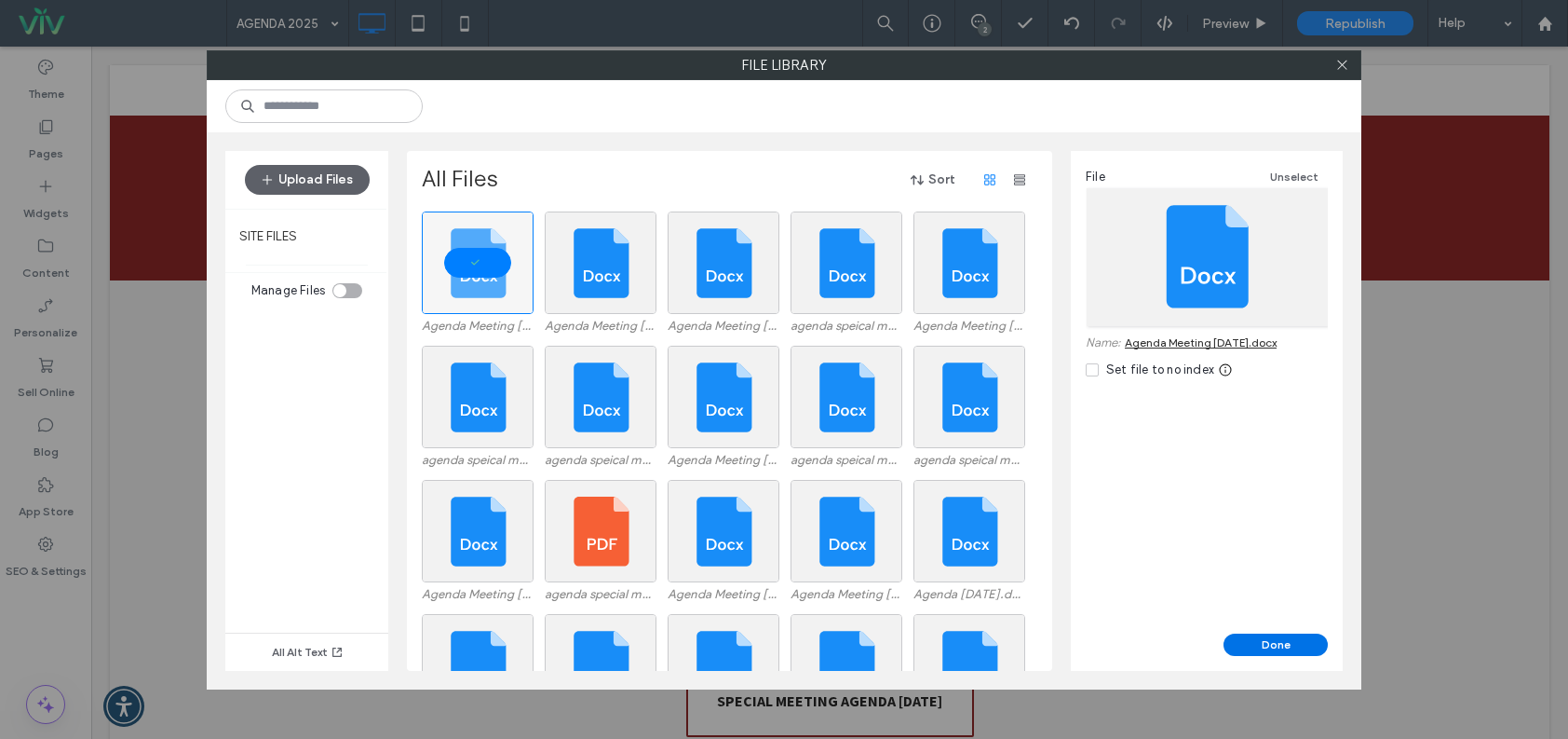
click at [1292, 647] on button "Done" at bounding box center [1276, 645] width 104 height 22
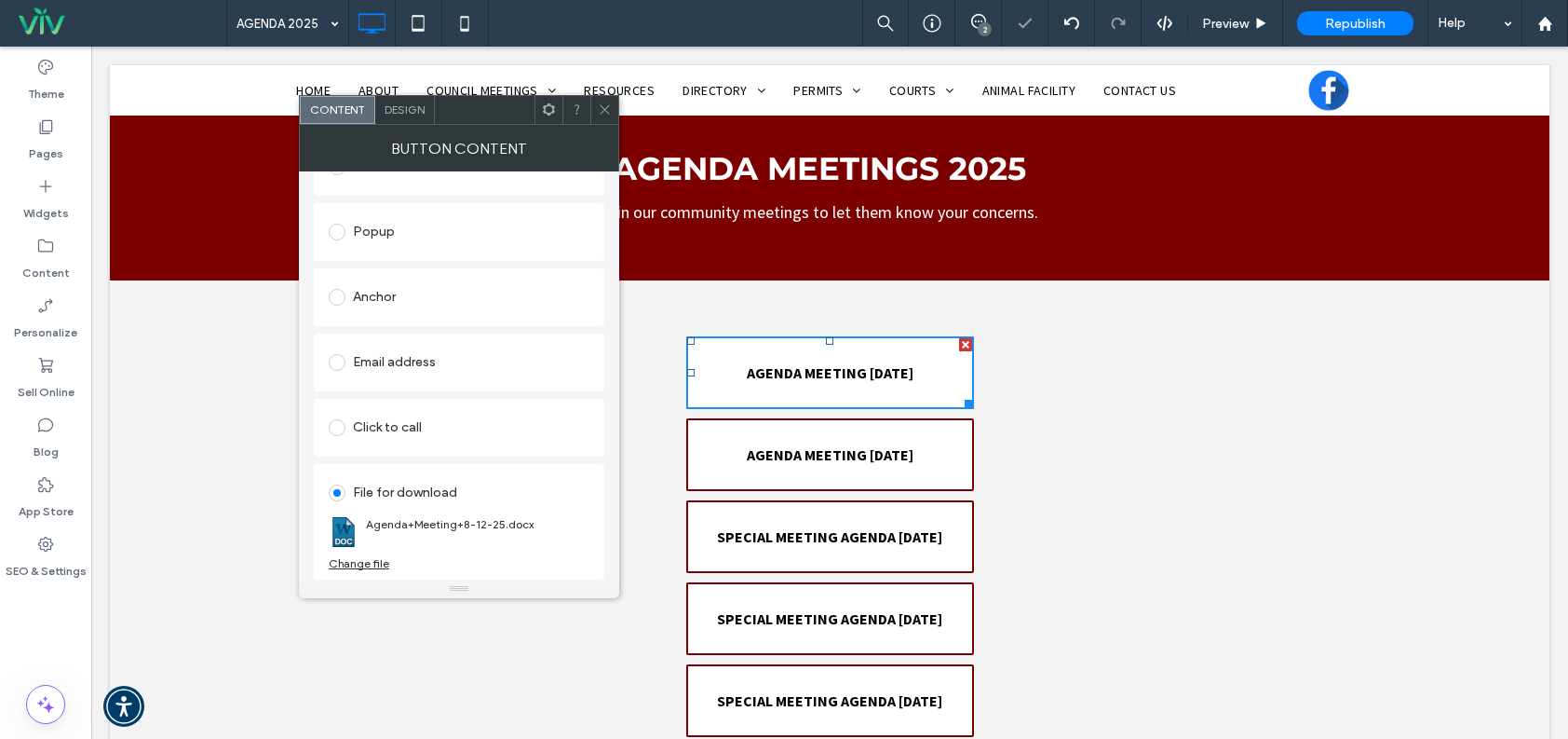
click at [598, 106] on icon at bounding box center [605, 109] width 14 height 14
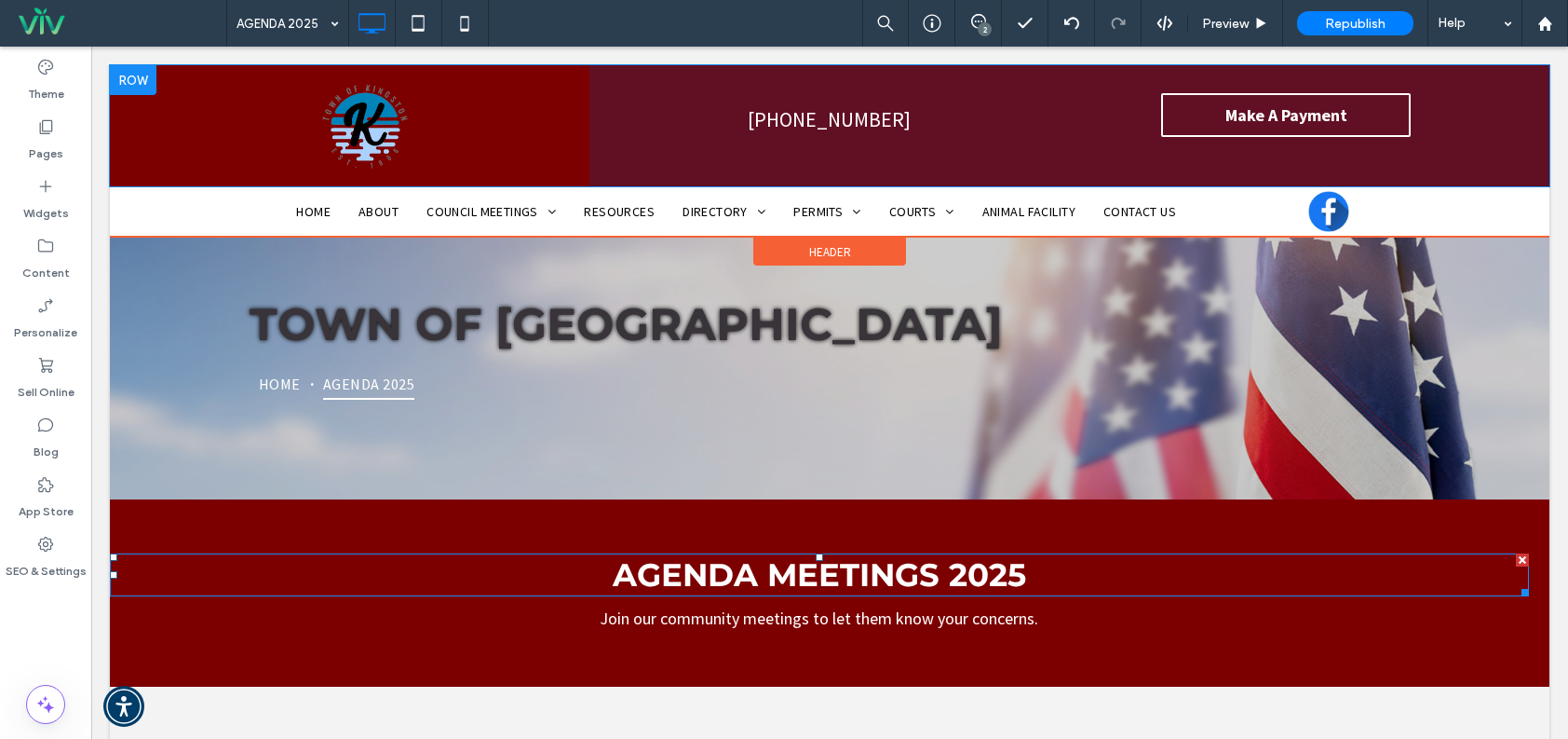
scroll to position [0, 0]
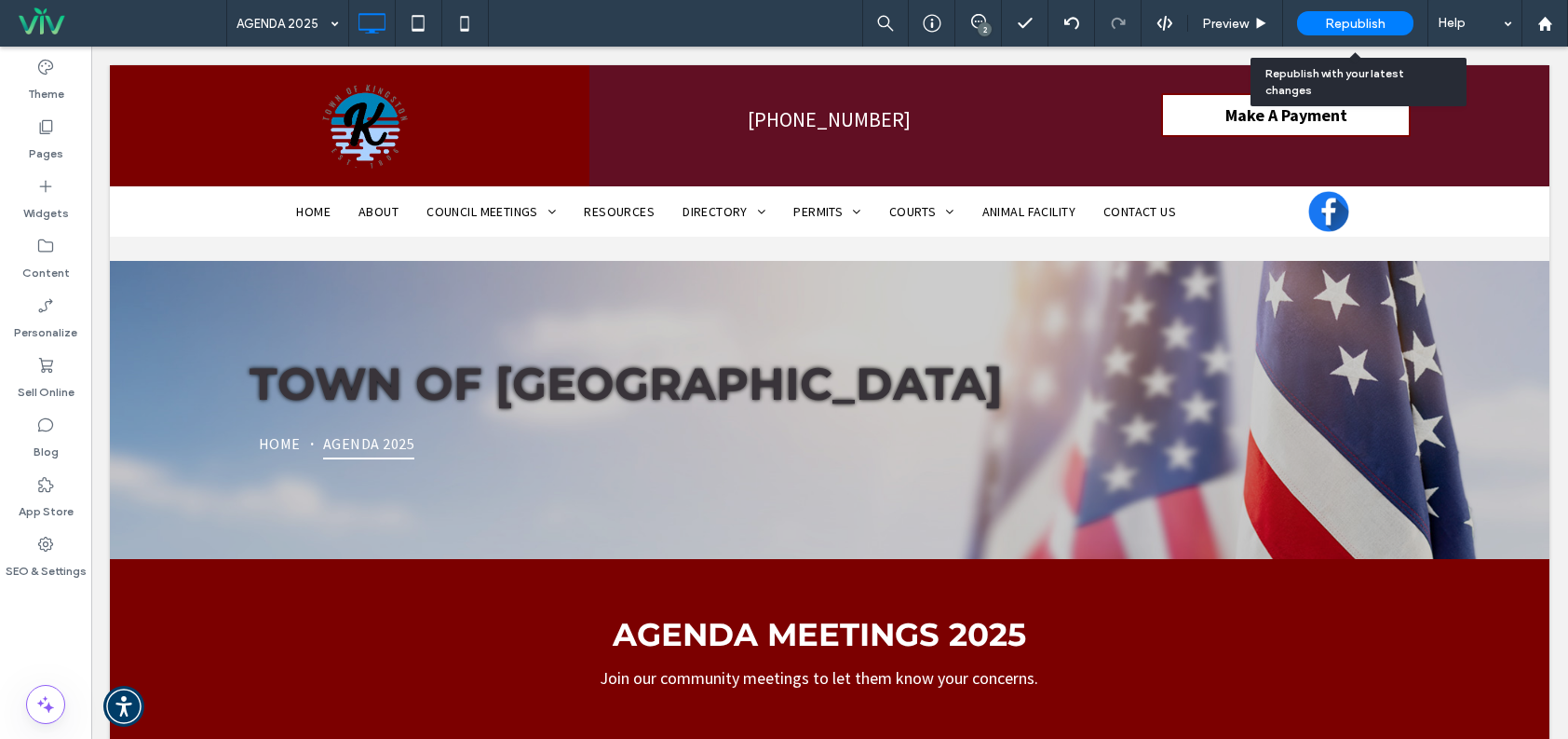
click at [1321, 29] on div "Republish" at bounding box center [1355, 23] width 117 height 24
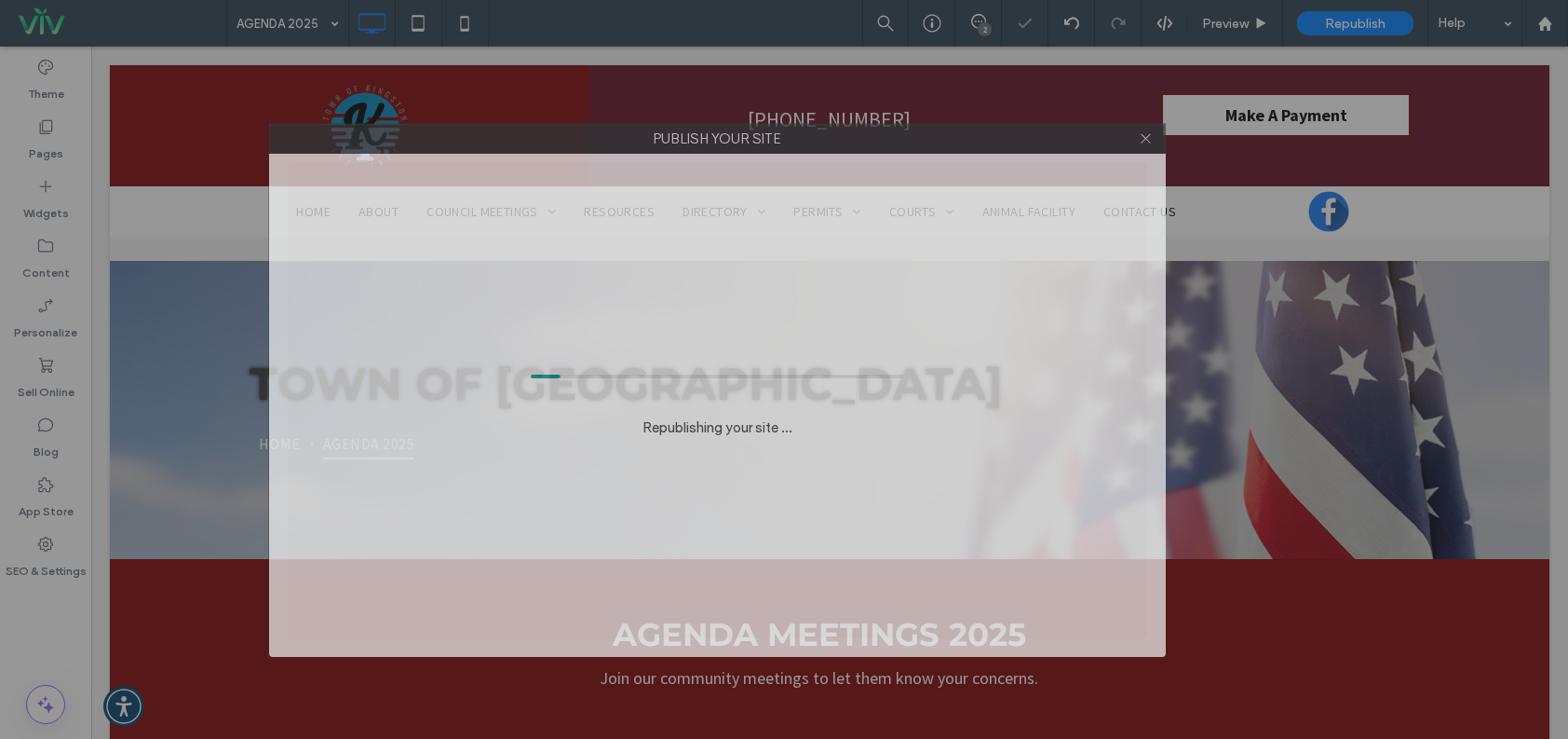
drag, startPoint x: 666, startPoint y: 125, endPoint x: 577, endPoint y: 154, distance: 93.6
click at [577, 153] on label "Publish your site" at bounding box center [717, 139] width 895 height 28
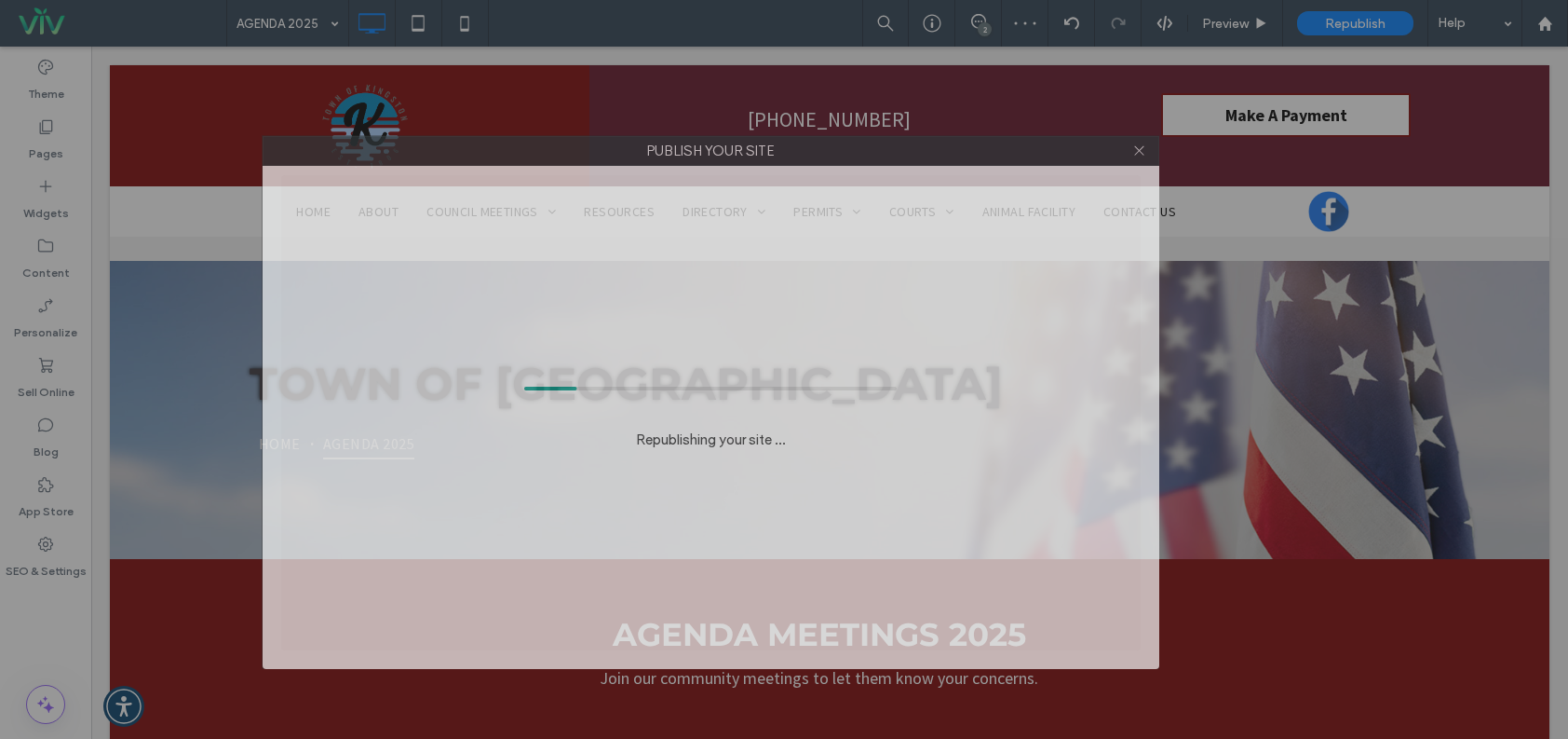
drag, startPoint x: 574, startPoint y: 155, endPoint x: 589, endPoint y: 159, distance: 15.5
click at [589, 159] on label "Publish your site" at bounding box center [711, 150] width 895 height 28
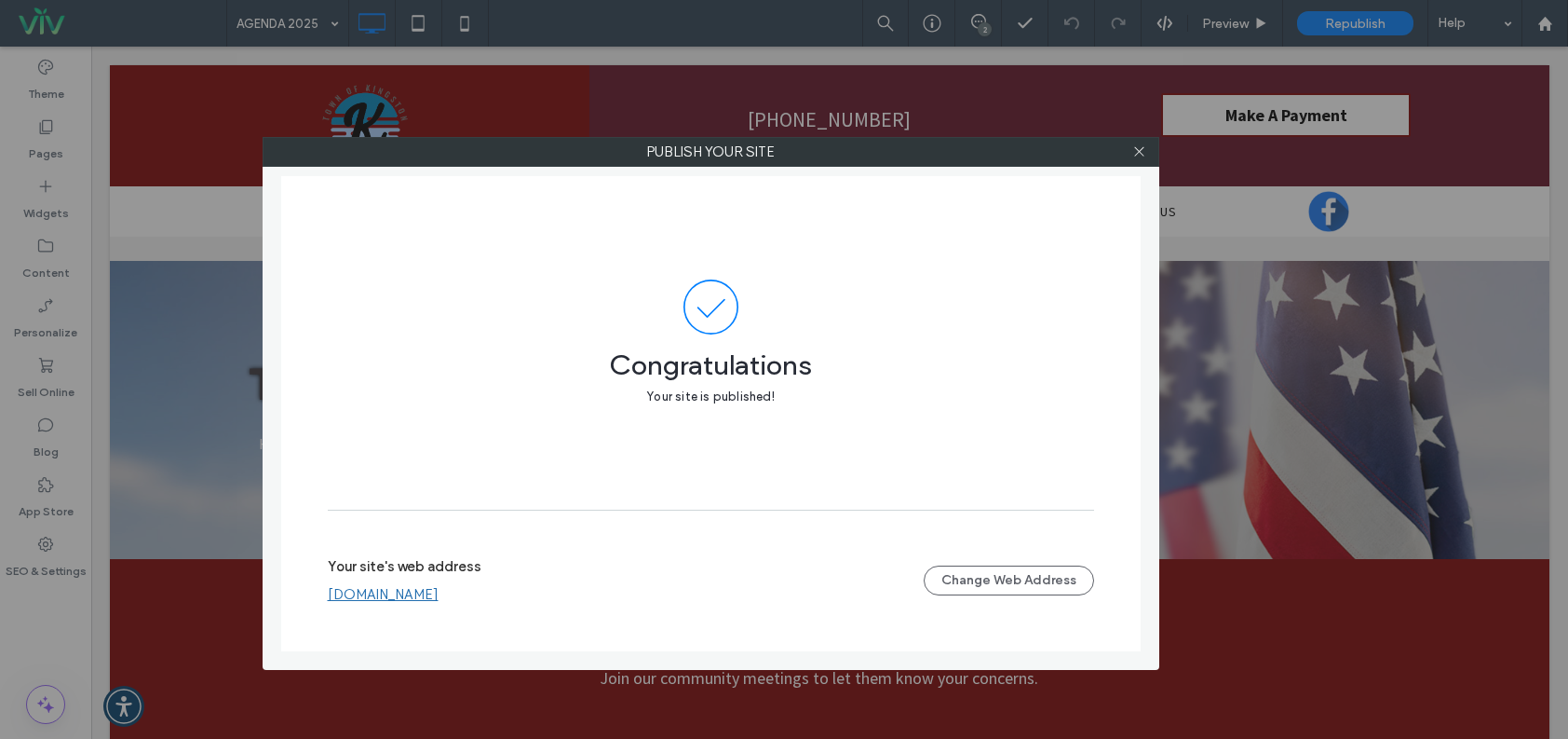
click at [438, 600] on link "[DOMAIN_NAME]" at bounding box center [382, 594] width 111 height 16
click at [1146, 145] on div at bounding box center [1139, 151] width 28 height 28
click at [1141, 159] on span at bounding box center [1139, 151] width 14 height 28
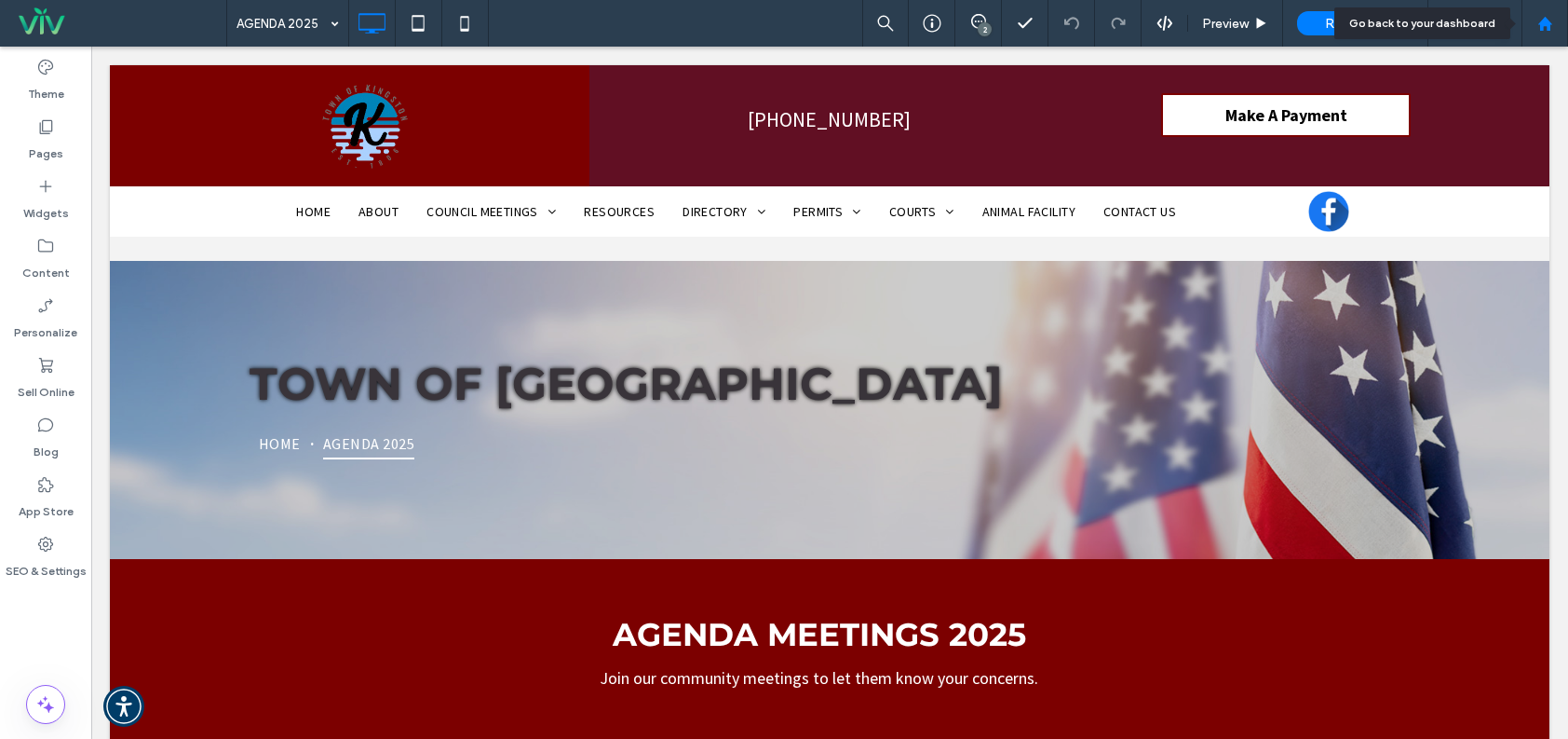
click at [1533, 25] on div at bounding box center [1545, 23] width 44 height 15
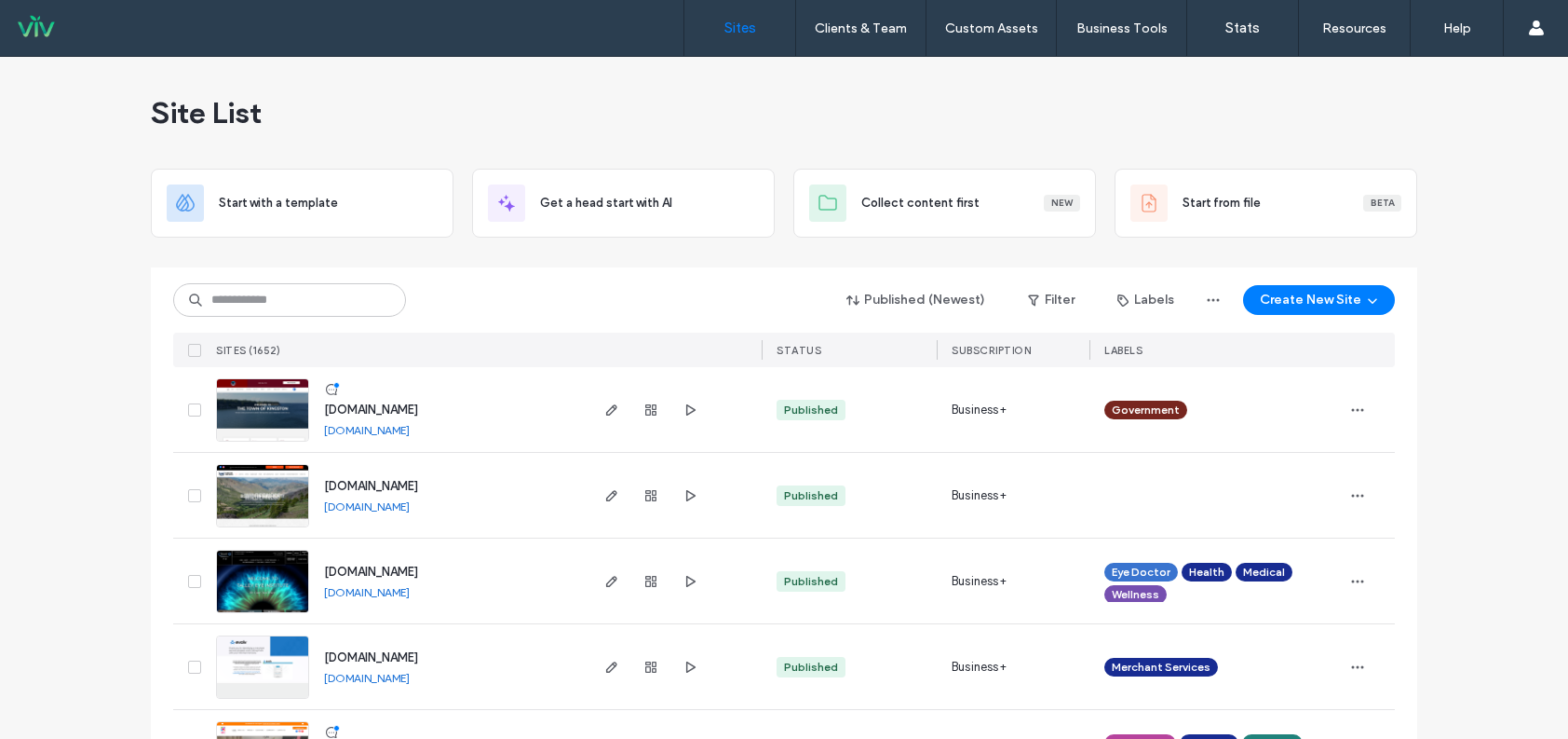
click at [409, 435] on link "[DOMAIN_NAME]" at bounding box center [367, 430] width 86 height 14
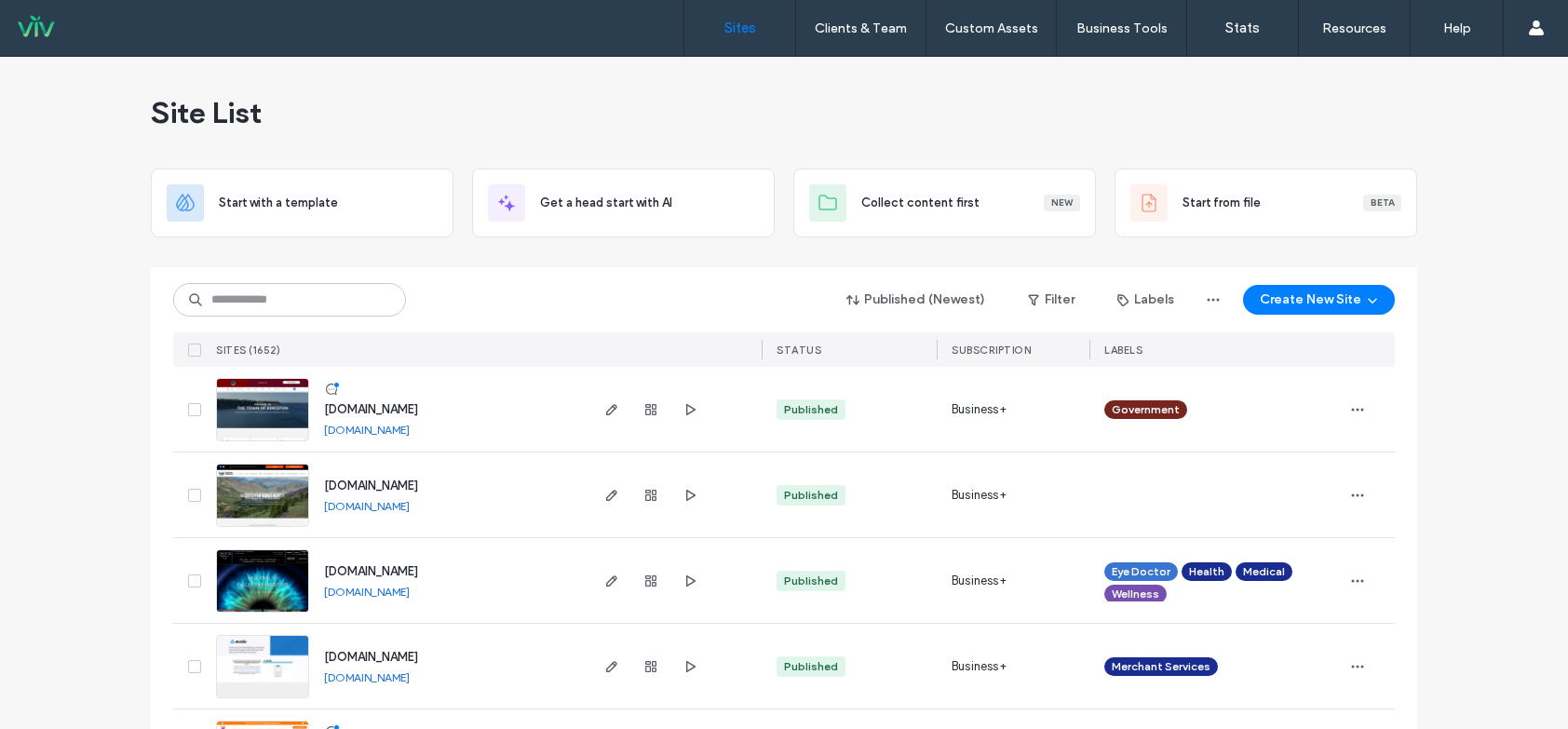
drag, startPoint x: 538, startPoint y: 110, endPoint x: 578, endPoint y: 94, distance: 43.1
click at [538, 108] on div "Site List" at bounding box center [784, 113] width 1267 height 112
drag, startPoint x: 523, startPoint y: 313, endPoint x: 416, endPoint y: 299, distance: 107.9
click at [522, 312] on div "Published (Newest) Filter Labels Create New Site" at bounding box center [784, 299] width 1222 height 36
click at [294, 308] on input at bounding box center [290, 299] width 233 height 34
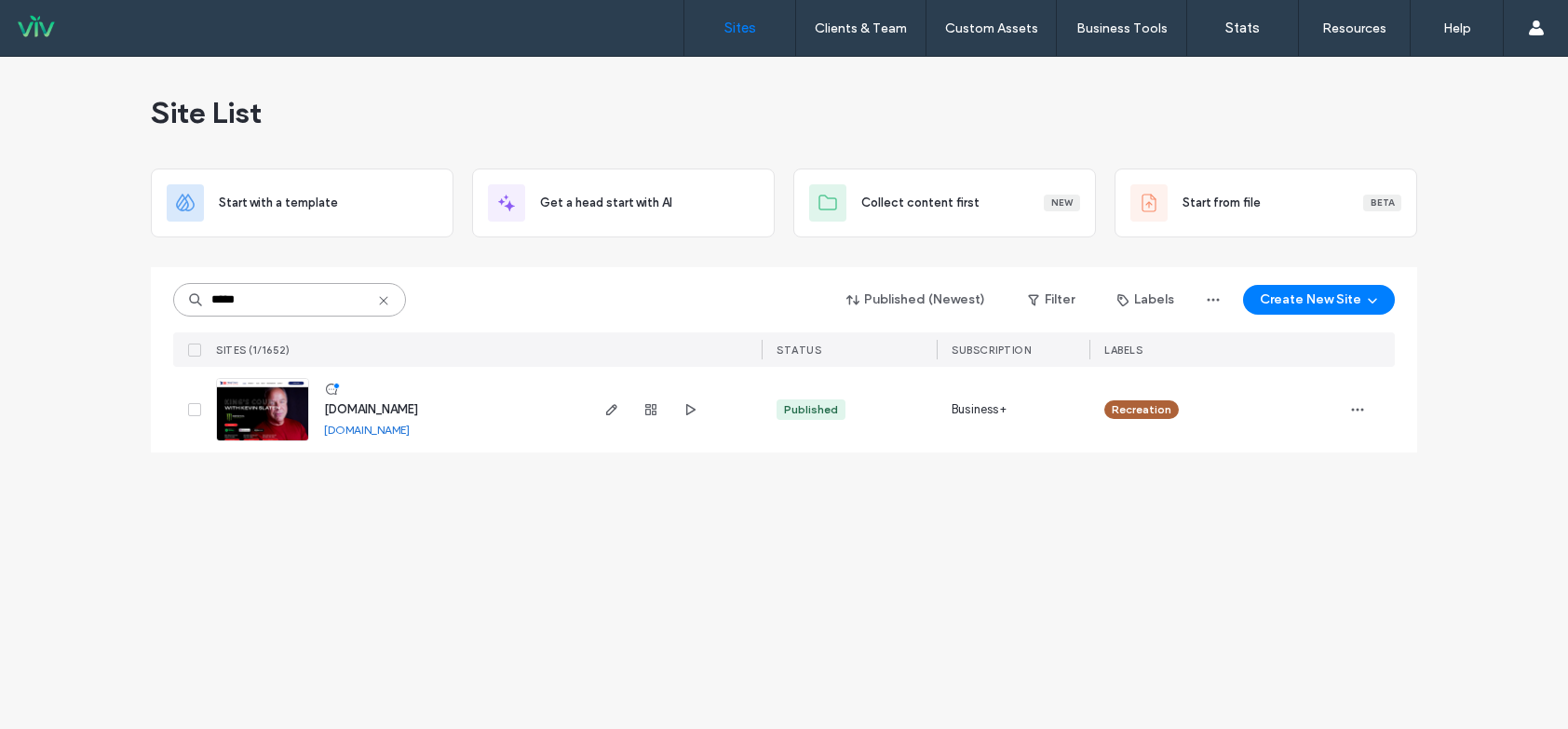
type input "*****"
click at [293, 414] on img at bounding box center [262, 443] width 91 height 127
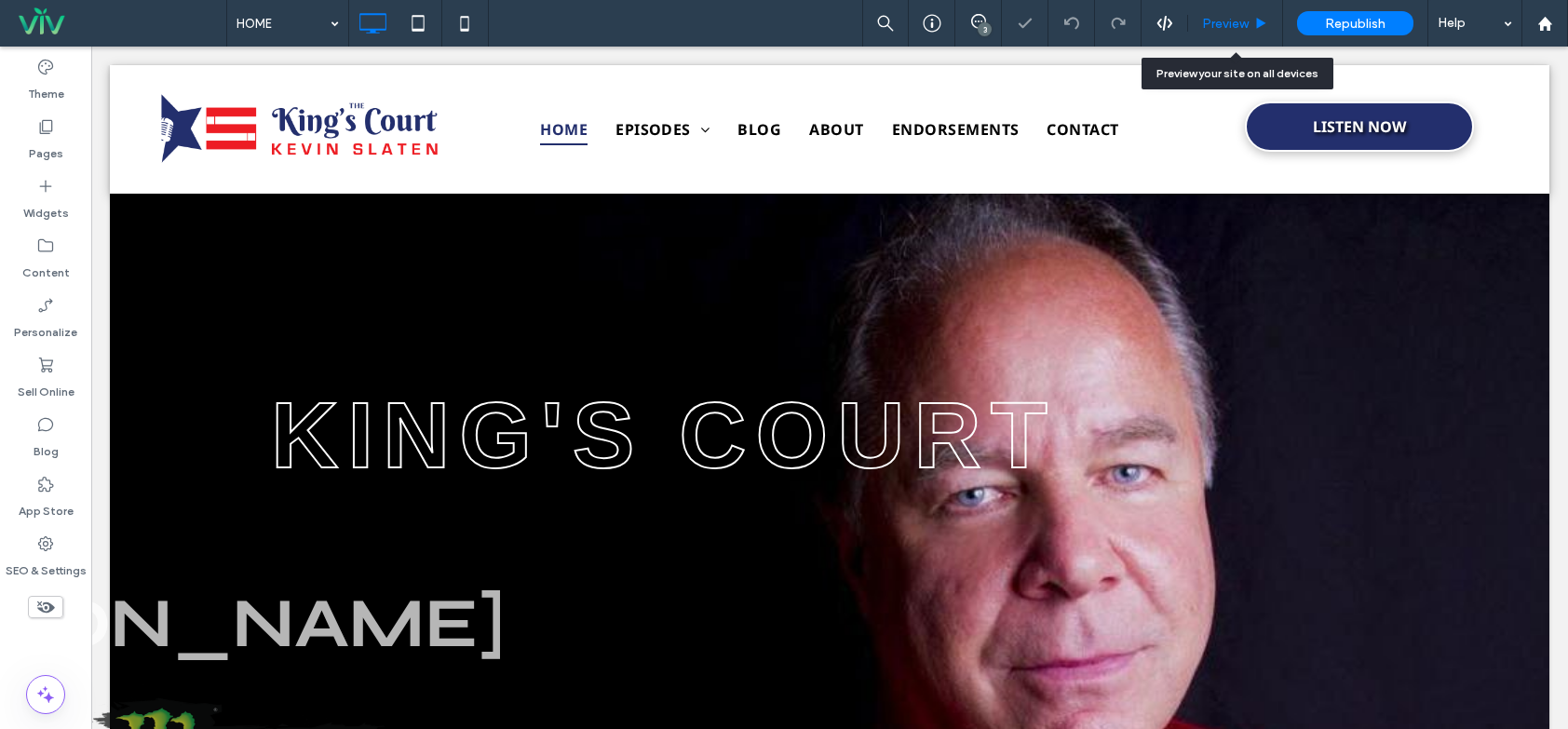
click at [1211, 14] on div "Preview" at bounding box center [1236, 23] width 95 height 46
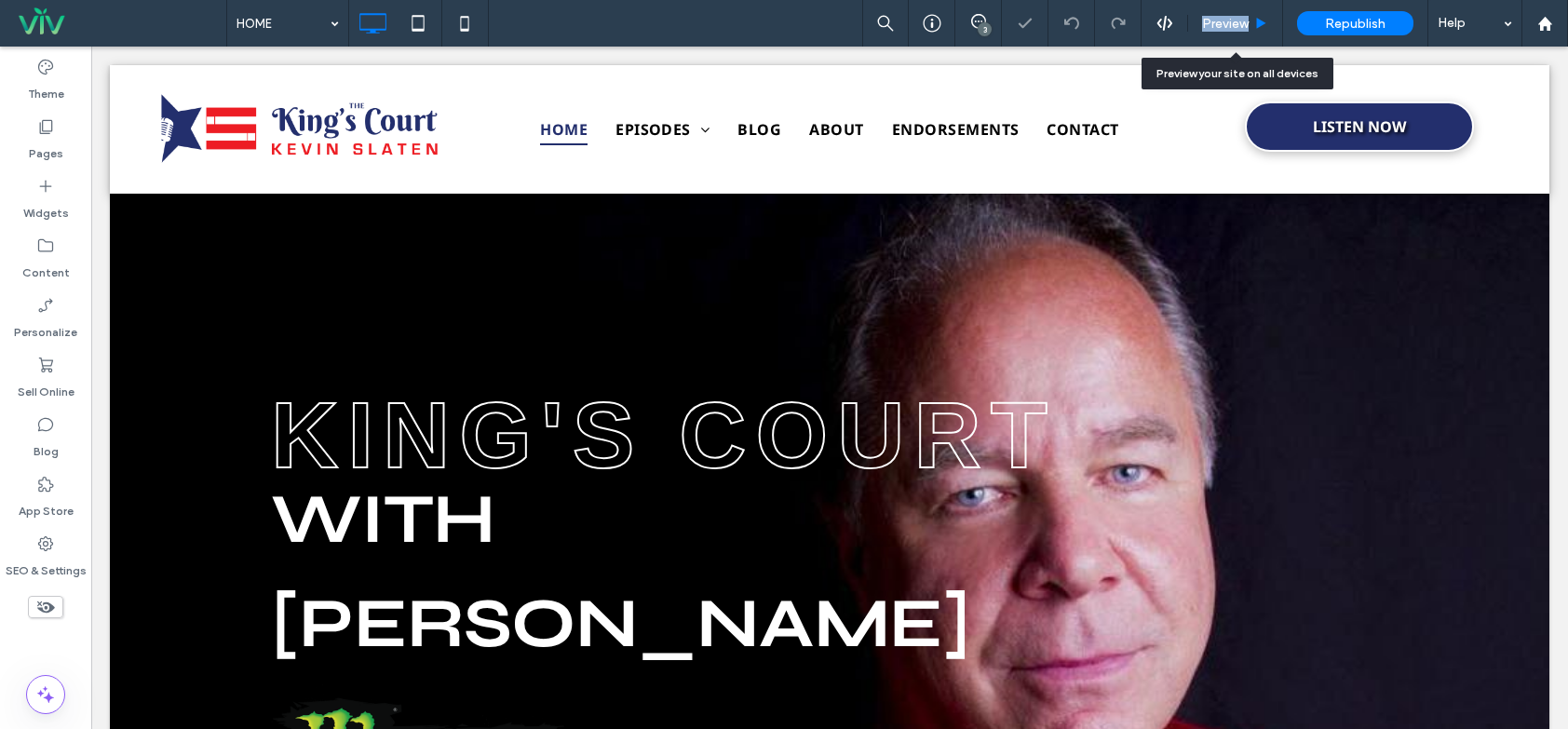
click at [1212, 15] on div "Preview" at bounding box center [1236, 23] width 95 height 46
click at [1215, 28] on span "Preview" at bounding box center [1225, 23] width 46 height 15
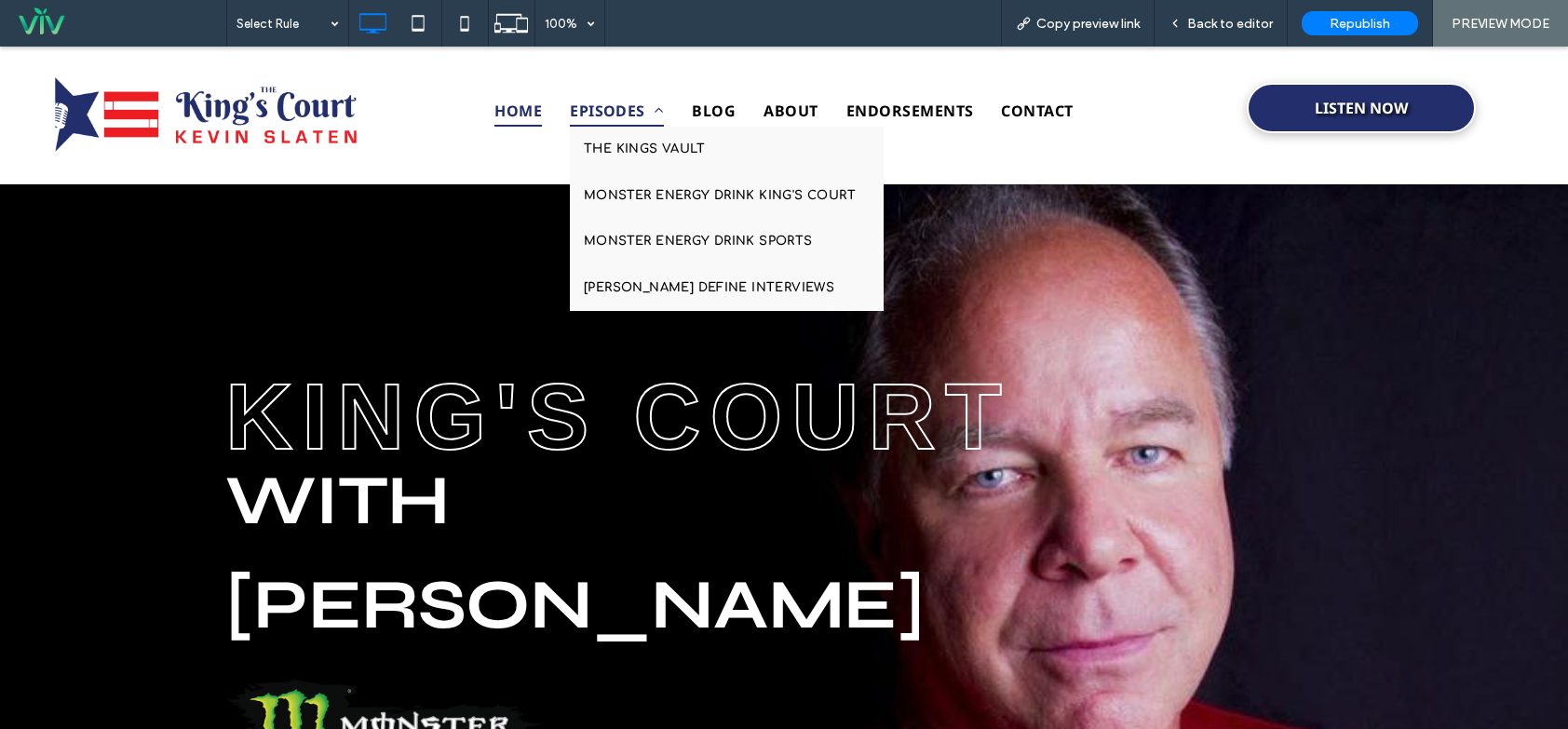
click at [594, 97] on span "EPISODES" at bounding box center [617, 111] width 94 height 32
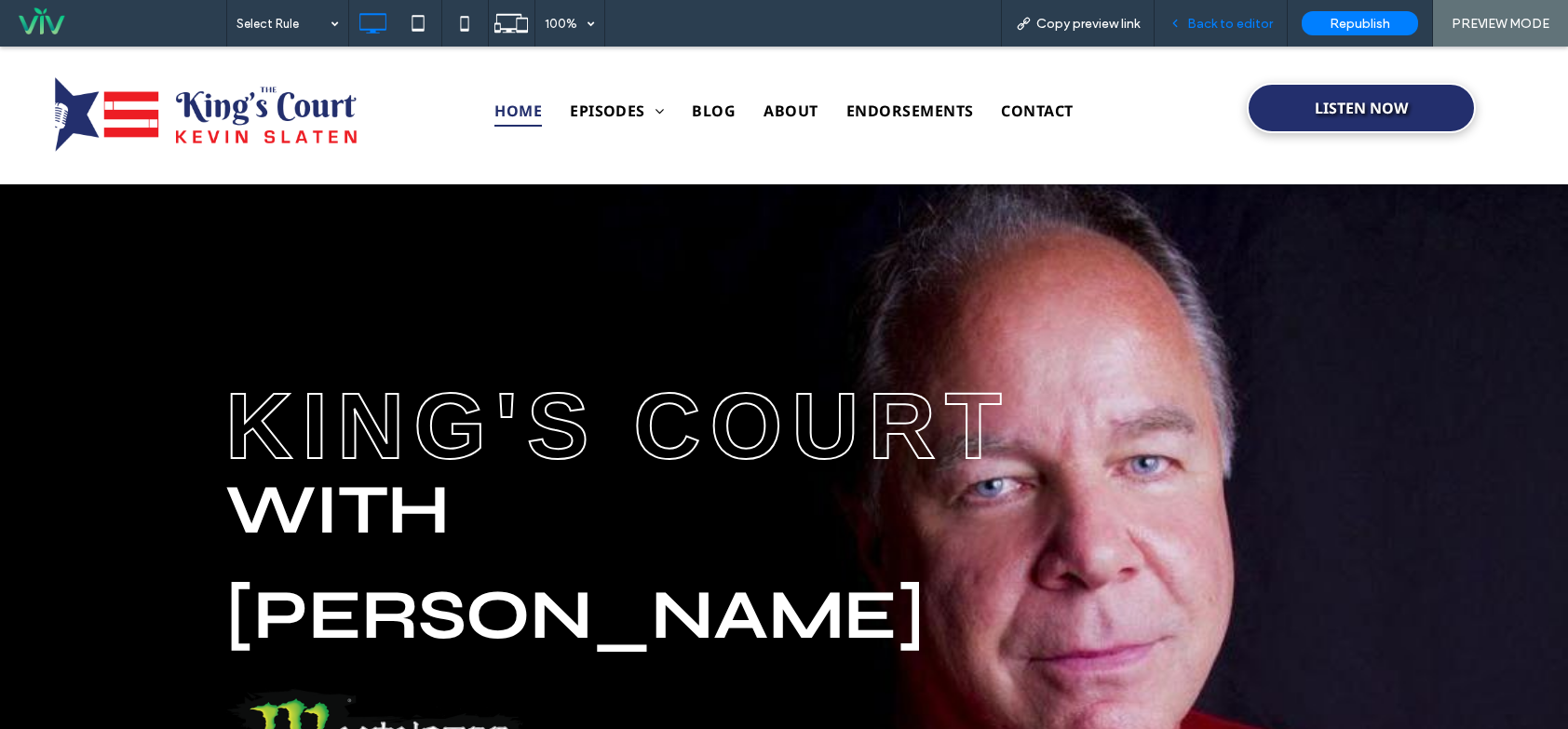
click at [1219, 22] on span "Back to editor" at bounding box center [1230, 23] width 86 height 15
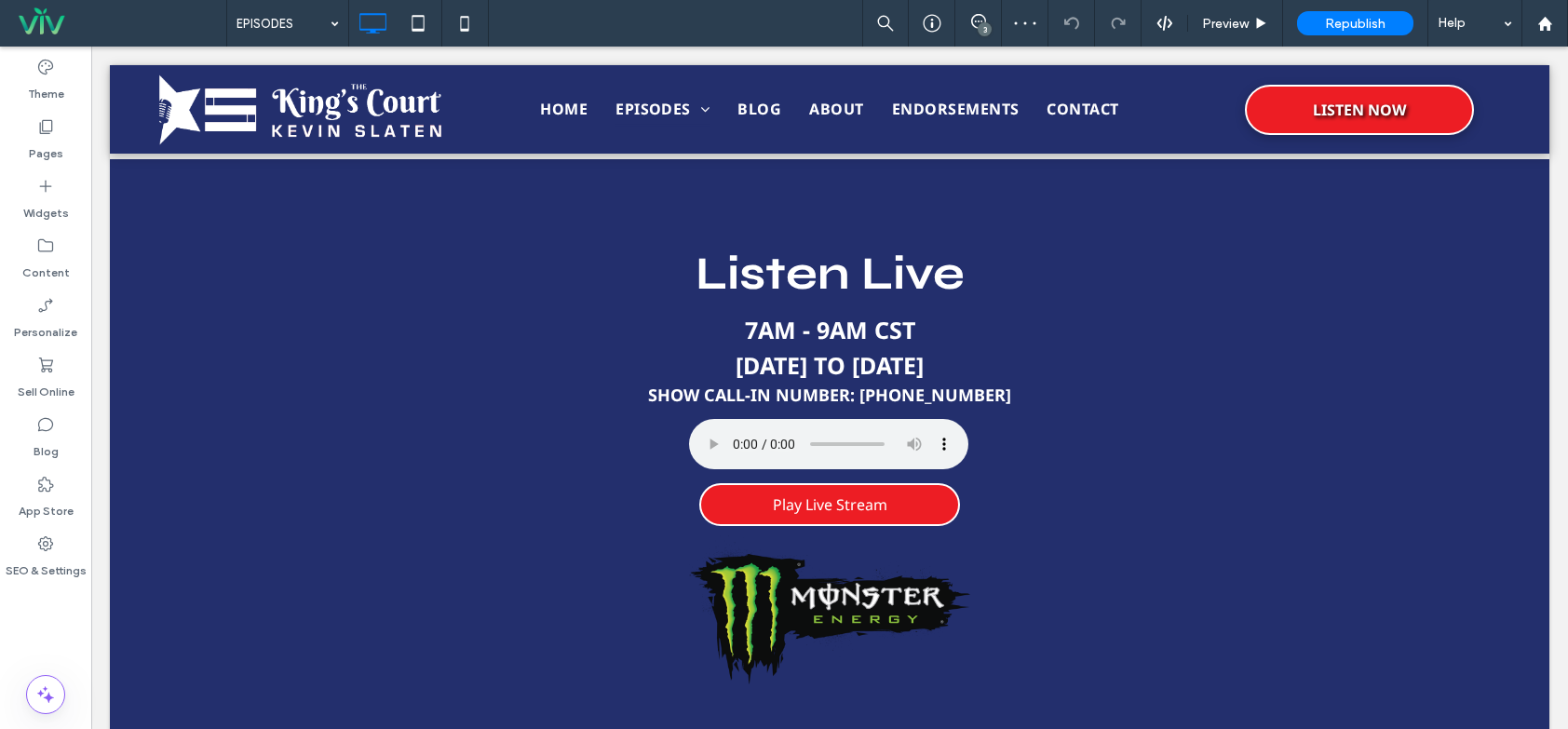
scroll to position [618, 0]
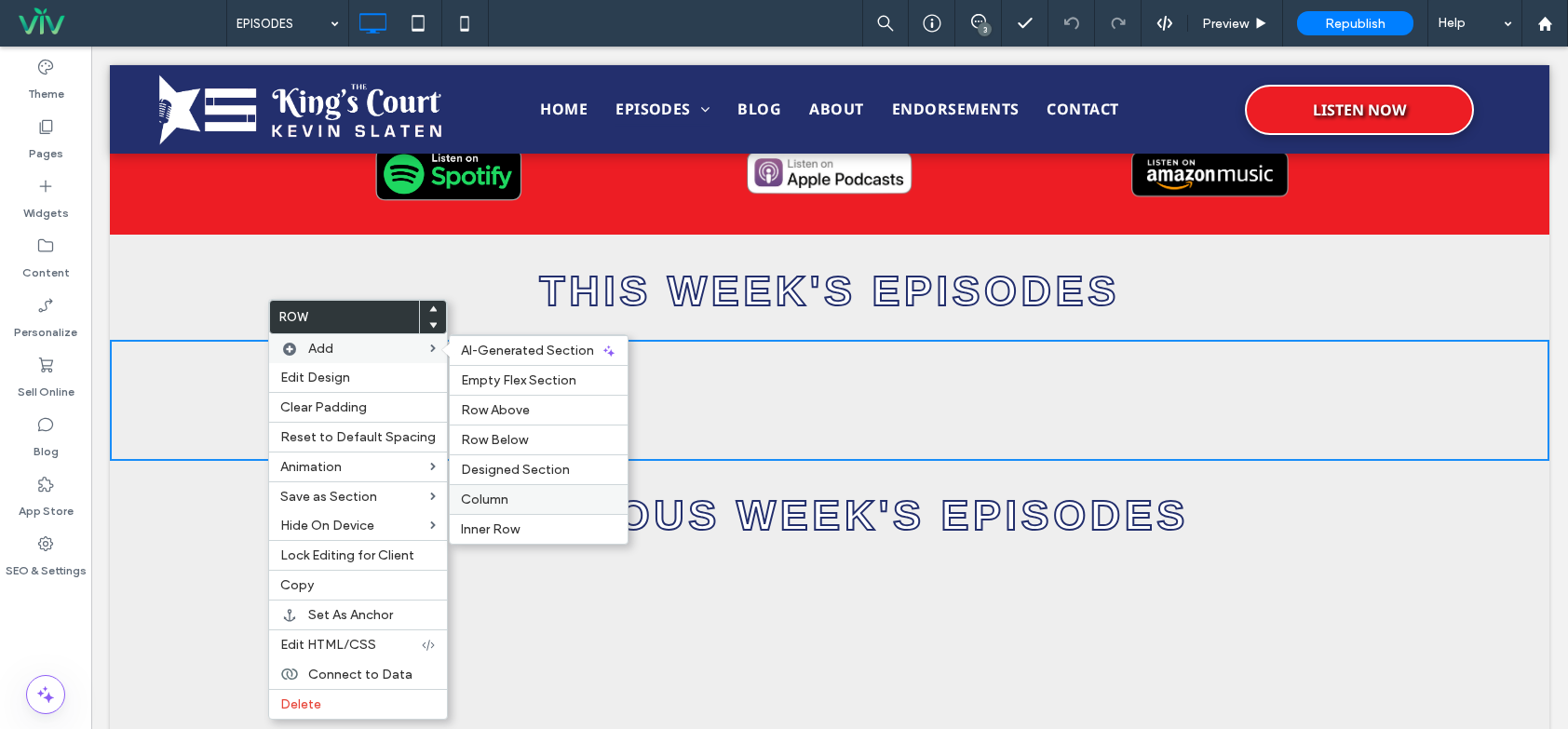
click at [502, 493] on span "Column" at bounding box center [484, 500] width 47 height 15
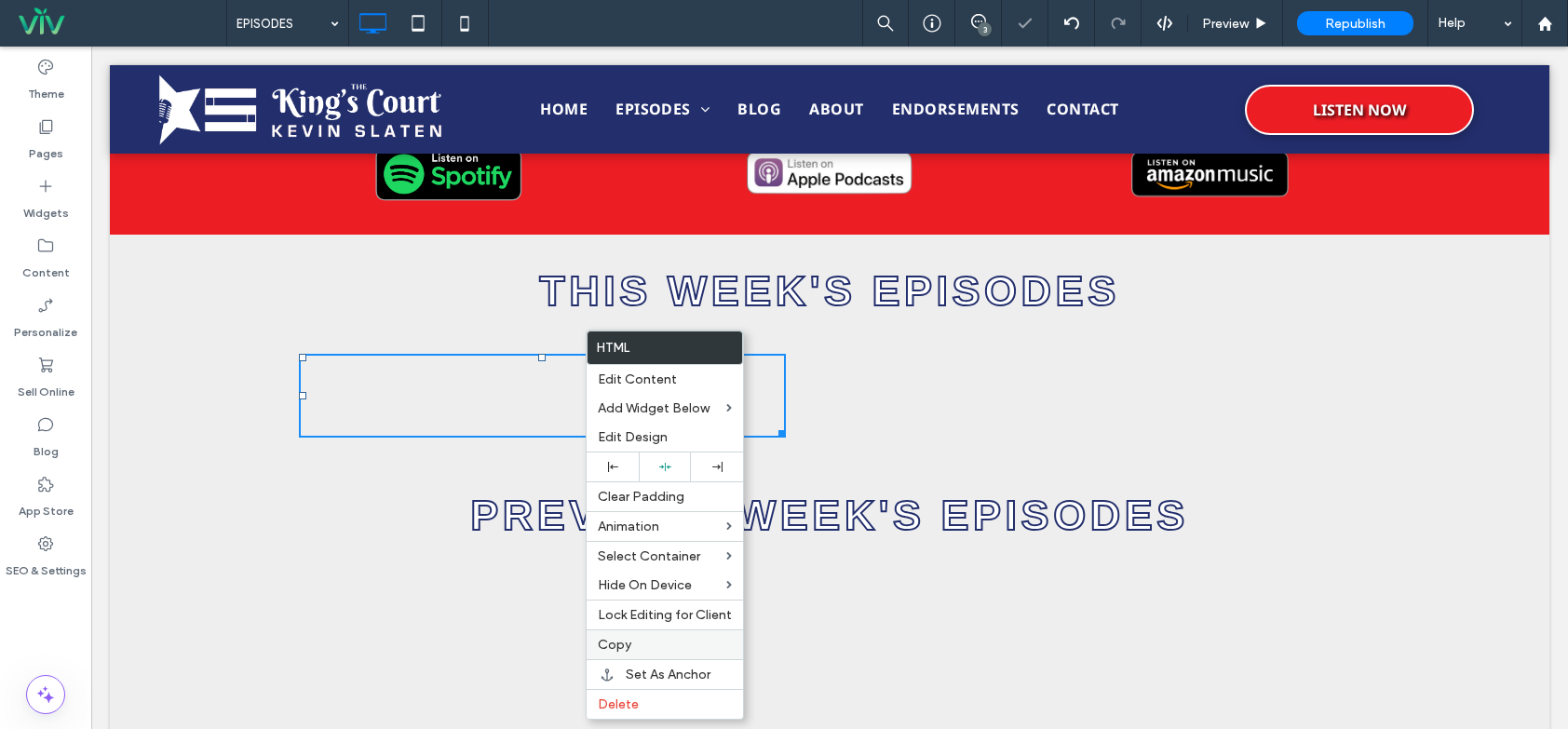
click at [648, 655] on div "Copy" at bounding box center [665, 644] width 156 height 30
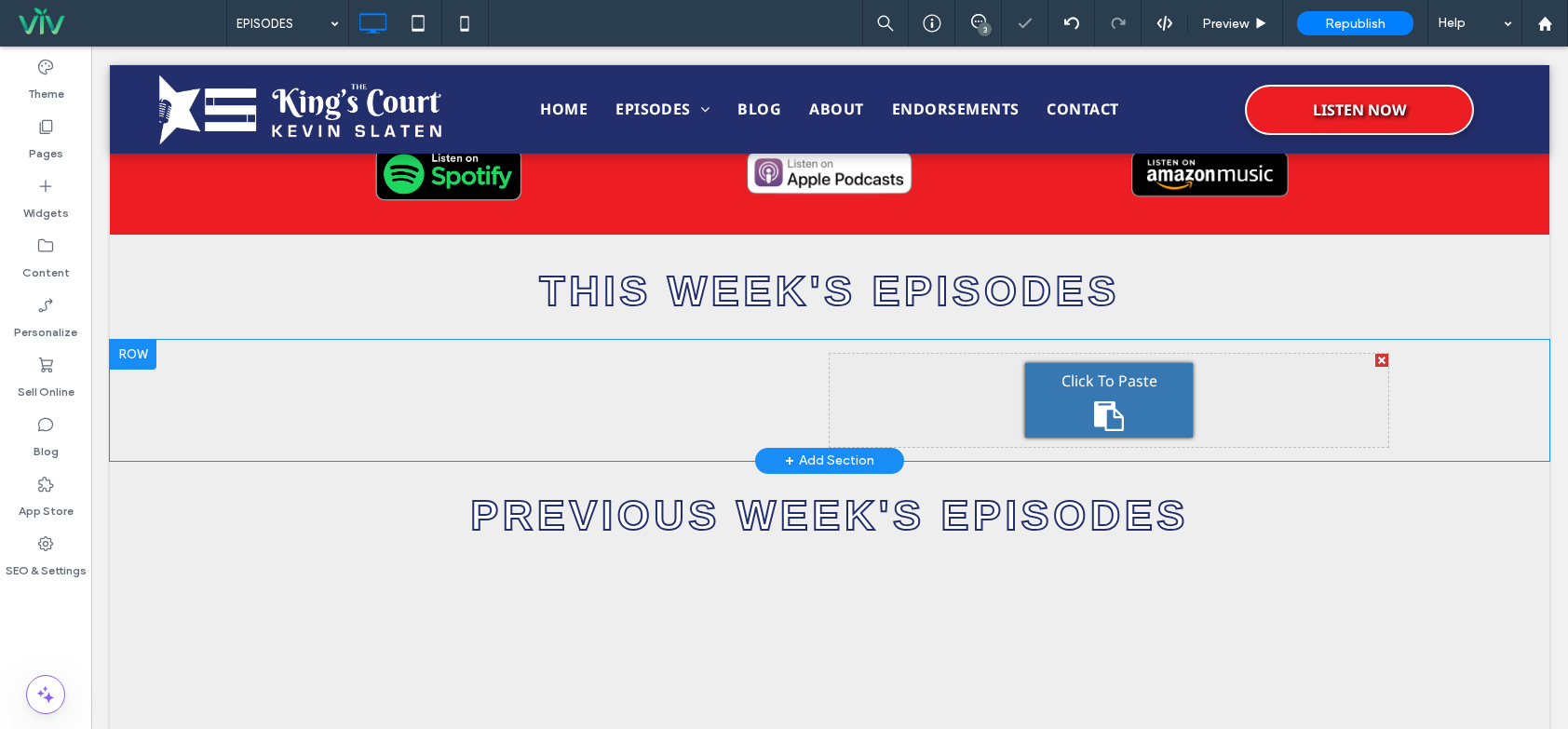
click at [1140, 377] on span "Click To Paste" at bounding box center [1110, 380] width 96 height 22
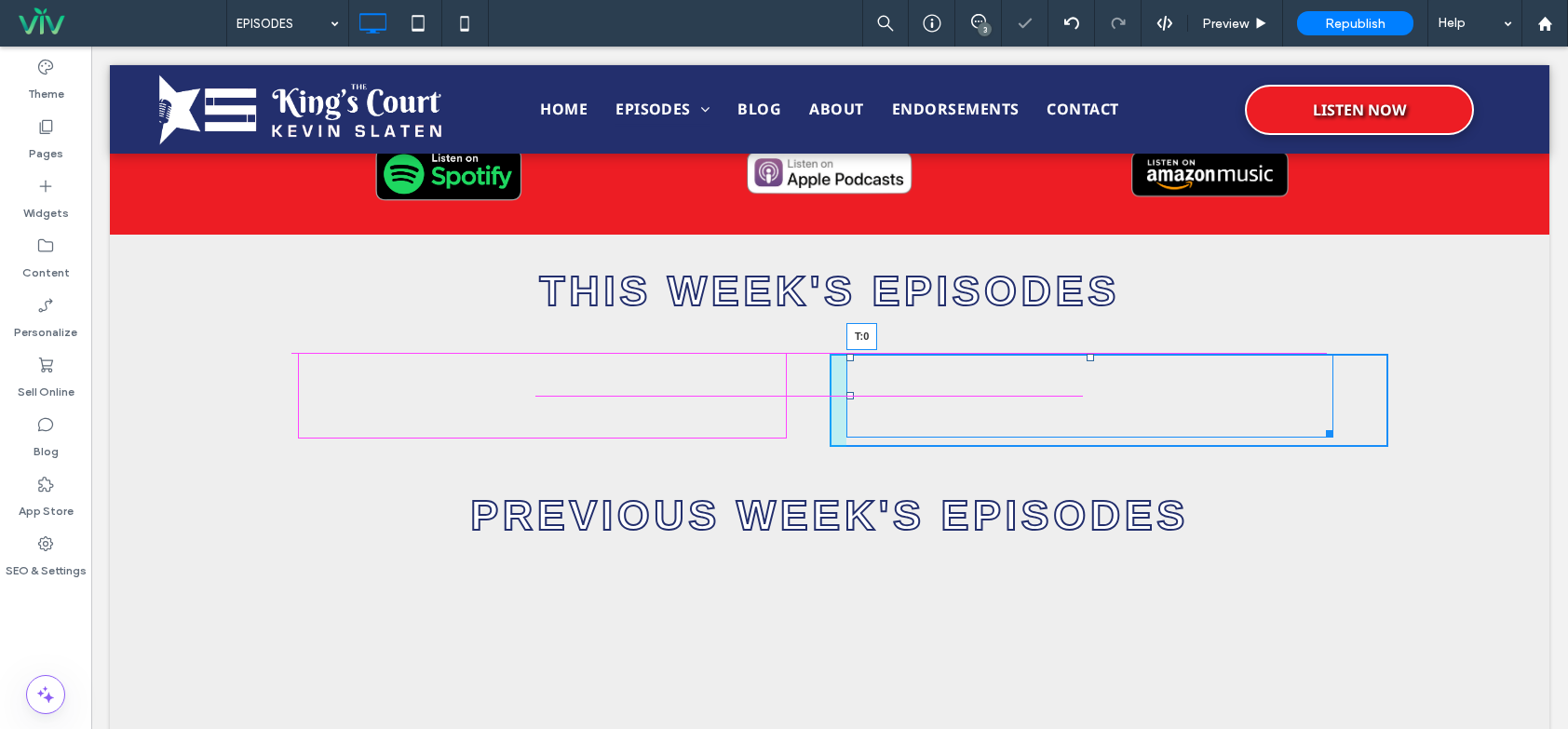
drag, startPoint x: 1084, startPoint y: 367, endPoint x: 1171, endPoint y: 402, distance: 93.8
click at [1087, 355] on div at bounding box center [1091, 357] width 8 height 8
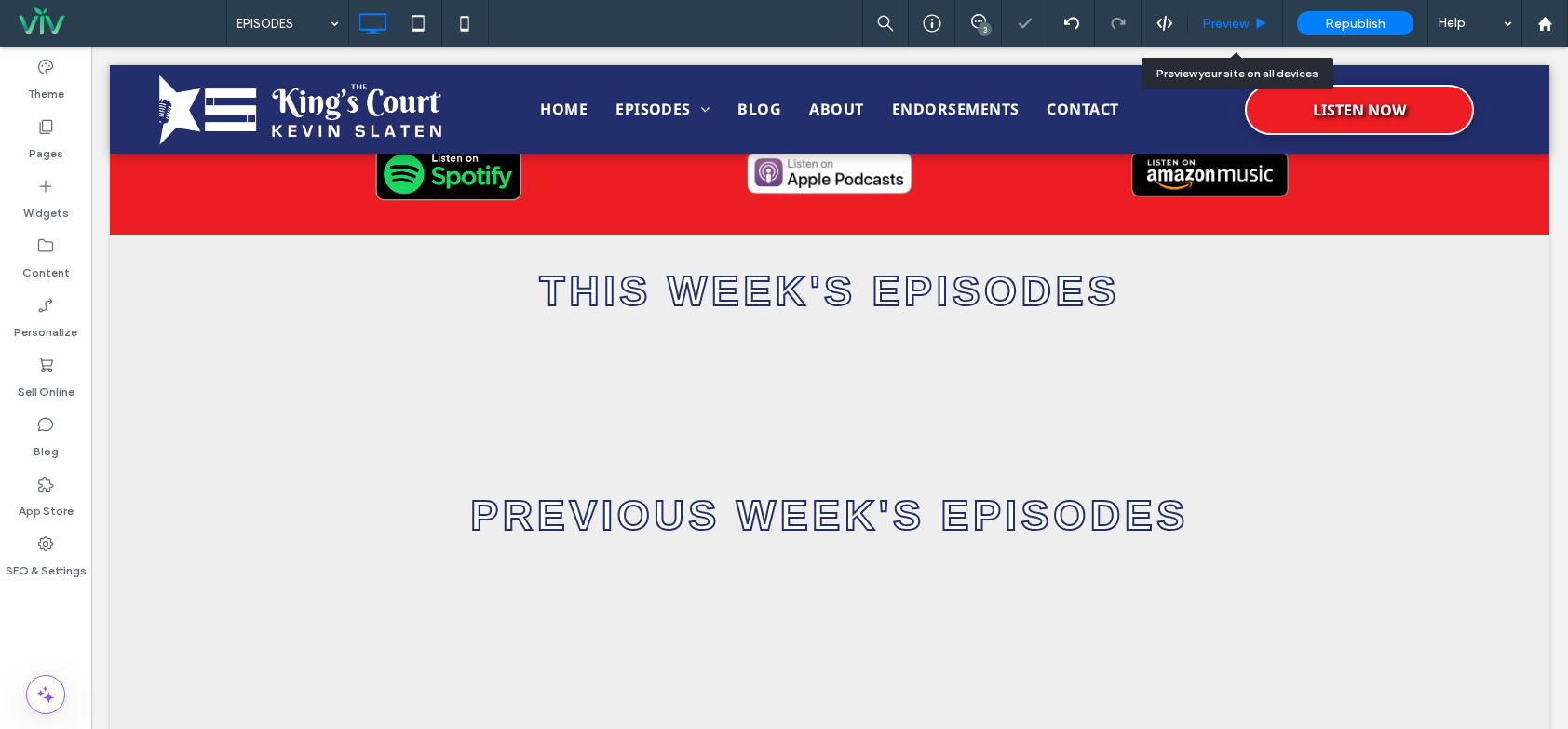
click at [1241, 10] on div "Preview" at bounding box center [1236, 23] width 95 height 46
click at [1243, 11] on div "Preview" at bounding box center [1236, 23] width 95 height 46
click at [1241, 15] on span "Preview" at bounding box center [1225, 23] width 46 height 15
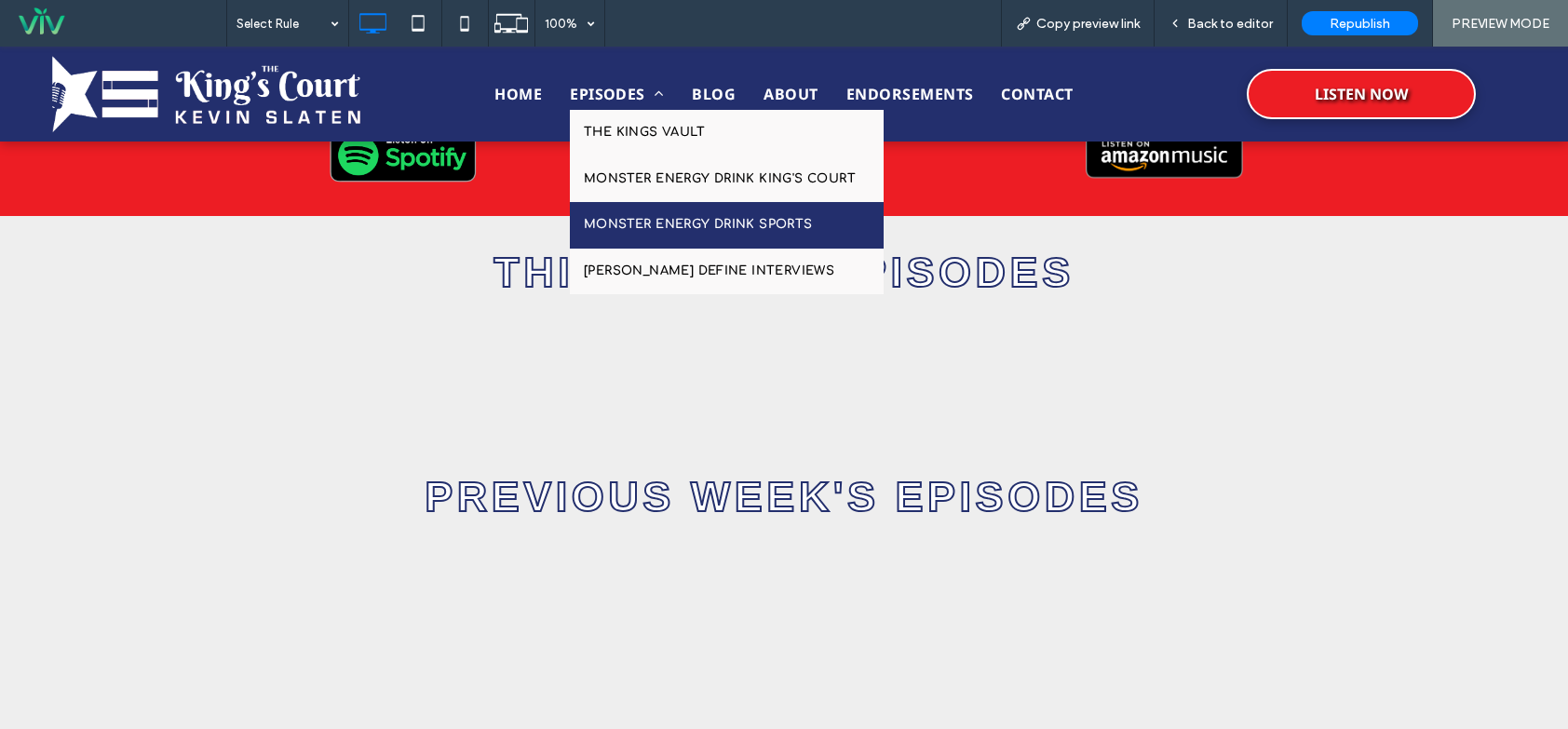
click at [676, 217] on span "MONSTER ENERGY DRINK SPORTS" at bounding box center [698, 224] width 229 height 18
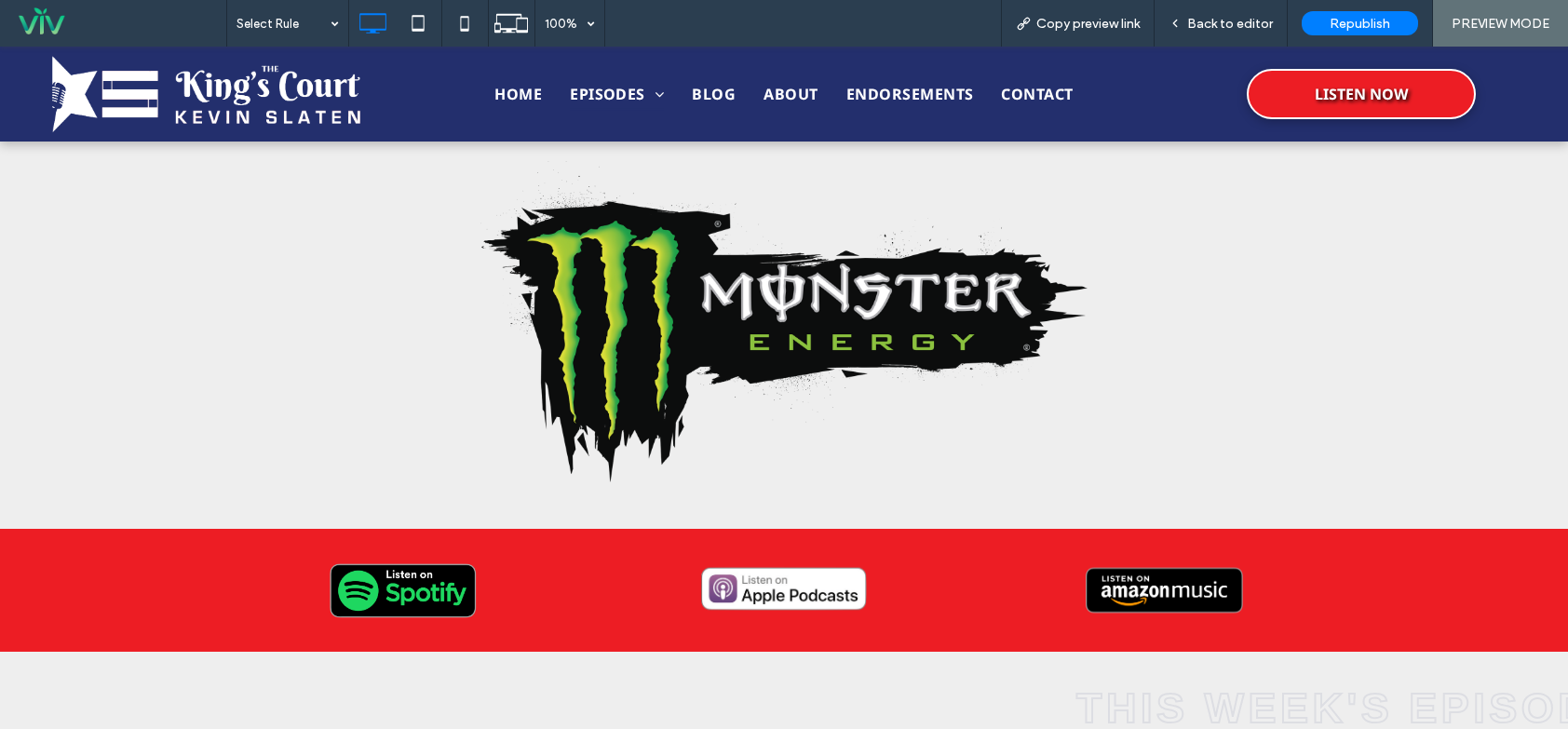
scroll to position [373, 0]
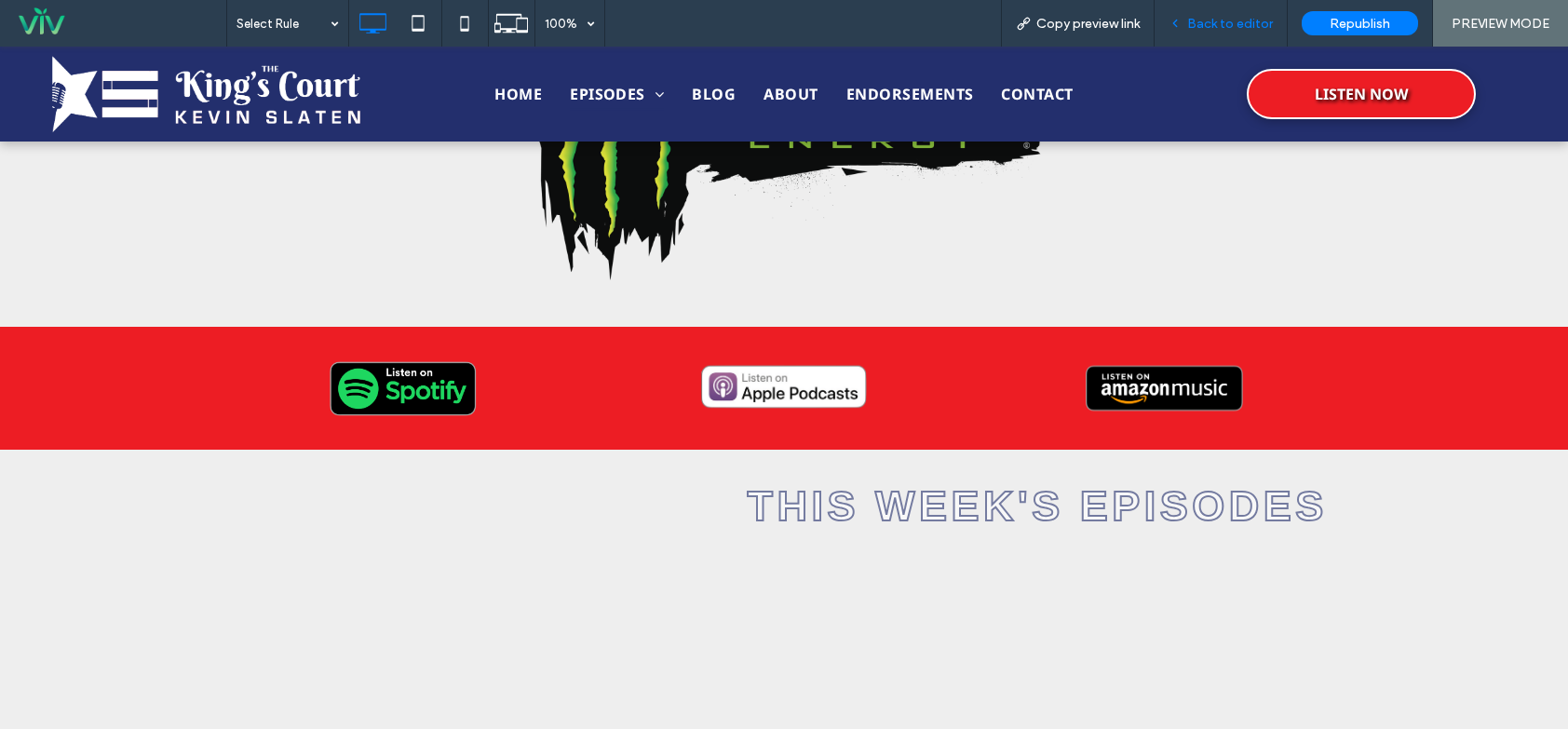
click at [1216, 16] on span "Back to editor" at bounding box center [1230, 23] width 86 height 15
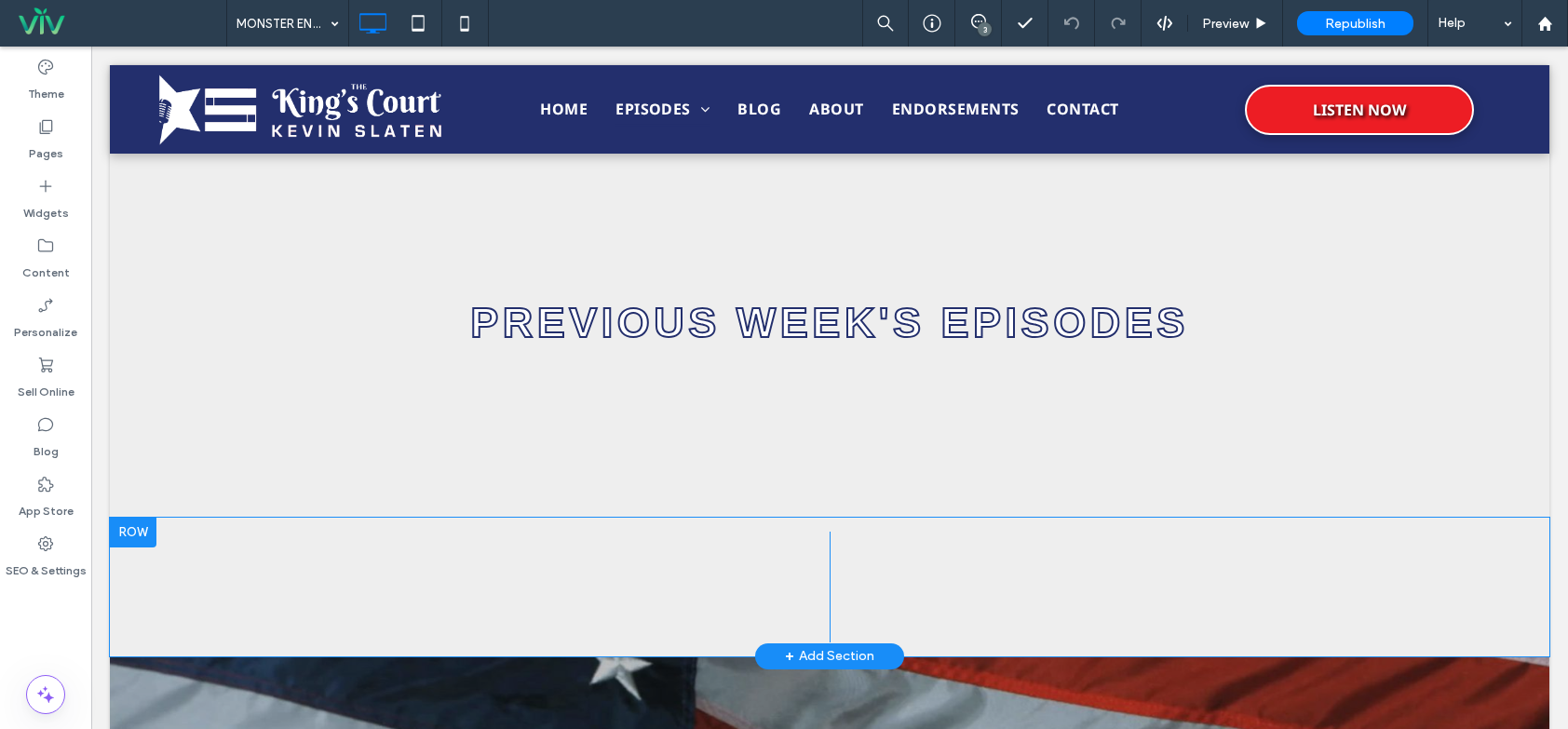
scroll to position [838, 0]
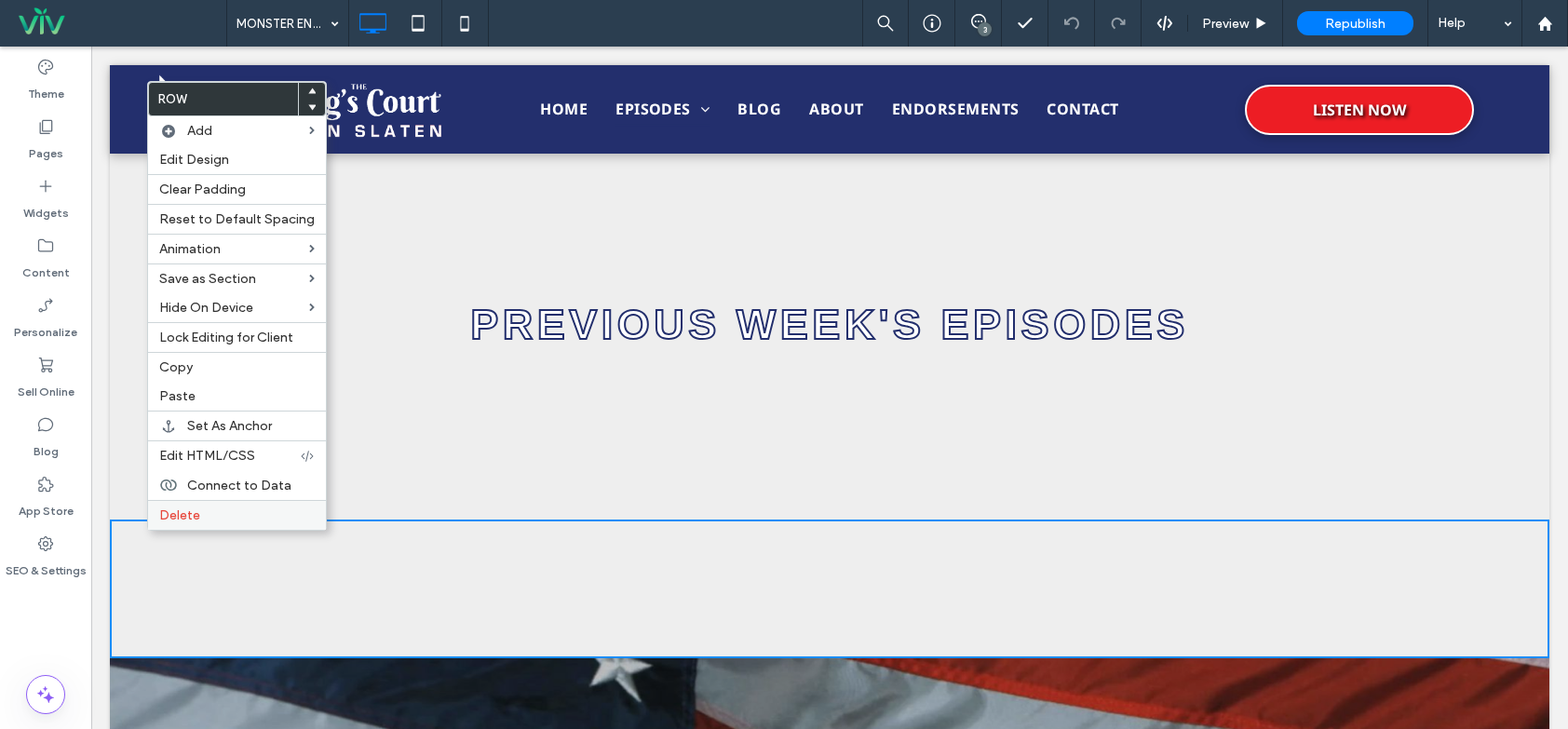
click at [159, 519] on span "Delete" at bounding box center [179, 515] width 41 height 15
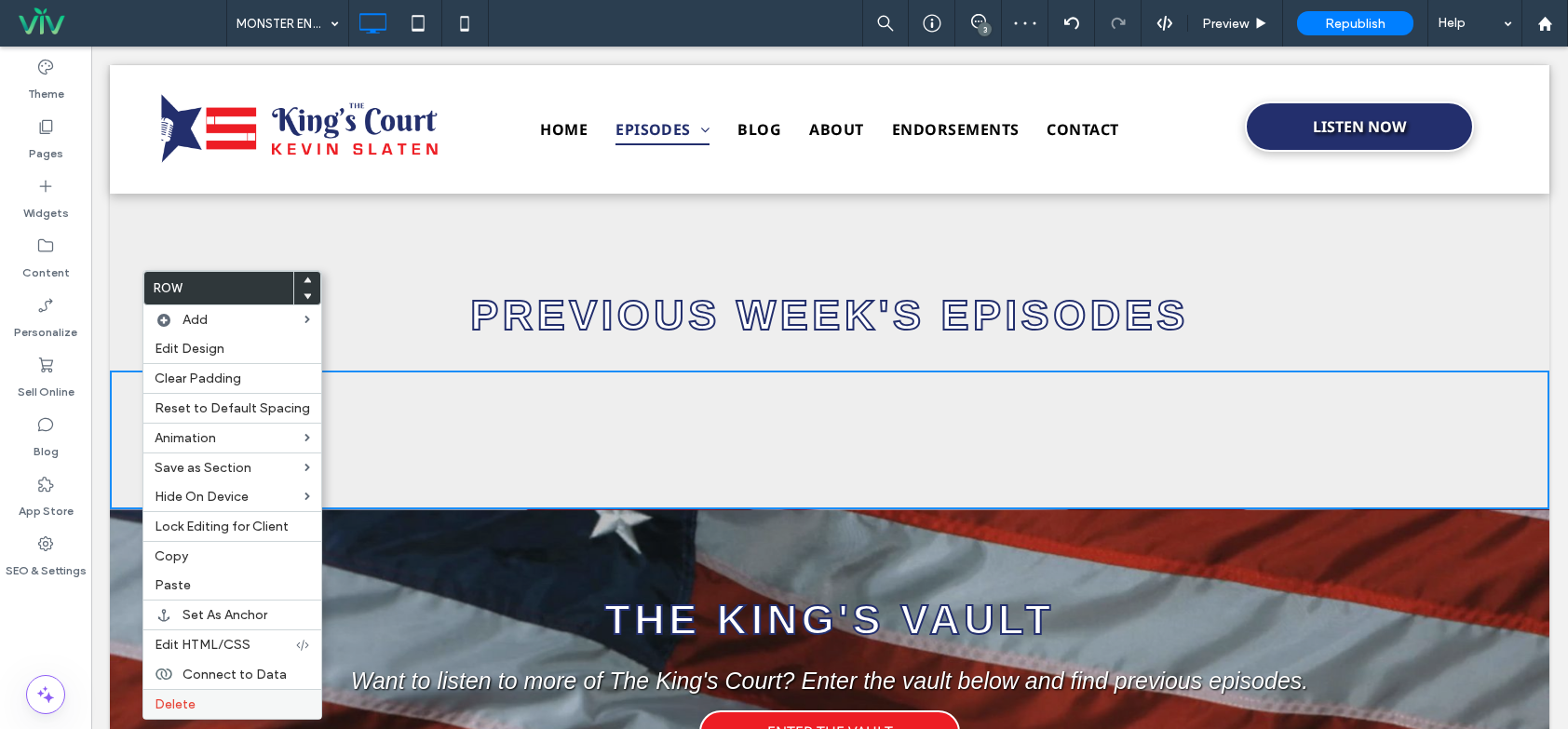
click at [240, 700] on label "Delete" at bounding box center [232, 704] width 155 height 15
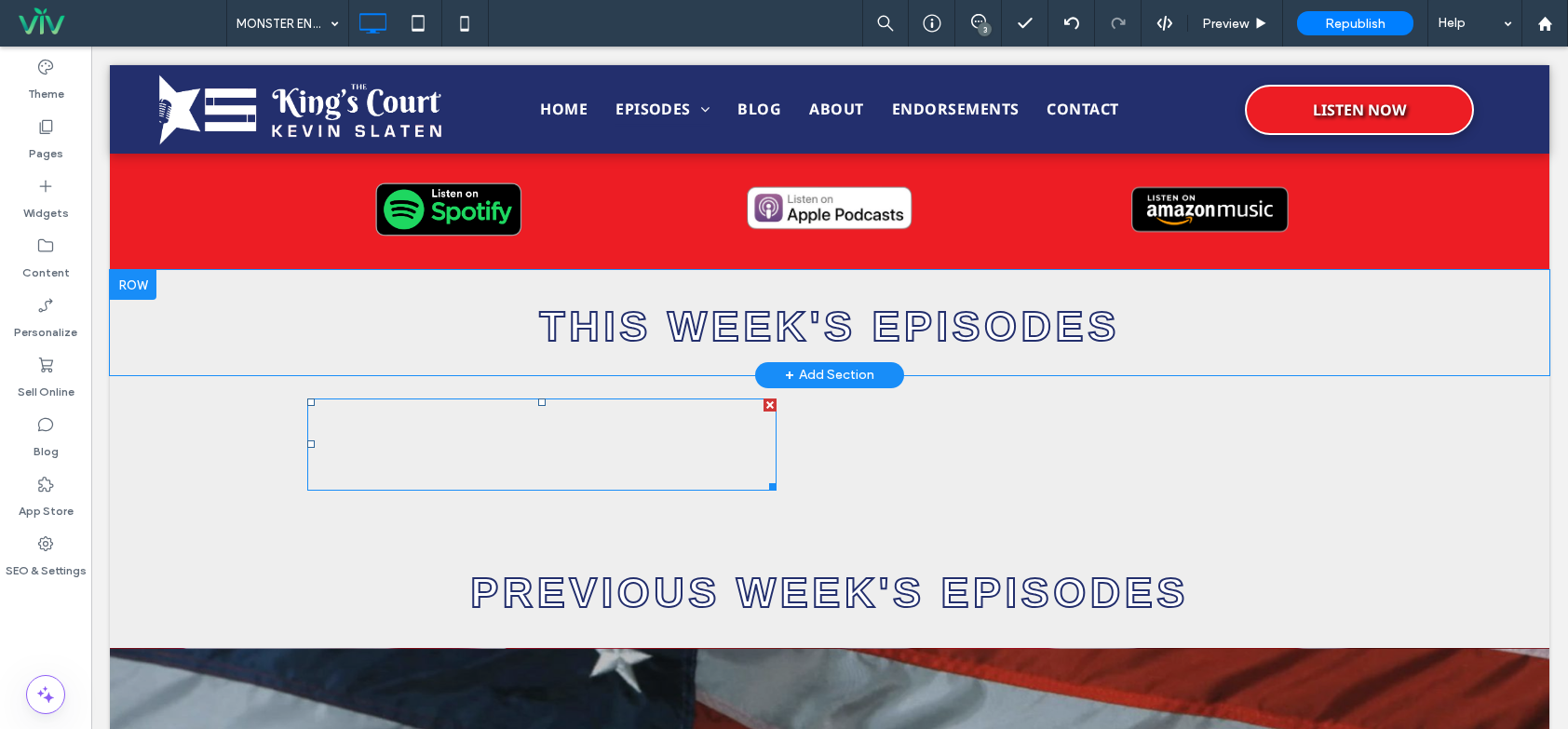
scroll to position [559, 0]
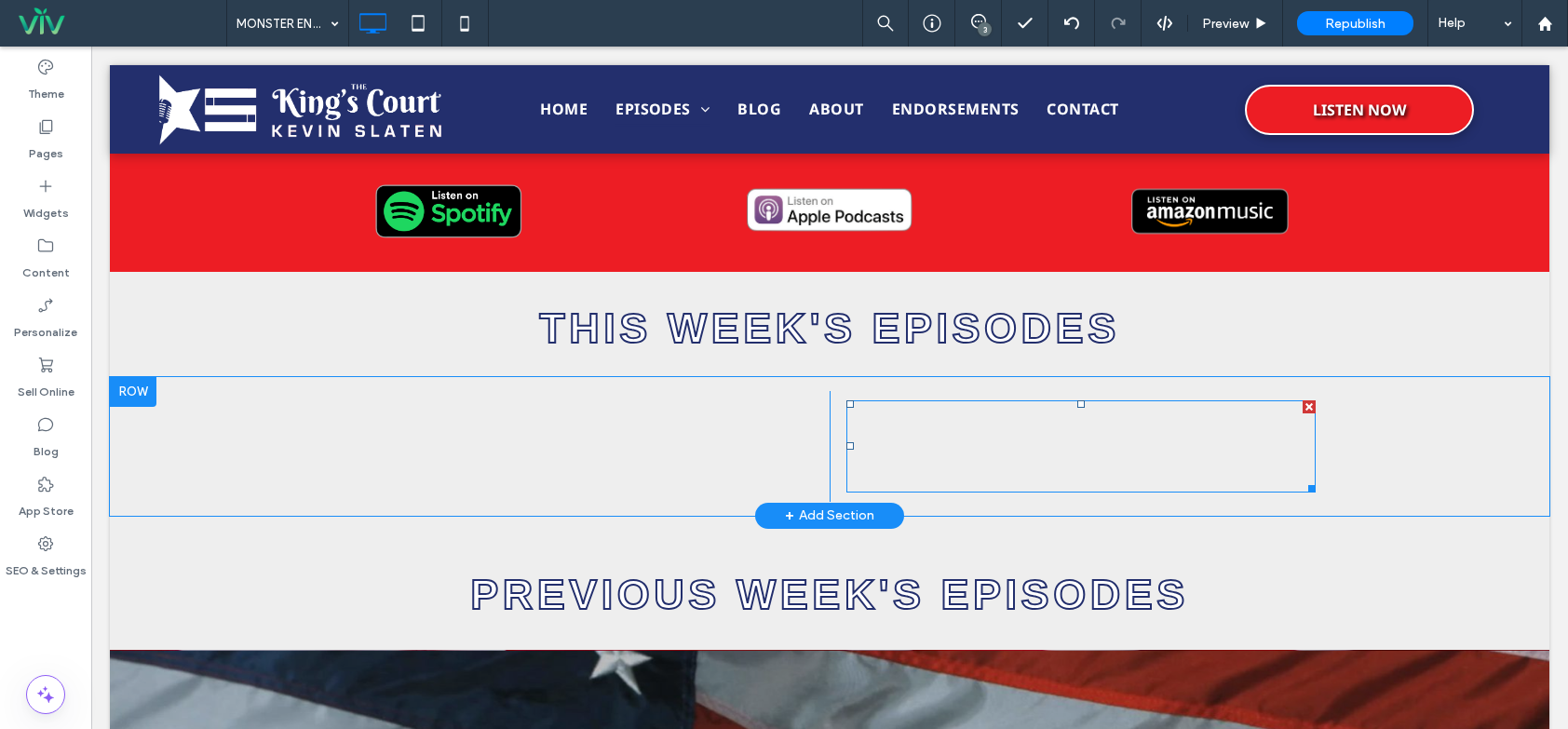
click at [1303, 406] on div at bounding box center [1310, 407] width 13 height 13
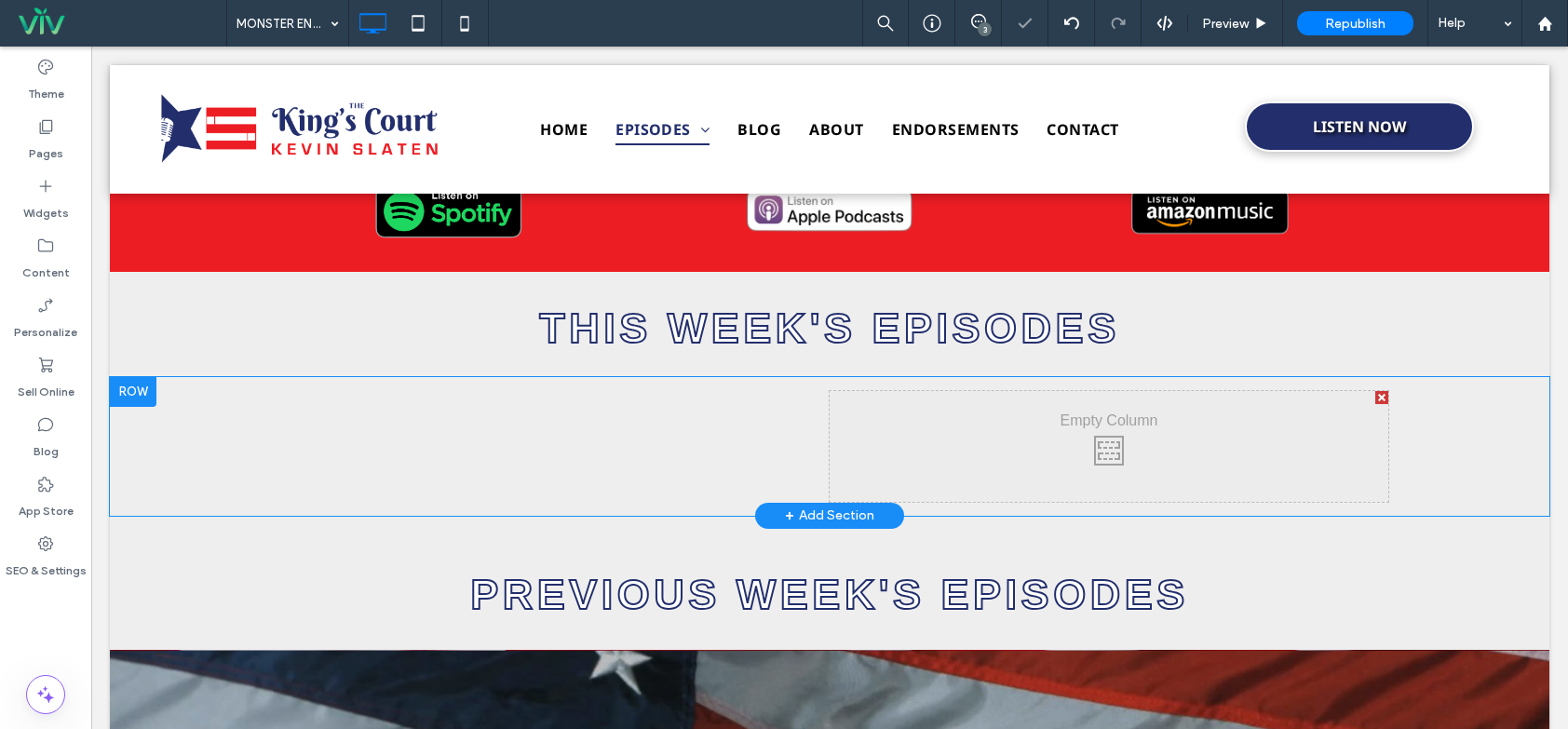
click at [1377, 398] on div at bounding box center [1382, 398] width 13 height 13
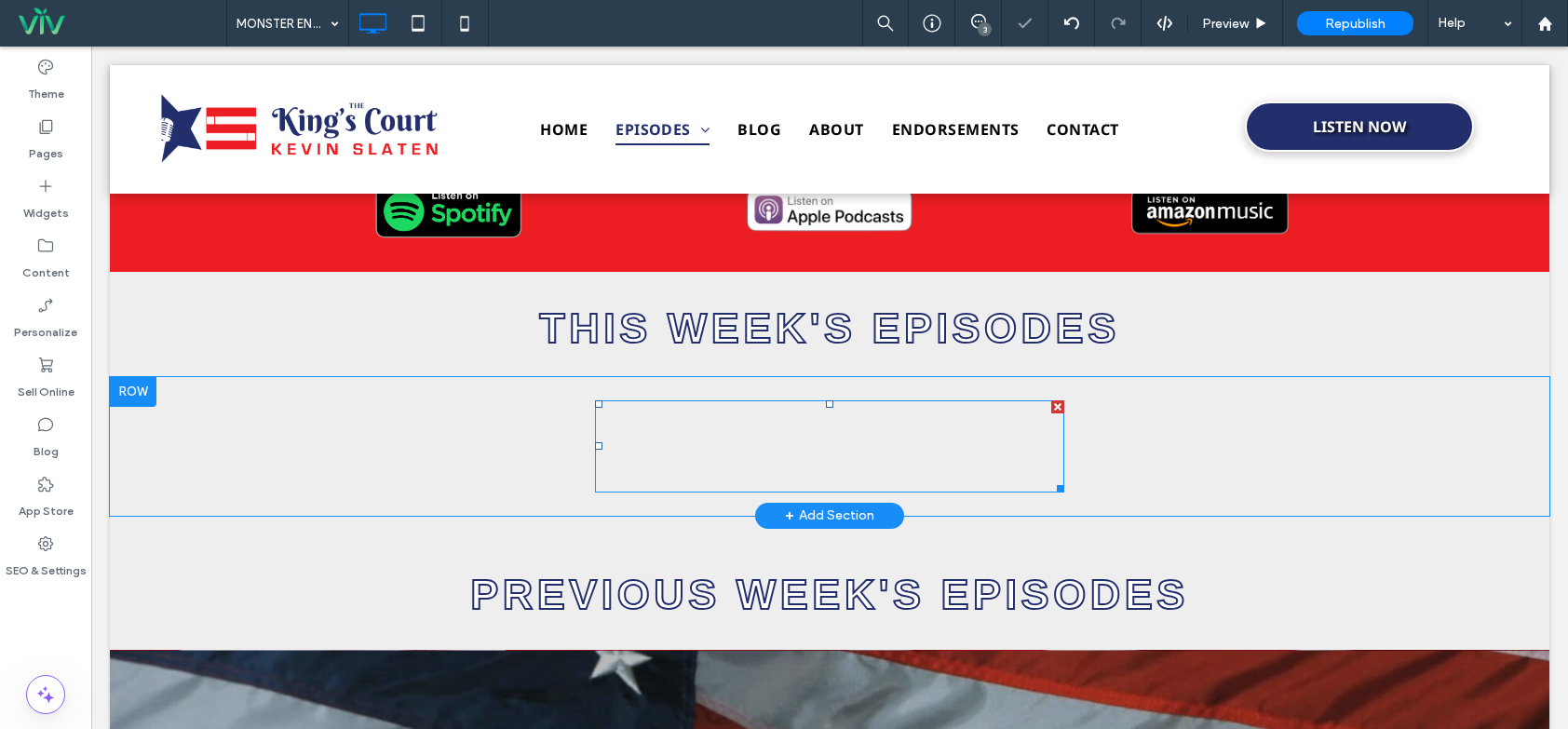
click at [935, 423] on span at bounding box center [829, 447] width 469 height 92
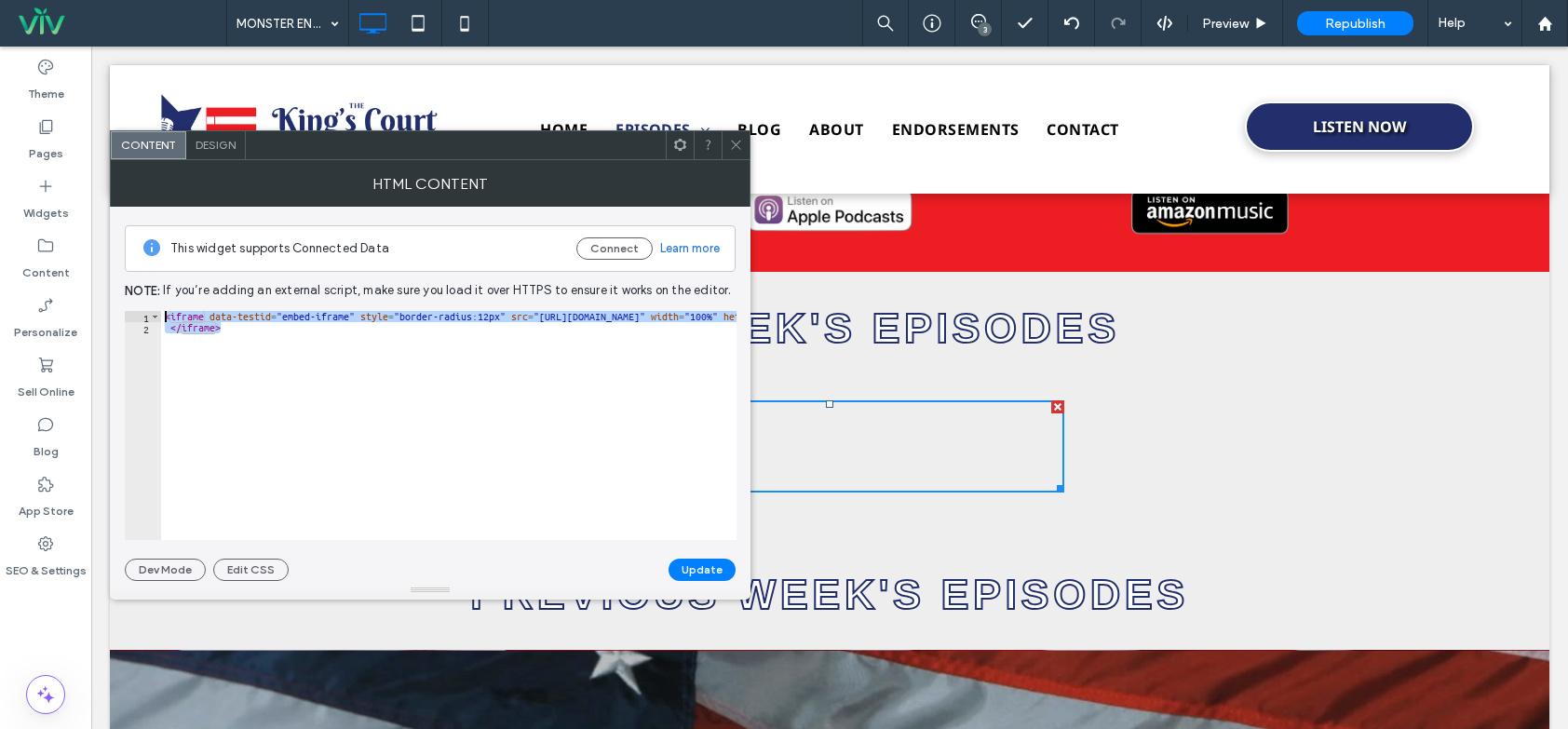
drag, startPoint x: 352, startPoint y: 392, endPoint x: 134, endPoint y: 299, distance: 237.0
click at [134, 299] on div "This widget supports Connected Data Connect Learn more Note: If you’re adding a…" at bounding box center [431, 394] width 611 height 375
paste textarea "Cursor at row 1"
click at [602, 316] on div "< iframe data-testid = "embed-iframe" style = "border-radius:12px" src = "https…" at bounding box center [517, 430] width 1790 height 238
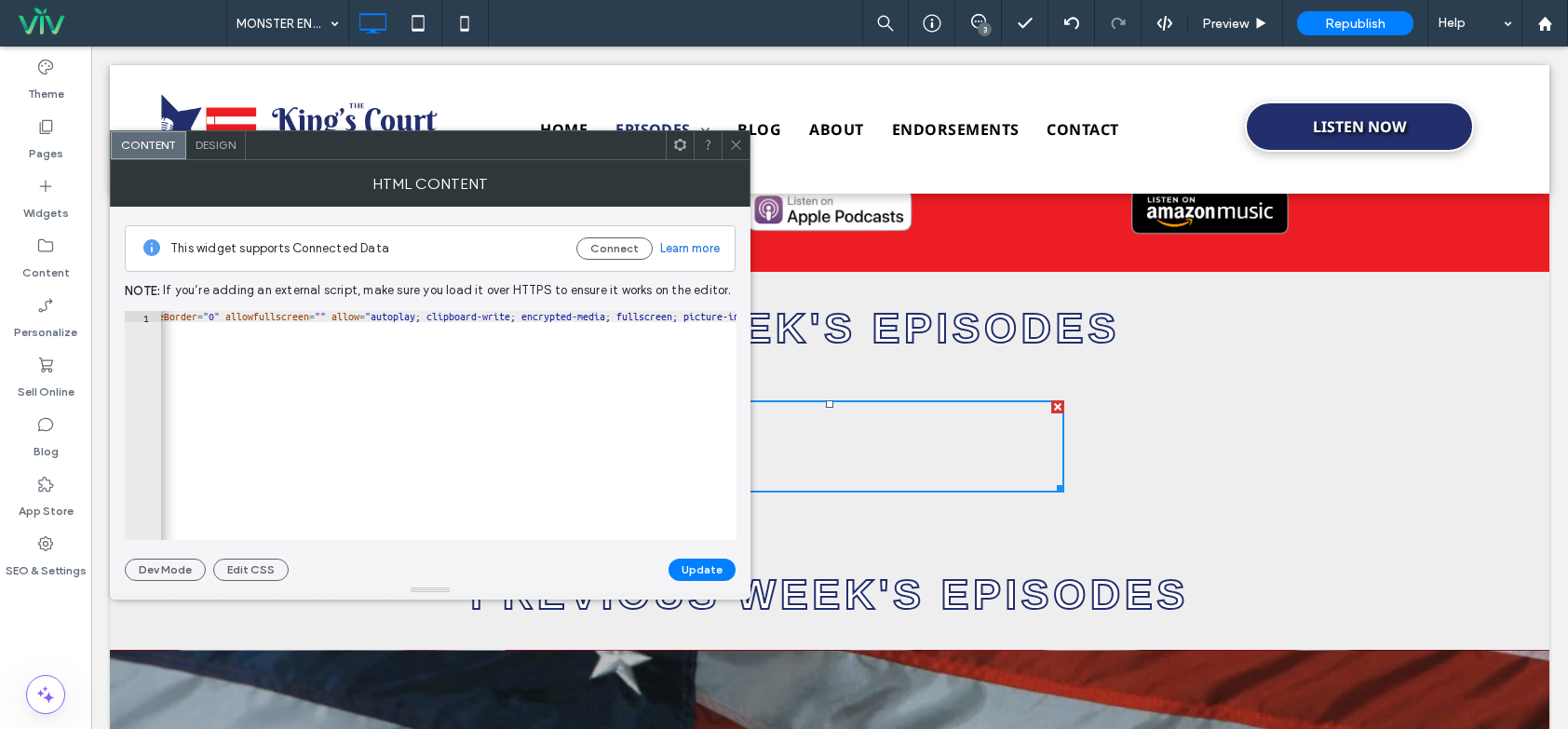
scroll to position [0, 648]
click at [492, 317] on div "< iframe data-testid = "embed-iframe" style = "border-radius:12px" src = "https…" at bounding box center [407, 430] width 1790 height 238
type textarea "**********"
click at [690, 572] on button "Update" at bounding box center [702, 569] width 67 height 22
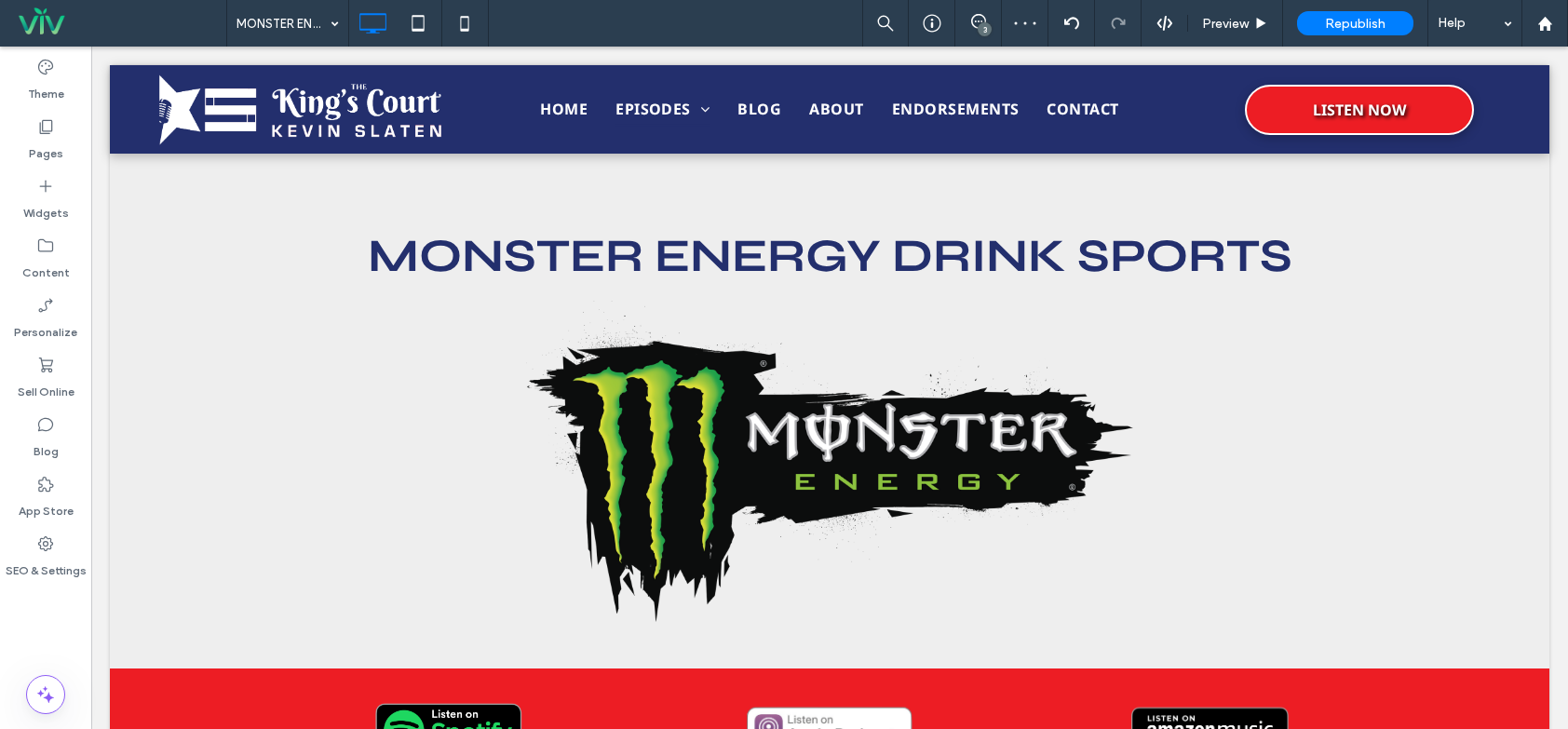
scroll to position [519, 0]
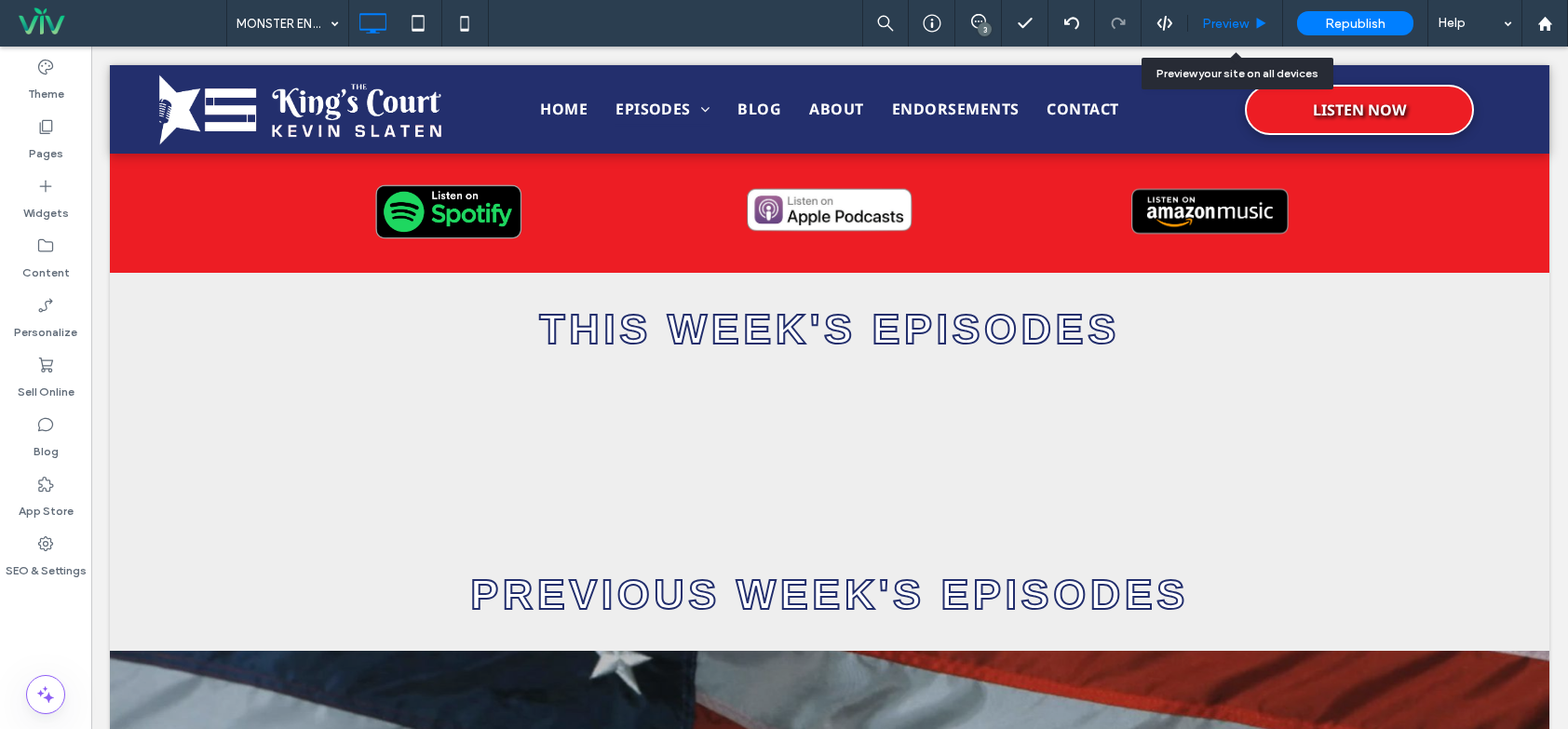
click at [1262, 15] on div "Preview" at bounding box center [1236, 23] width 94 height 15
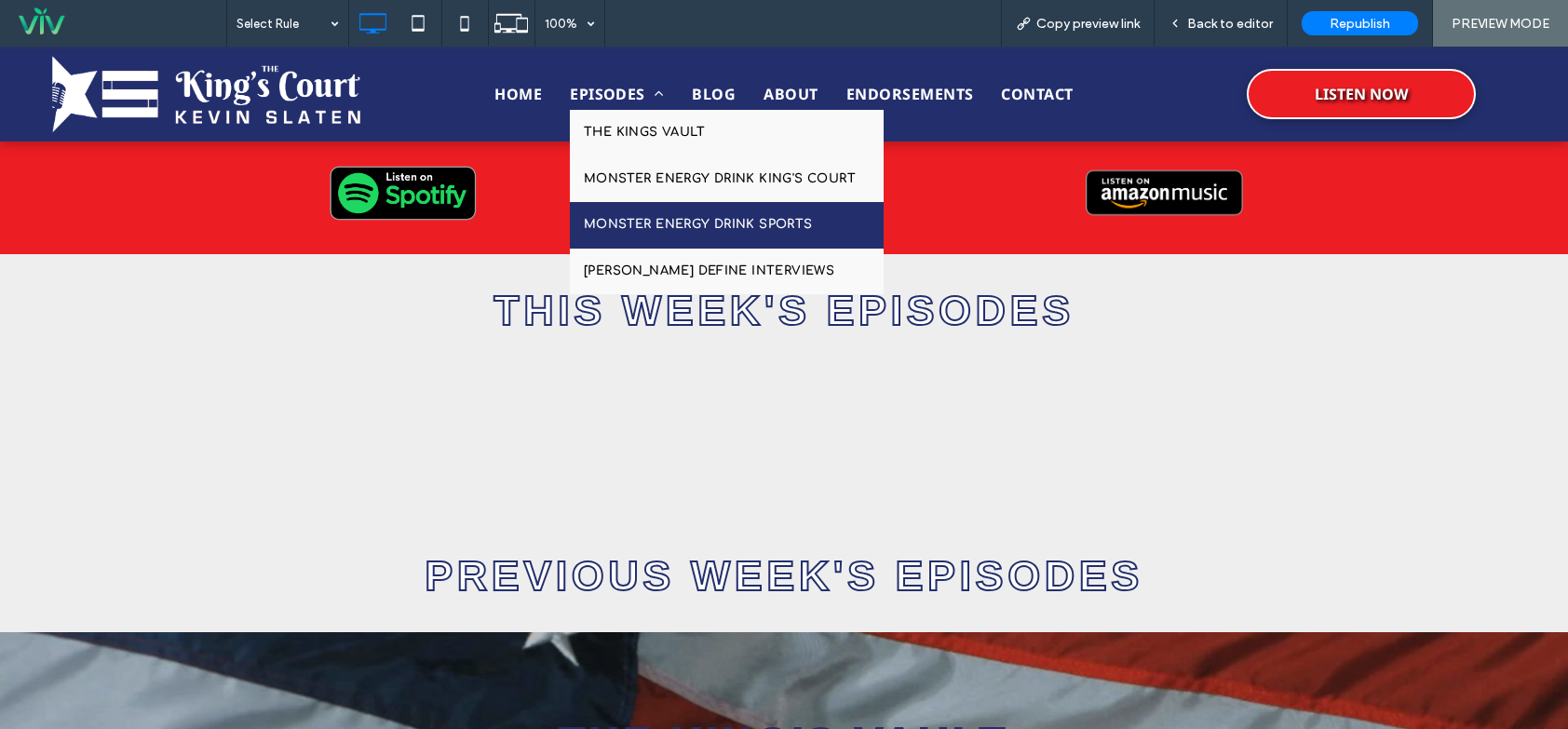
click at [609, 91] on span "EPISODES" at bounding box center [617, 93] width 94 height 32
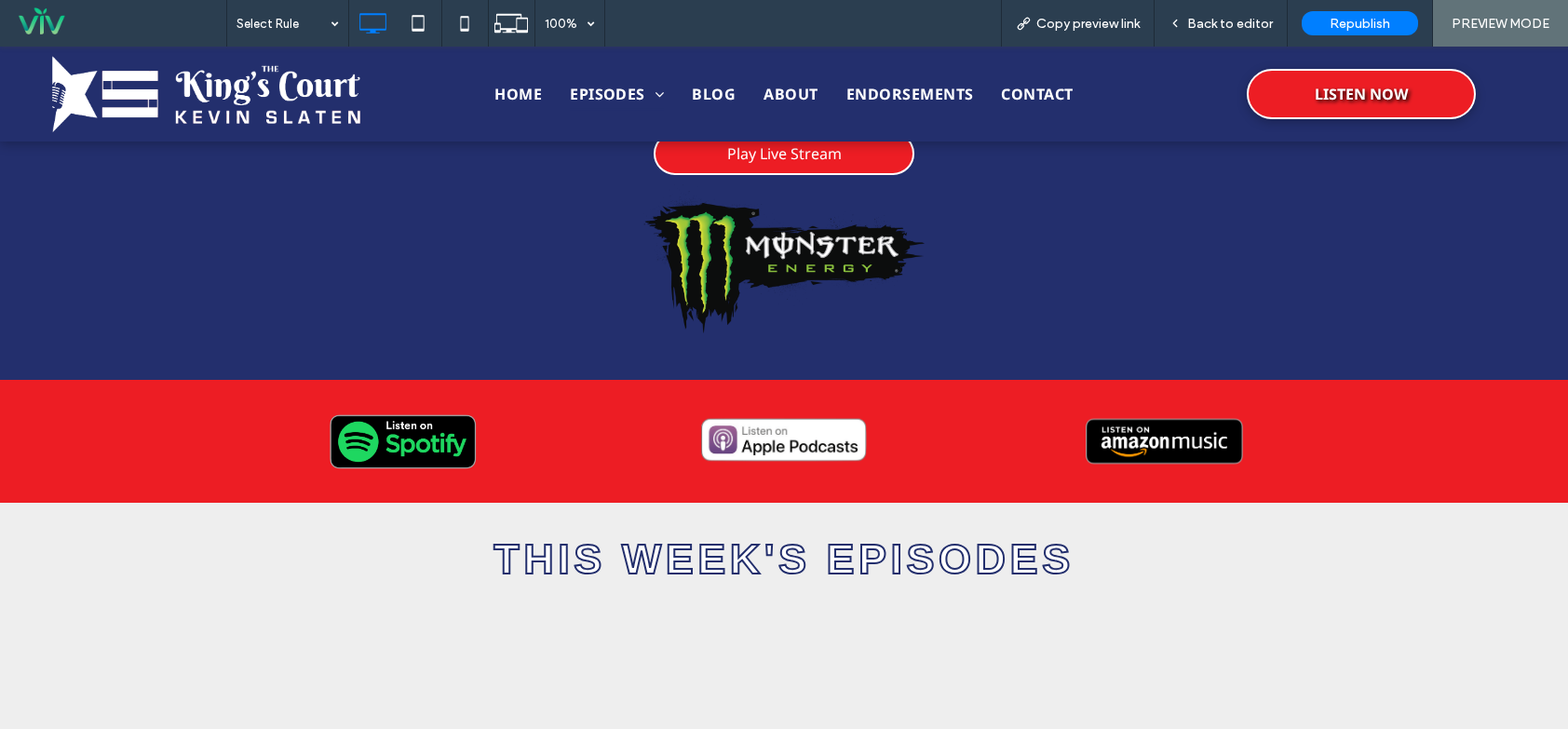
scroll to position [373, 0]
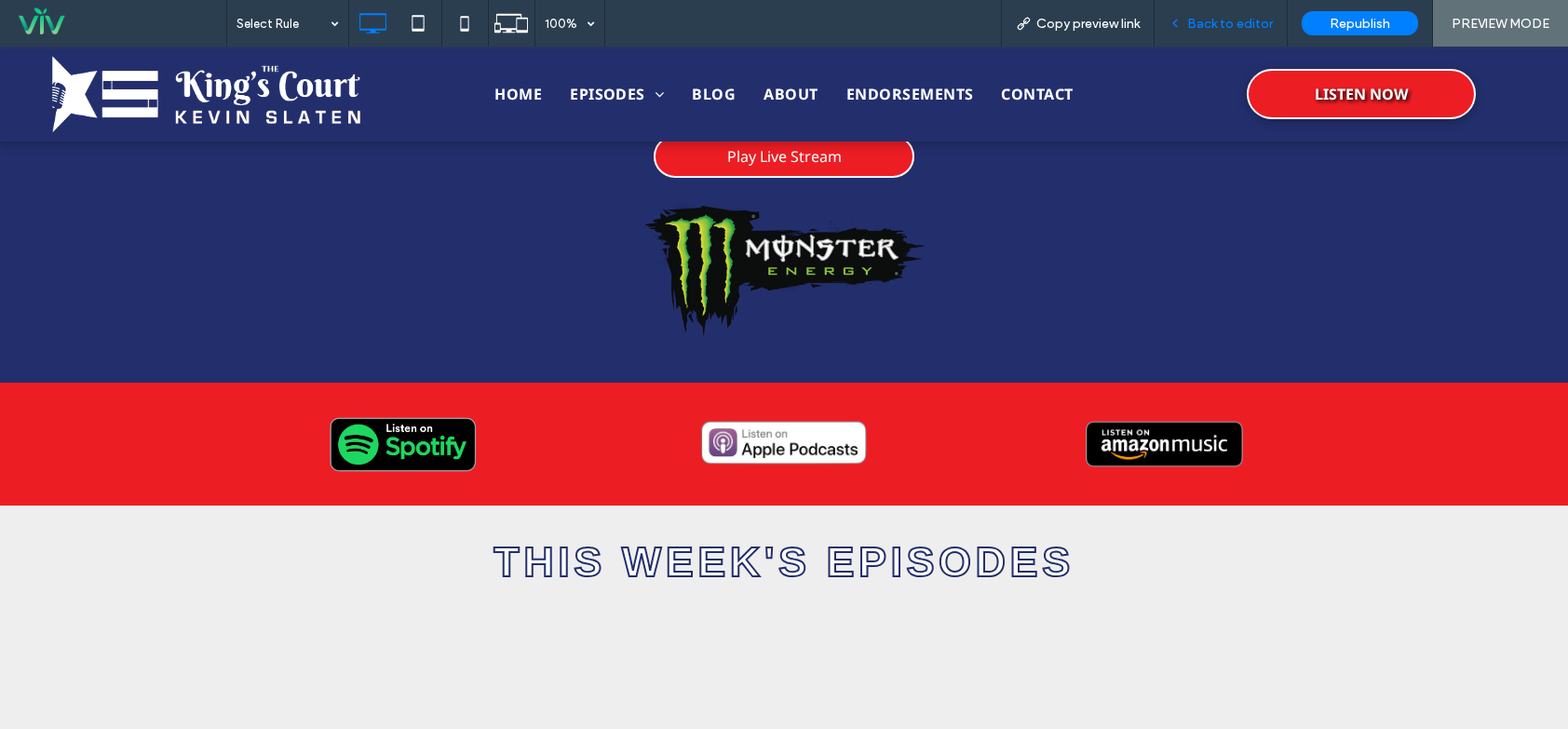
click at [1244, 15] on span "Back to editor" at bounding box center [1230, 23] width 86 height 15
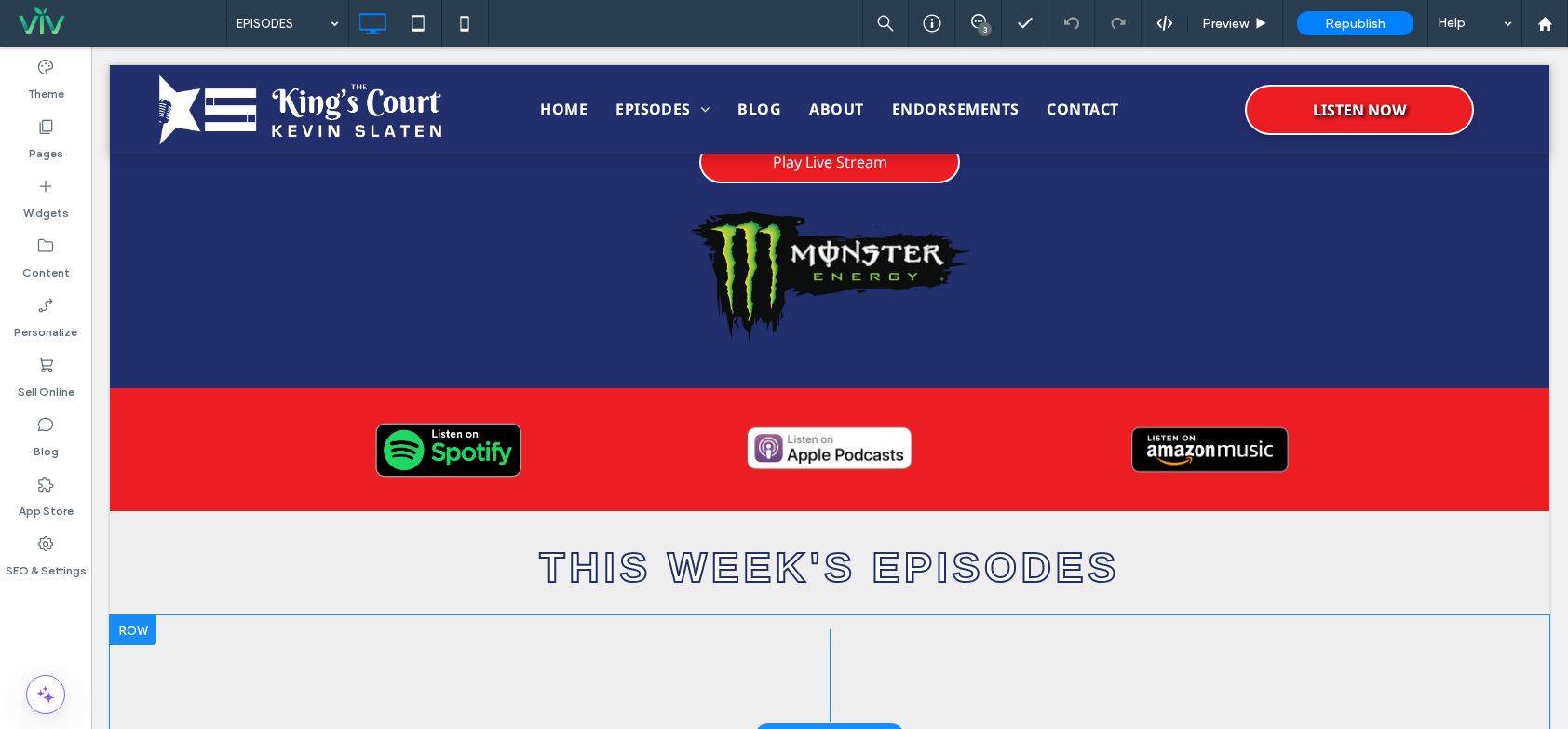
scroll to position [652, 0]
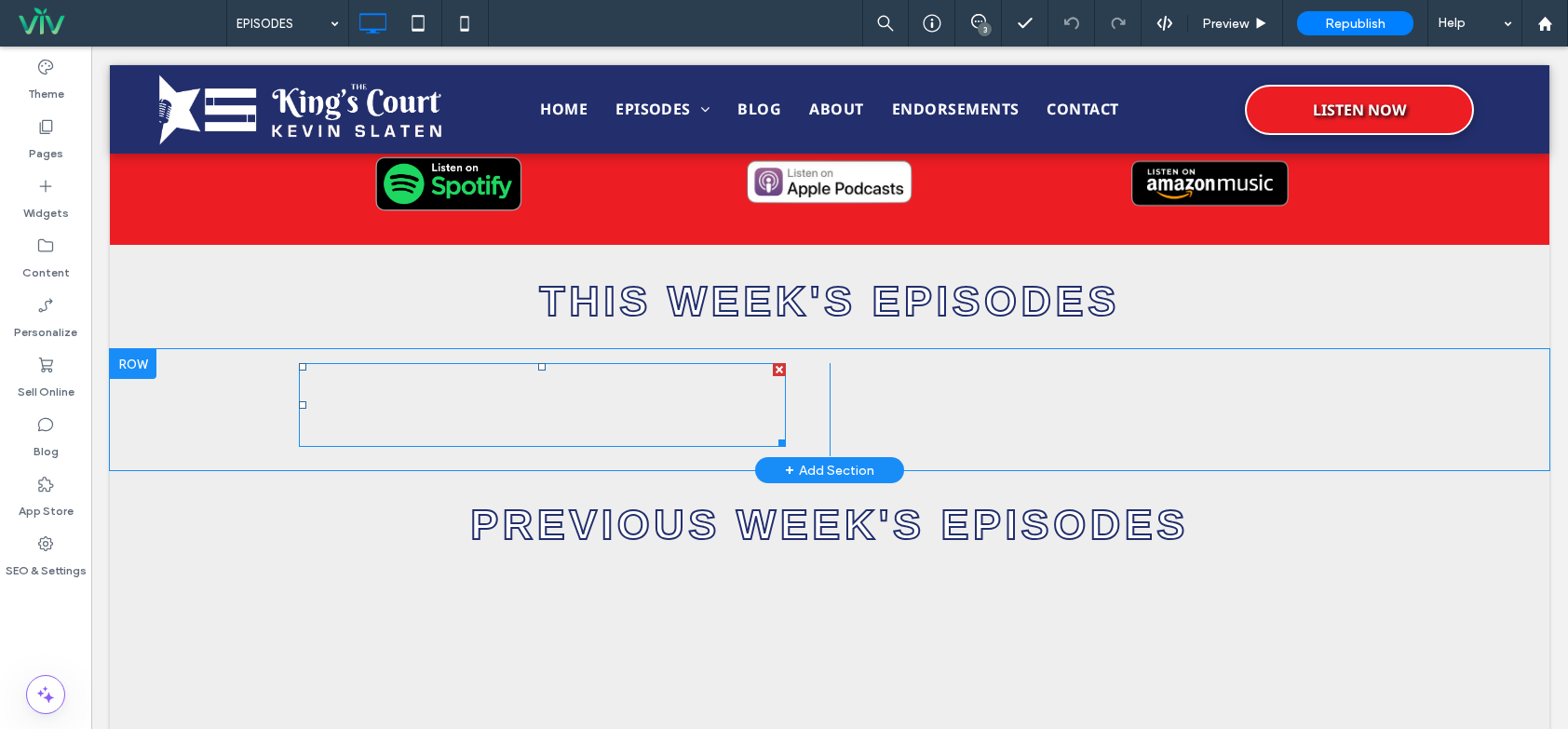
click at [626, 376] on span at bounding box center [542, 404] width 487 height 84
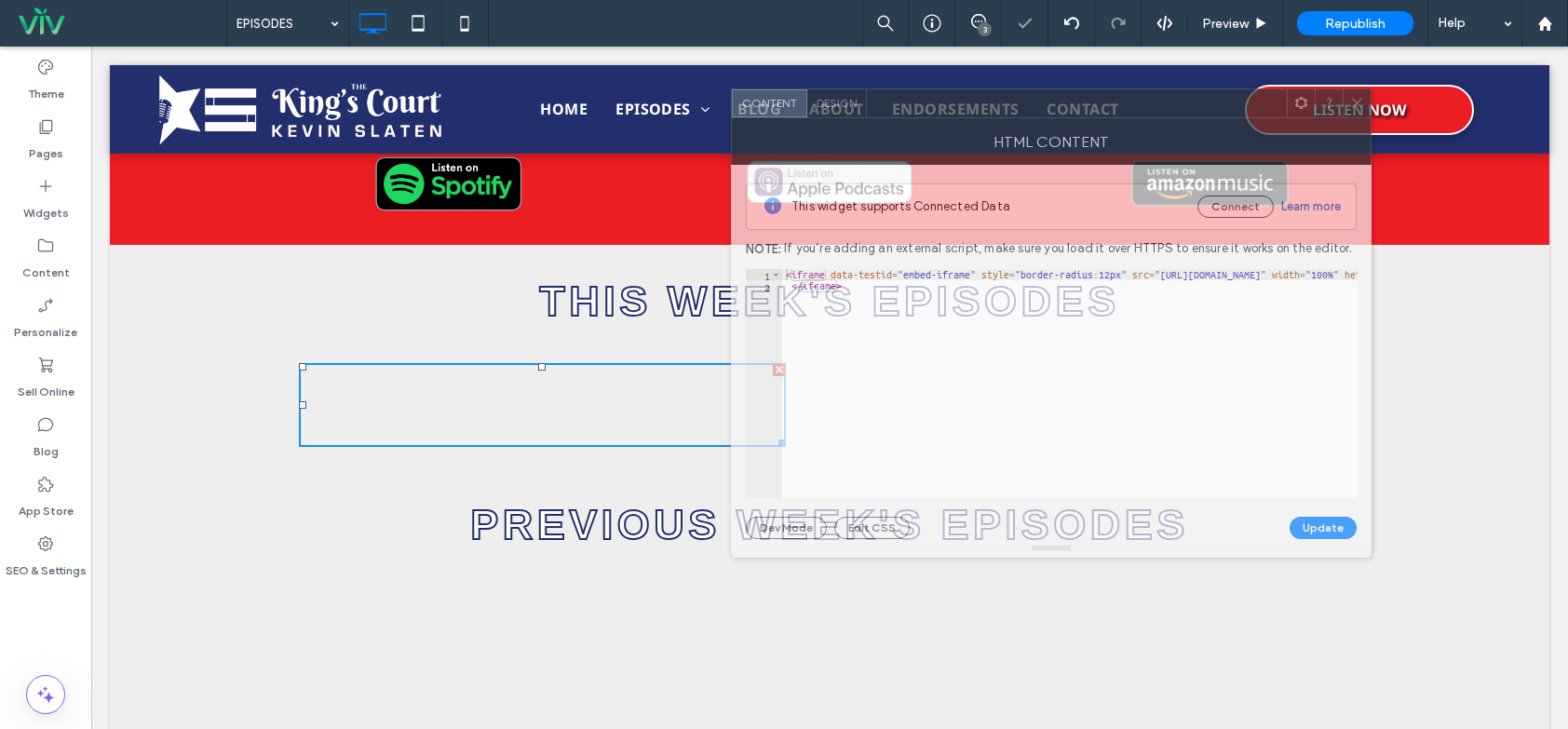
drag, startPoint x: 1002, startPoint y: 146, endPoint x: 917, endPoint y: 104, distance: 94.8
click at [917, 104] on div at bounding box center [1077, 103] width 420 height 28
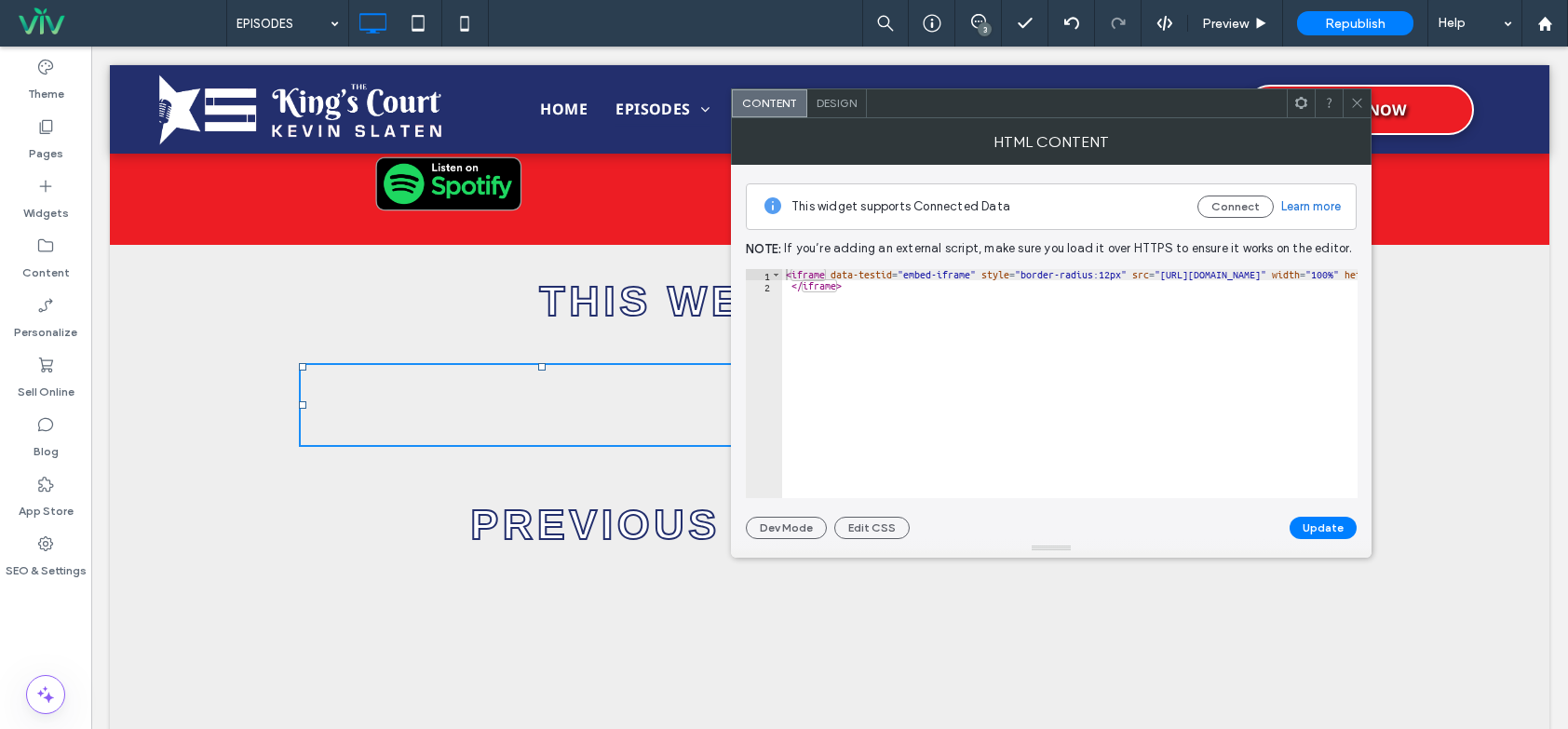
click at [1357, 105] on icon at bounding box center [1357, 103] width 14 height 14
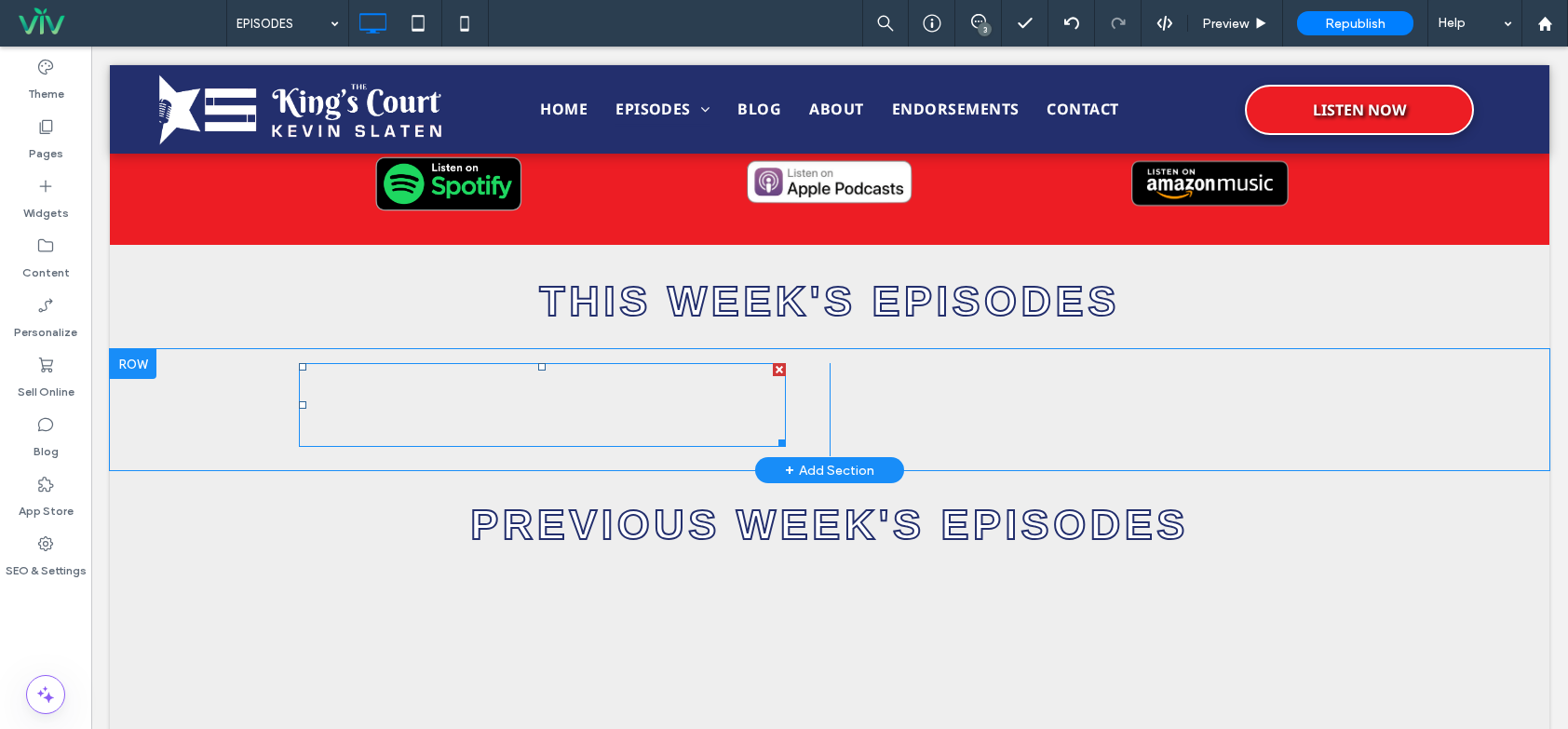
click at [622, 374] on span at bounding box center [542, 404] width 487 height 84
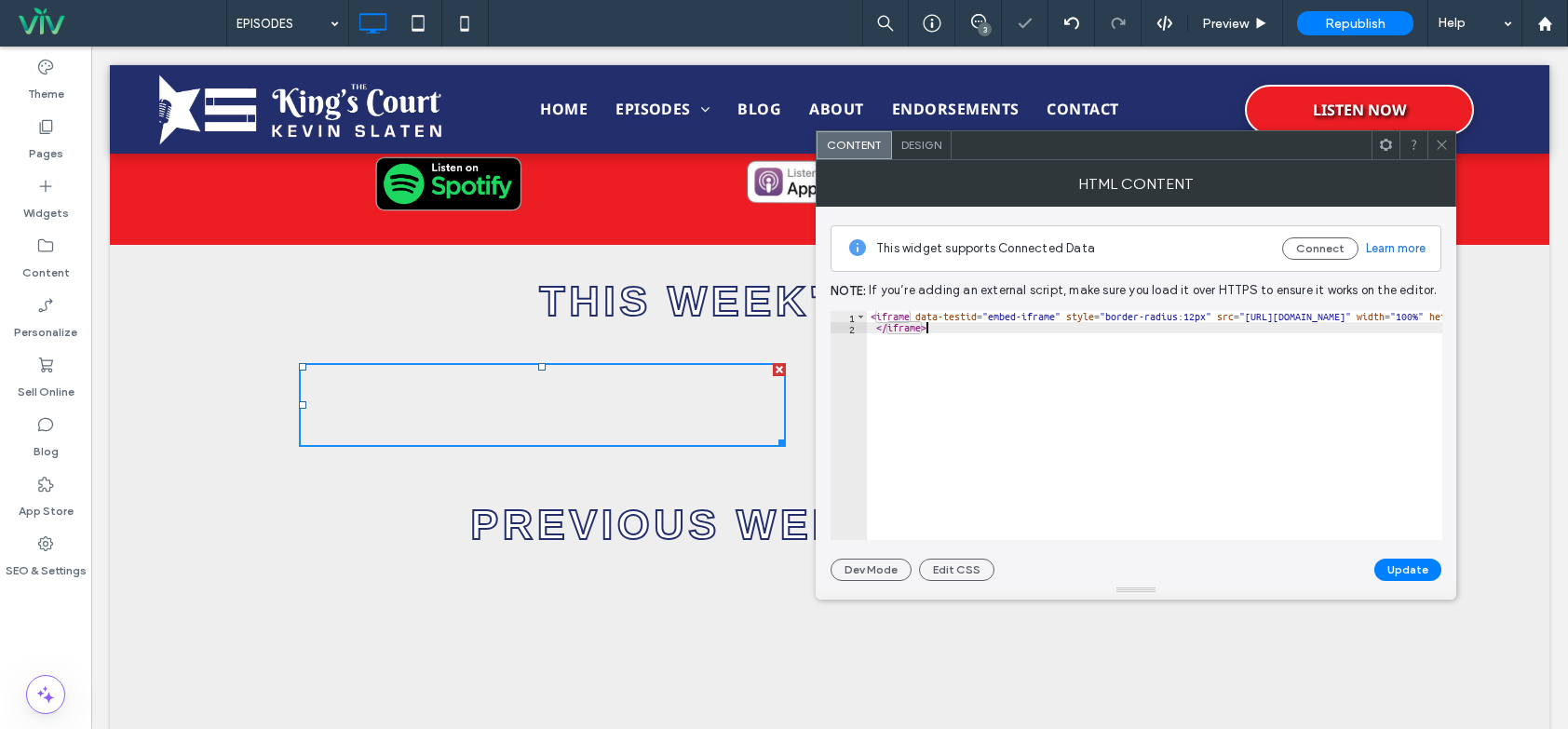
drag, startPoint x: 1163, startPoint y: 455, endPoint x: 771, endPoint y: 273, distance: 432.2
paste textarea "**********"
click at [1121, 315] on div "< iframe data-testid = "embed-iframe" style = "border-radius:12px" src = "https…" at bounding box center [1036, 430] width 1790 height 238
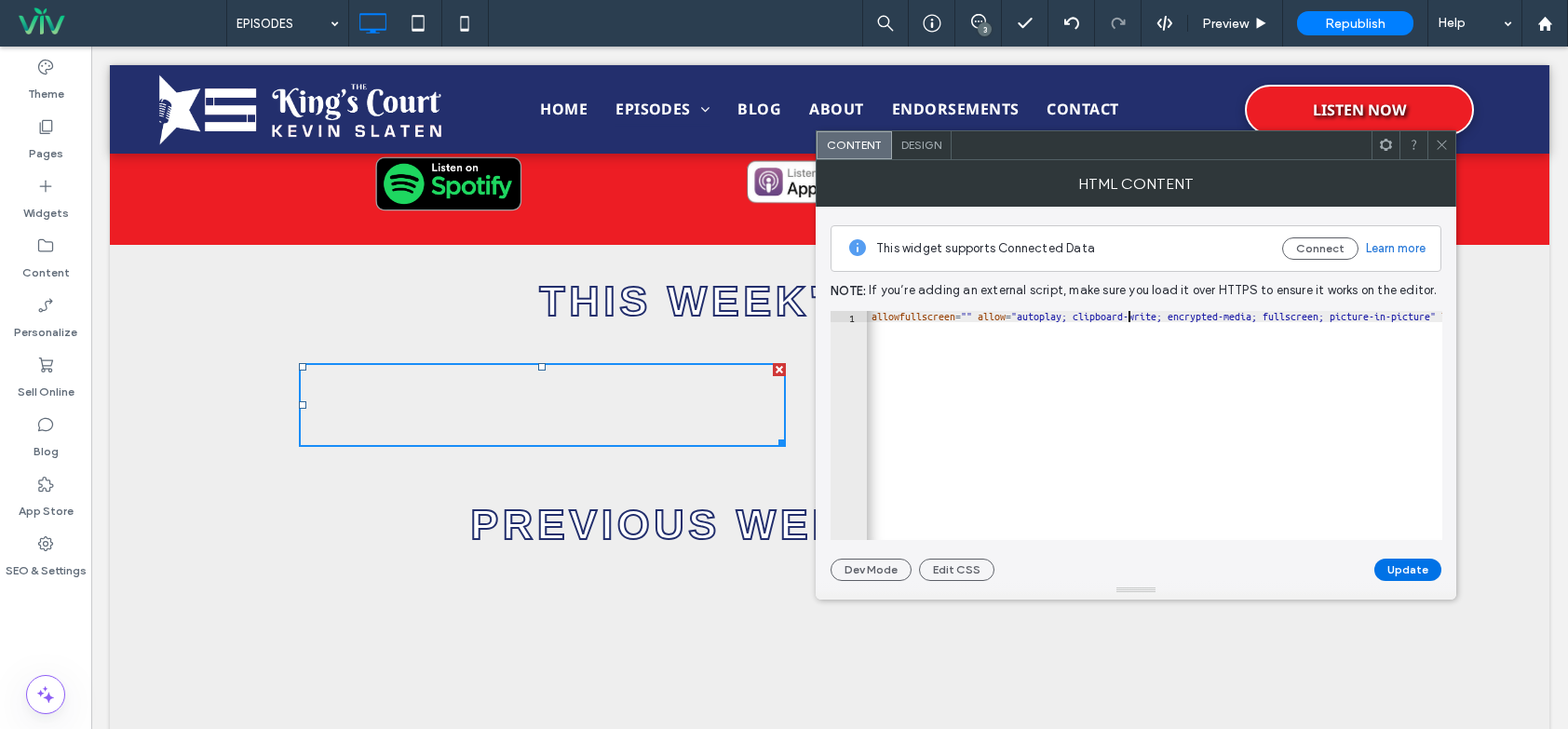
type textarea "**********"
click at [1408, 559] on button "Update" at bounding box center [1408, 569] width 67 height 22
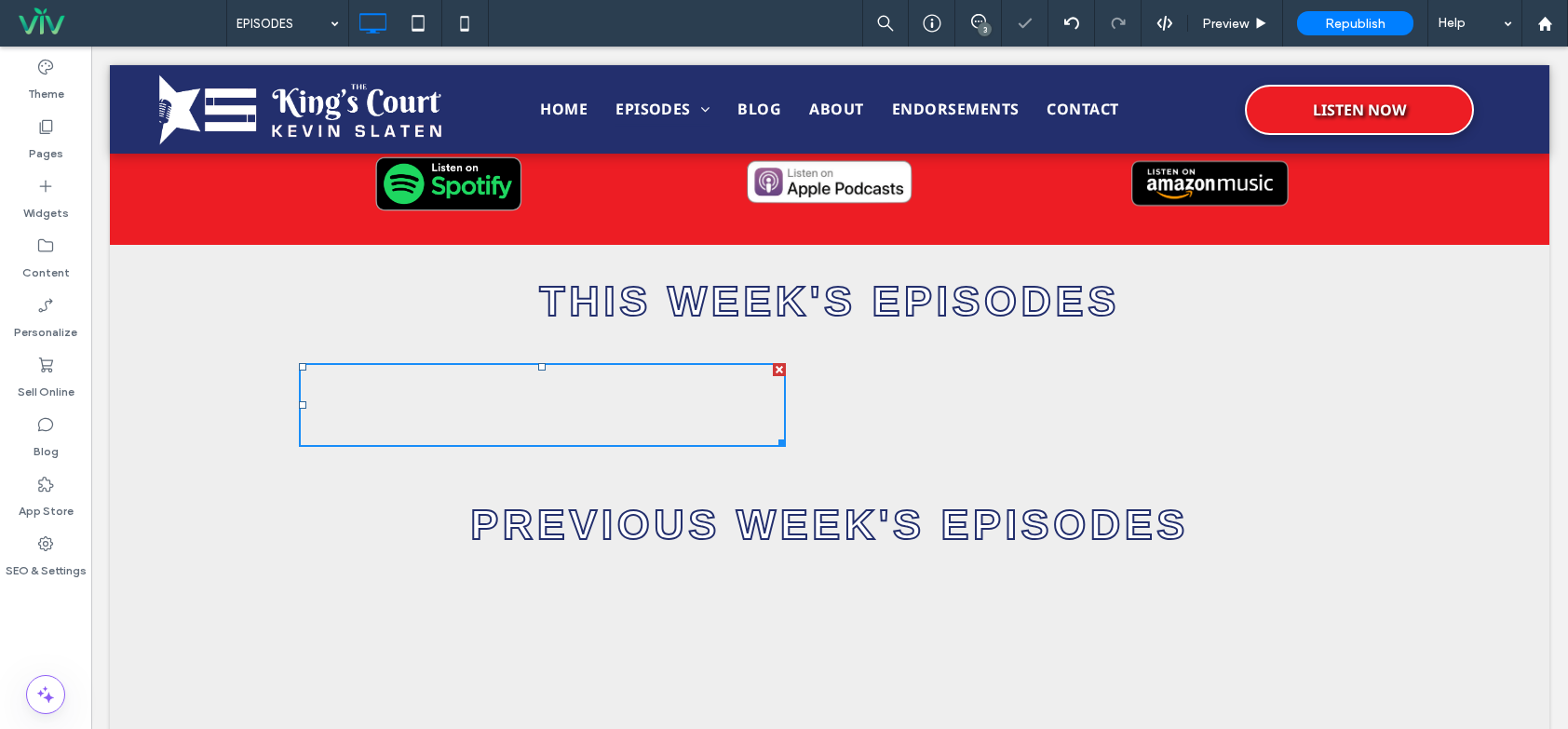
drag, startPoint x: 1503, startPoint y: 614, endPoint x: 1413, endPoint y: 568, distance: 101.1
click at [1413, 568] on div "PREVIOUS WEEK'S EPISODES Click To Paste Row + Add Section" at bounding box center [829, 525] width 1440 height 111
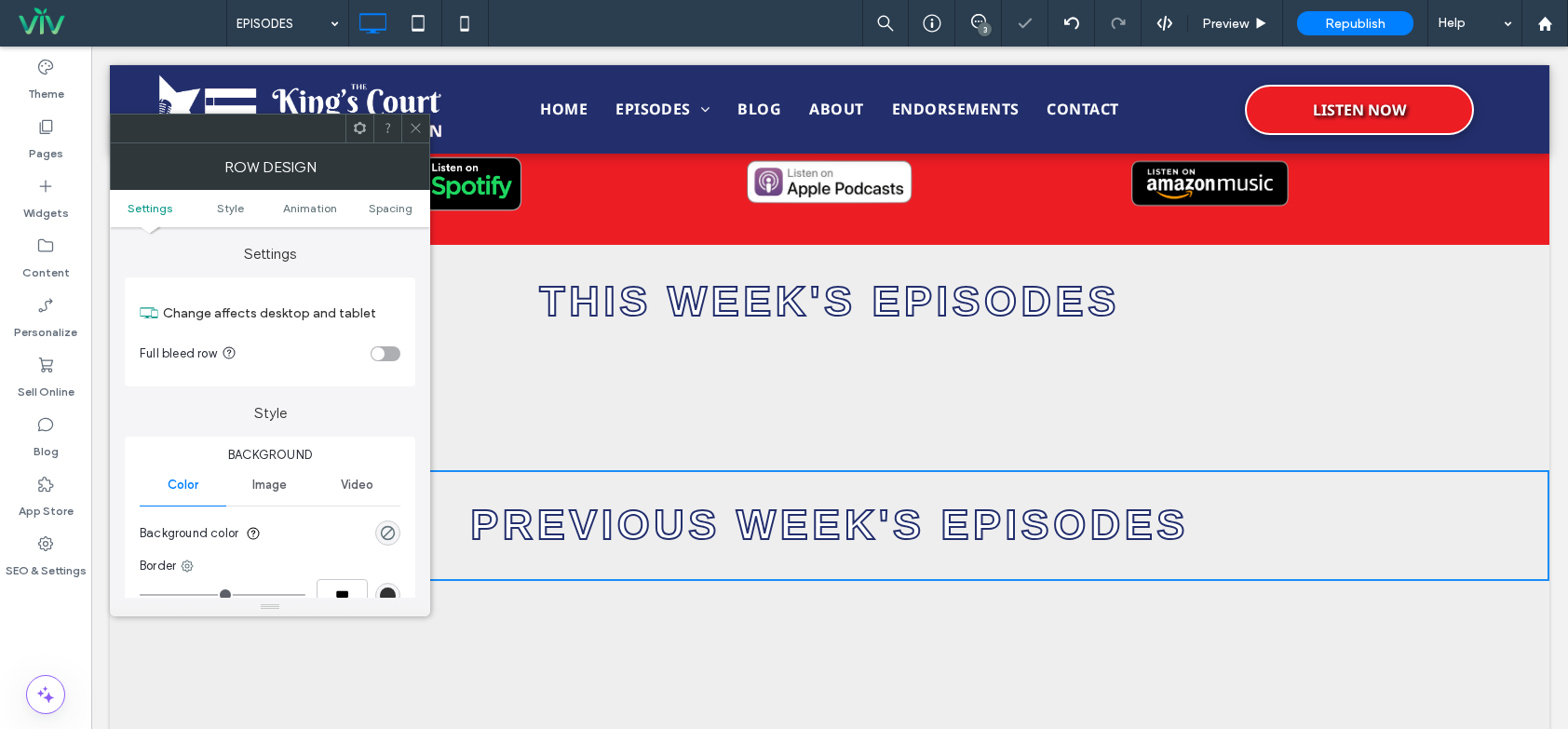
click at [414, 122] on icon at bounding box center [416, 128] width 14 height 14
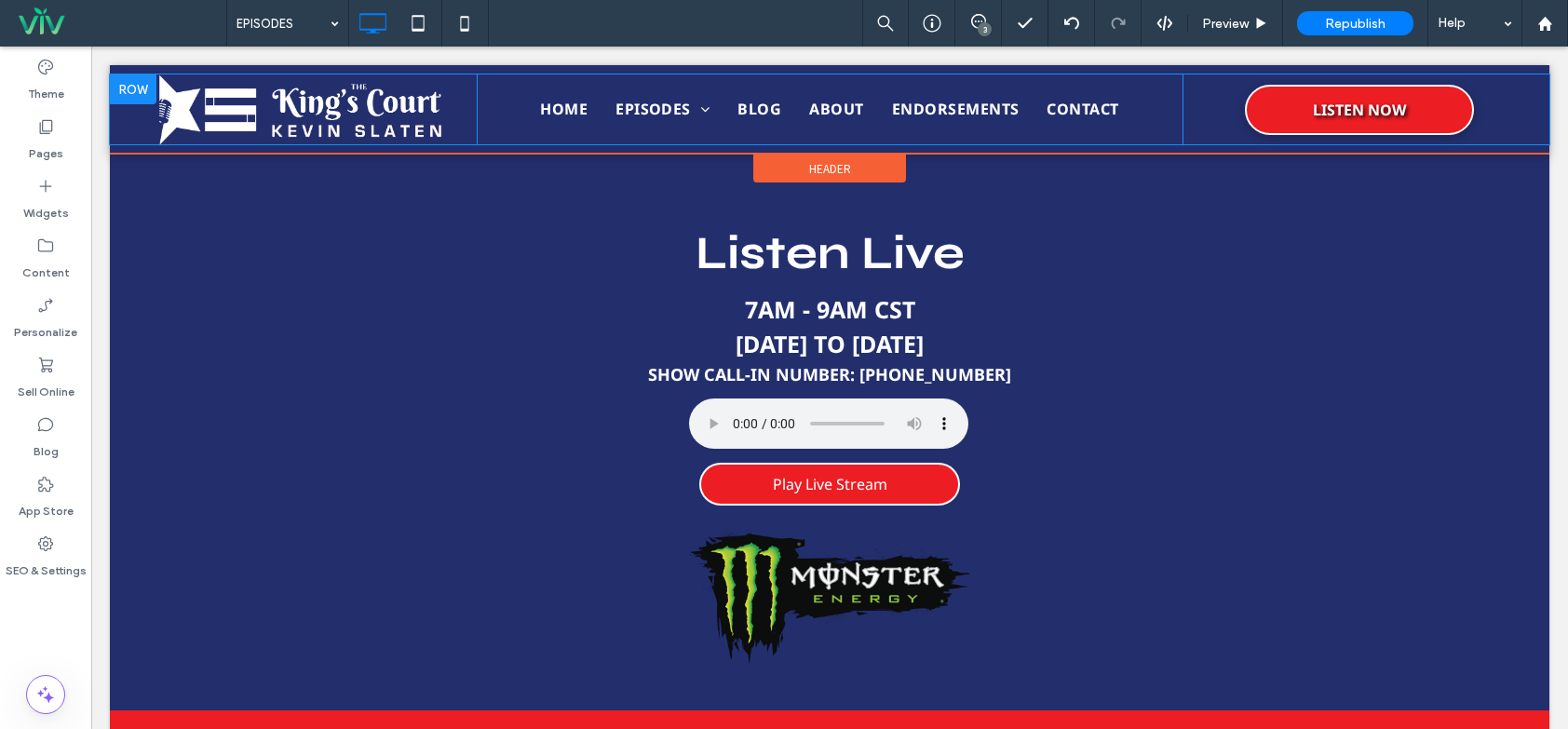
scroll to position [0, 0]
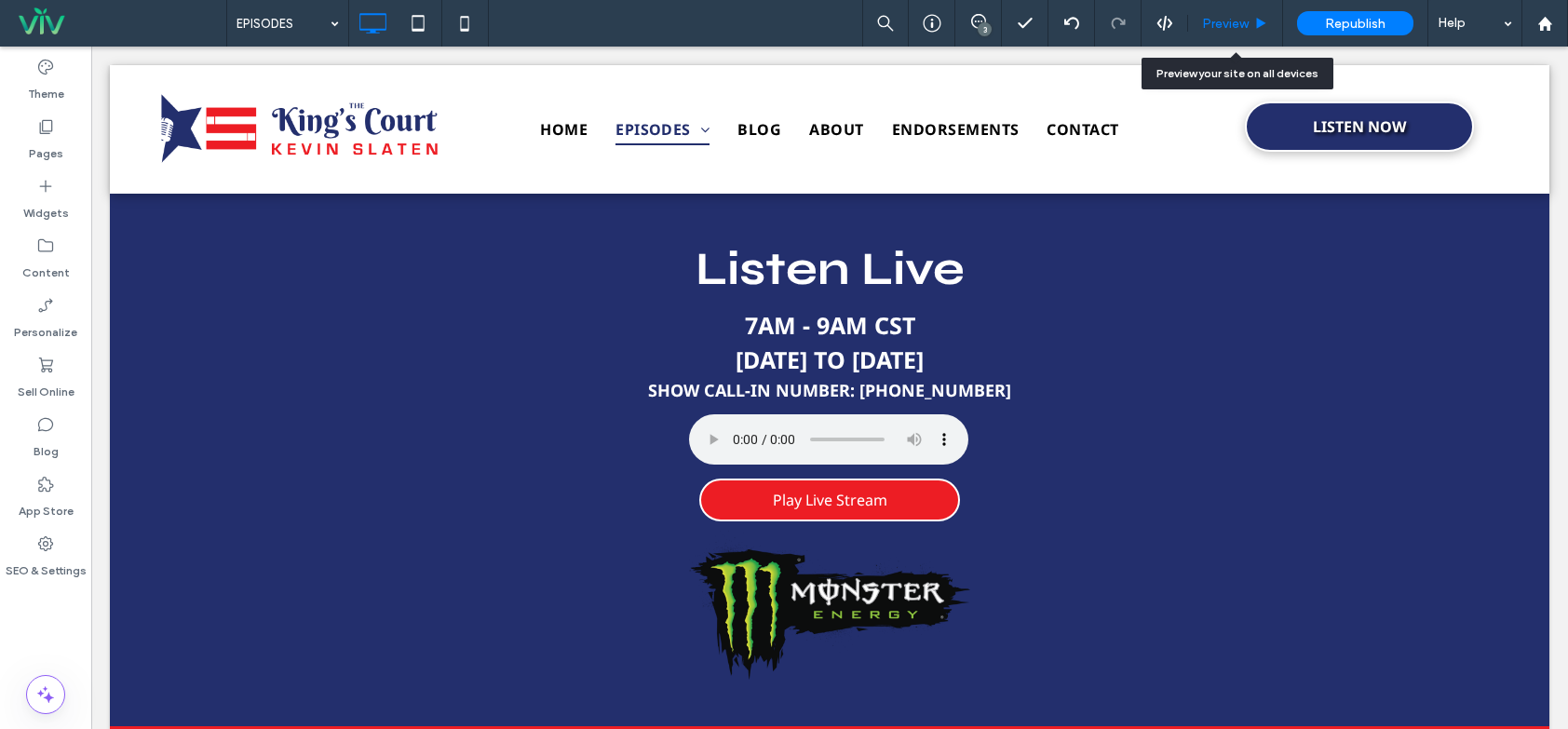
click at [1215, 28] on span "Preview" at bounding box center [1225, 23] width 46 height 15
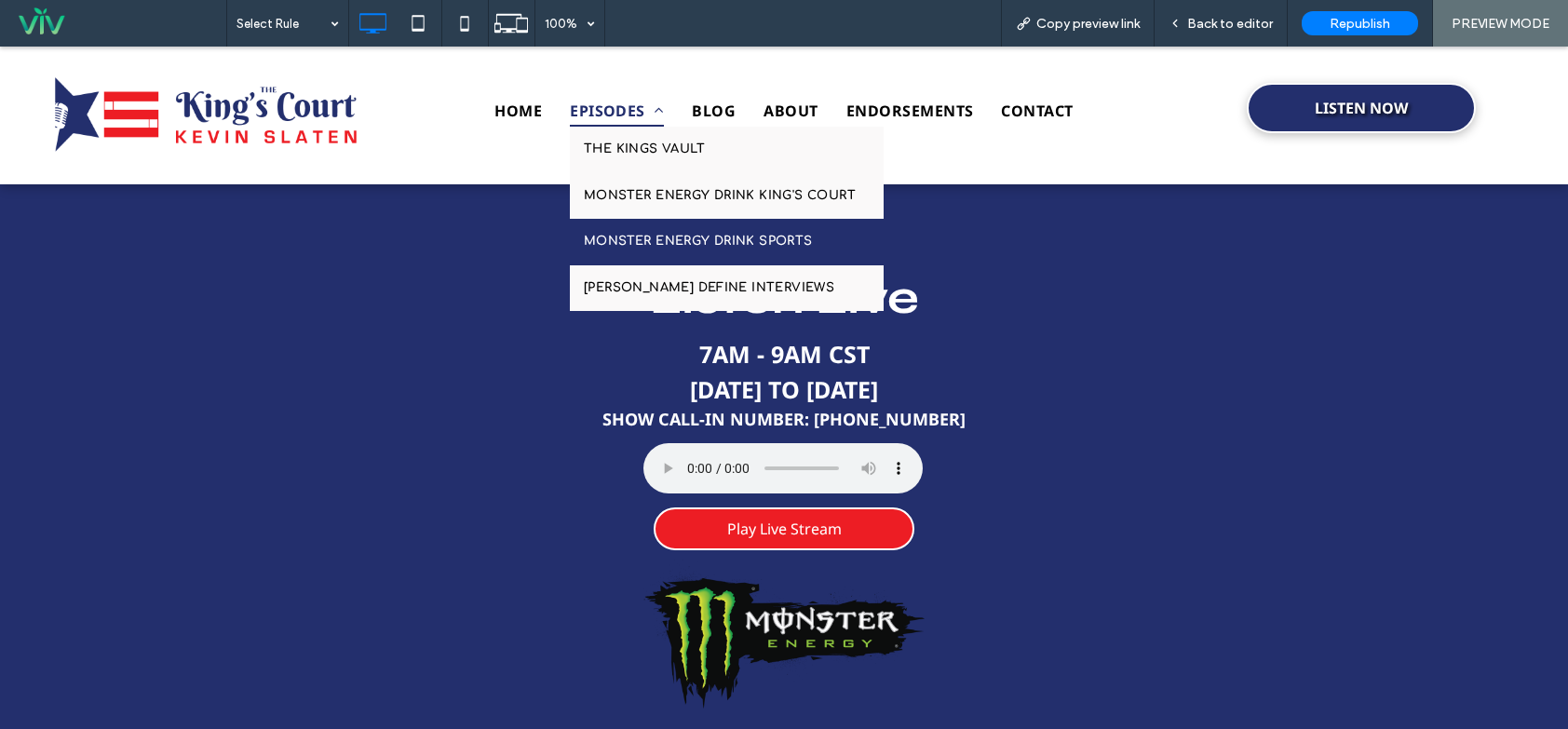
click at [702, 243] on span "MONSTER ENERGY DRINK SPORTS" at bounding box center [698, 242] width 229 height 18
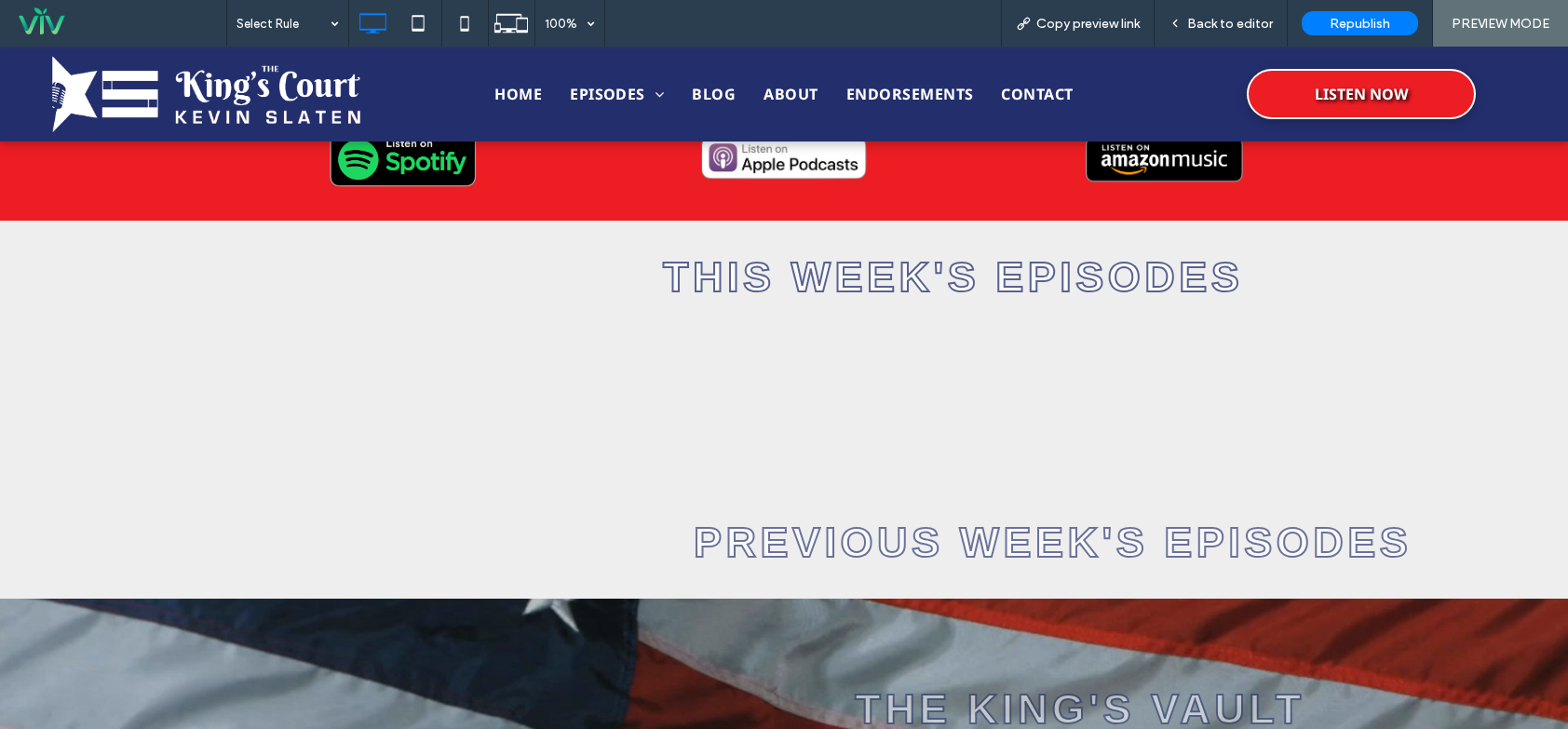
scroll to position [516, 0]
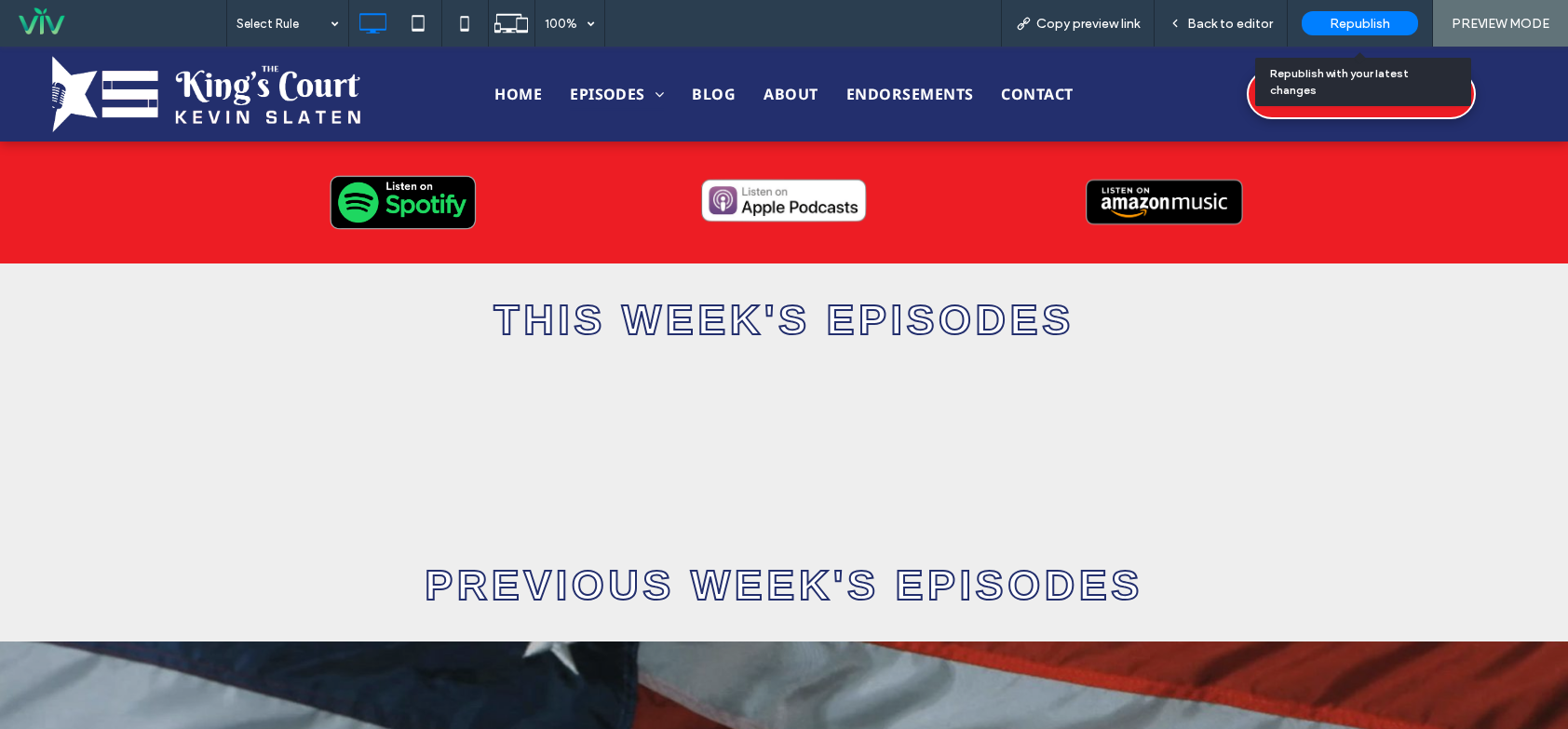
click at [1380, 19] on span "Republish" at bounding box center [1360, 23] width 61 height 15
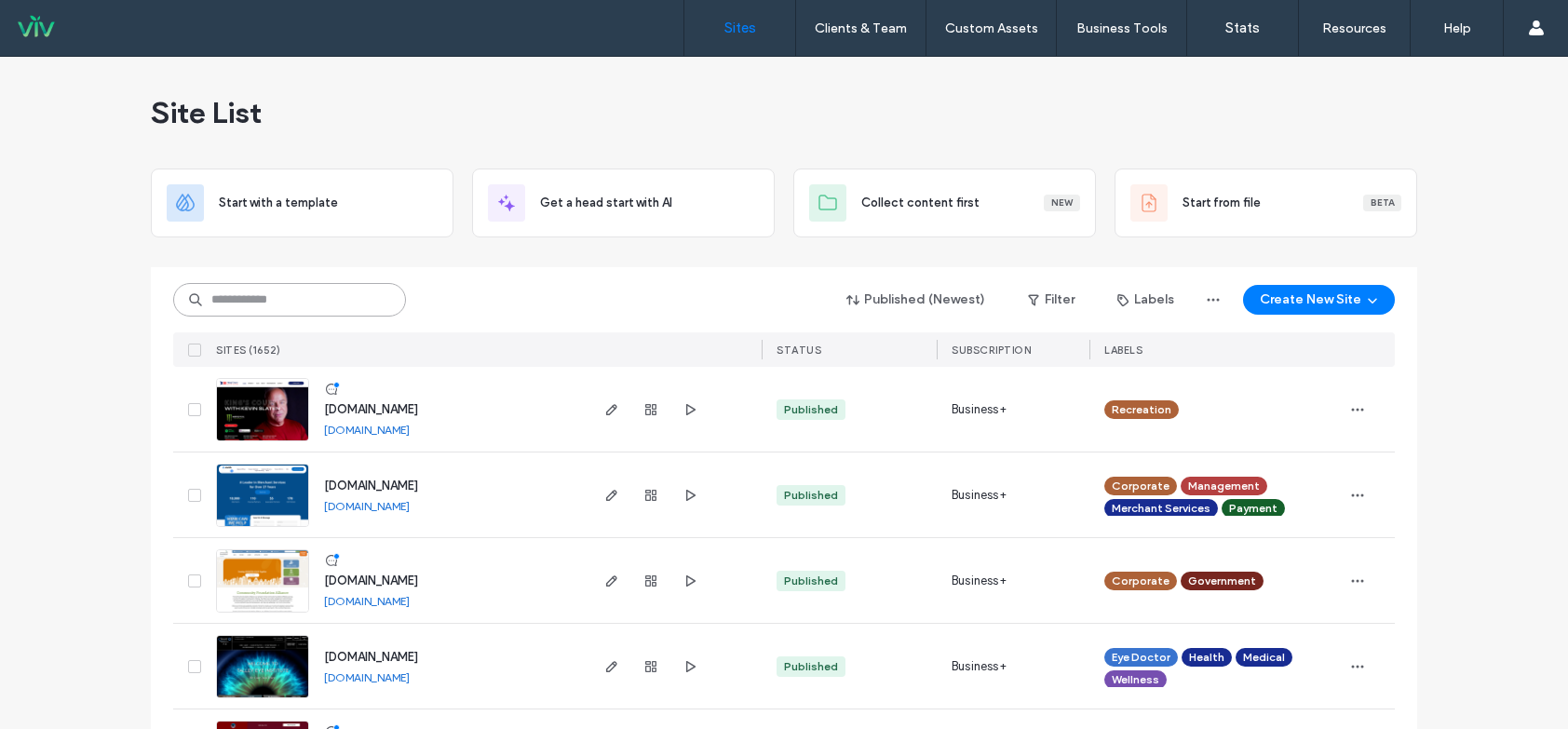
click at [240, 300] on input at bounding box center [290, 299] width 233 height 34
click at [391, 93] on div "Site List" at bounding box center [784, 113] width 1267 height 112
click at [535, 296] on div "Published (Newest) Filter Labels Create New Site" at bounding box center [784, 299] width 1222 height 36
click at [315, 303] on input at bounding box center [290, 299] width 233 height 34
click at [581, 275] on div "Published (Newest) Filter Labels Create New Site SITES (1652) STATUS SUBSCRIPTI…" at bounding box center [784, 317] width 1222 height 99
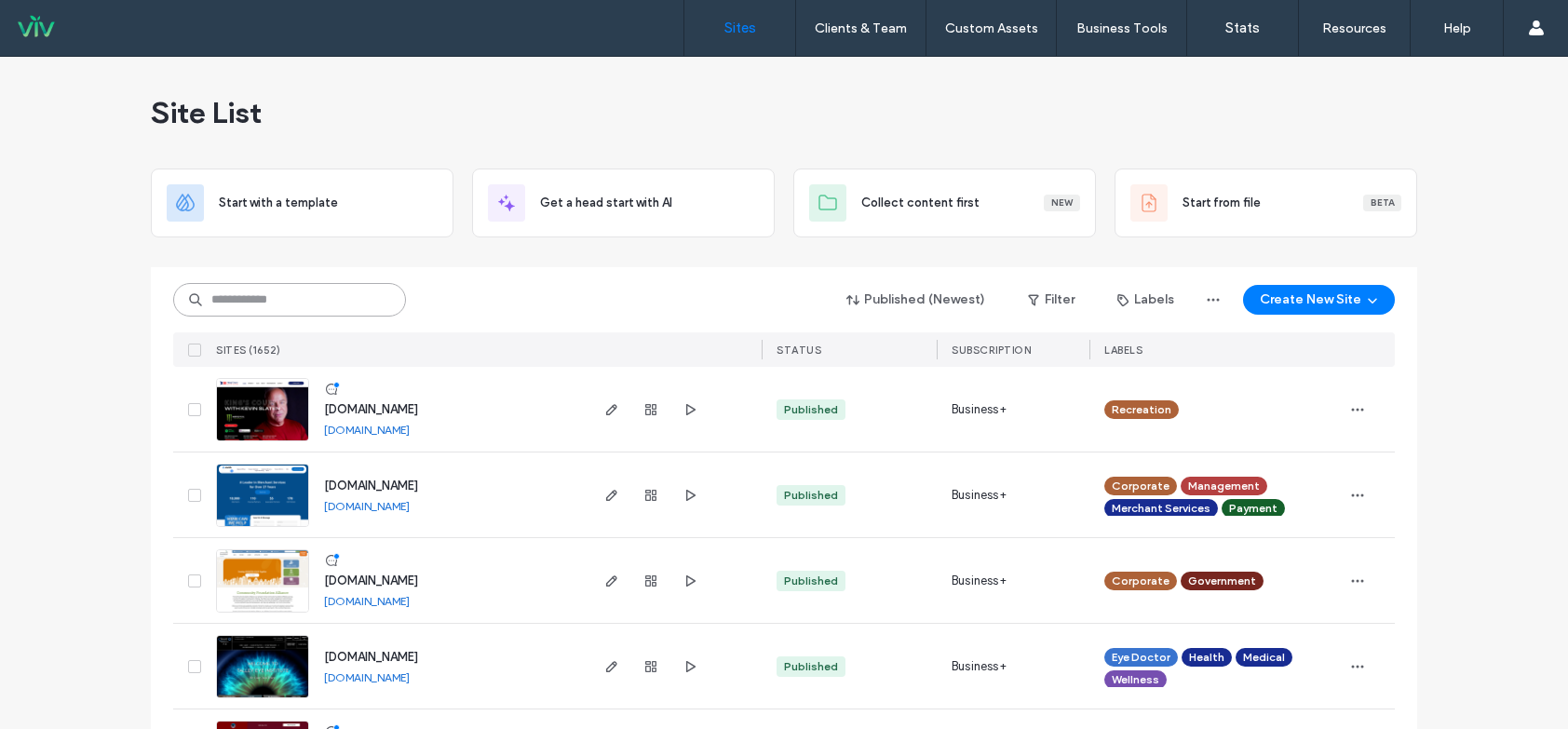
click at [246, 301] on input at bounding box center [290, 299] width 233 height 34
drag, startPoint x: 526, startPoint y: 132, endPoint x: 560, endPoint y: 74, distance: 67.2
click at [527, 132] on div "Site List" at bounding box center [784, 113] width 1267 height 112
click at [631, 286] on div "Published (Newest) Filter Labels Create New Site" at bounding box center [784, 299] width 1222 height 36
click at [778, 99] on div "Site List" at bounding box center [784, 113] width 1267 height 112
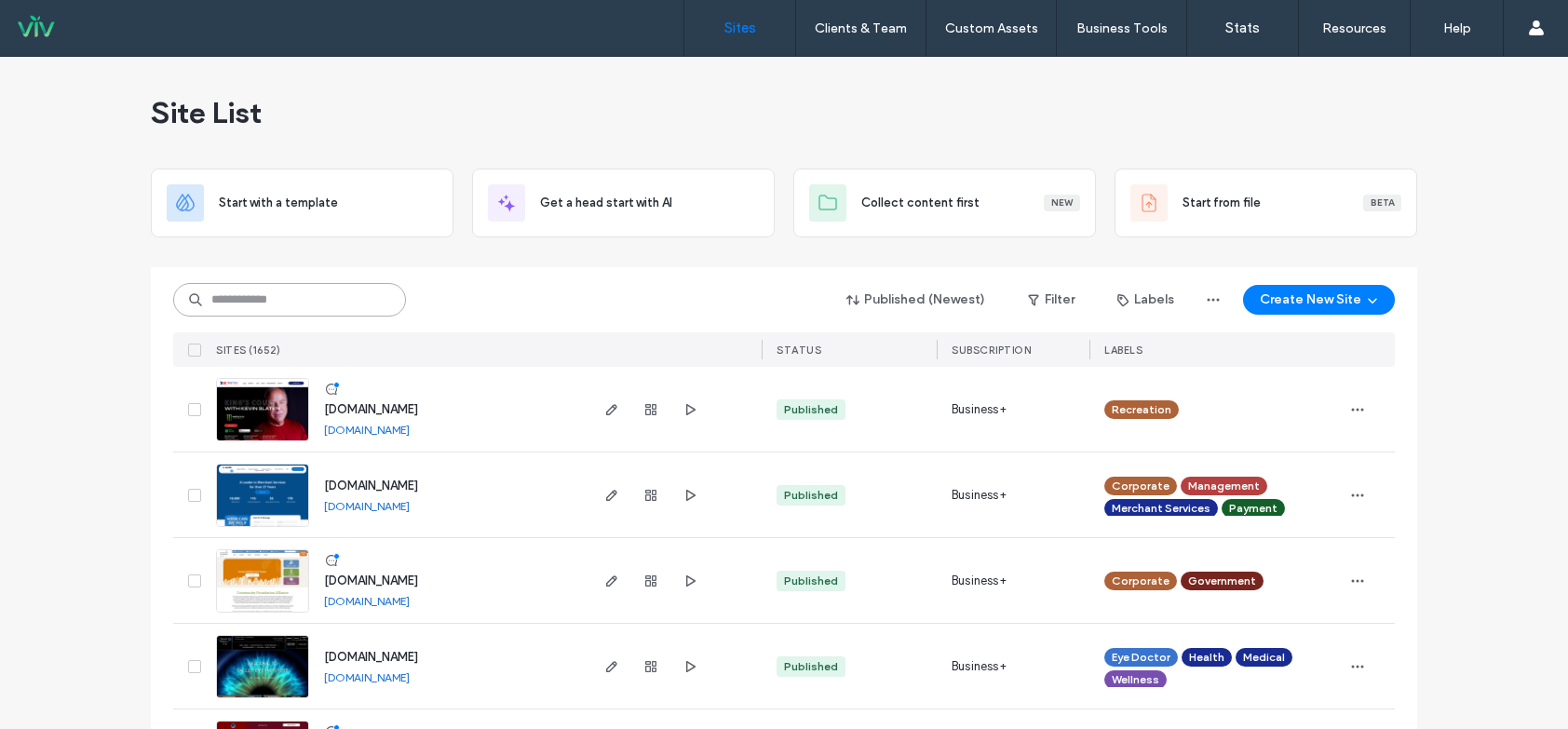
click at [305, 301] on input at bounding box center [290, 299] width 233 height 34
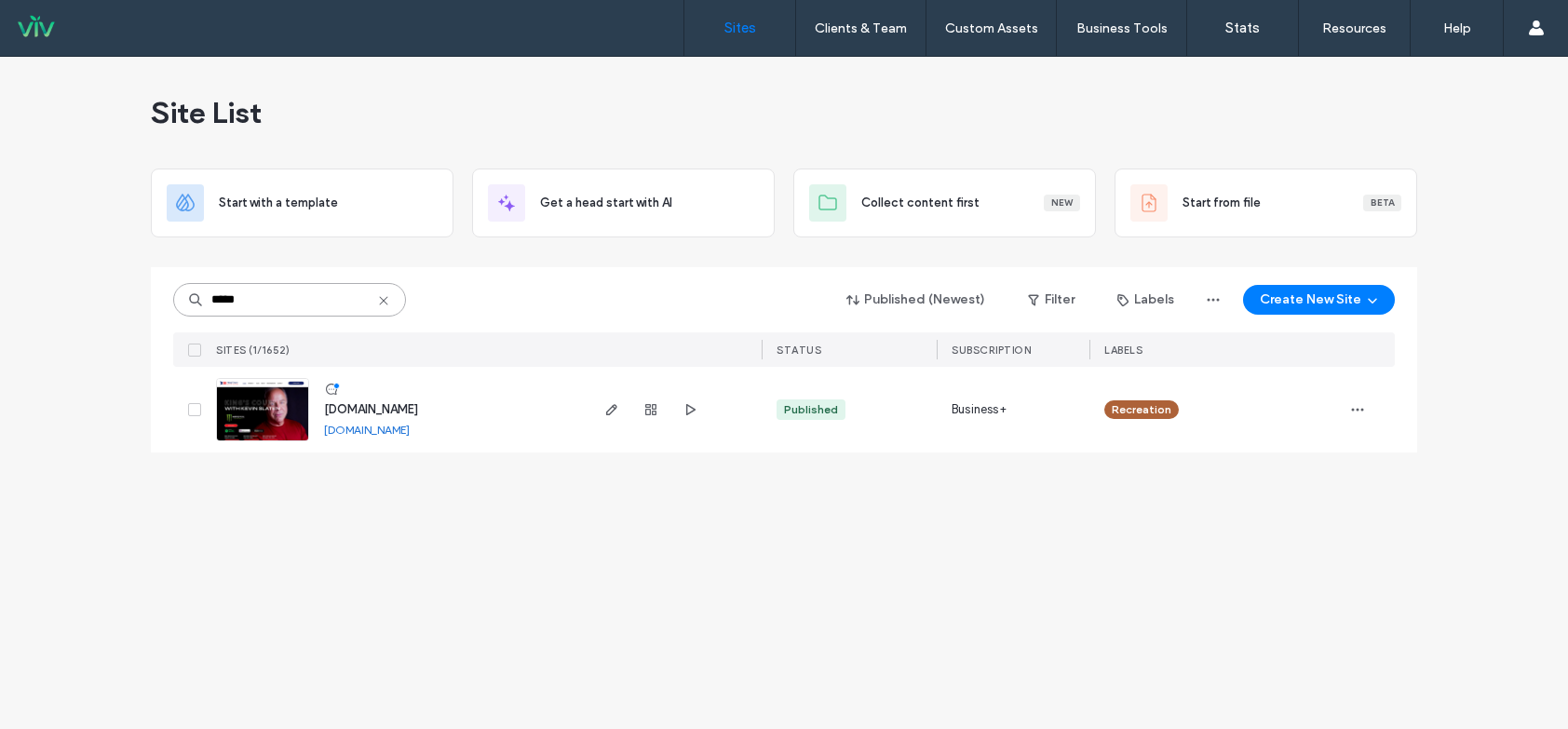
type input "*****"
click at [270, 406] on img at bounding box center [262, 443] width 91 height 127
